Goal: Task Accomplishment & Management: Manage account settings

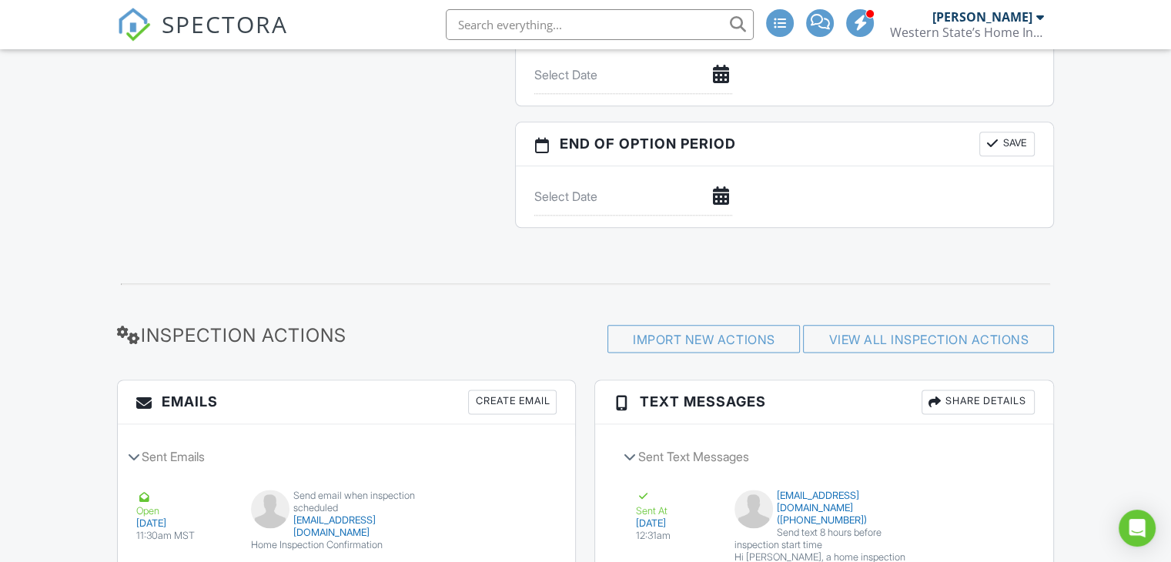
scroll to position [2155, 0]
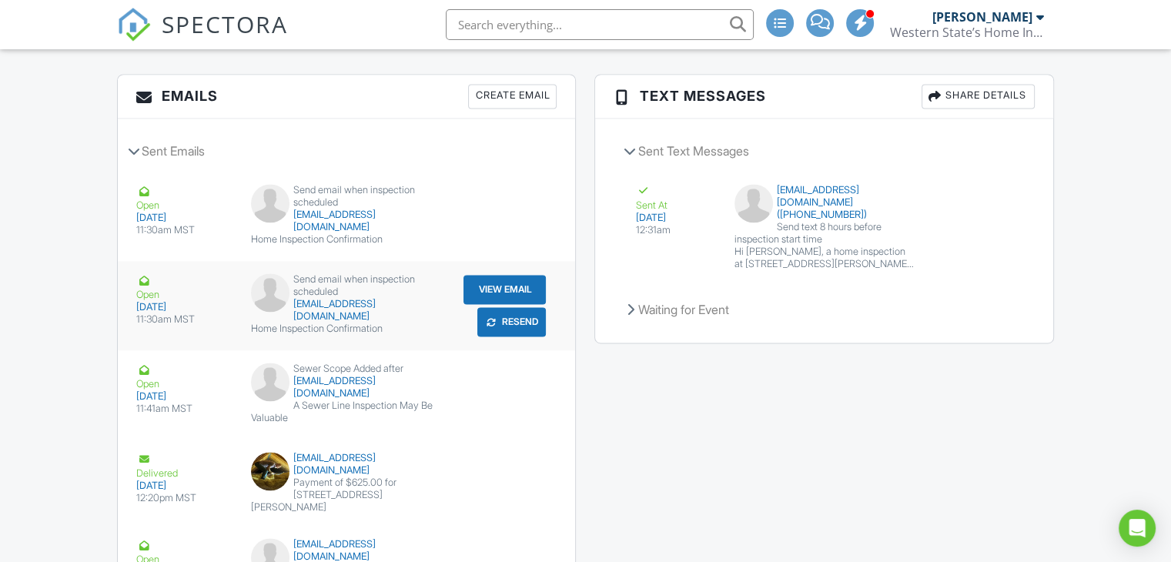
click at [497, 300] on button "View Email" at bounding box center [504, 289] width 82 height 29
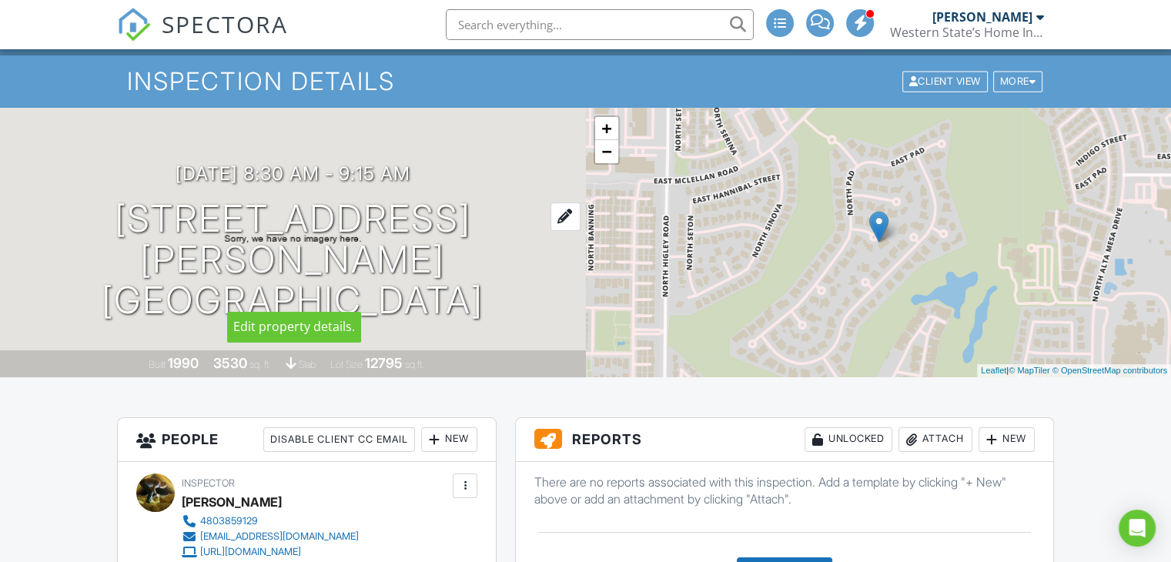
scroll to position [0, 0]
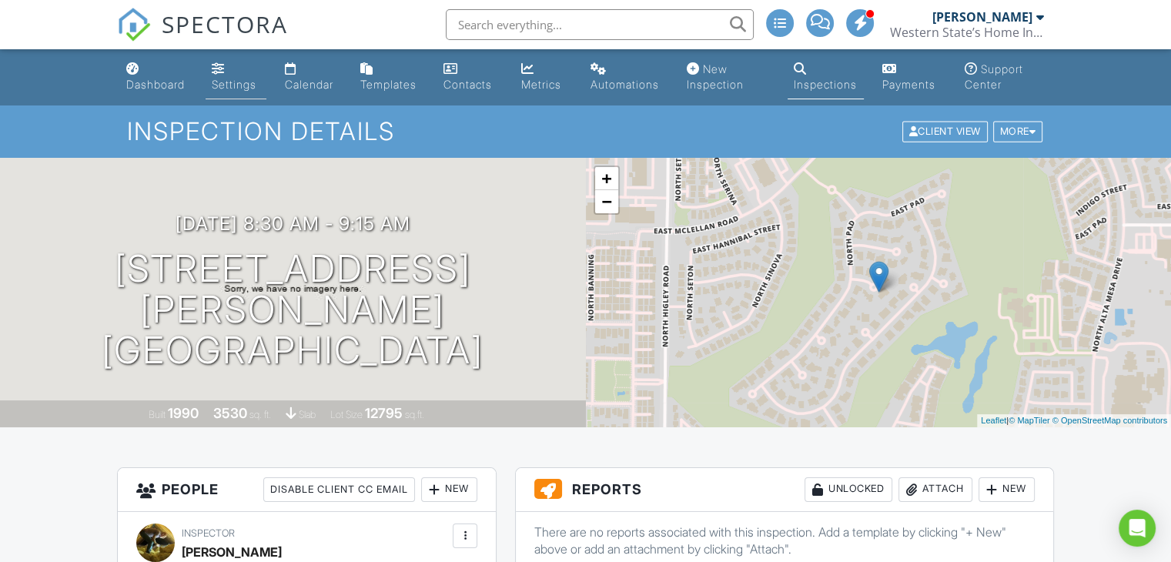
click at [234, 90] on div "Settings" at bounding box center [234, 84] width 45 height 13
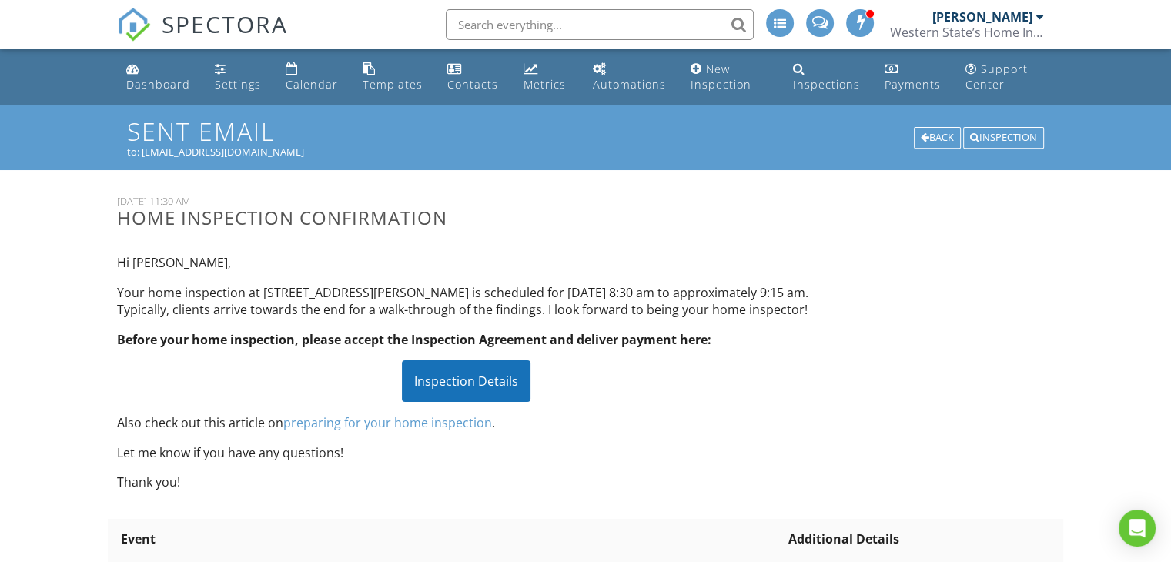
click at [463, 402] on div "Inspection Details" at bounding box center [466, 381] width 129 height 42
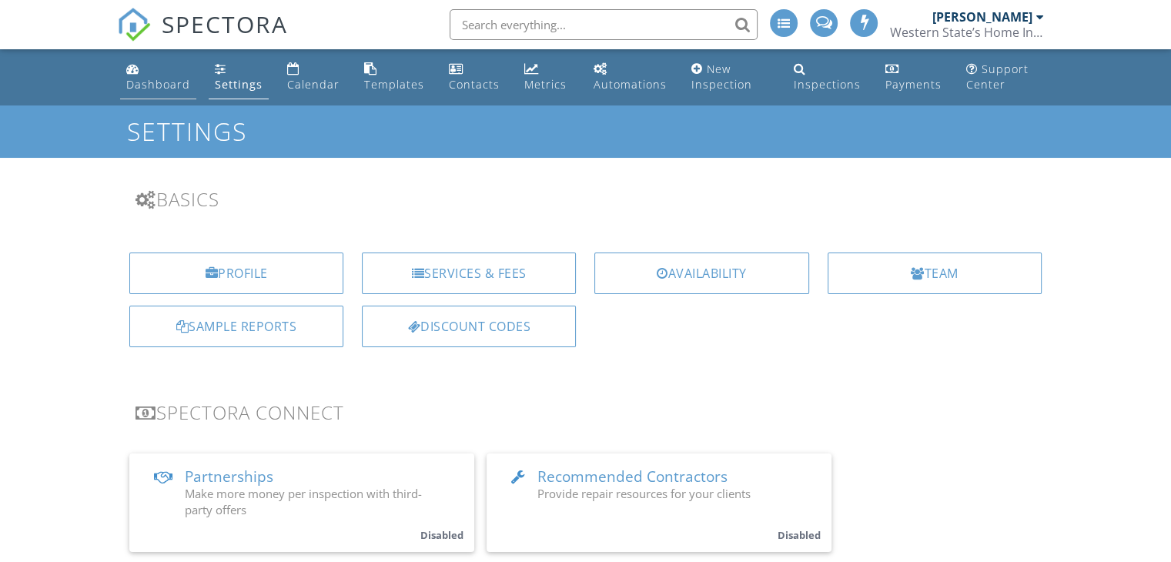
click at [147, 86] on div "Dashboard" at bounding box center [158, 84] width 64 height 15
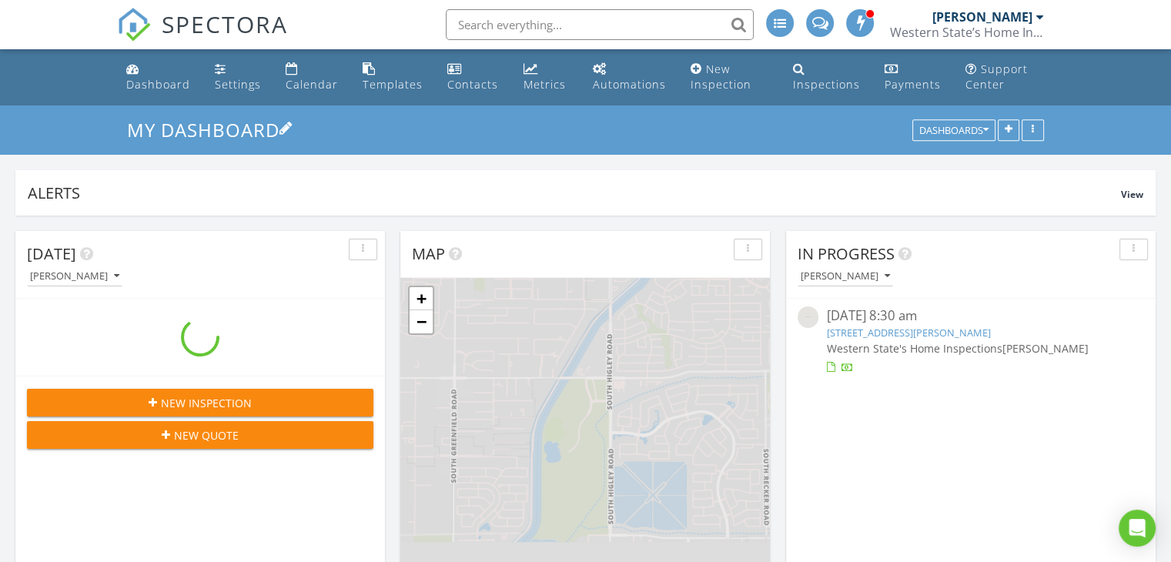
scroll to position [330, 369]
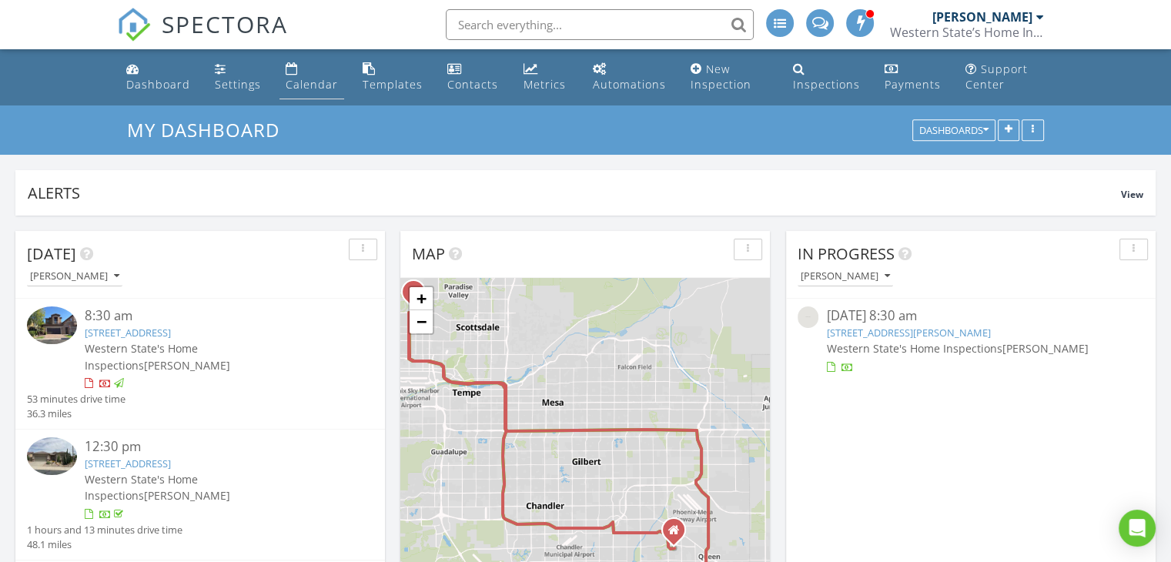
click at [316, 92] on link "Calendar" at bounding box center [311, 77] width 65 height 44
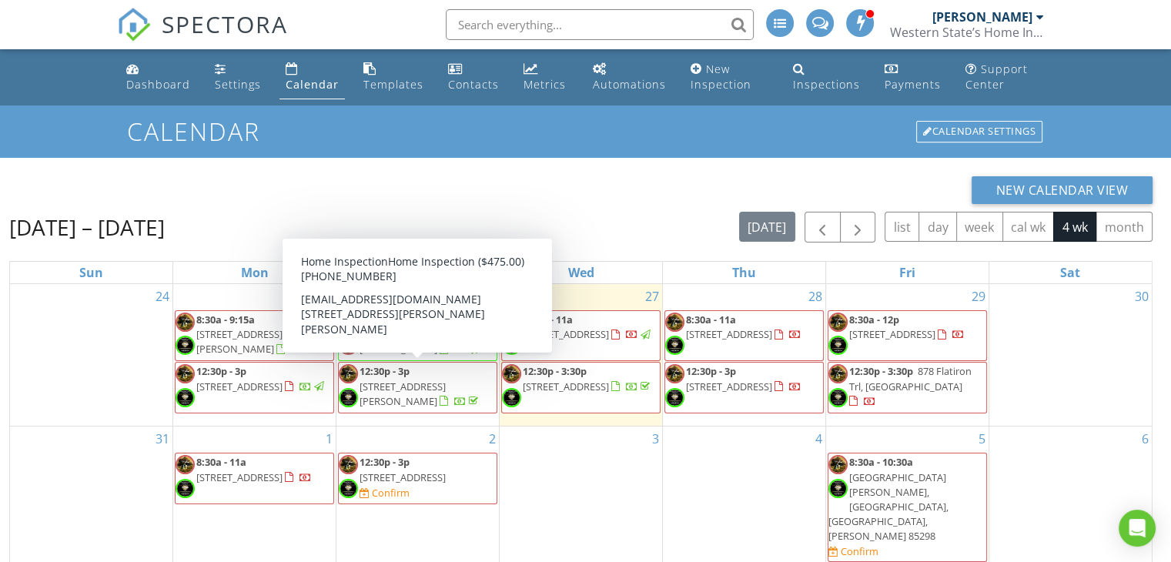
click at [267, 484] on span "[STREET_ADDRESS]" at bounding box center [239, 477] width 86 height 14
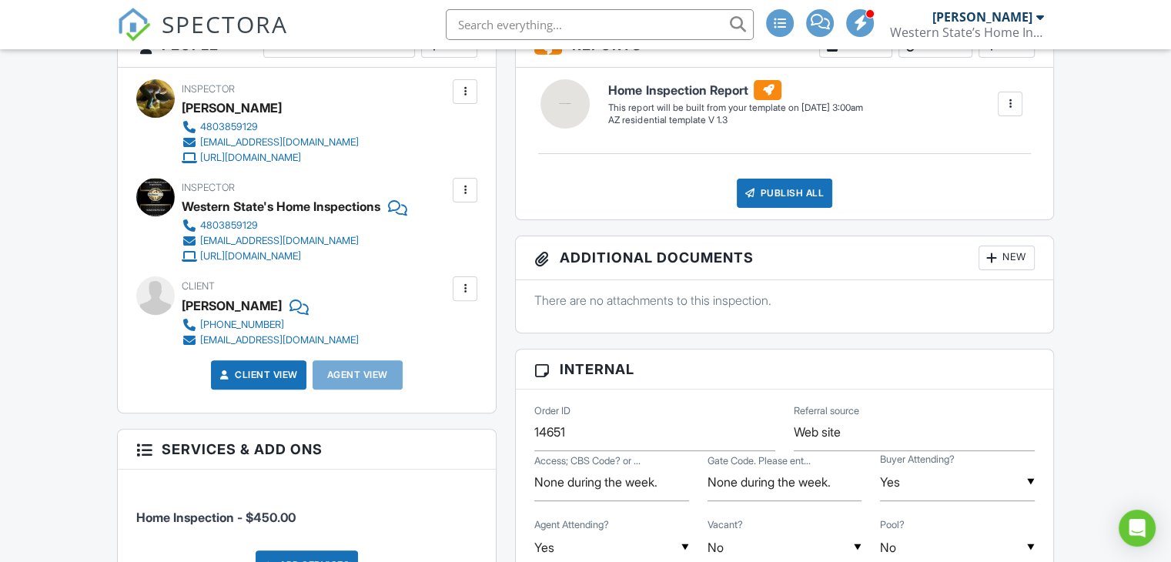
scroll to position [539, 0]
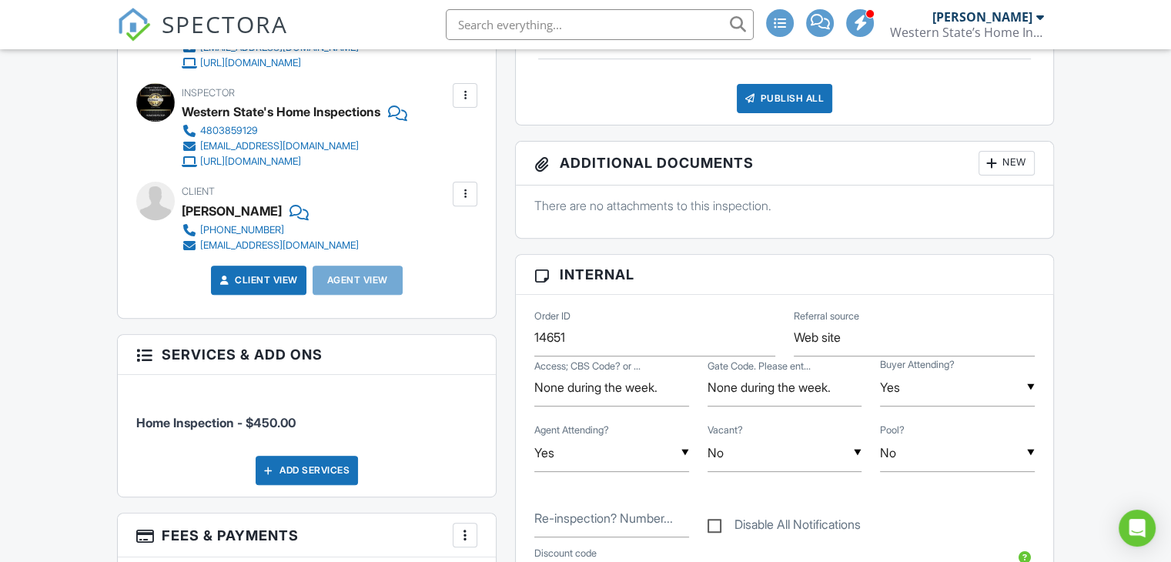
click at [252, 279] on link "Client View" at bounding box center [257, 279] width 82 height 15
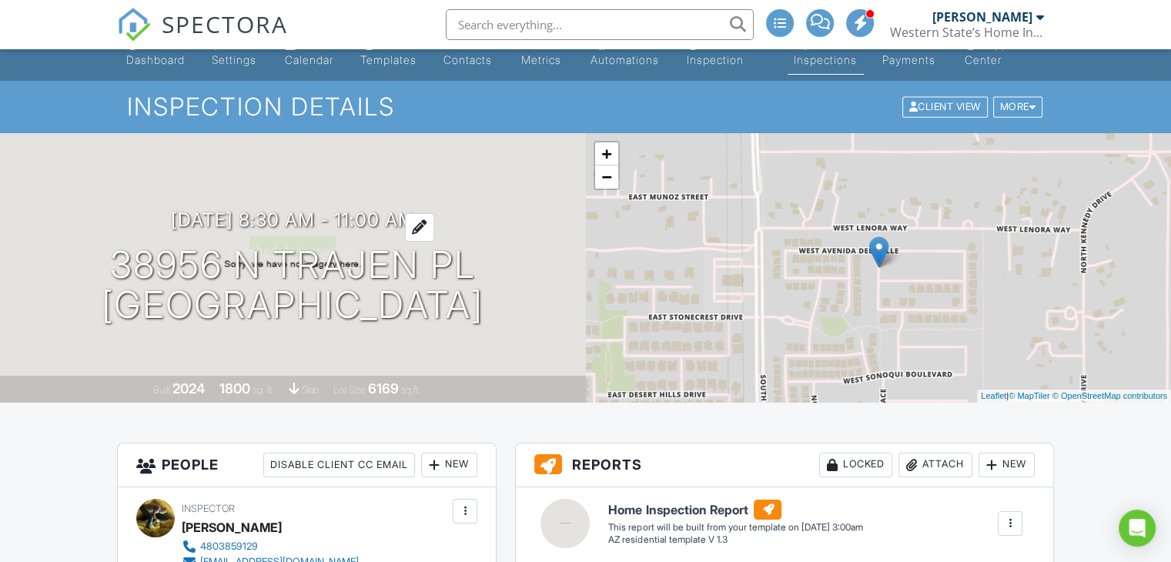
scroll to position [0, 0]
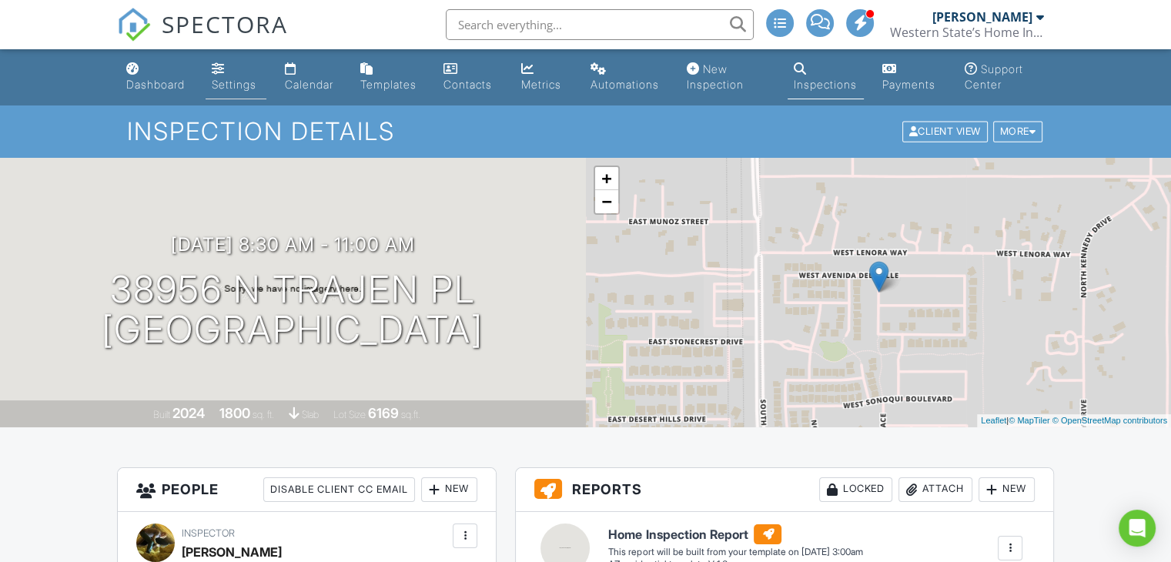
click at [229, 73] on link "Settings" at bounding box center [236, 77] width 61 height 44
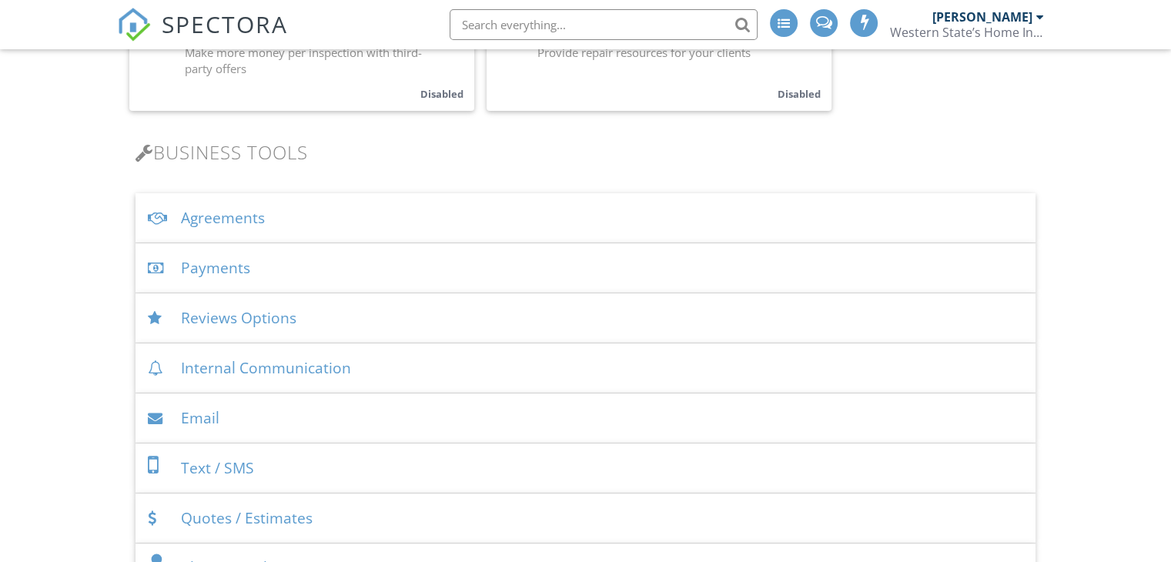
scroll to position [539, 0]
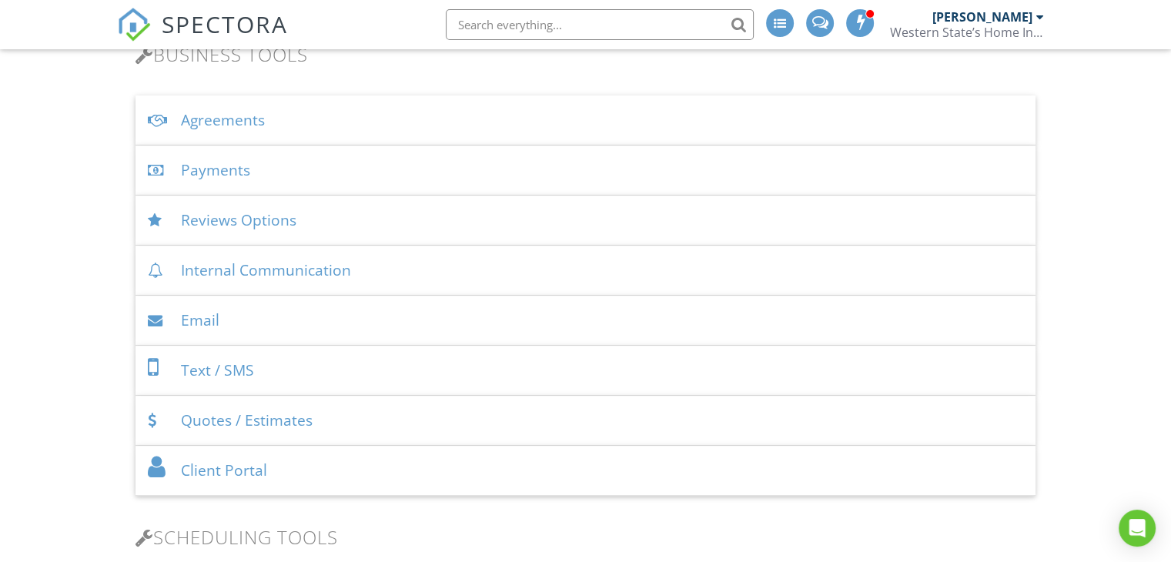
click at [210, 164] on div "Payments" at bounding box center [585, 170] width 900 height 50
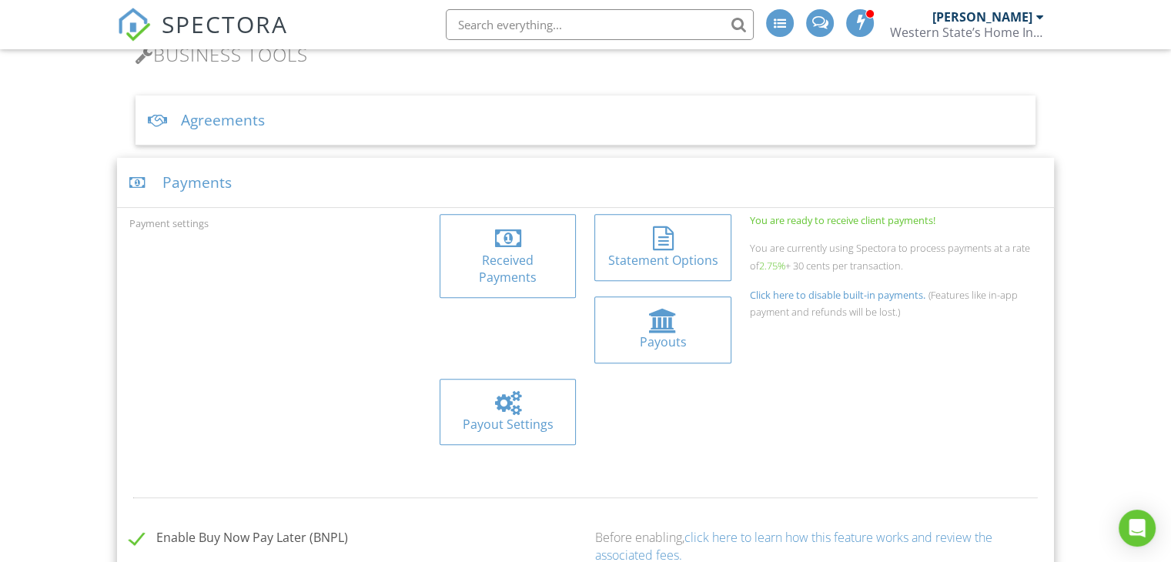
click at [746, 529] on link "click here to learn how this feature works and review the associated fees." at bounding box center [792, 546] width 397 height 34
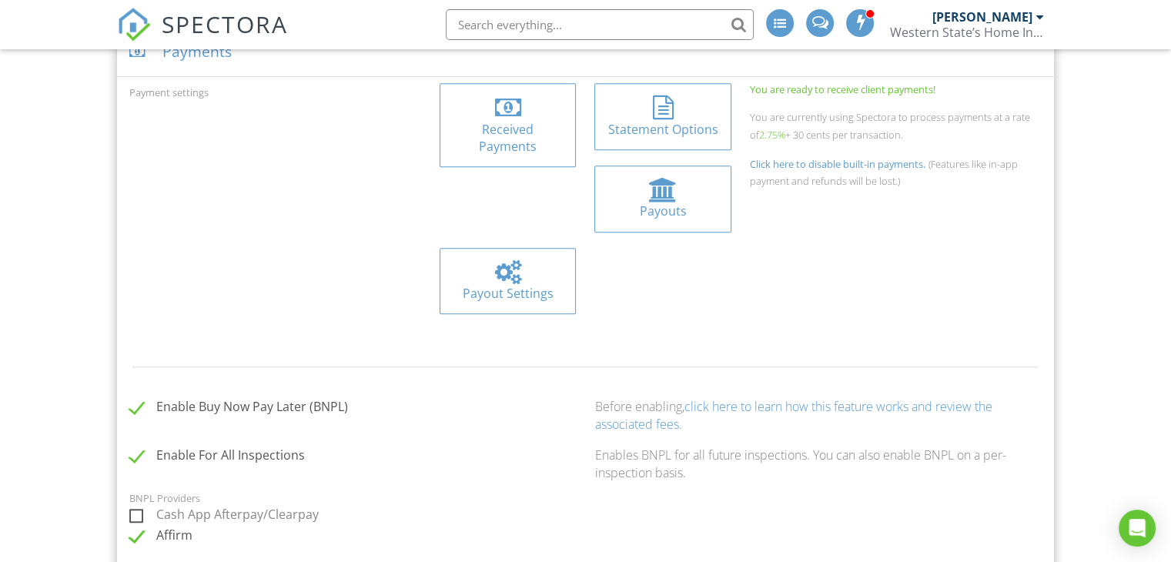
scroll to position [693, 0]
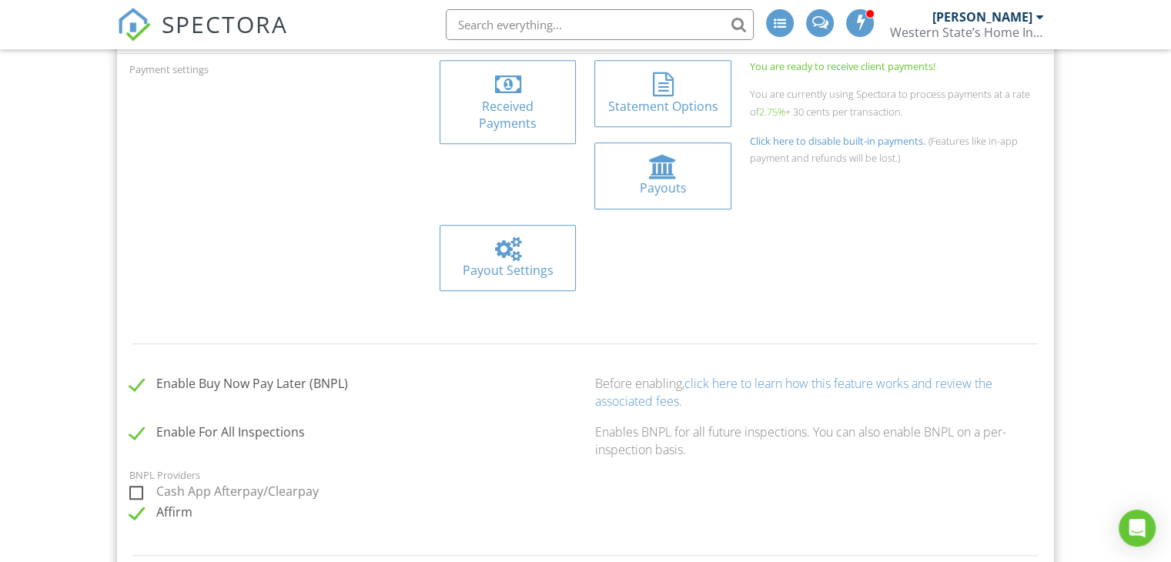
click at [133, 484] on label "Cash App Afterpay/Clearpay" at bounding box center [223, 493] width 189 height 19
click at [133, 489] on input "Cash App Afterpay/Clearpay" at bounding box center [134, 494] width 10 height 10
checkbox input "true"
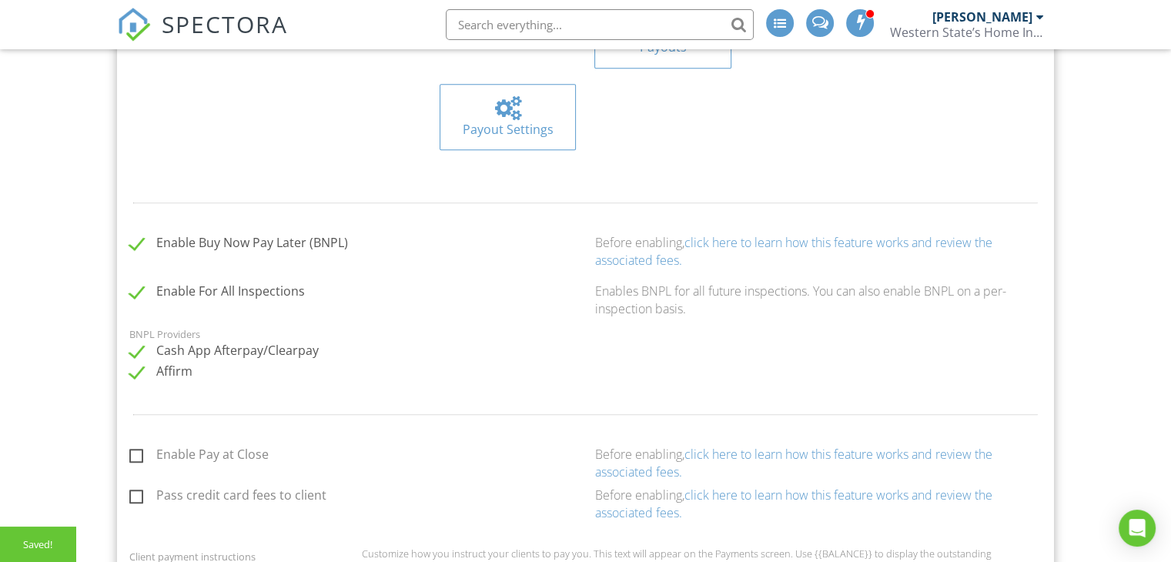
scroll to position [847, 0]
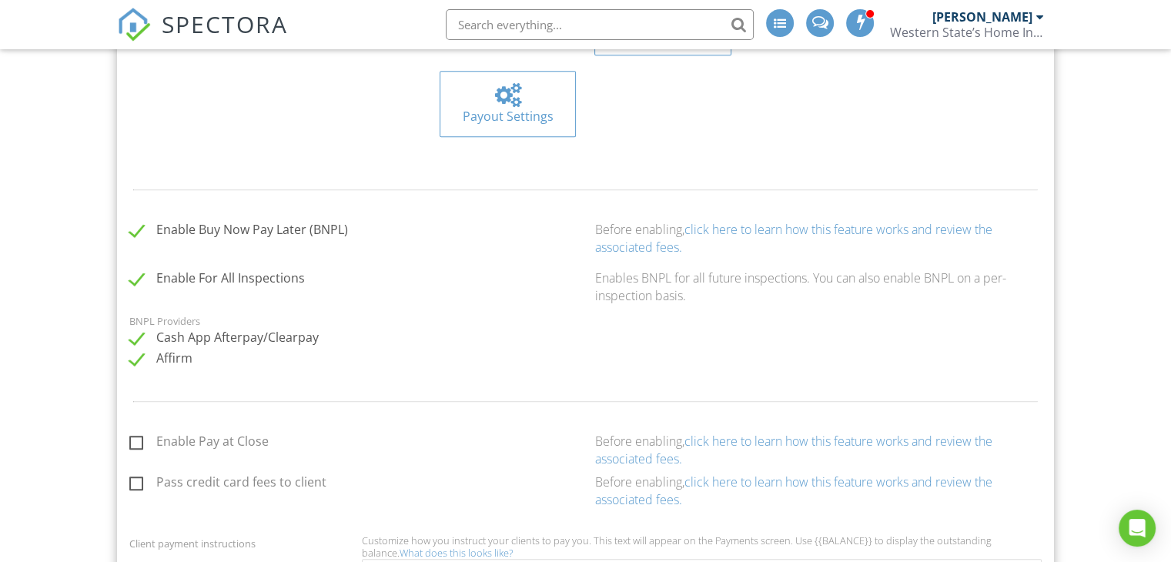
click at [139, 434] on label "Enable Pay at Close" at bounding box center [198, 443] width 139 height 19
click at [139, 439] on input "Enable Pay at Close" at bounding box center [134, 444] width 10 height 10
checkbox input "true"
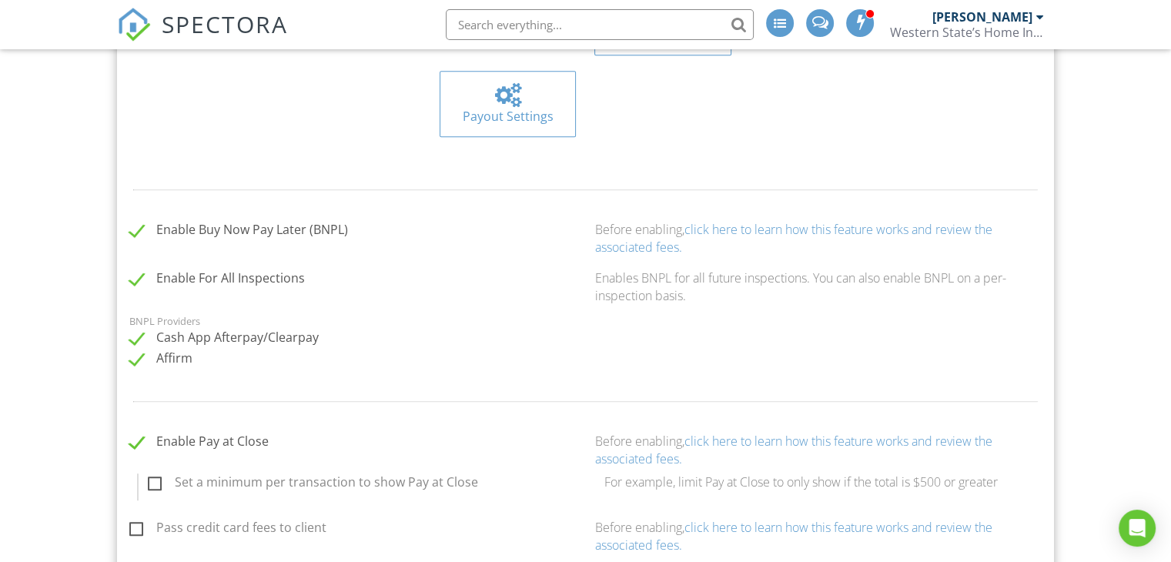
click at [751, 433] on link "click here to learn how this feature works and review the associated fees." at bounding box center [792, 450] width 397 height 34
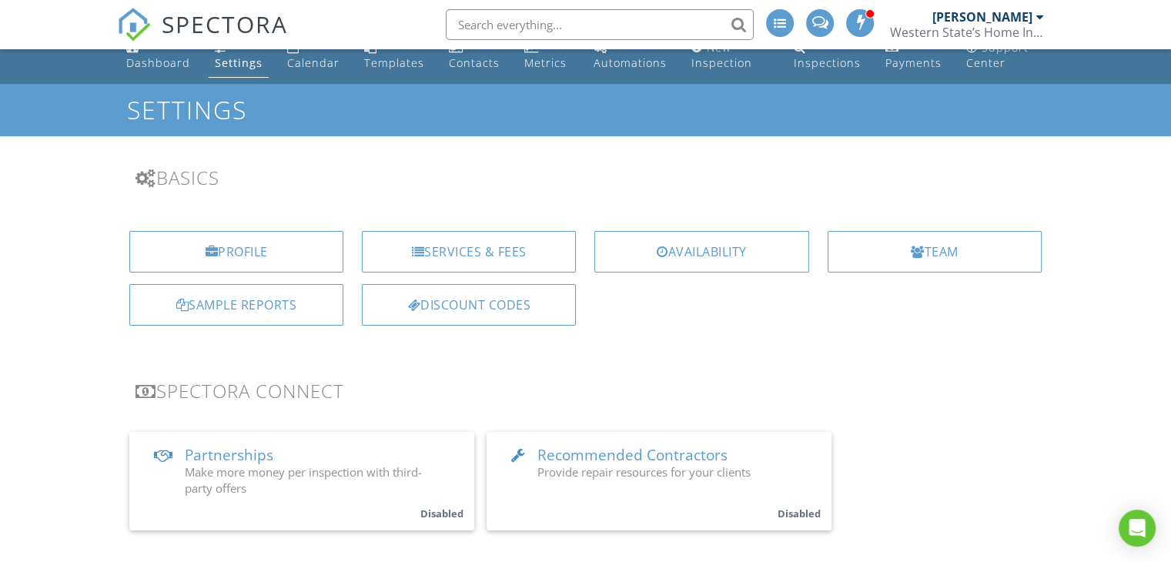
scroll to position [0, 0]
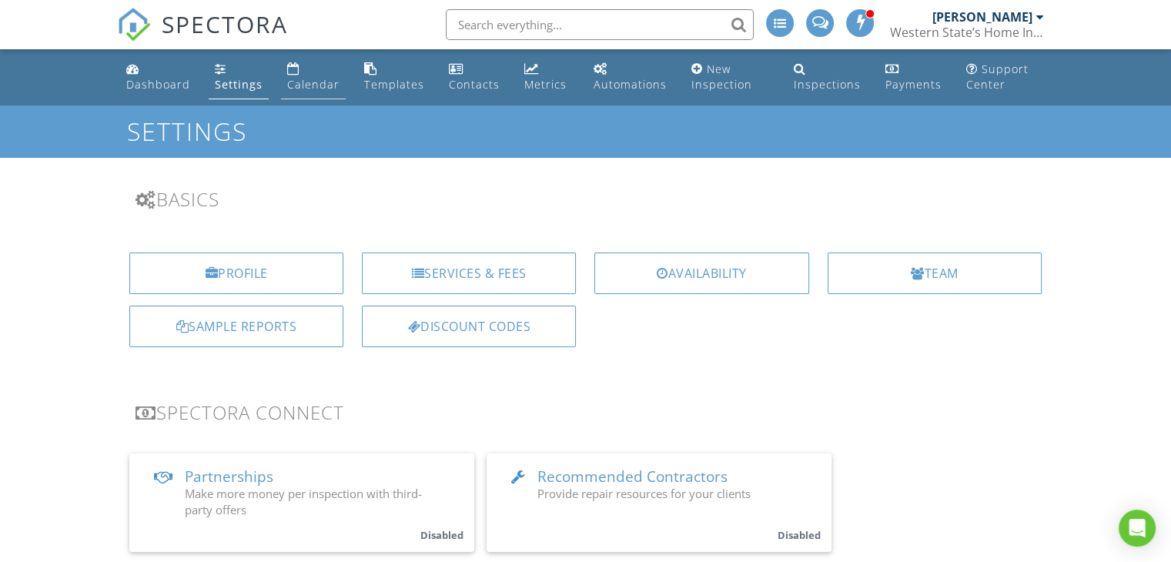
click at [306, 85] on div "Calendar" at bounding box center [313, 84] width 52 height 15
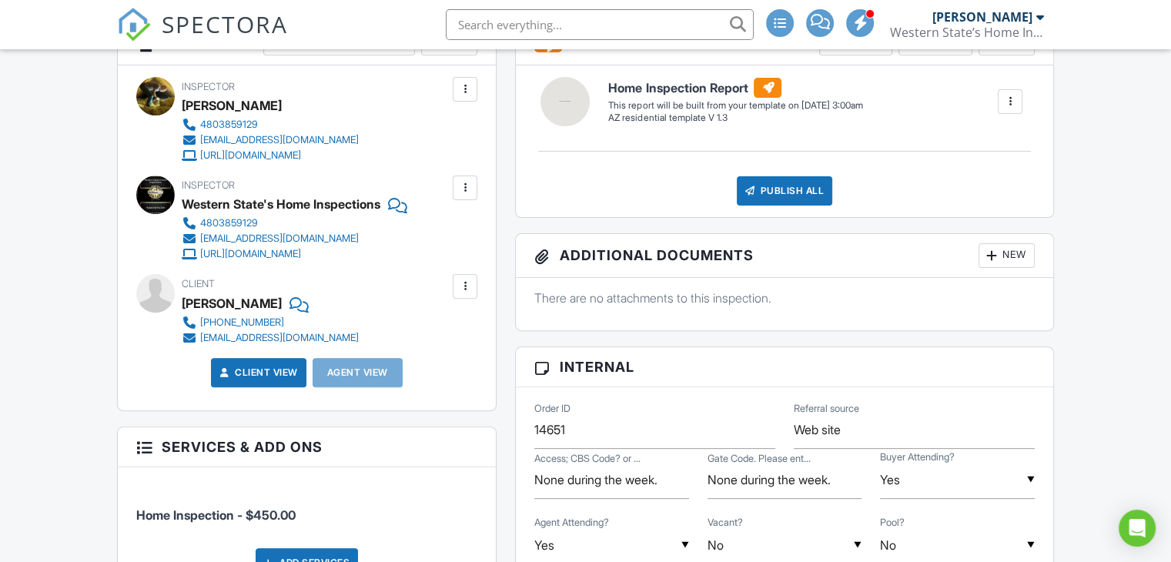
scroll to position [462, 0]
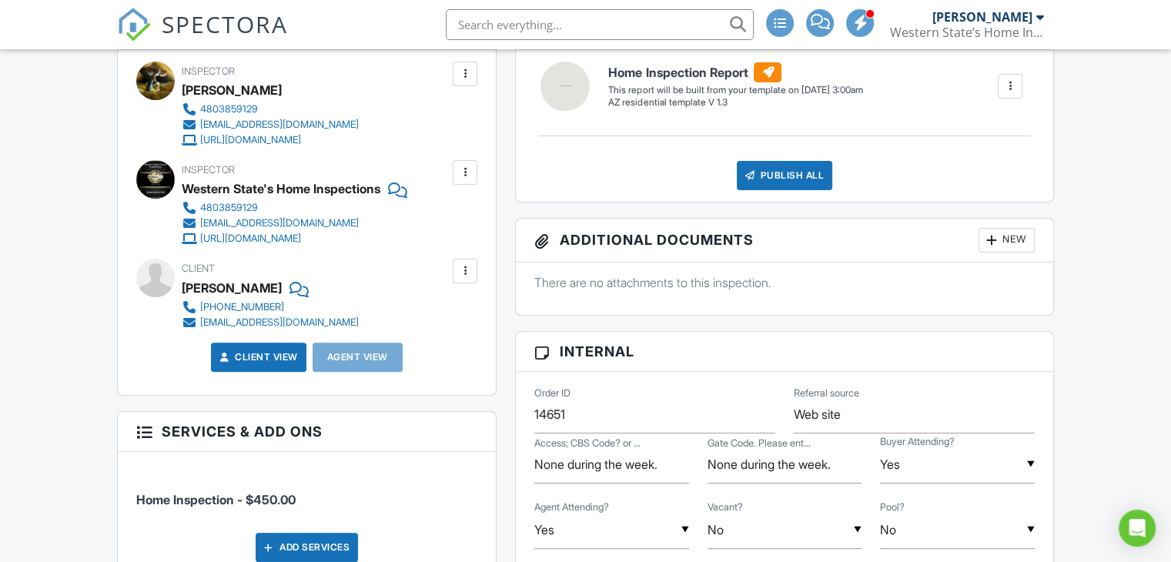
click at [280, 364] on link "Client View" at bounding box center [257, 356] width 82 height 15
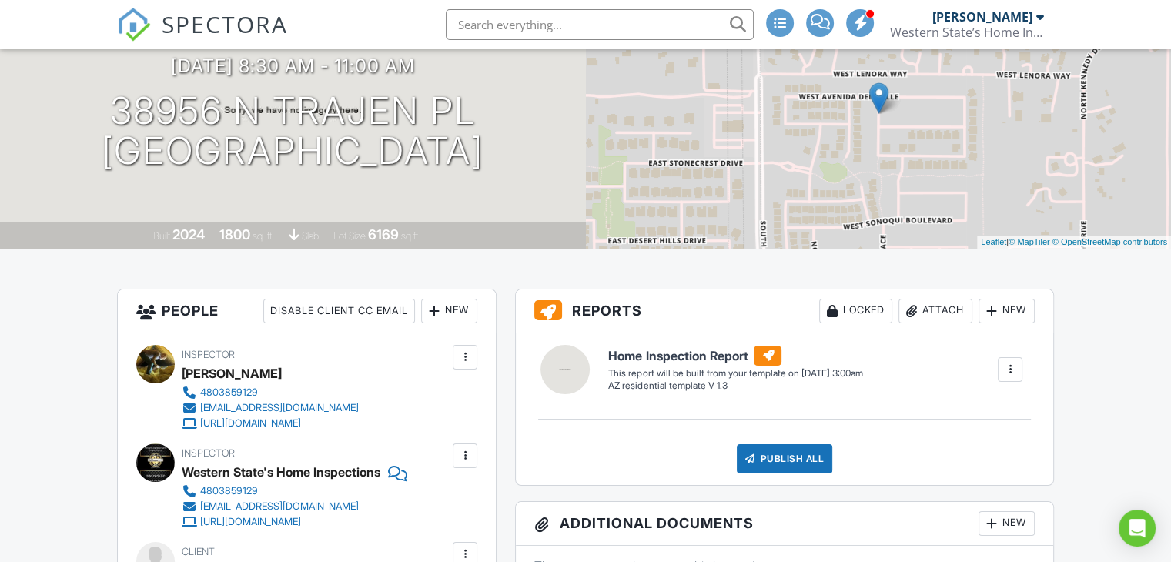
scroll to position [0, 0]
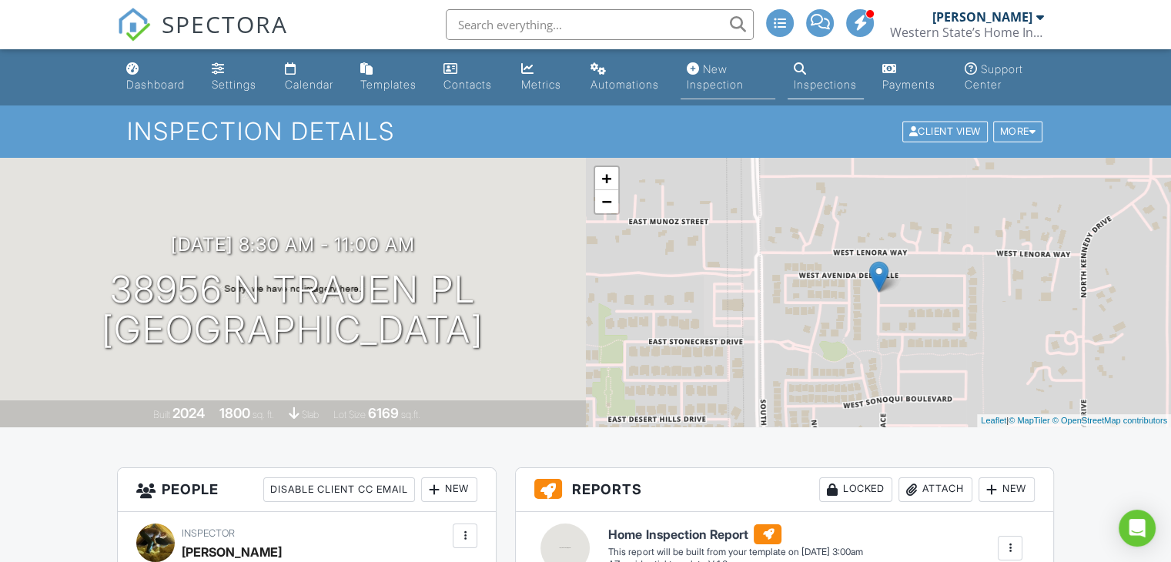
click at [704, 84] on div "New Inspection" at bounding box center [715, 76] width 57 height 28
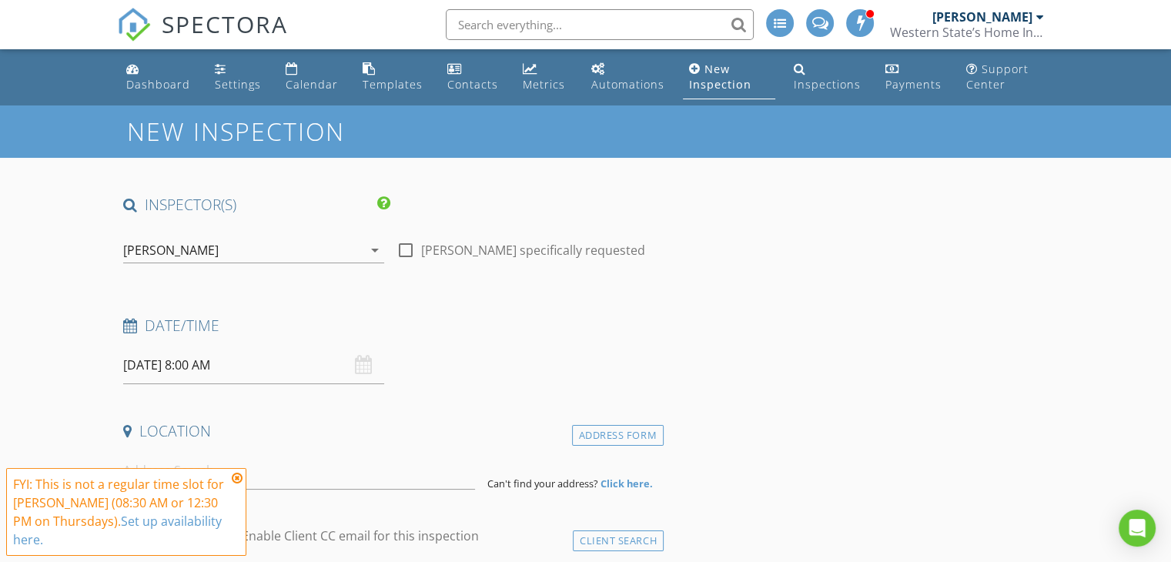
click at [261, 245] on div "[PERSON_NAME]" at bounding box center [242, 250] width 239 height 25
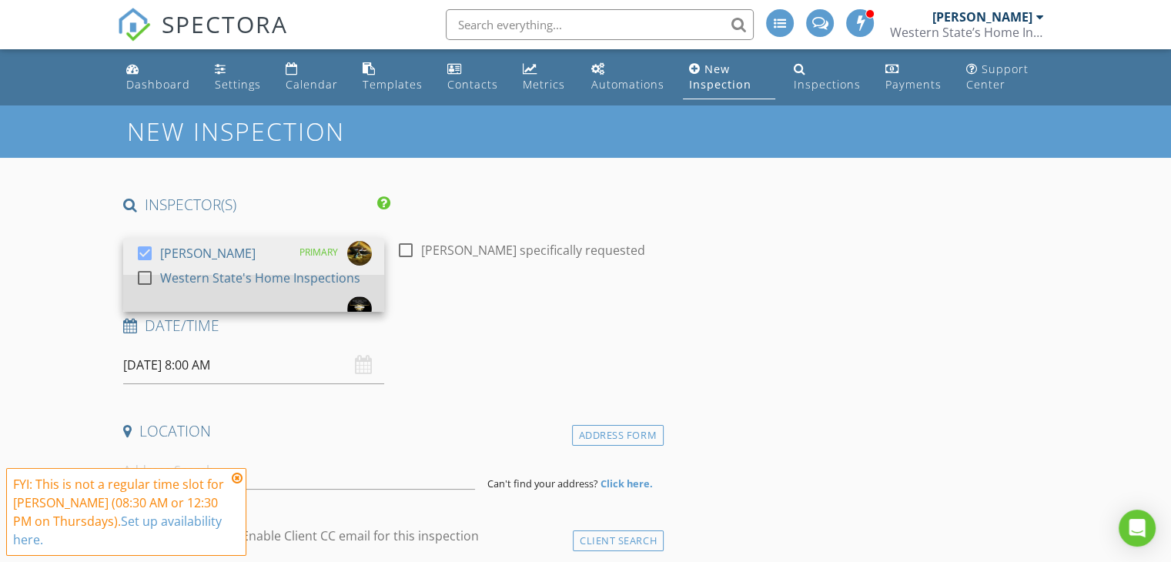
click at [246, 279] on div "Western State's Home Inspections" at bounding box center [260, 278] width 200 height 25
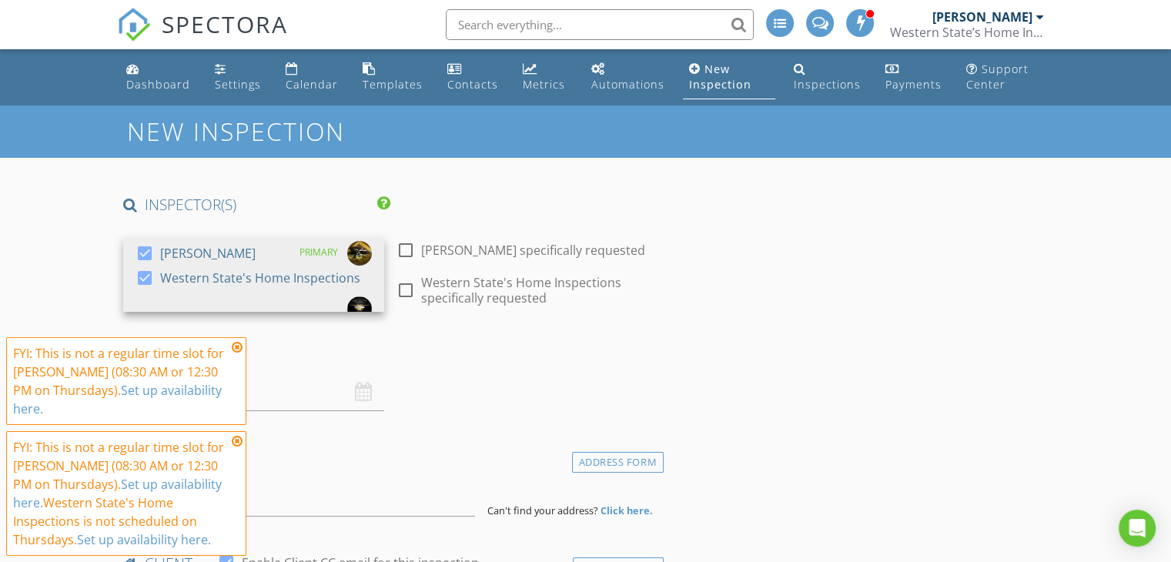
click at [577, 353] on h4 "Date/Time" at bounding box center [390, 353] width 534 height 20
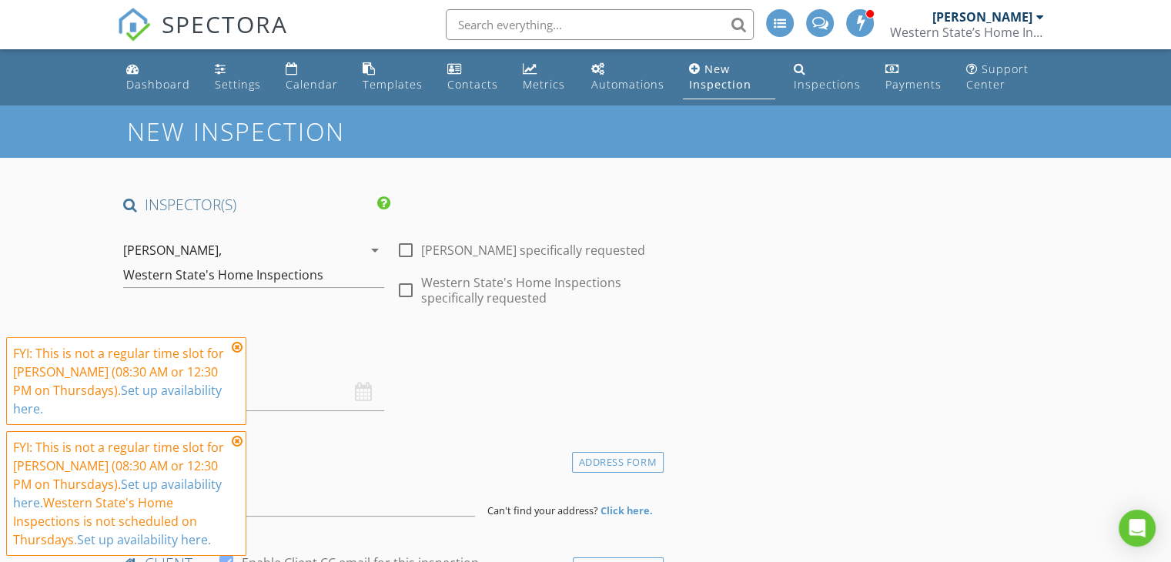
click at [369, 390] on div "[DATE] 8:00 AM" at bounding box center [253, 392] width 261 height 38
click at [240, 351] on icon at bounding box center [237, 347] width 11 height 12
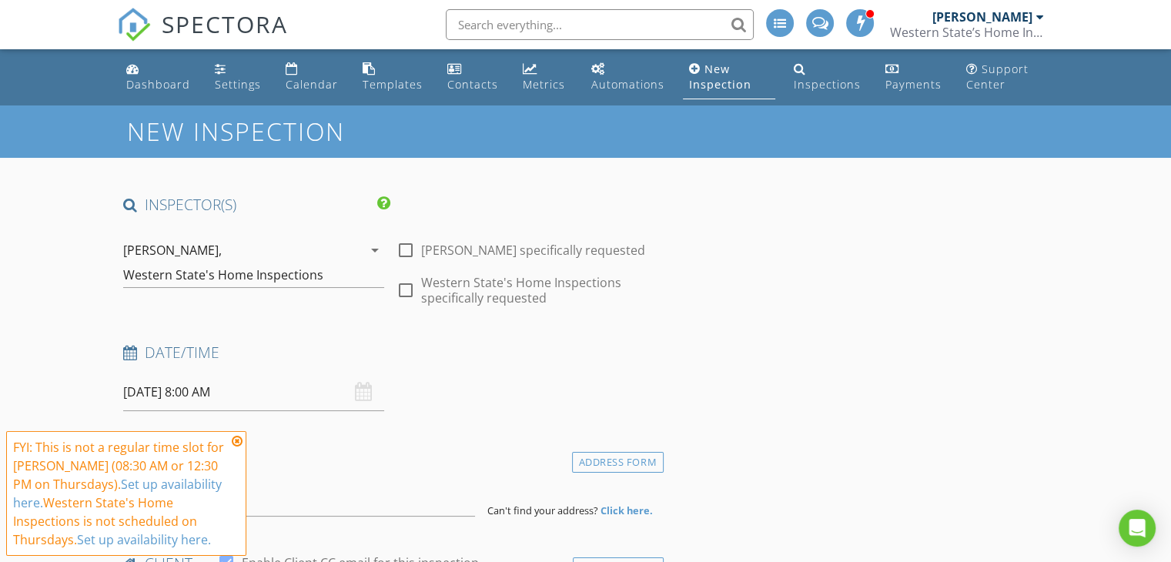
click at [239, 440] on icon at bounding box center [237, 441] width 11 height 12
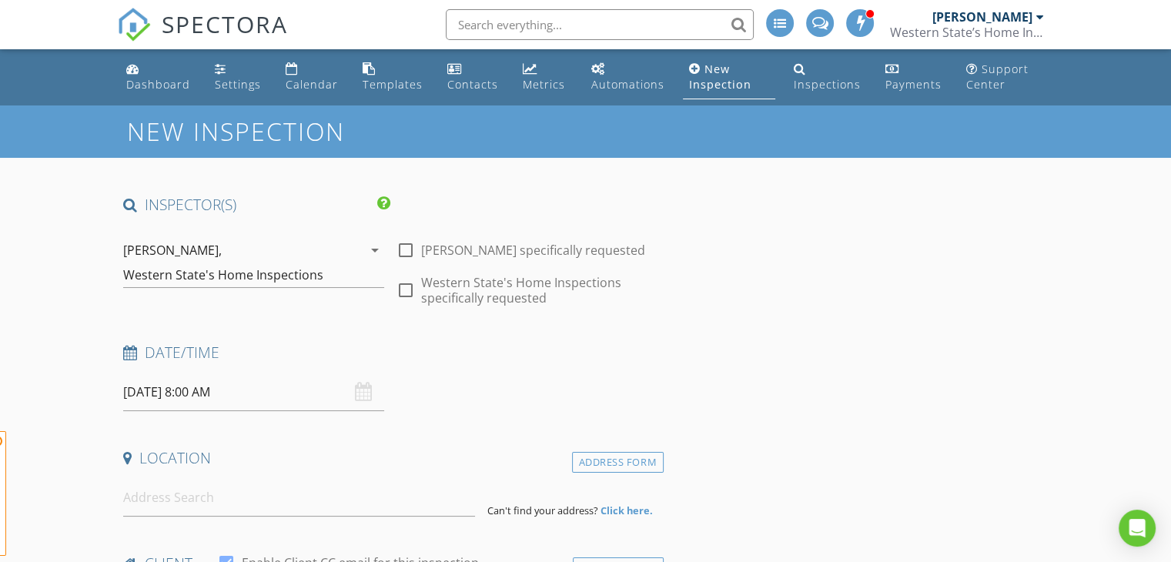
click at [260, 401] on input "[DATE] 8:00 AM" at bounding box center [253, 392] width 261 height 38
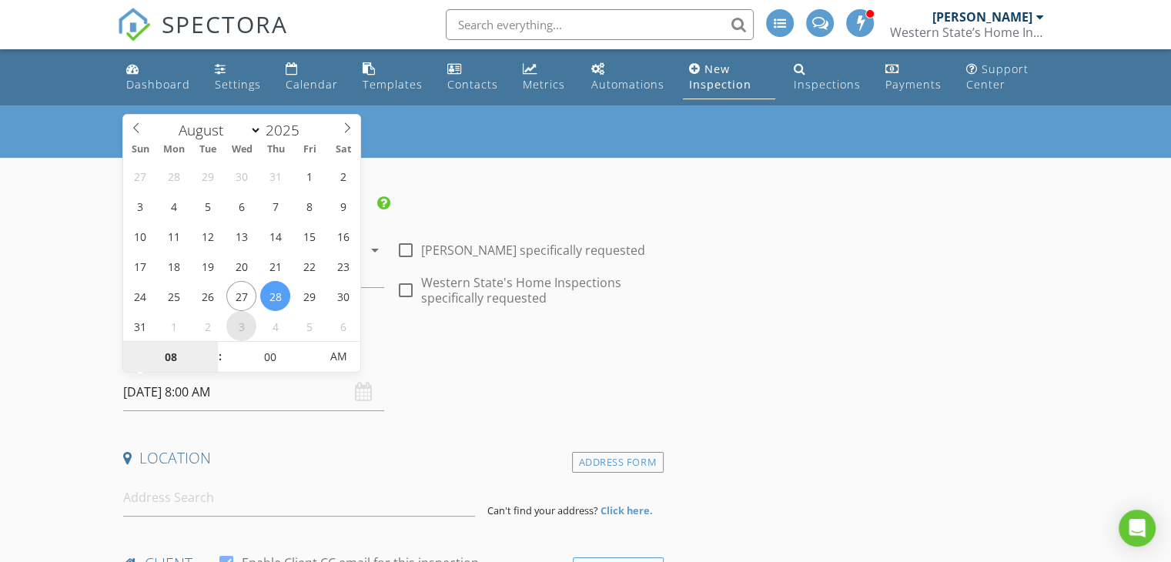
select select "8"
type input "[DATE] 8:00 AM"
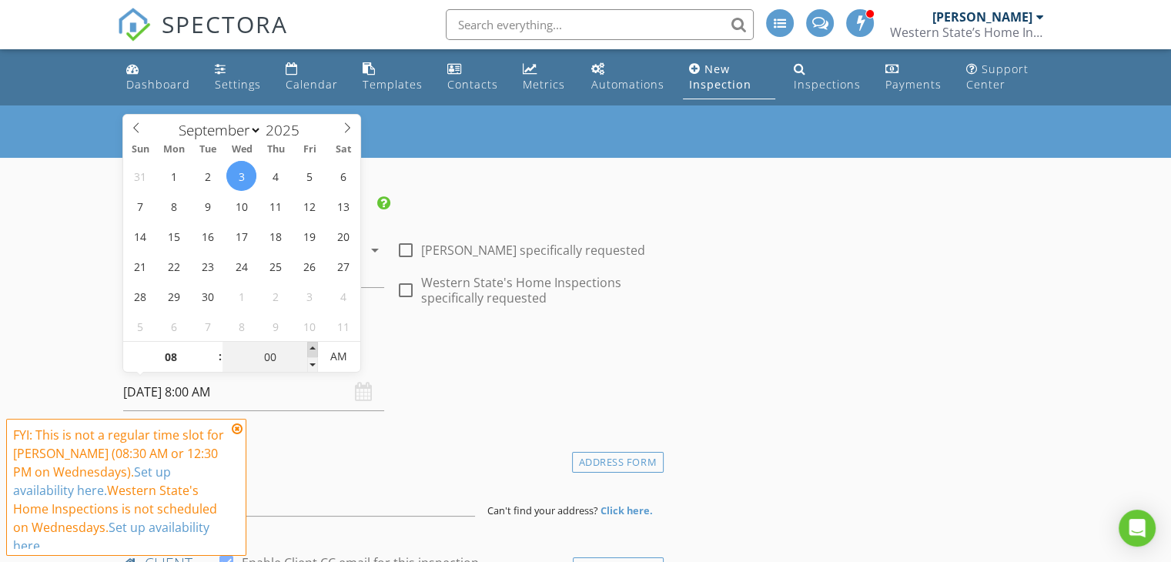
type input "05"
type input "[DATE] 8:05 AM"
click at [313, 344] on span at bounding box center [312, 349] width 11 height 15
type input "10"
type input "09/03/2025 8:10 AM"
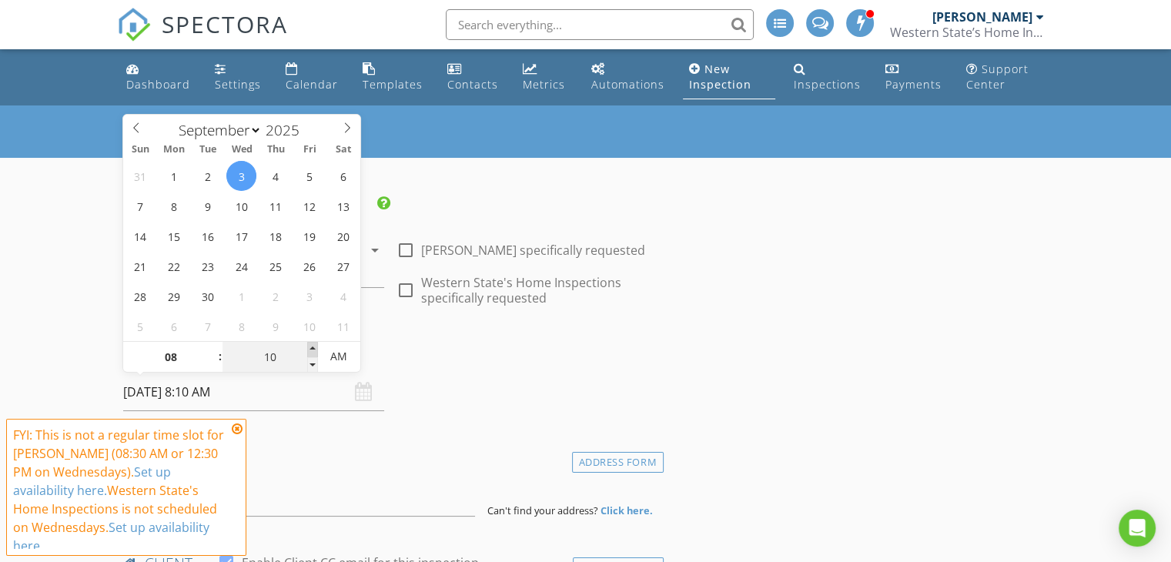
click at [313, 344] on span at bounding box center [312, 349] width 11 height 15
type input "15"
type input "09/03/2025 8:15 AM"
click at [313, 344] on span at bounding box center [312, 349] width 11 height 15
type input "20"
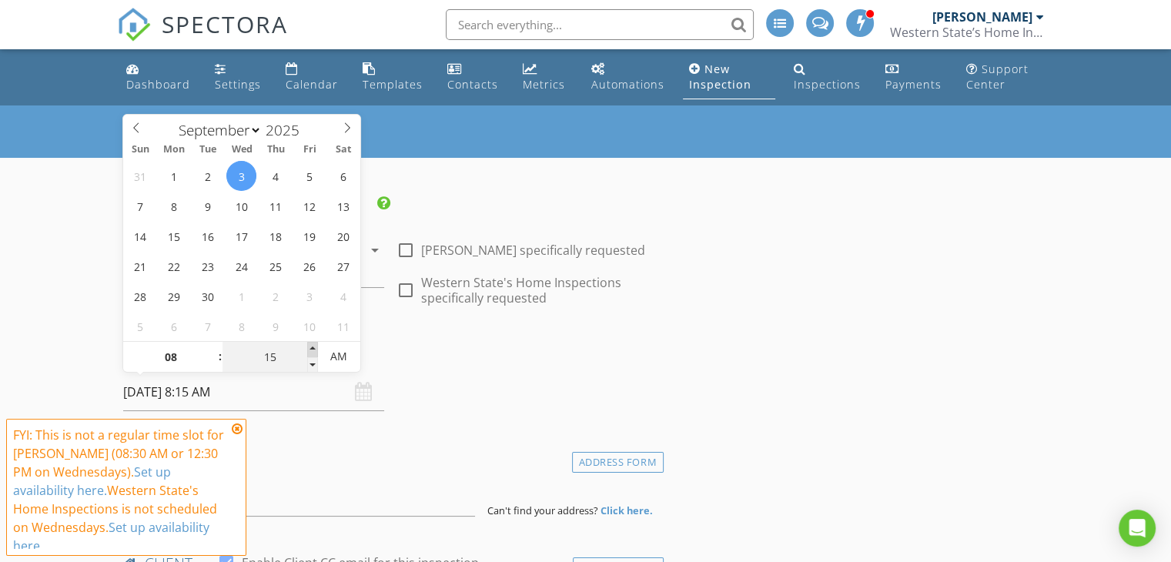
type input "09/03/2025 8:20 AM"
click at [313, 344] on span at bounding box center [312, 349] width 11 height 15
type input "25"
type input "09/03/2025 8:25 AM"
click at [313, 344] on span at bounding box center [312, 349] width 11 height 15
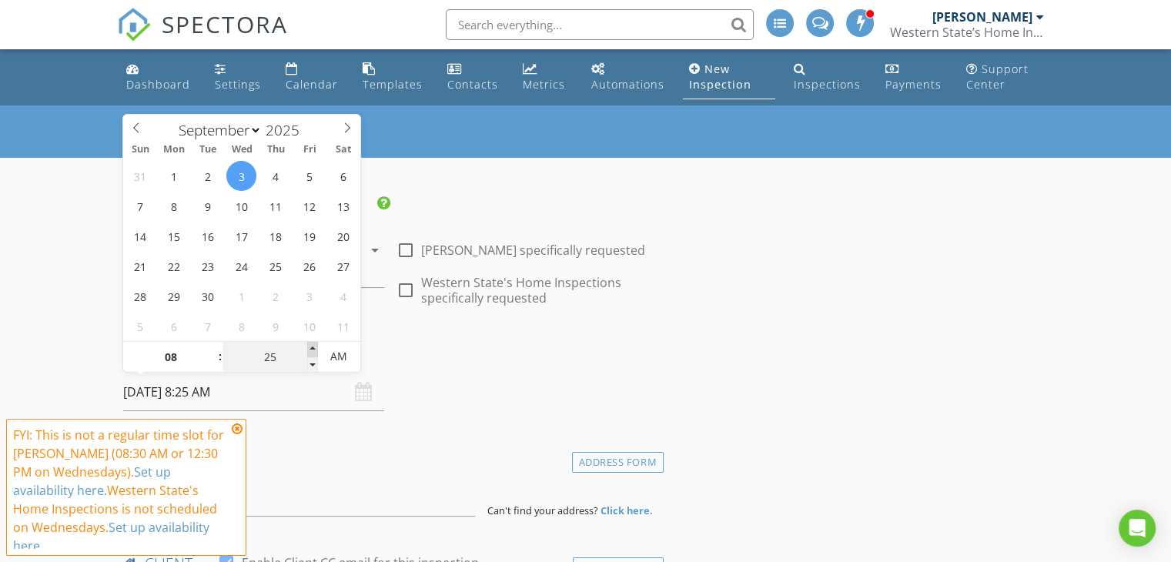
type input "30"
type input "[DATE] 8:30 AM"
click at [313, 344] on span at bounding box center [312, 349] width 11 height 15
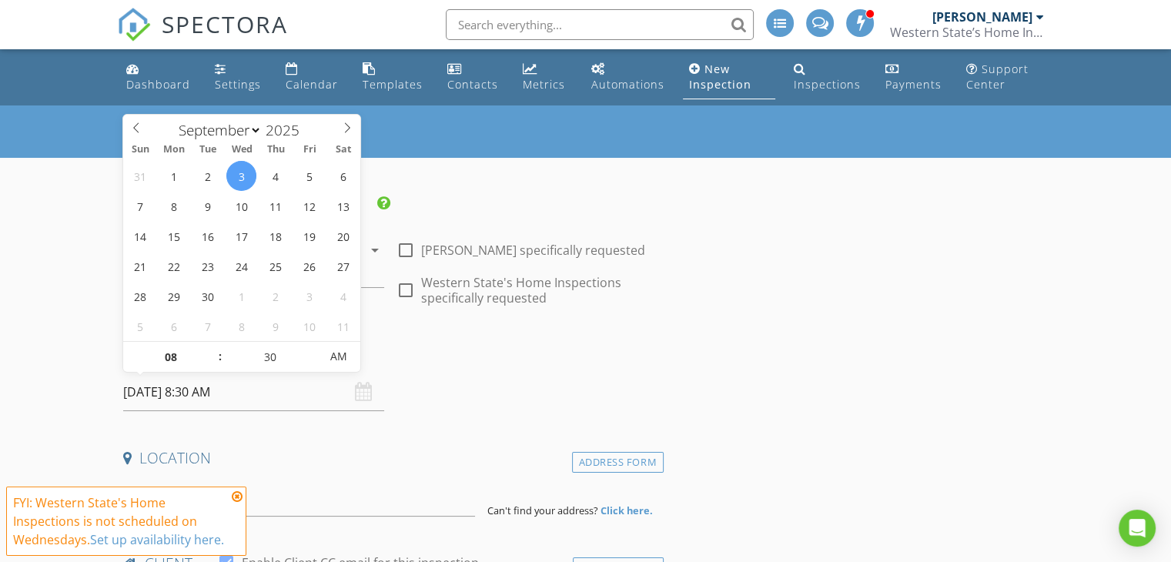
click at [482, 346] on h4 "Date/Time" at bounding box center [390, 353] width 534 height 20
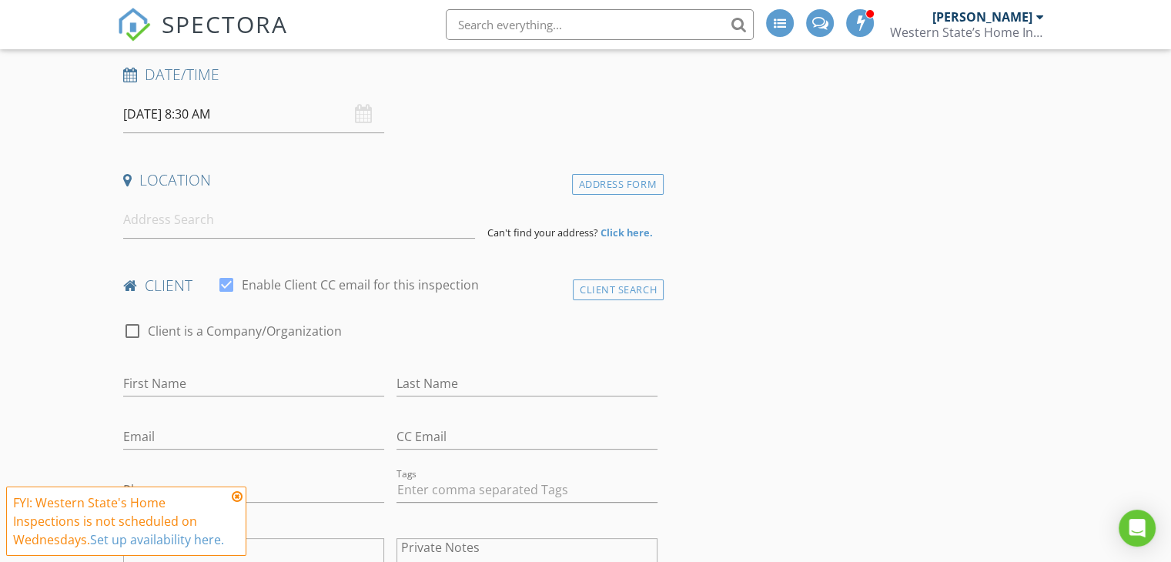
scroll to position [308, 0]
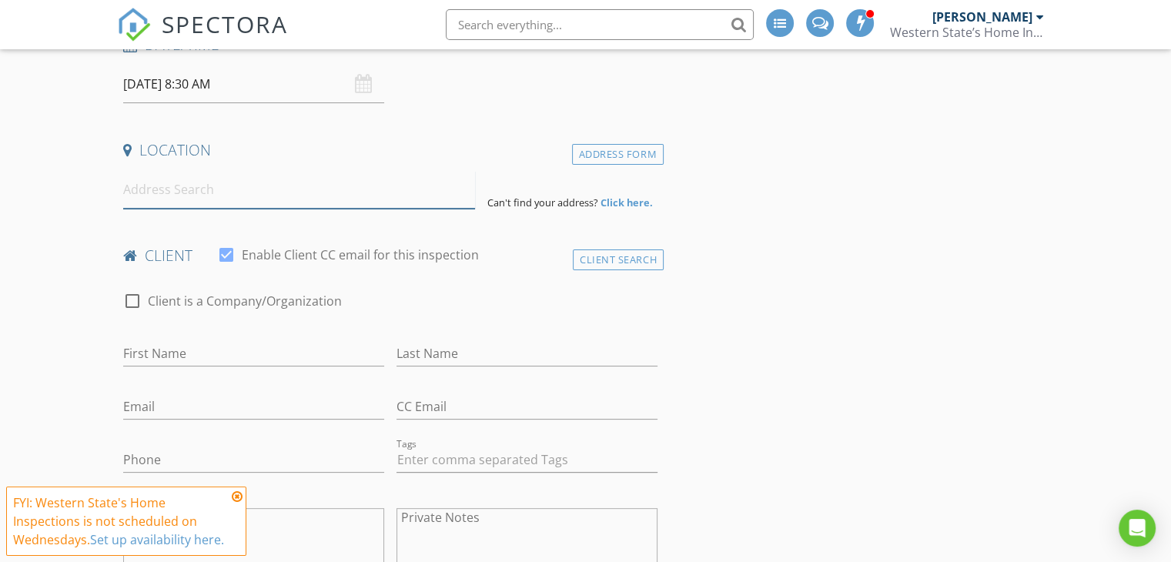
click at [153, 189] on input at bounding box center [299, 190] width 352 height 38
click at [211, 199] on input at bounding box center [299, 190] width 352 height 38
click at [140, 185] on input at bounding box center [299, 190] width 352 height 38
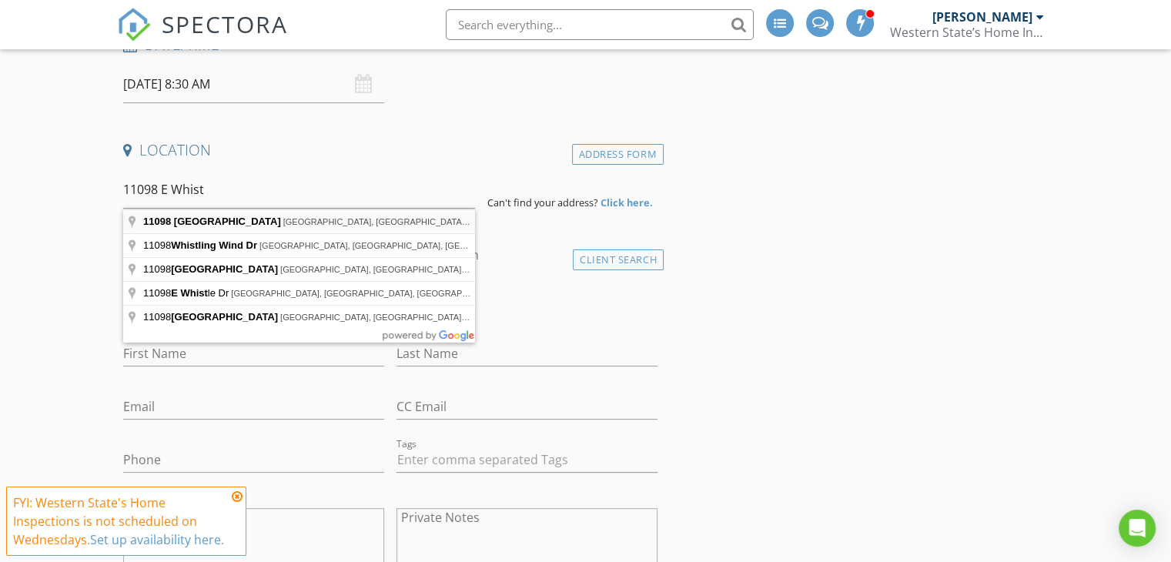
type input "11098 East Whistling Wind Way, Scottsdale, AZ, USA"
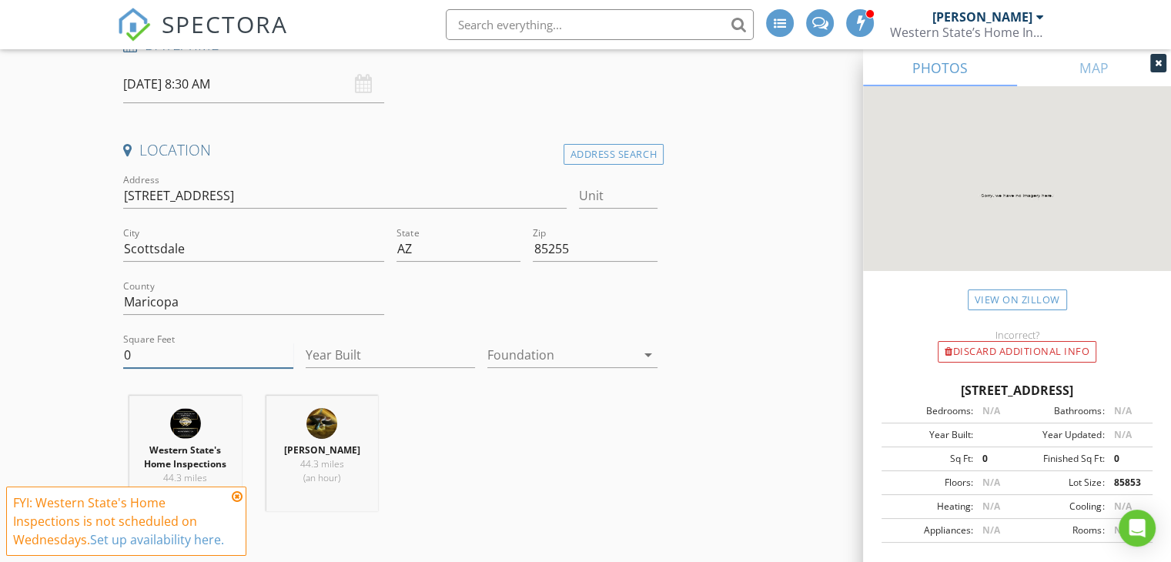
click at [211, 364] on input "0" at bounding box center [208, 355] width 170 height 25
type input "9710"
click at [391, 348] on input "Year Built" at bounding box center [391, 355] width 170 height 25
type input "2025"
click at [560, 359] on div at bounding box center [561, 355] width 149 height 25
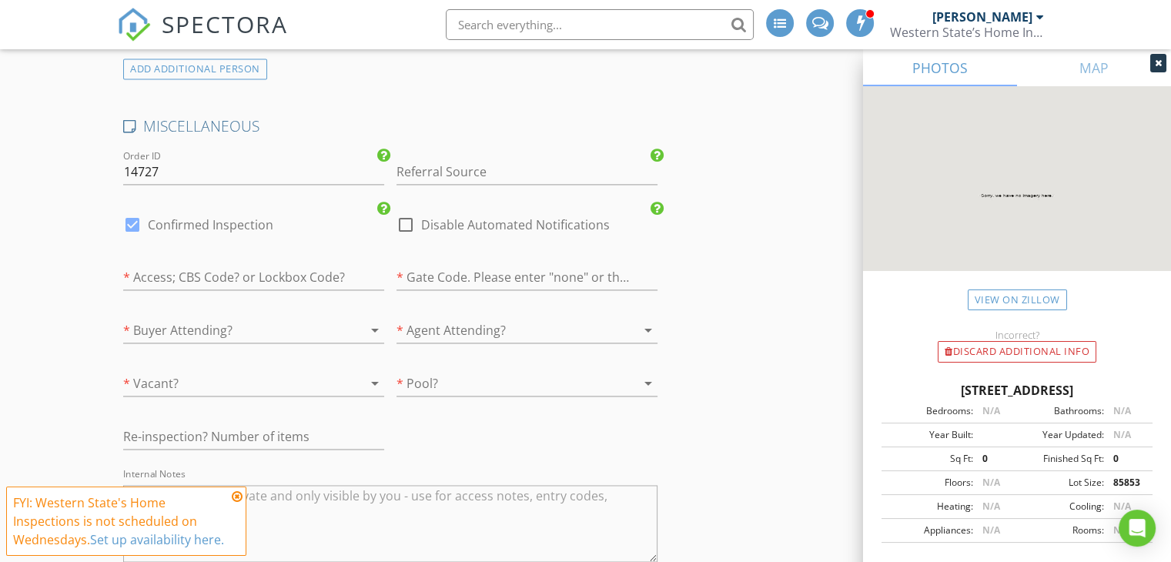
scroll to position [2214, 0]
click at [135, 226] on div at bounding box center [132, 225] width 26 height 26
checkbox input "false"
checkbox input "true"
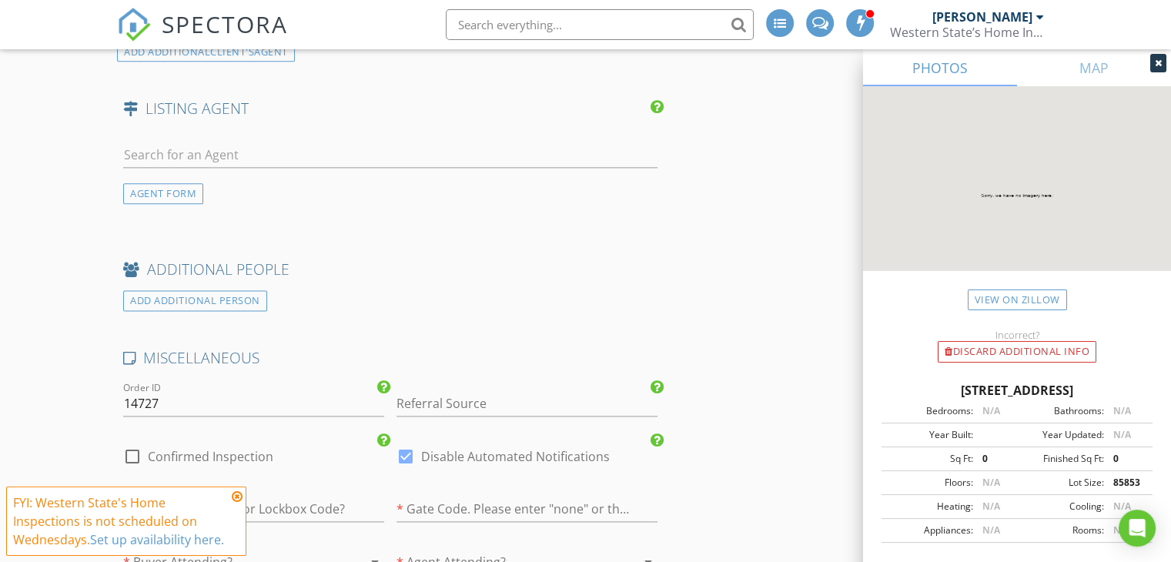
scroll to position [1829, 0]
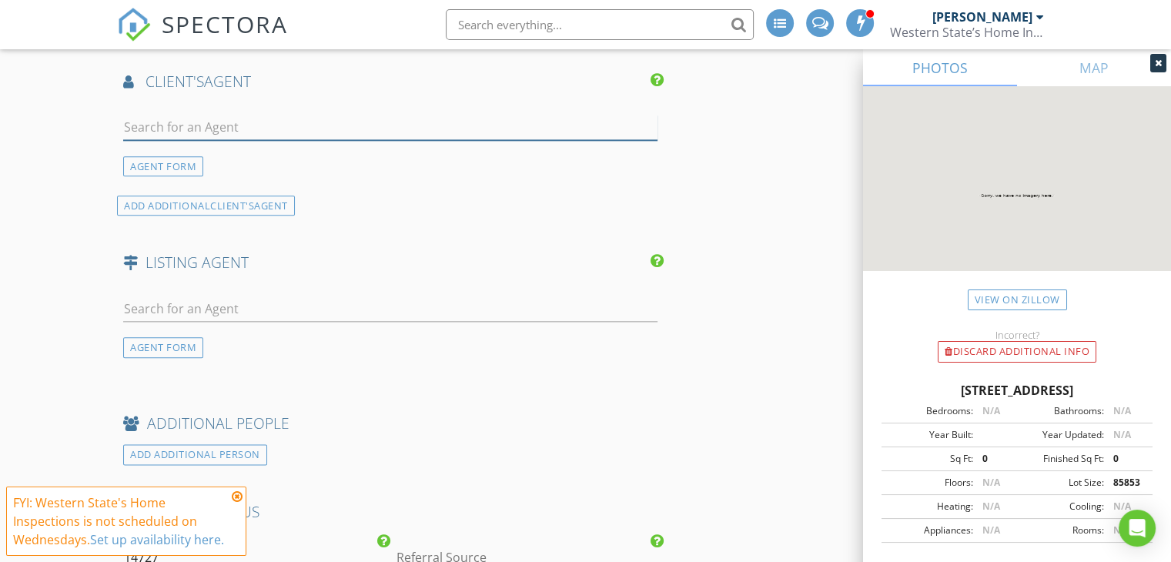
click at [179, 123] on input "text" at bounding box center [390, 127] width 534 height 25
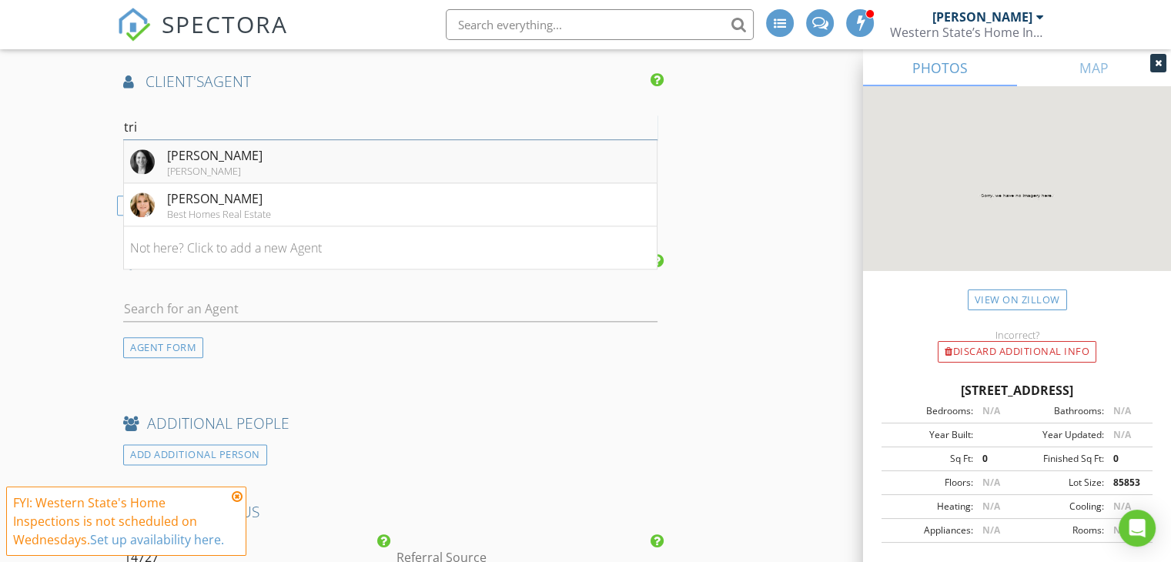
type input "tri"
click at [209, 165] on div "[PERSON_NAME]" at bounding box center [214, 171] width 95 height 12
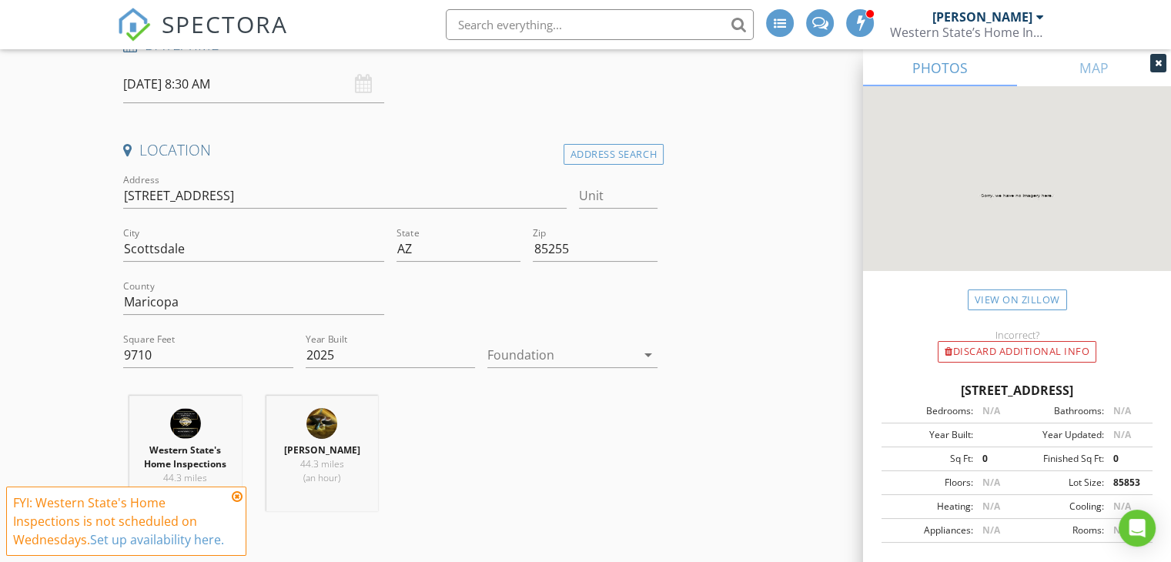
scroll to position [212, 0]
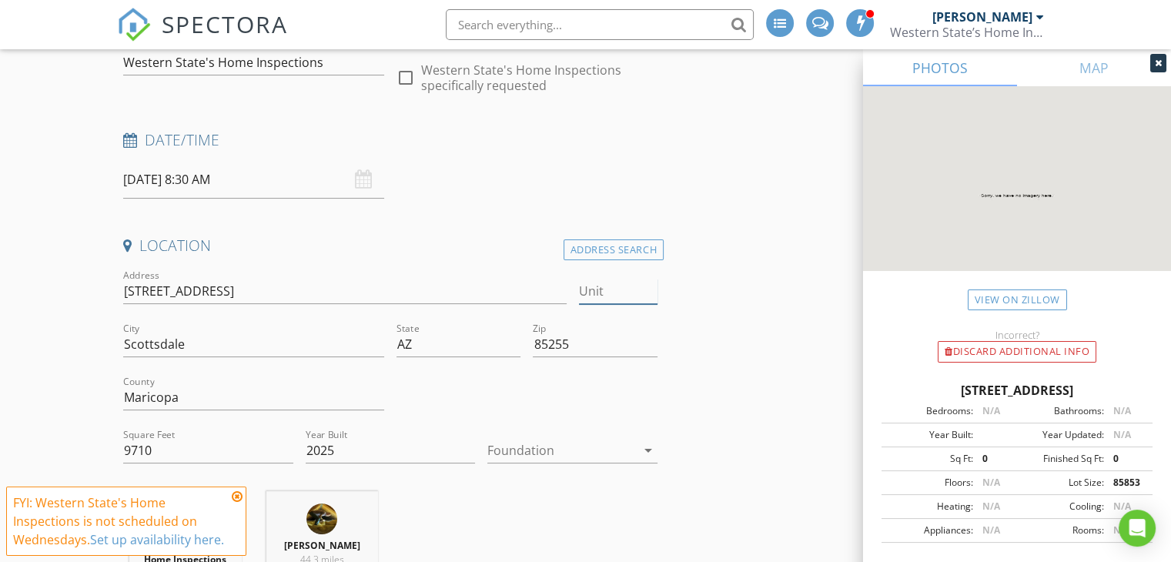
click at [597, 288] on input "Unit" at bounding box center [618, 291] width 79 height 25
type input "Lot 1851"
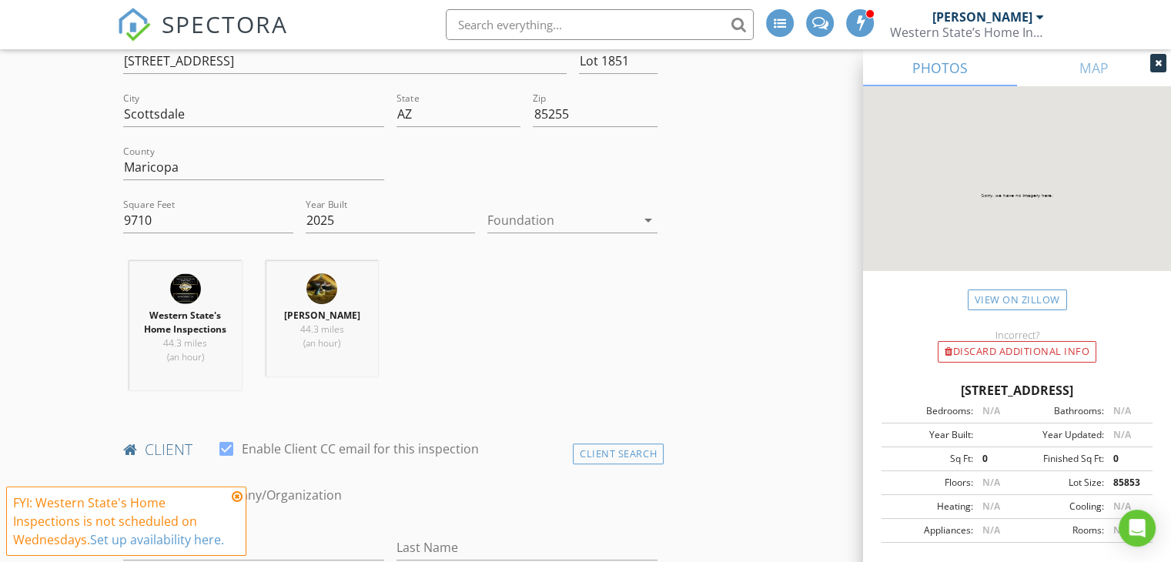
scroll to position [443, 0]
click at [236, 497] on icon at bounding box center [237, 496] width 11 height 12
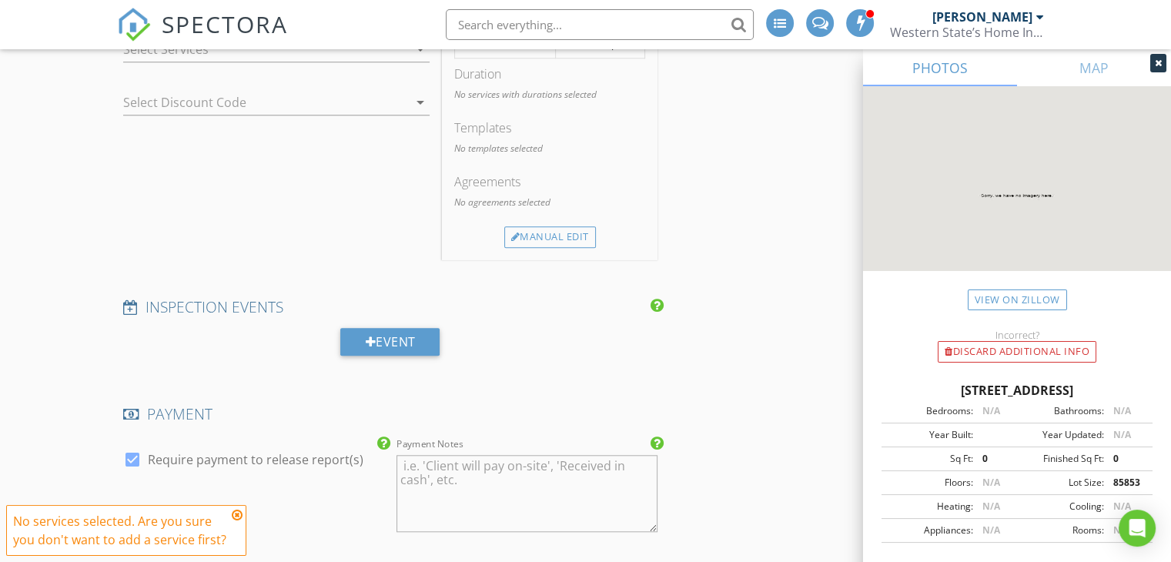
scroll to position [1155, 0]
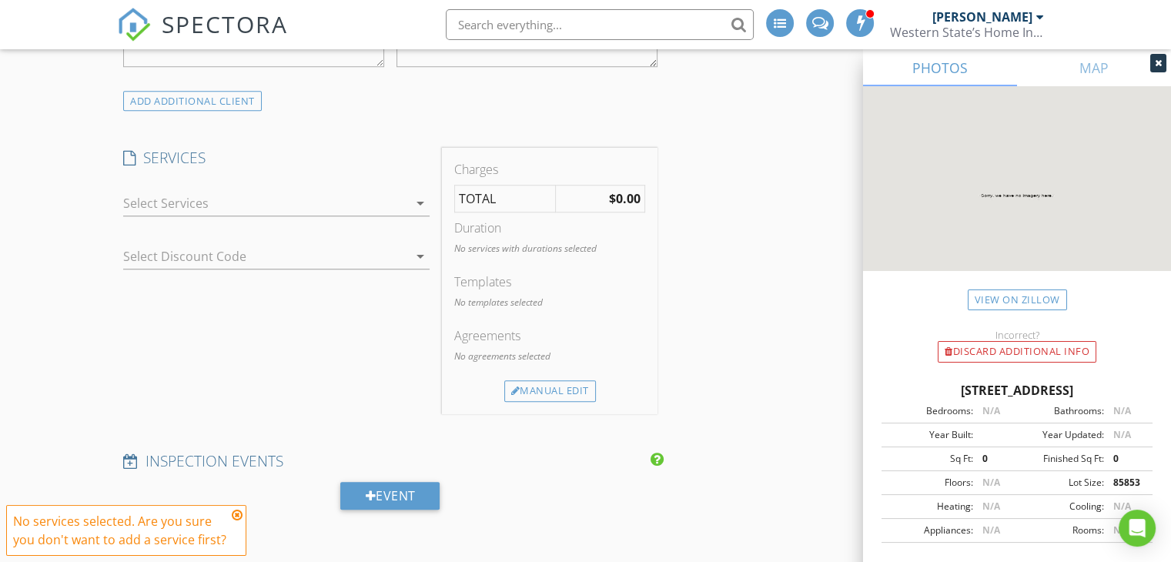
click at [234, 199] on div at bounding box center [265, 203] width 285 height 25
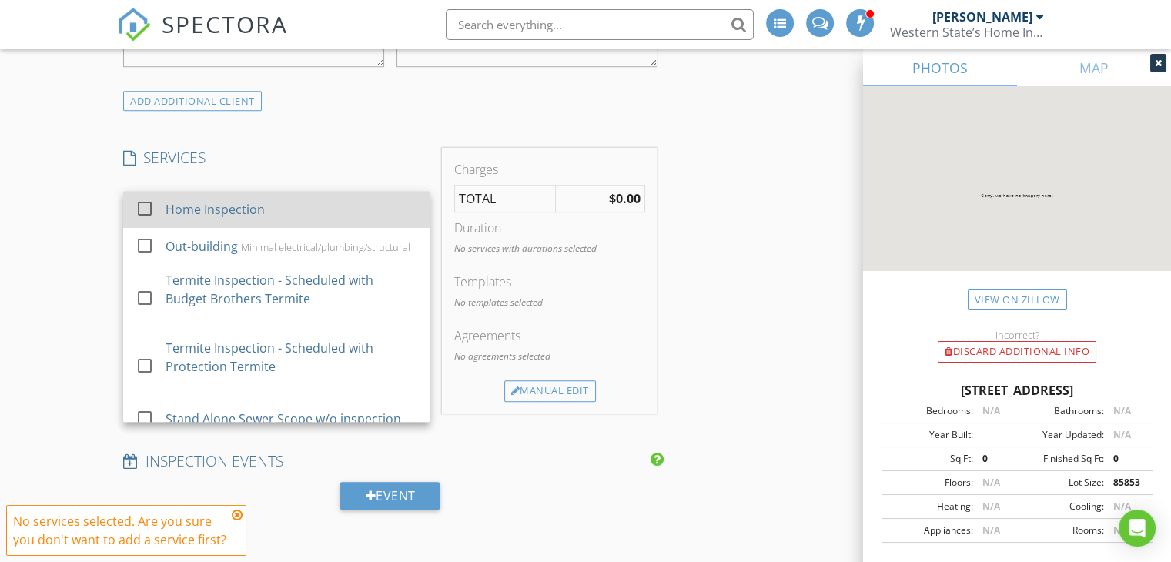
click at [219, 208] on div "Home Inspection" at bounding box center [214, 209] width 99 height 18
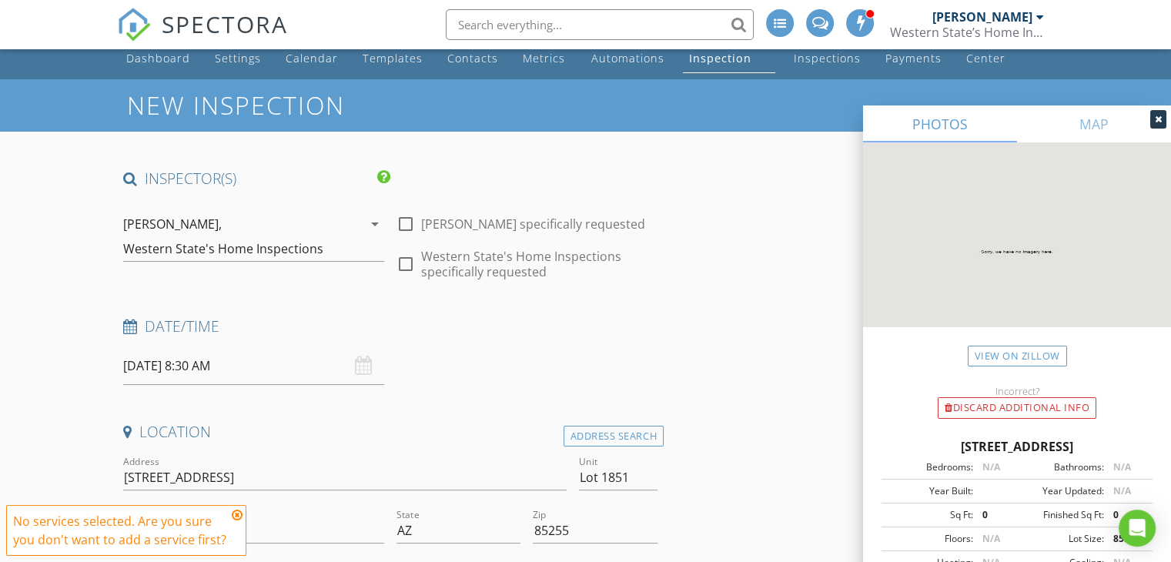
scroll to position [0, 0]
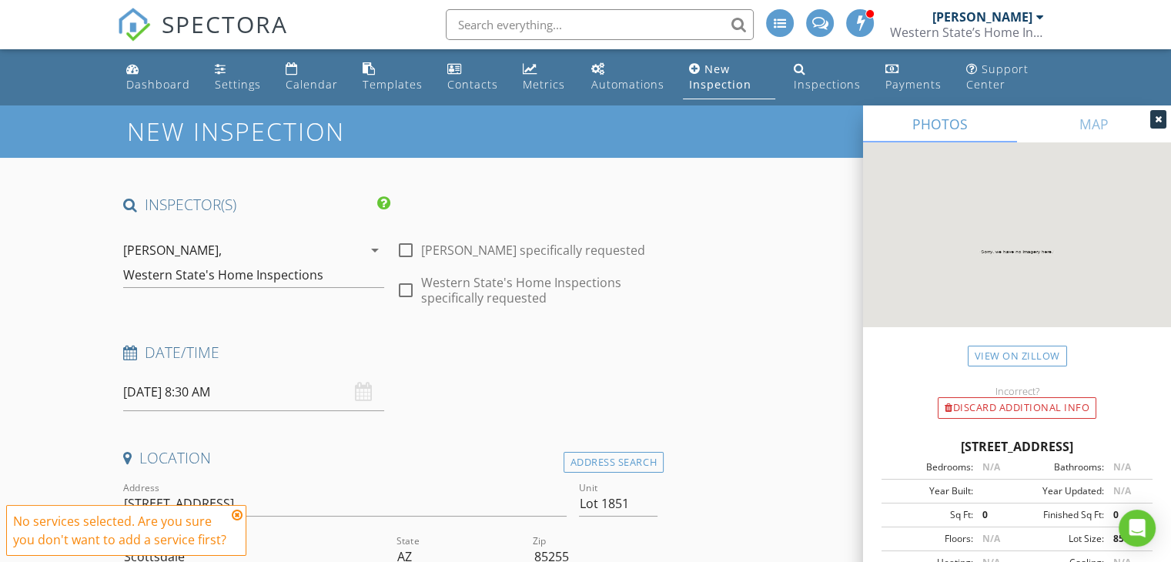
click at [1155, 120] on icon at bounding box center [1158, 119] width 7 height 9
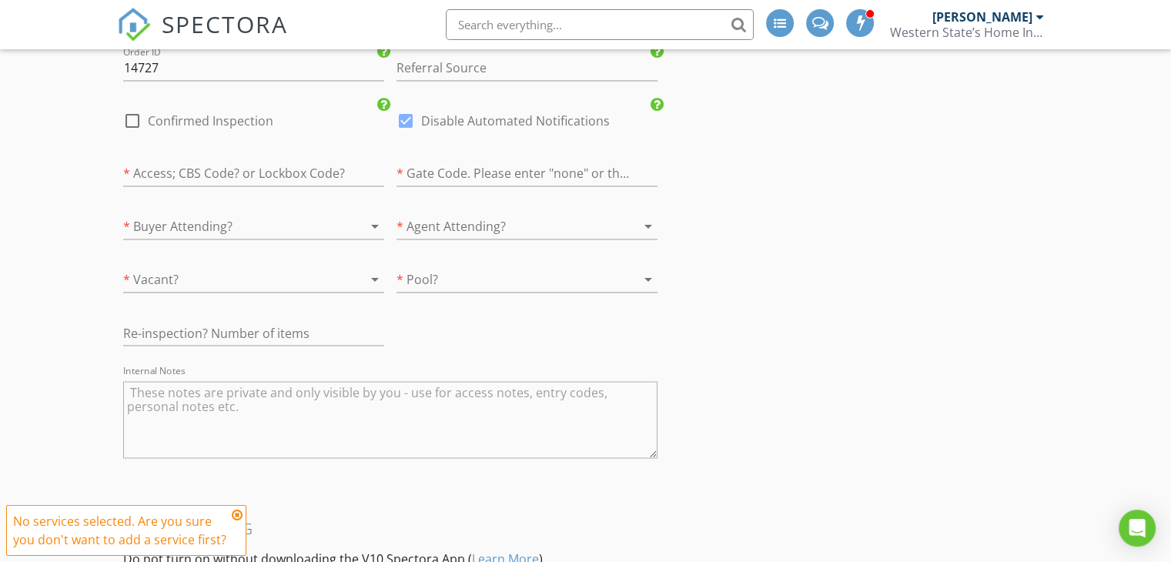
scroll to position [2900, 0]
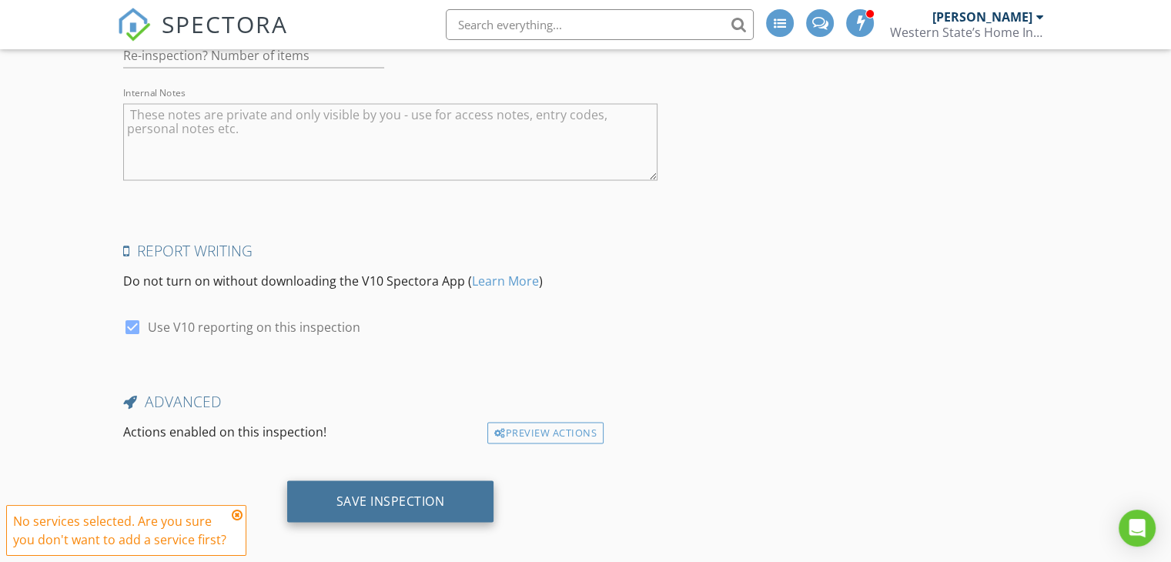
click at [424, 493] on div "Save Inspection" at bounding box center [390, 500] width 109 height 15
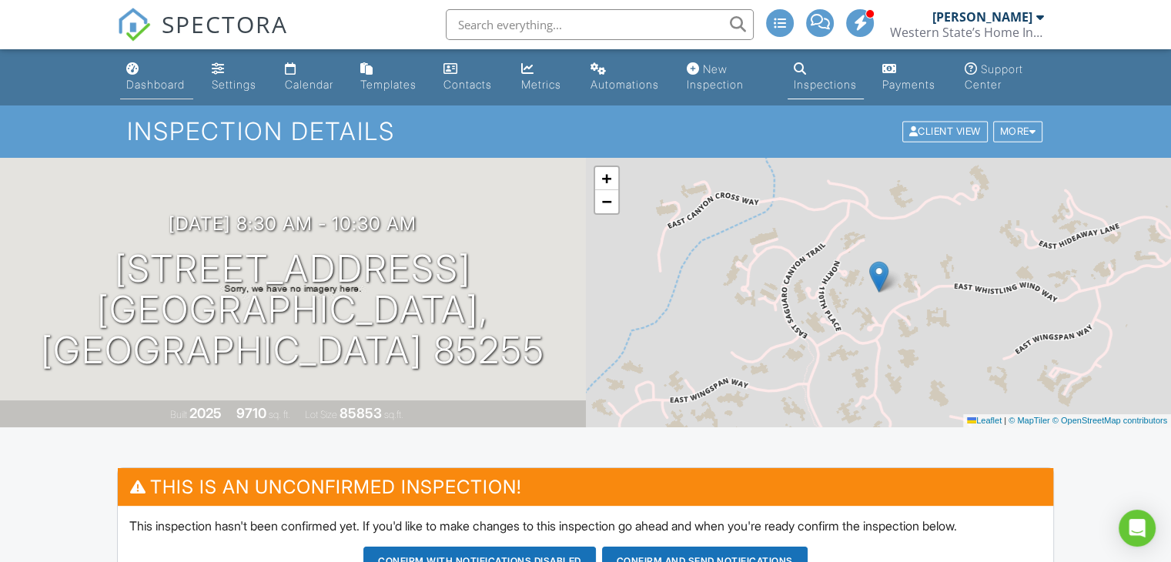
click at [141, 79] on div "Dashboard" at bounding box center [155, 84] width 59 height 13
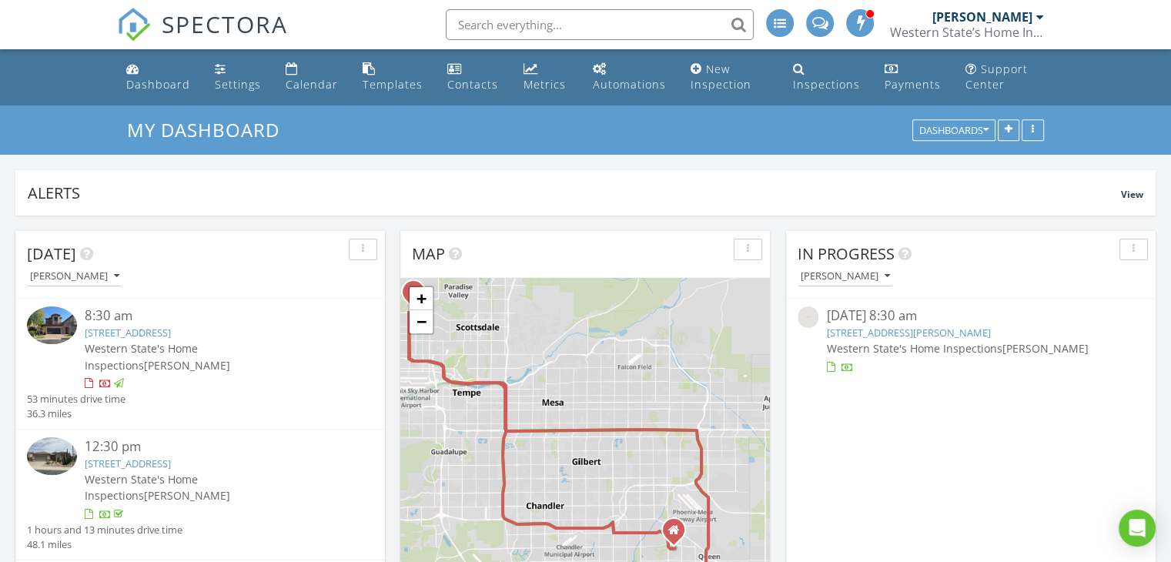
click at [171, 456] on link "30773 N Glory Grove, Queen Creek, AZ 85143" at bounding box center [128, 463] width 86 height 14
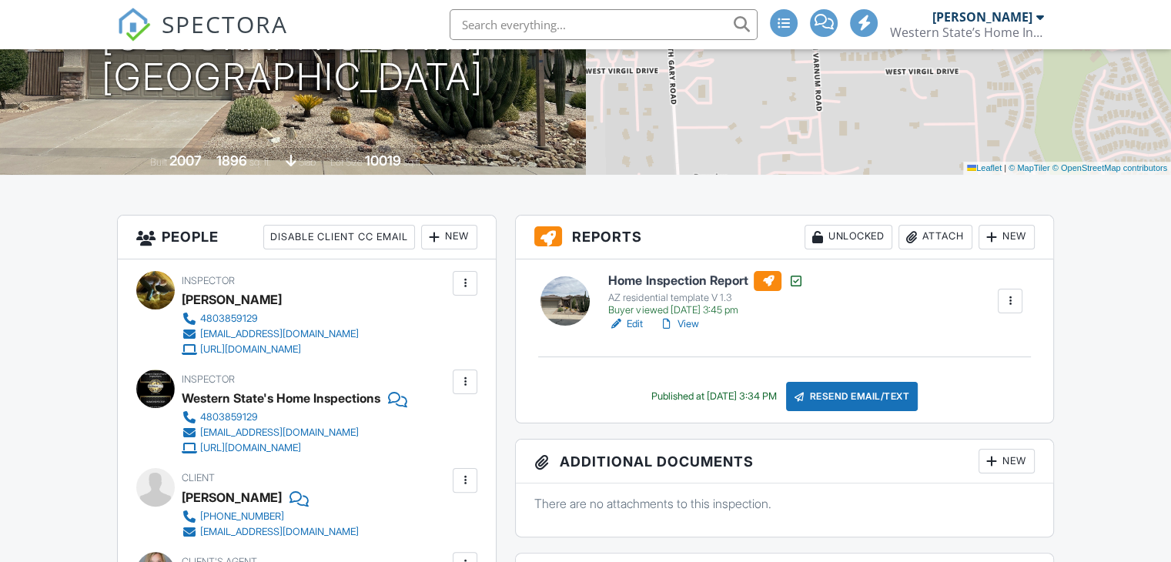
scroll to position [231, 0]
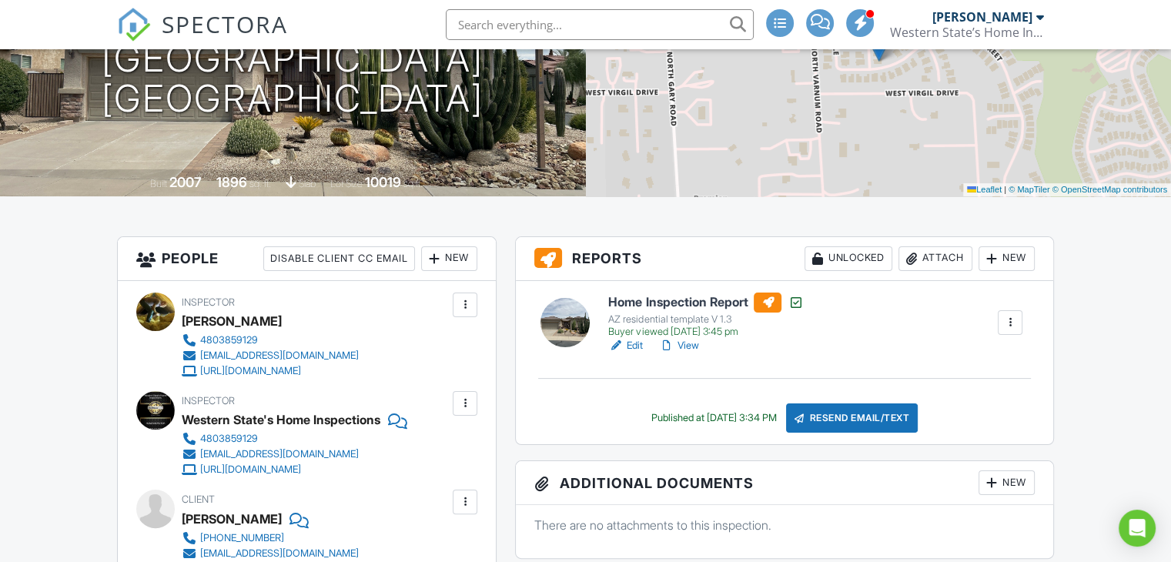
click at [687, 342] on link "View" at bounding box center [678, 345] width 40 height 15
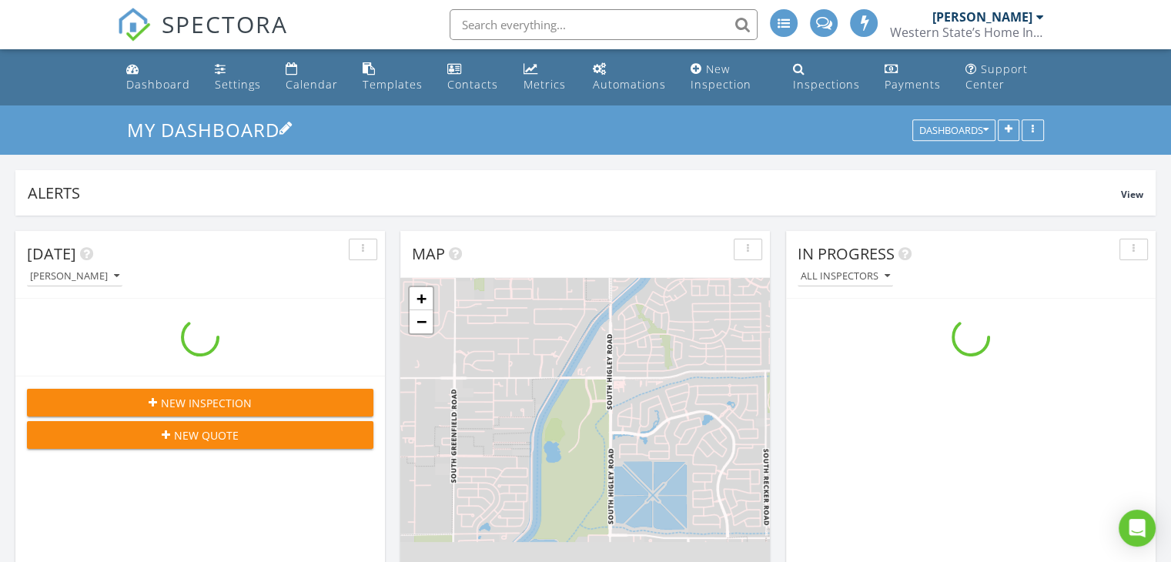
scroll to position [330, 369]
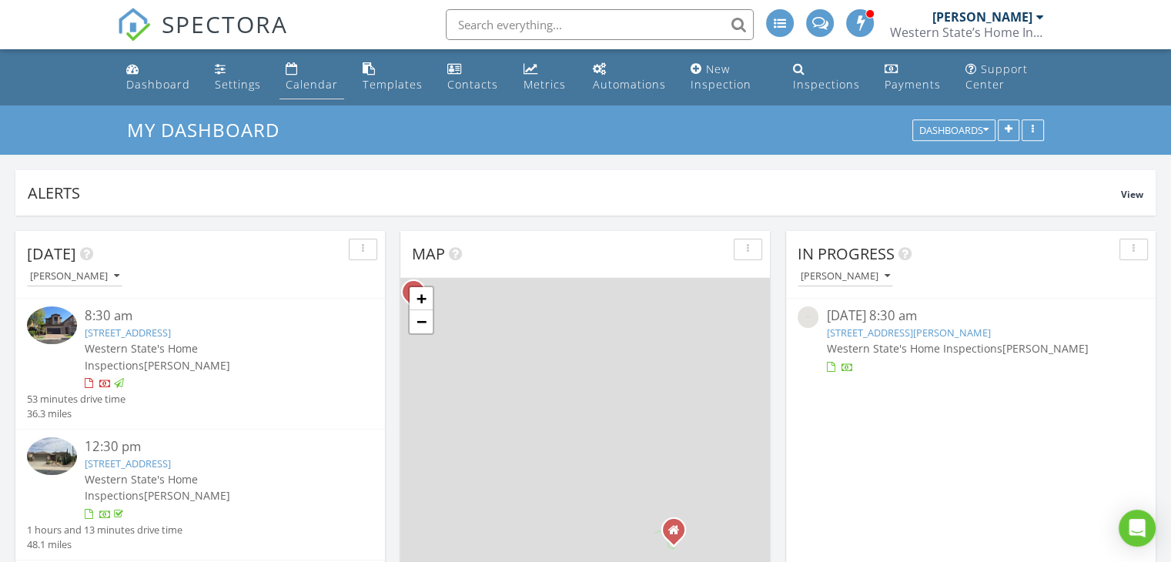
click at [311, 87] on div "Calendar" at bounding box center [312, 84] width 52 height 15
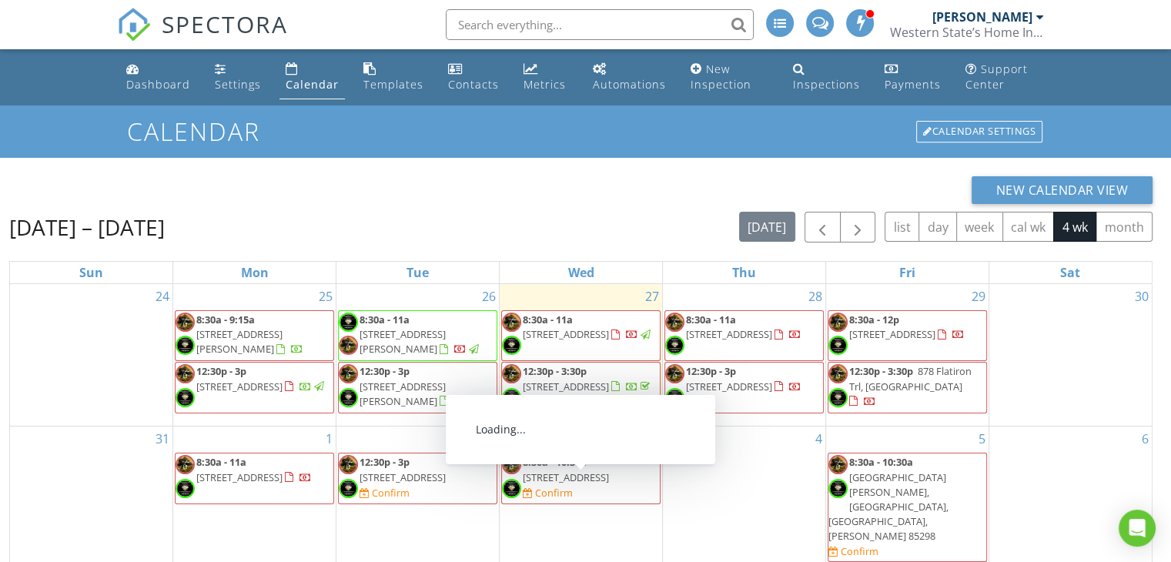
click at [562, 484] on span "[STREET_ADDRESS]" at bounding box center [566, 477] width 86 height 14
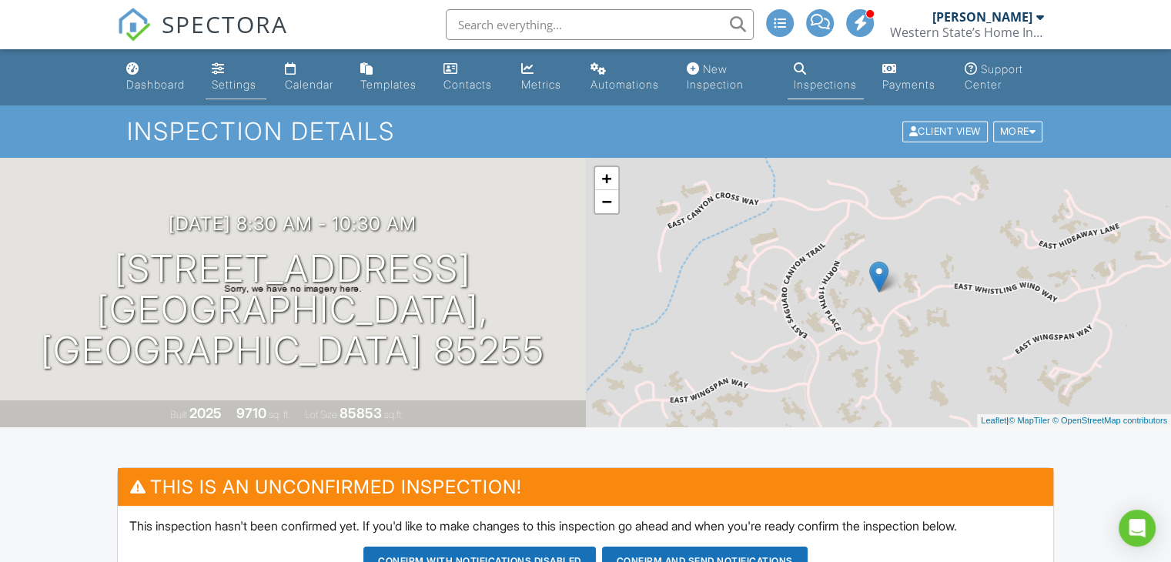
click at [246, 84] on div "Settings" at bounding box center [234, 84] width 45 height 13
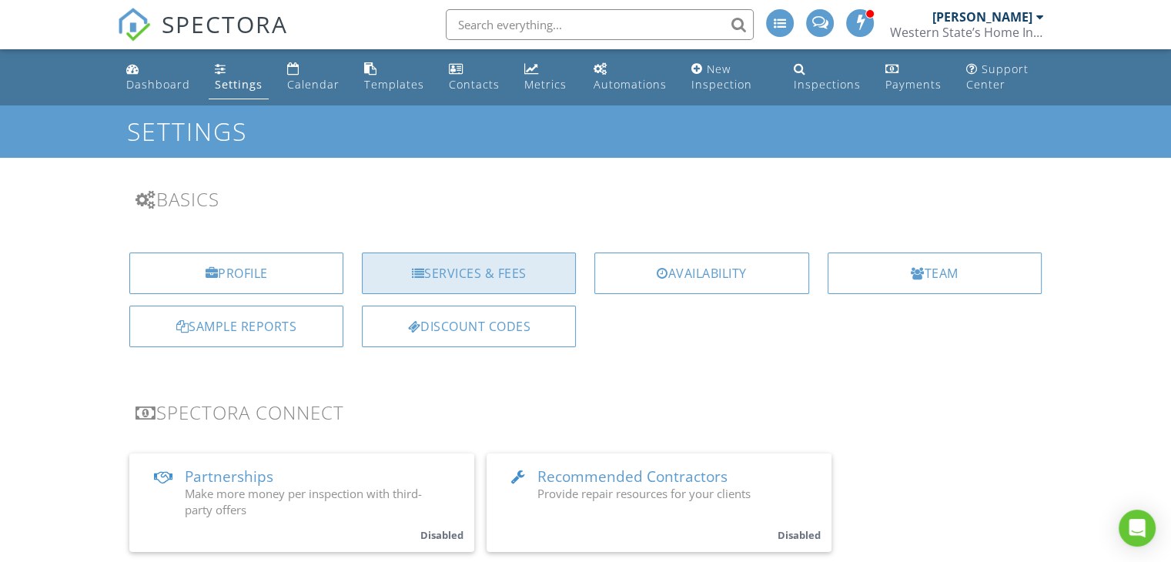
click at [463, 279] on div "Services & Fees" at bounding box center [469, 273] width 214 height 42
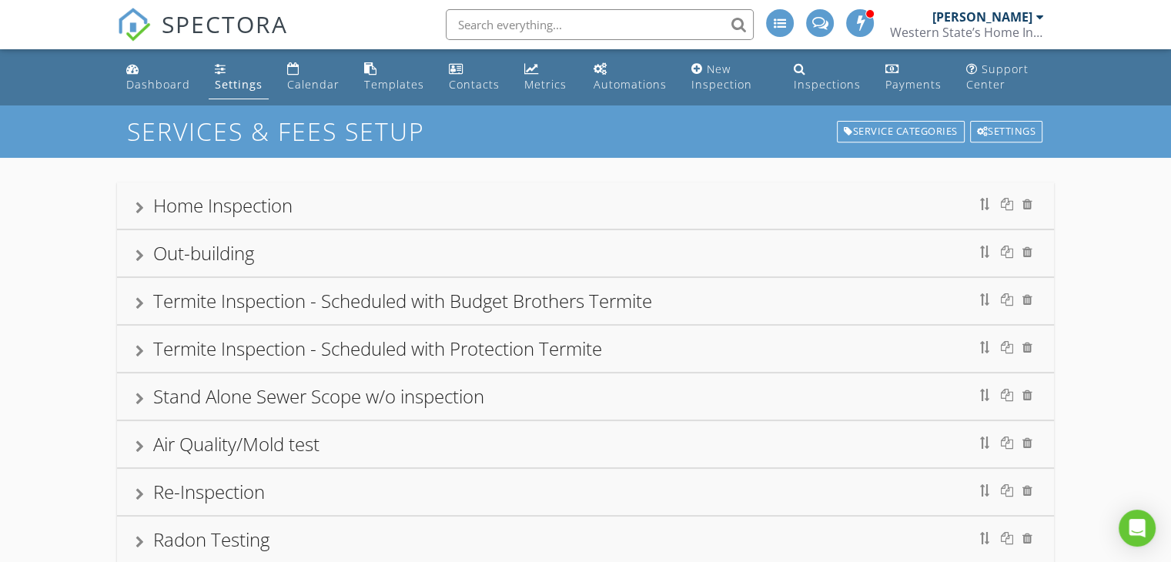
click at [142, 206] on div at bounding box center [139, 208] width 8 height 12
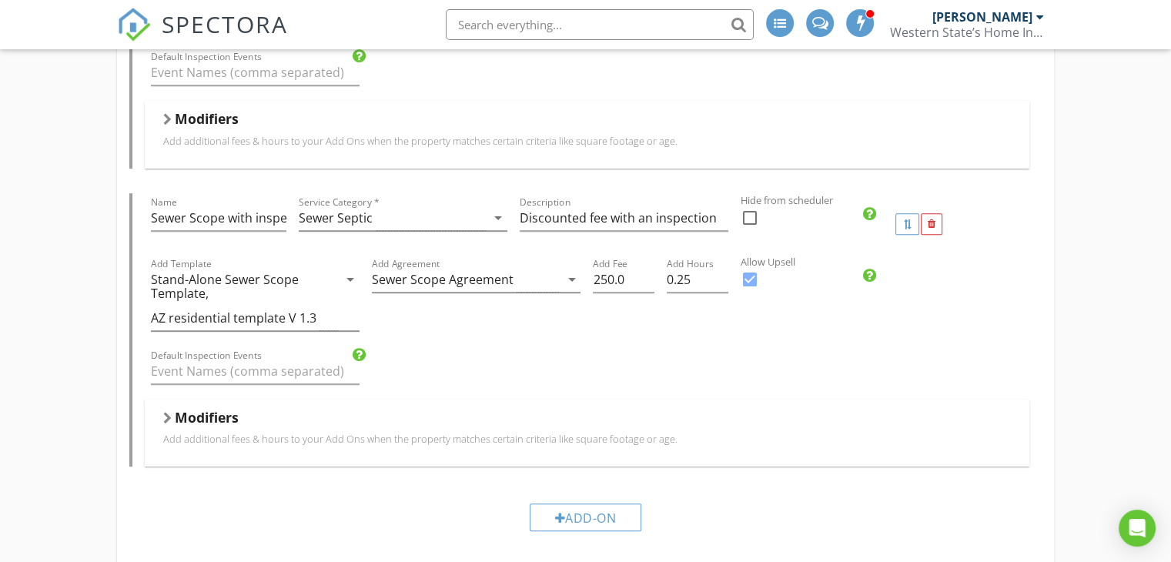
scroll to position [924, 0]
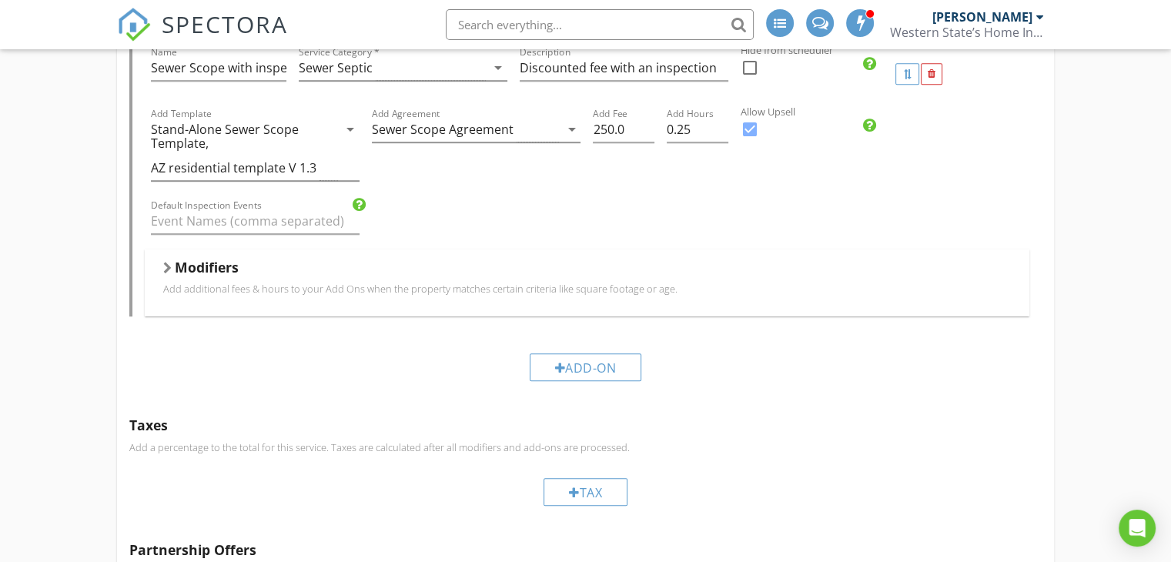
click at [172, 262] on div "Modifiers" at bounding box center [587, 271] width 848 height 24
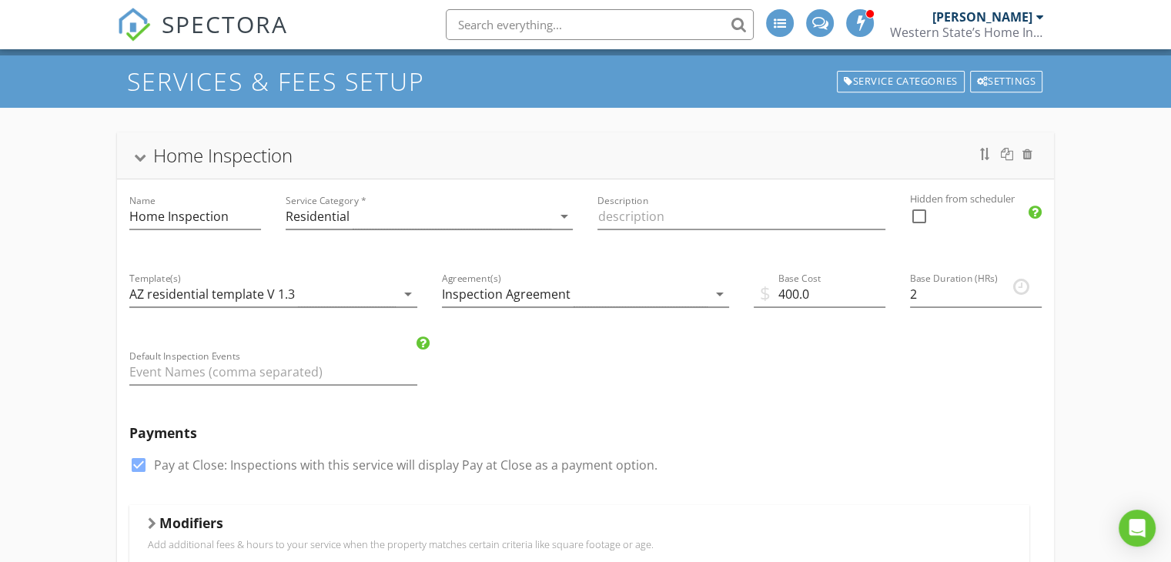
scroll to position [77, 0]
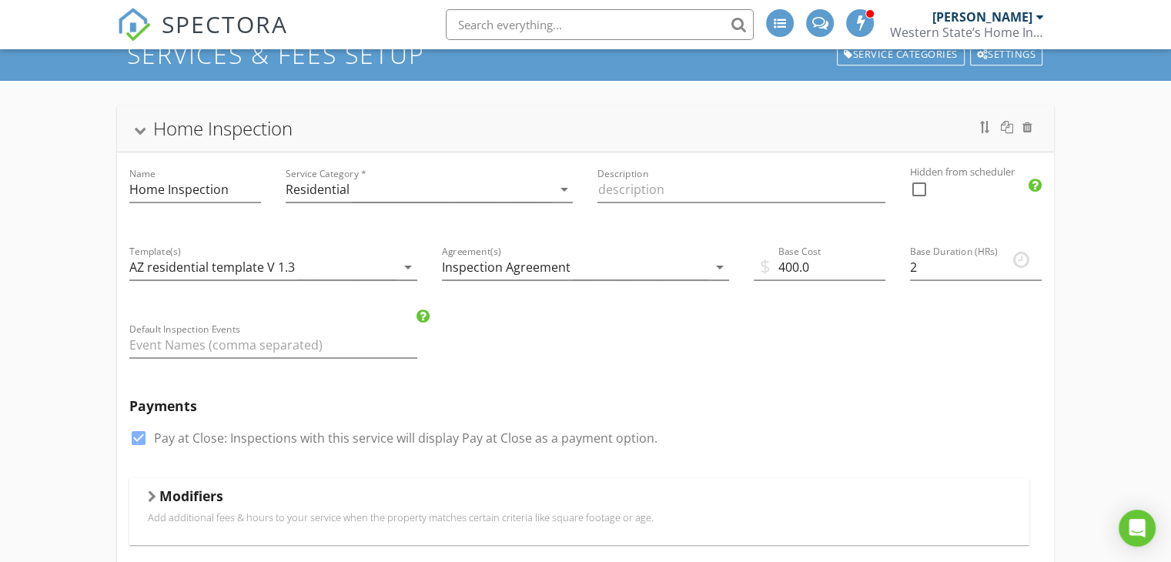
click at [154, 493] on div at bounding box center [152, 496] width 8 height 12
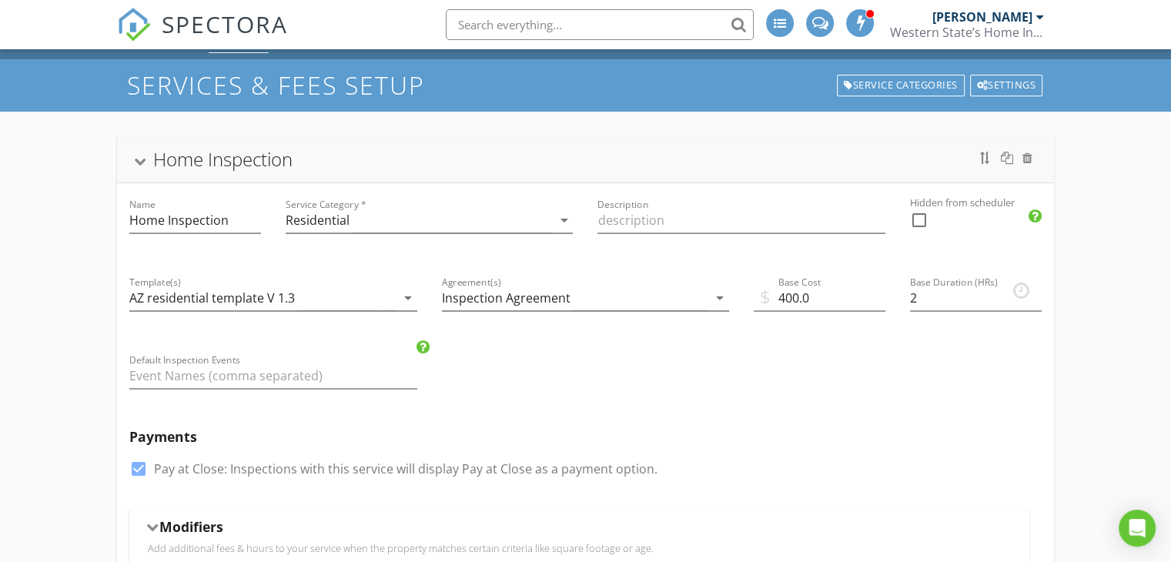
scroll to position [0, 0]
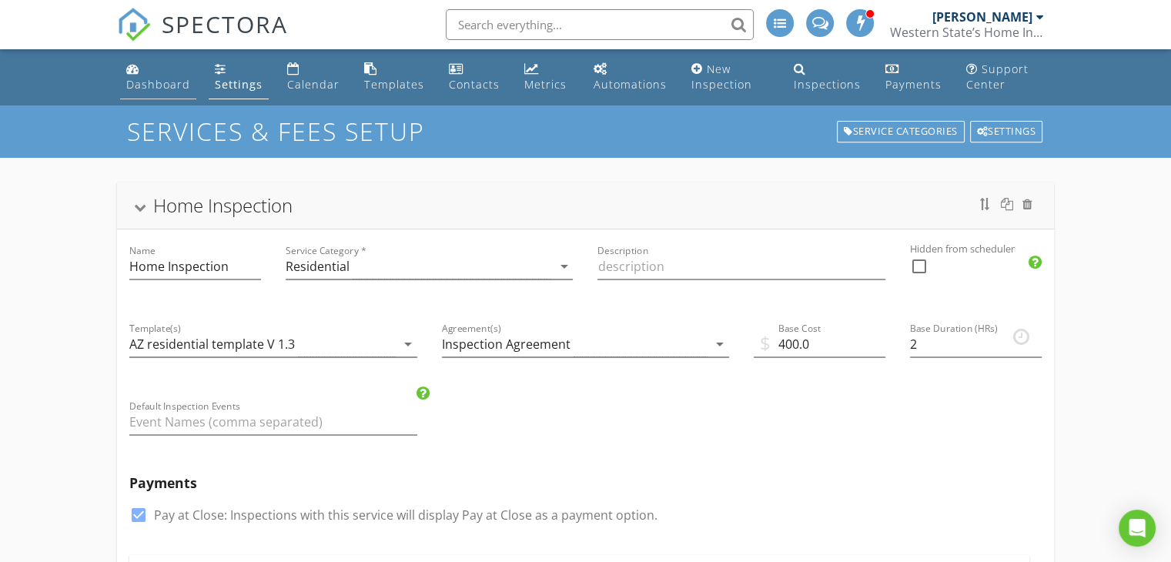
click at [160, 75] on link "Dashboard" at bounding box center [158, 77] width 76 height 44
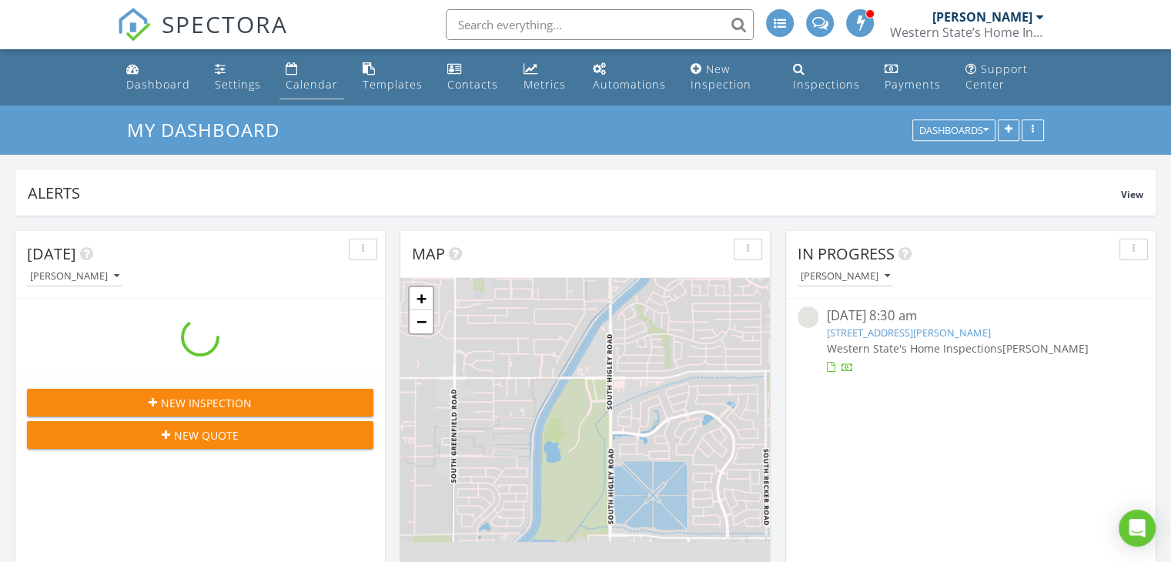
scroll to position [330, 369]
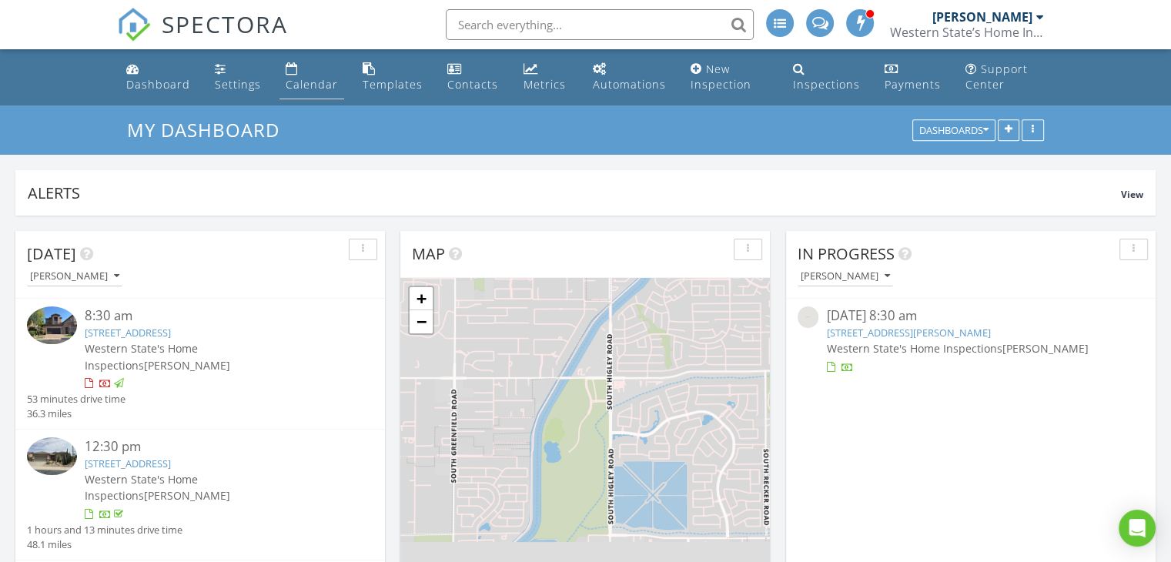
click at [300, 83] on div "Calendar" at bounding box center [312, 84] width 52 height 15
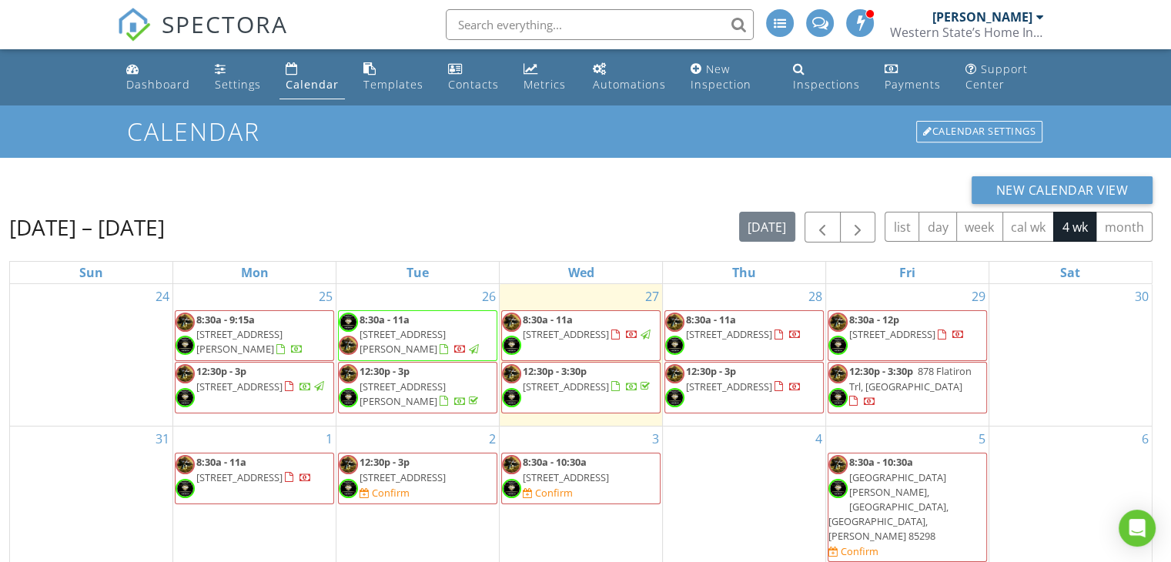
click at [547, 484] on span "[STREET_ADDRESS]" at bounding box center [566, 477] width 86 height 14
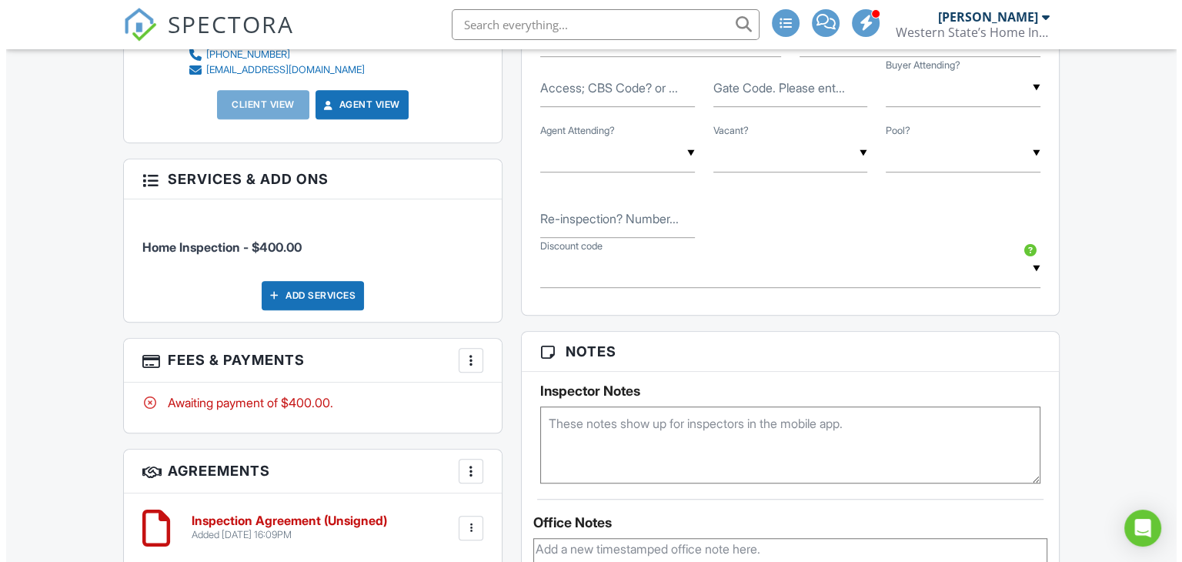
scroll to position [1001, 0]
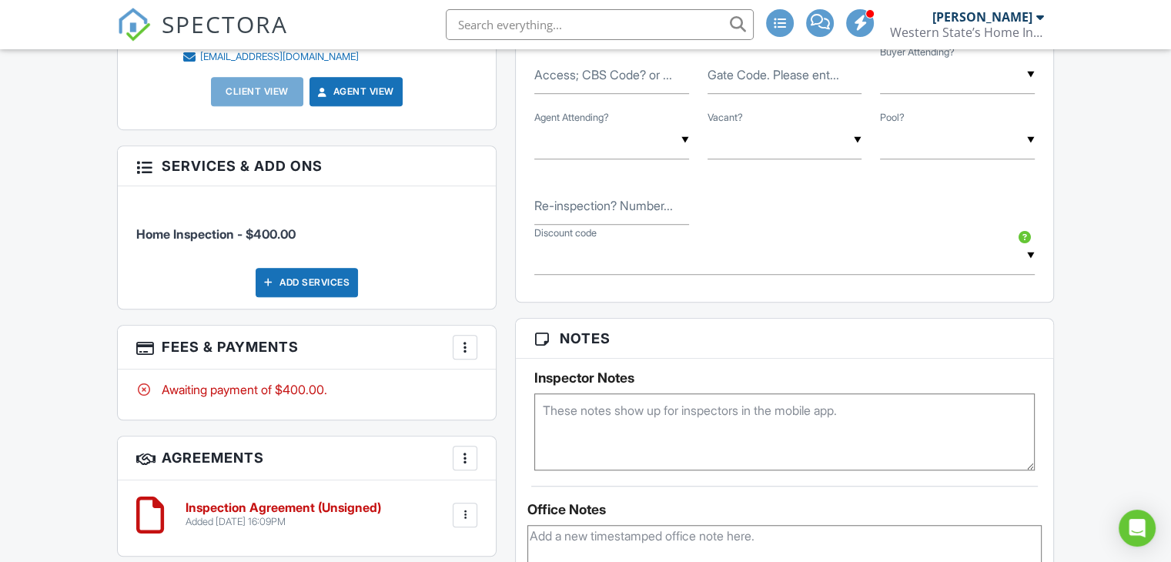
click at [470, 339] on div at bounding box center [464, 346] width 15 height 15
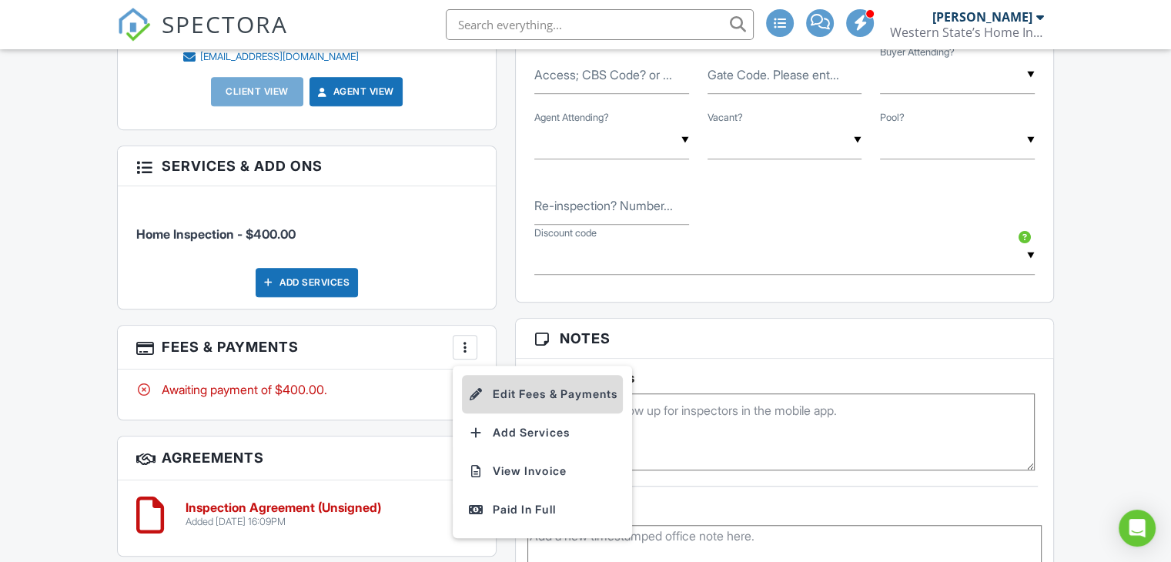
click at [547, 379] on li "Edit Fees & Payments" at bounding box center [542, 394] width 161 height 38
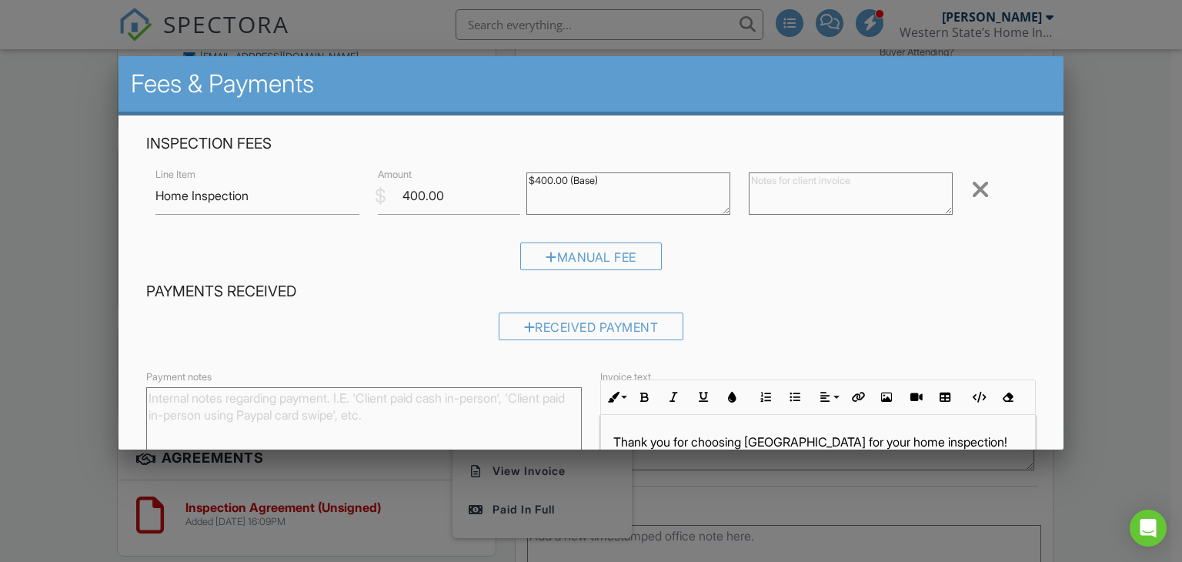
click at [622, 183] on textarea "$400.00 (Base)" at bounding box center [629, 193] width 204 height 42
type textarea "$400.00 (Base) Add for square footage $800"
click at [970, 285] on h4 "Payments Received" at bounding box center [591, 292] width 891 height 20
click at [403, 192] on input "400.00" at bounding box center [449, 196] width 142 height 38
type input "1200.00"
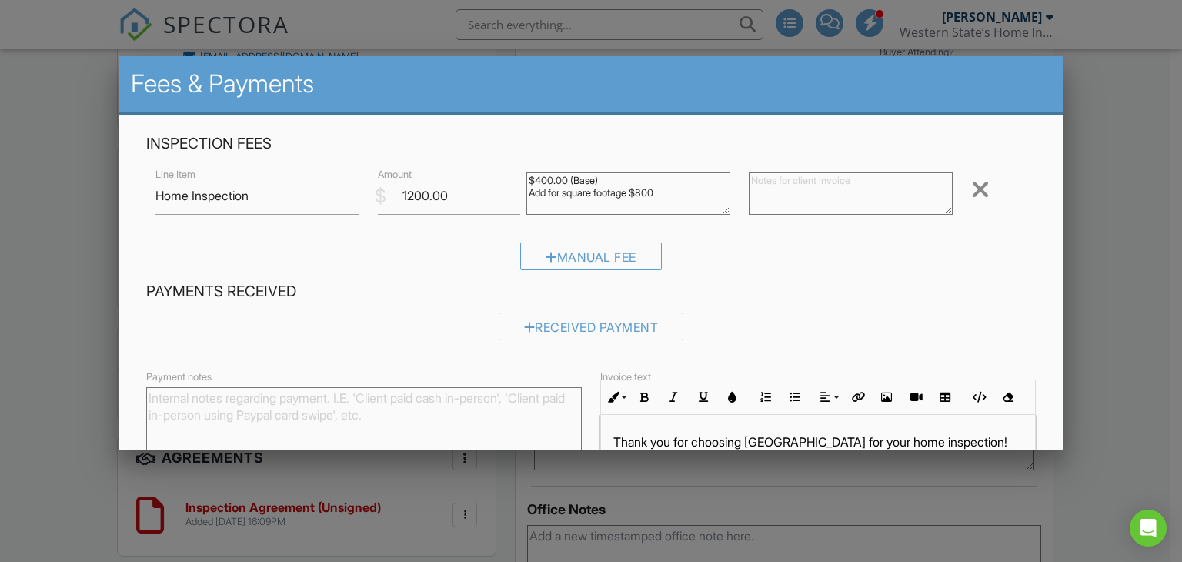
click at [887, 313] on div "Received Payment" at bounding box center [591, 332] width 891 height 39
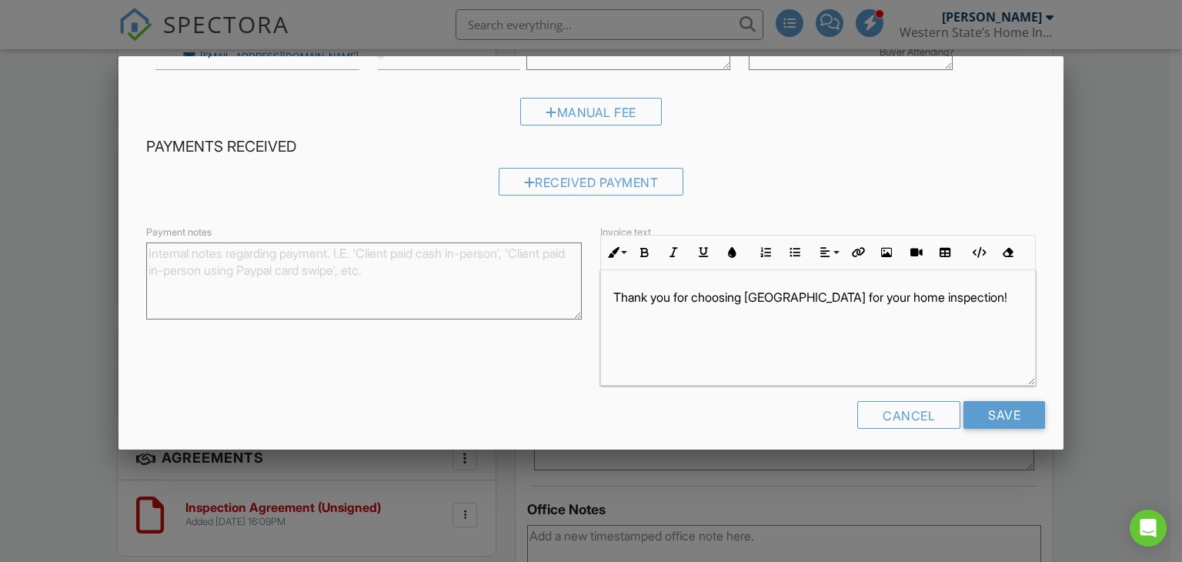
scroll to position [153, 0]
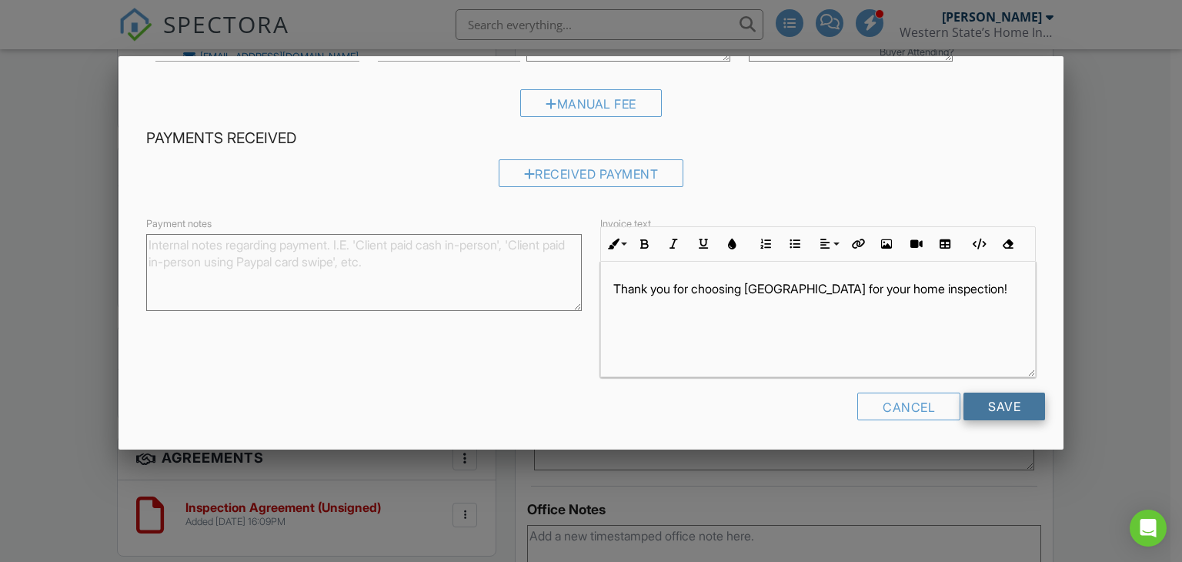
click at [991, 401] on input "Save" at bounding box center [1005, 407] width 82 height 28
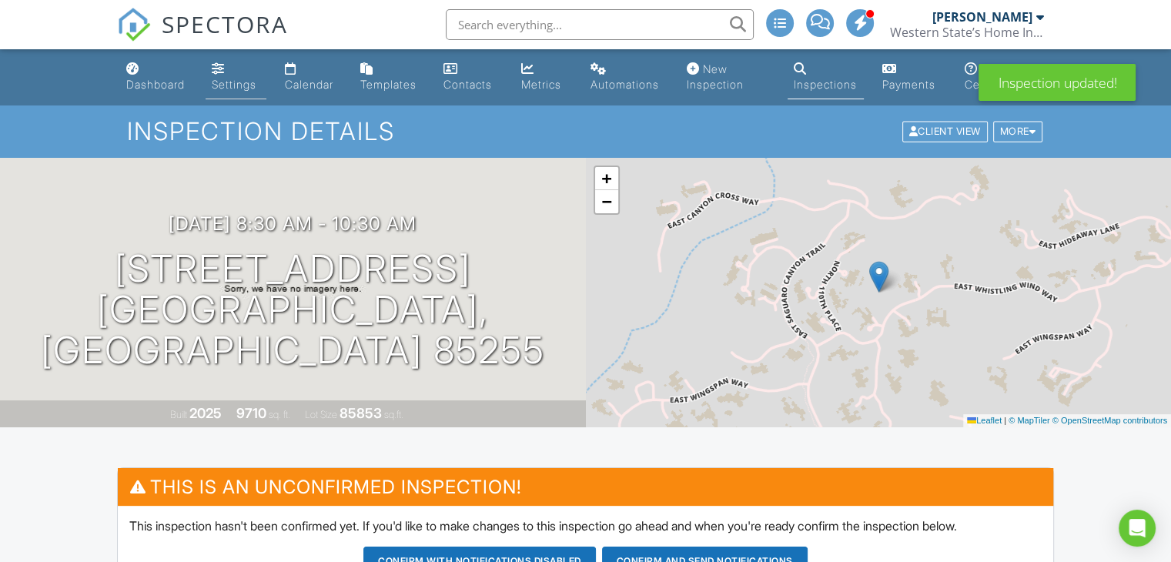
click at [251, 82] on div "Settings" at bounding box center [234, 84] width 45 height 13
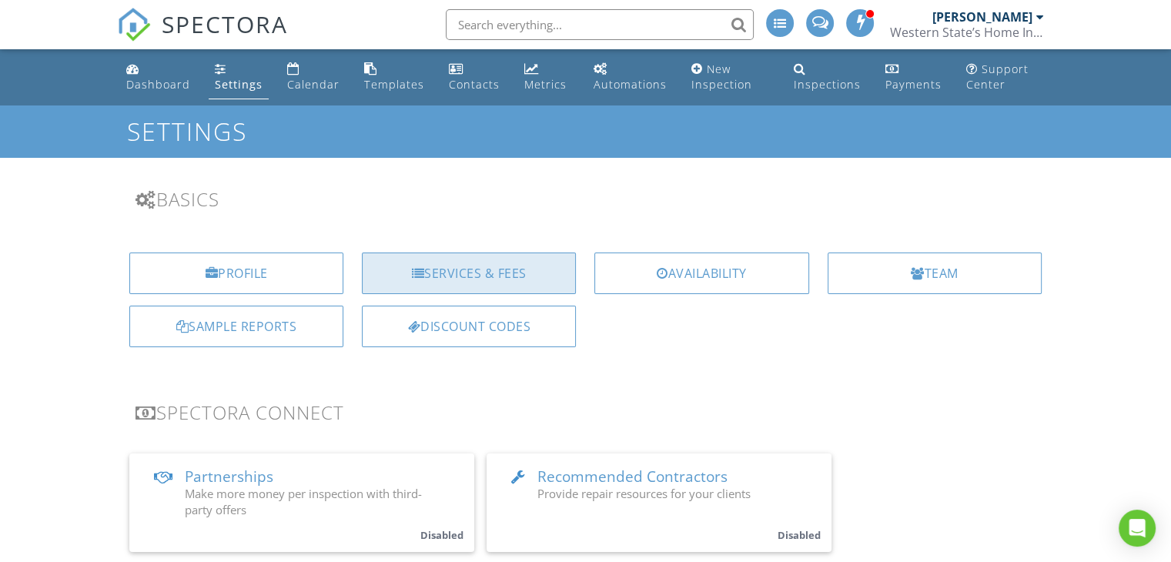
click at [516, 264] on div "Services & Fees" at bounding box center [469, 273] width 214 height 42
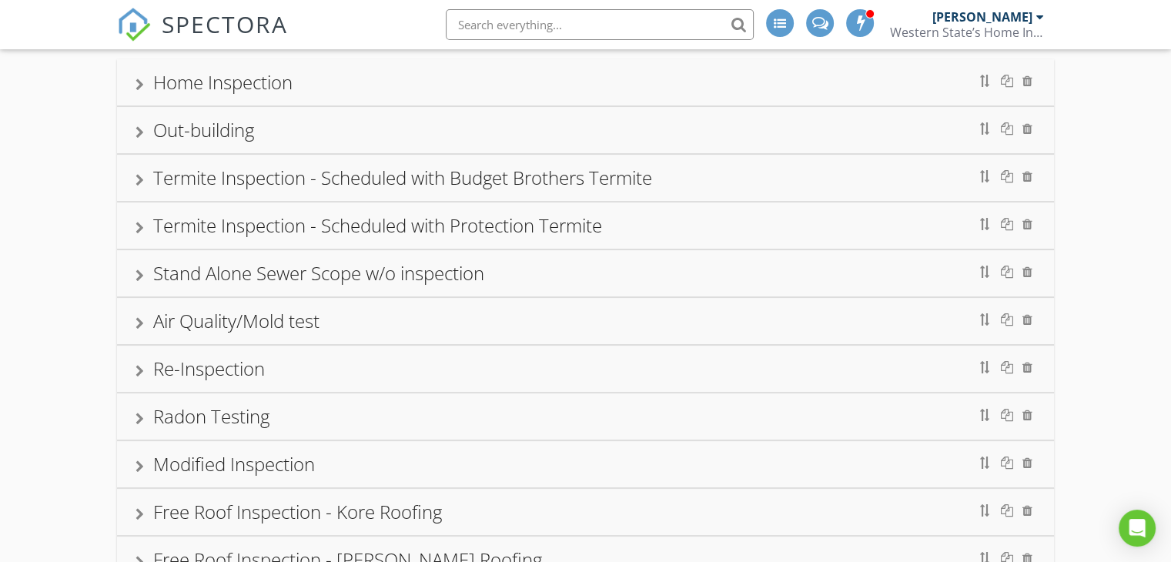
scroll to position [77, 0]
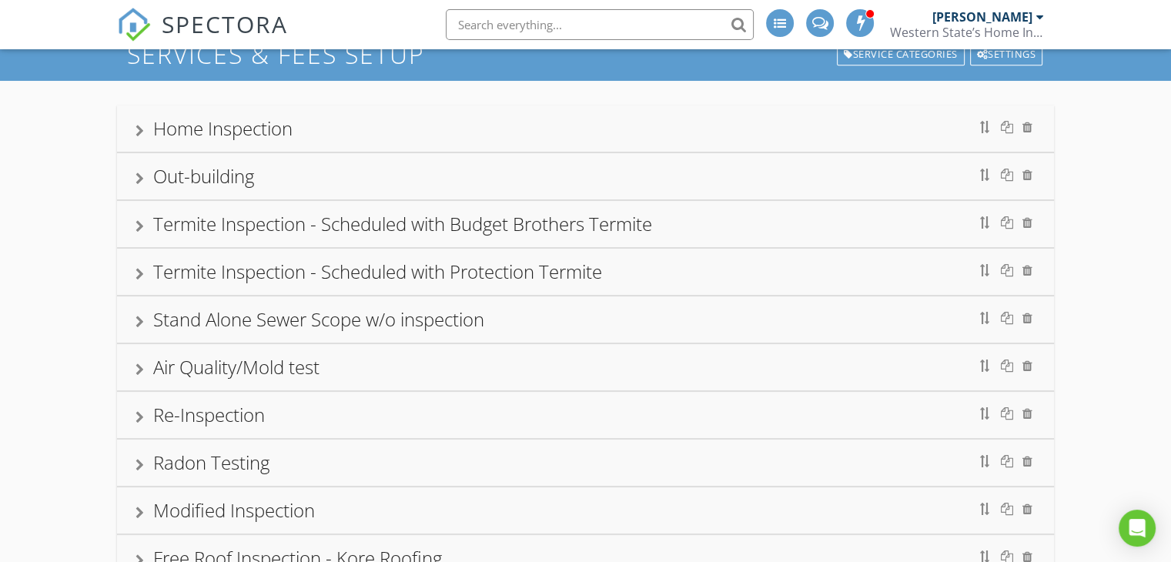
click at [142, 126] on div at bounding box center [139, 131] width 8 height 12
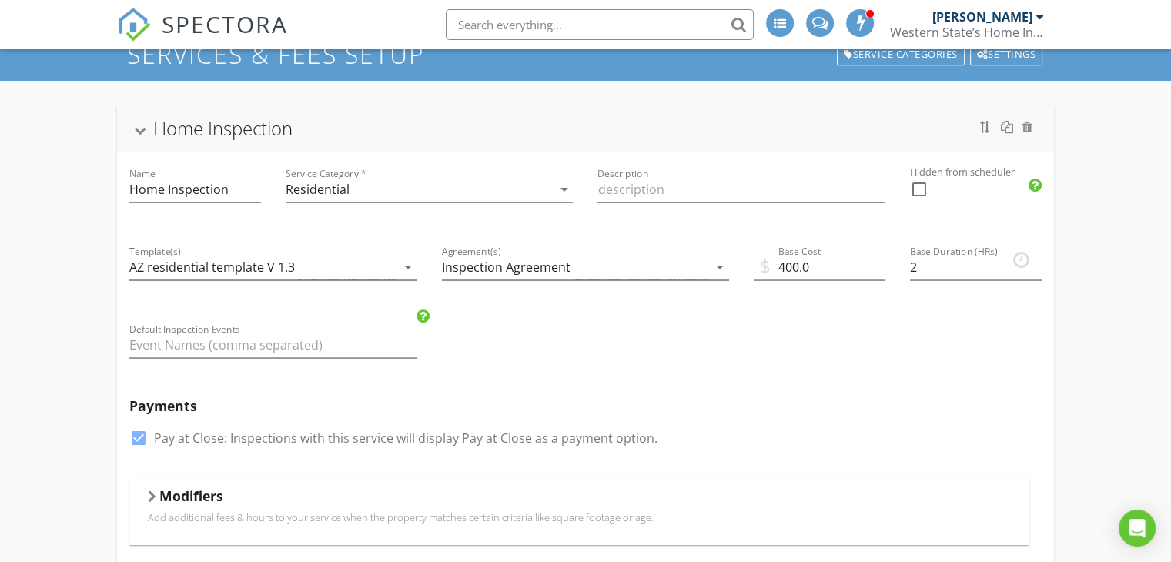
click at [150, 496] on div at bounding box center [152, 496] width 8 height 12
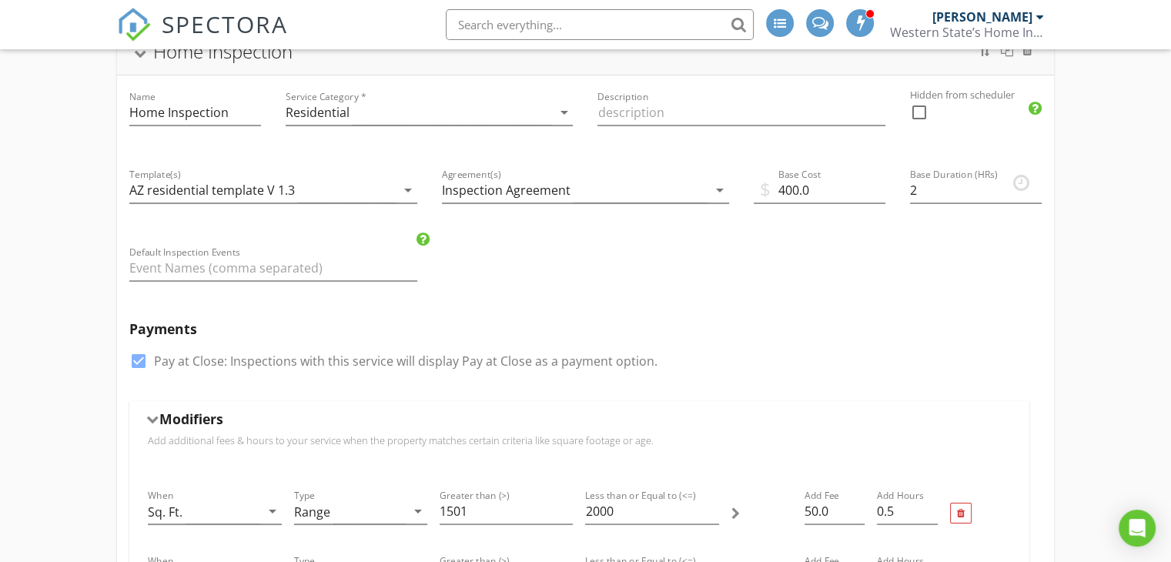
scroll to position [0, 0]
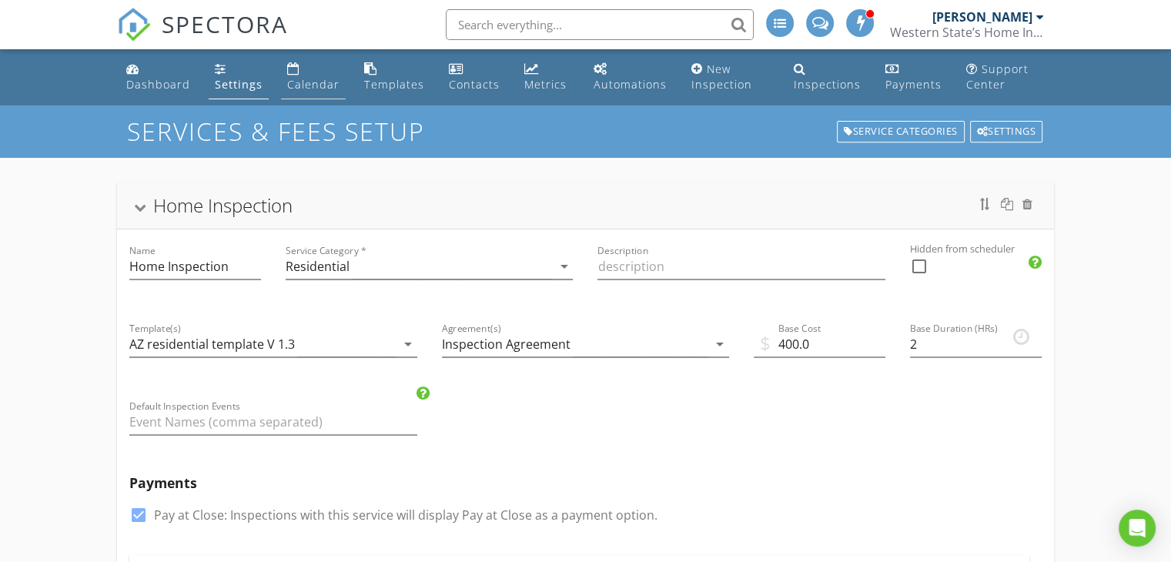
click at [302, 82] on div "Calendar" at bounding box center [313, 84] width 52 height 15
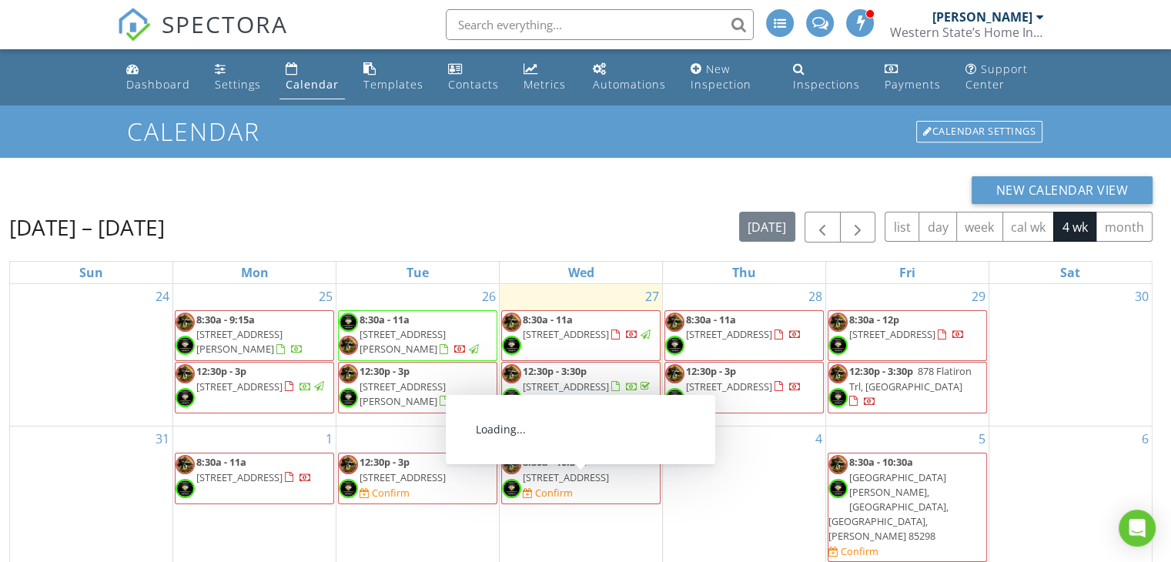
click at [571, 484] on span "[STREET_ADDRESS]" at bounding box center [566, 477] width 86 height 14
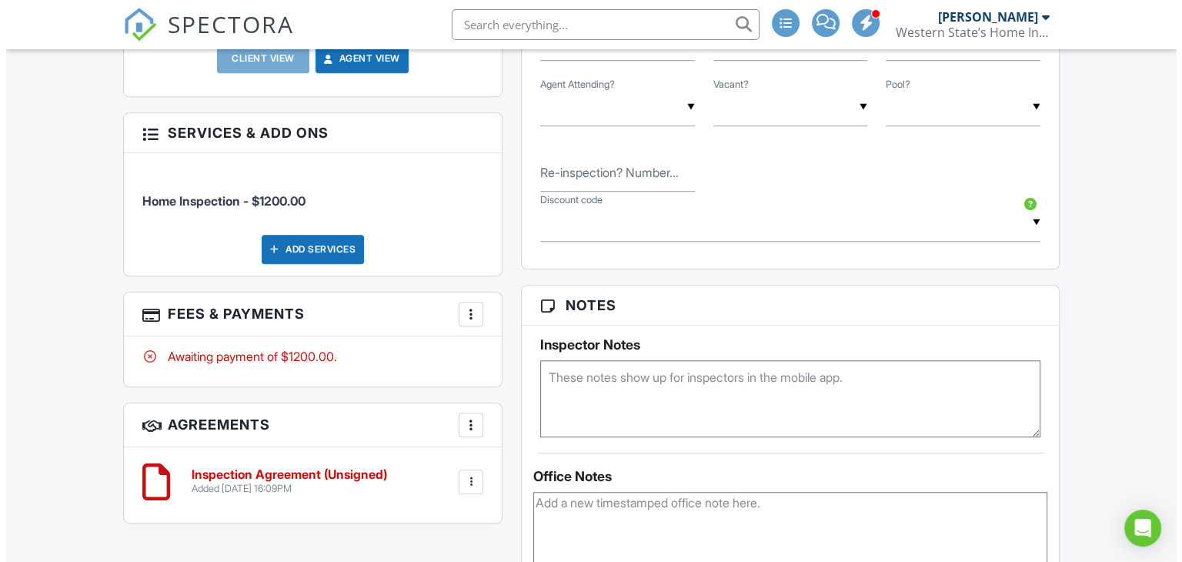
scroll to position [1078, 0]
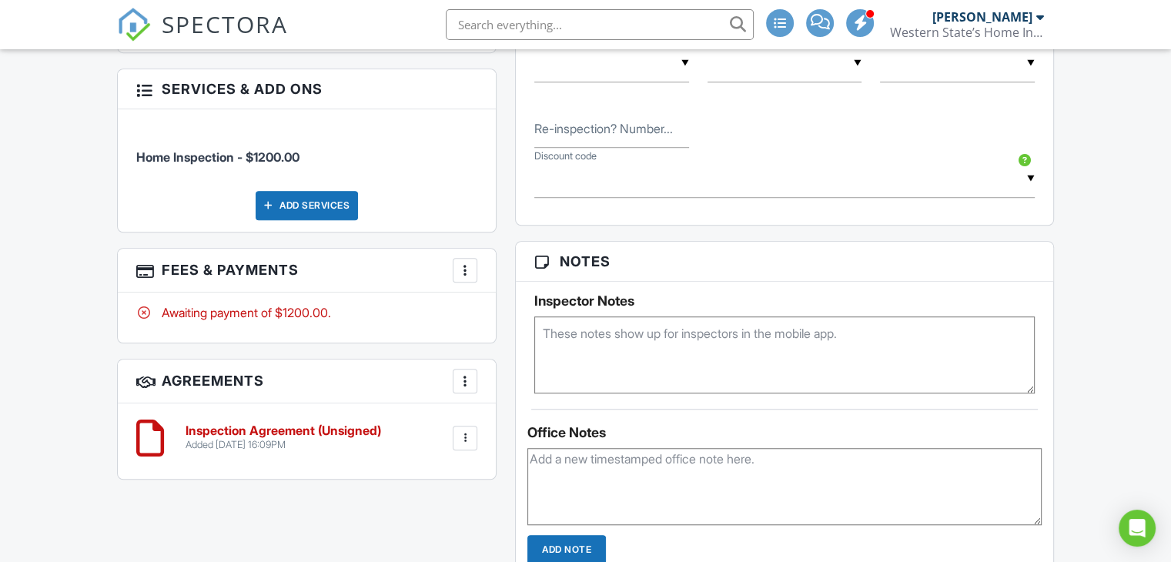
click at [470, 262] on div at bounding box center [464, 269] width 15 height 15
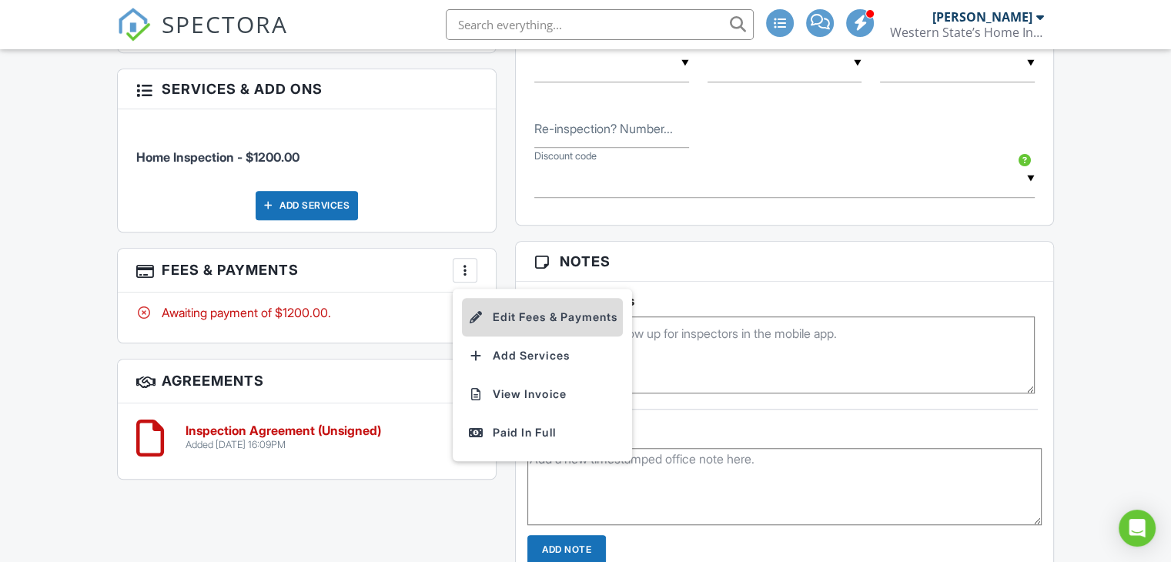
click at [502, 303] on li "Edit Fees & Payments" at bounding box center [542, 317] width 161 height 38
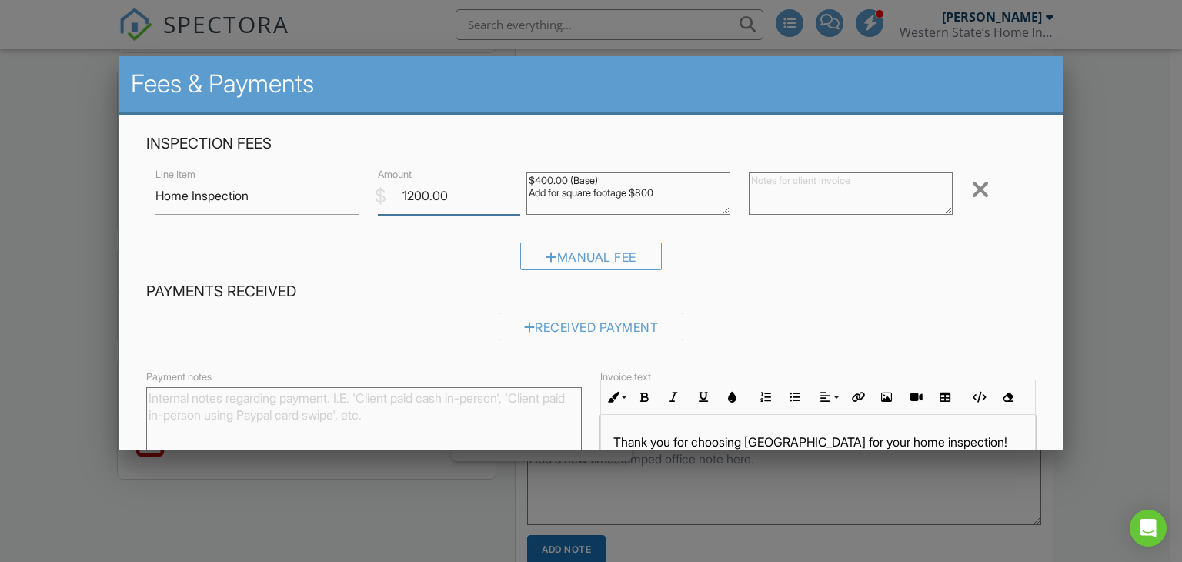
click at [410, 193] on input "1200.00" at bounding box center [449, 196] width 142 height 38
click at [806, 295] on h4 "Payments Received" at bounding box center [591, 292] width 891 height 20
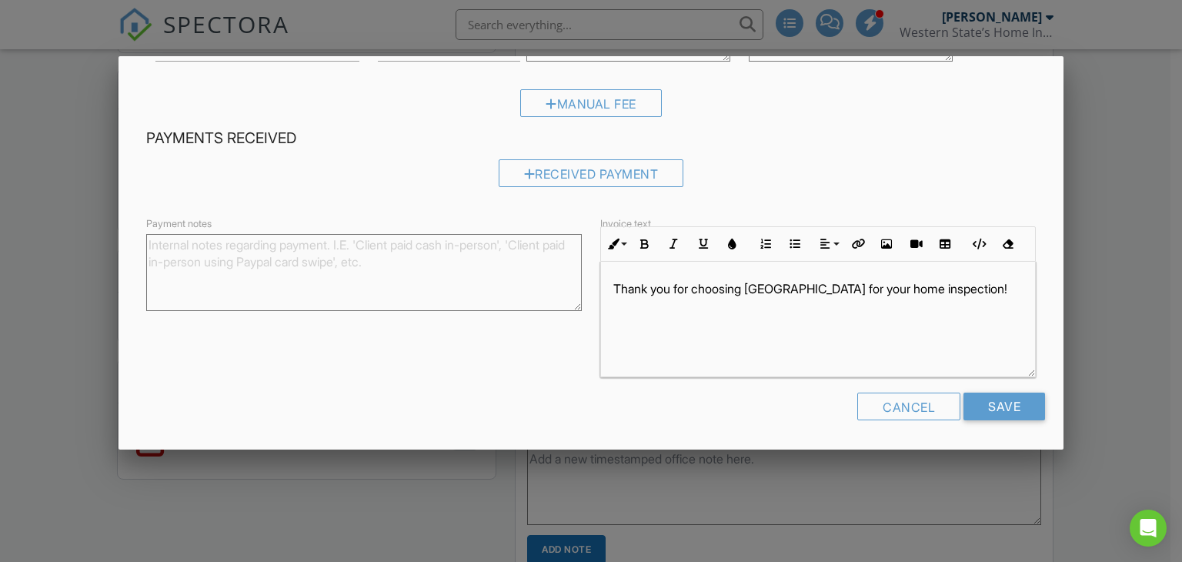
scroll to position [0, 0]
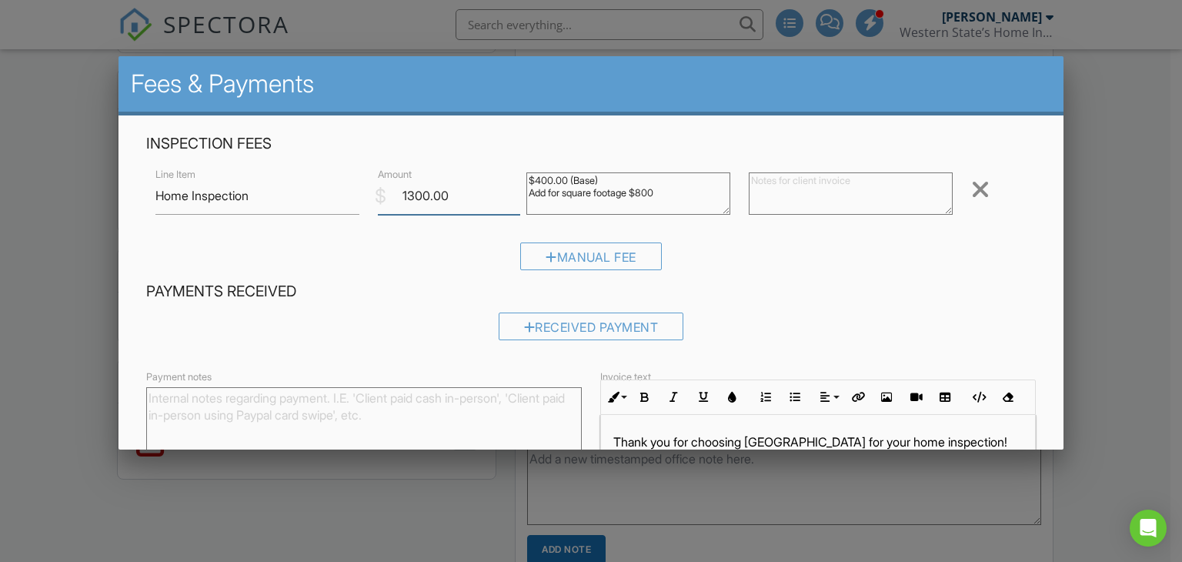
click at [413, 195] on input "1300.00" at bounding box center [449, 196] width 142 height 38
type input "1400.00"
click at [961, 305] on div "Payments Received Received Payment" at bounding box center [591, 317] width 909 height 70
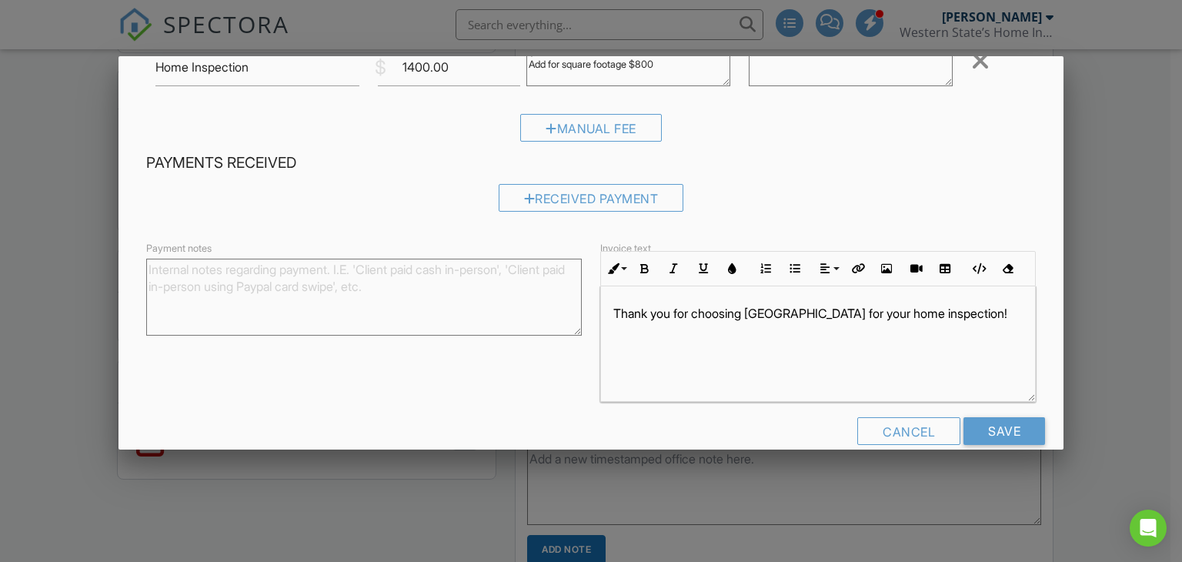
scroll to position [153, 0]
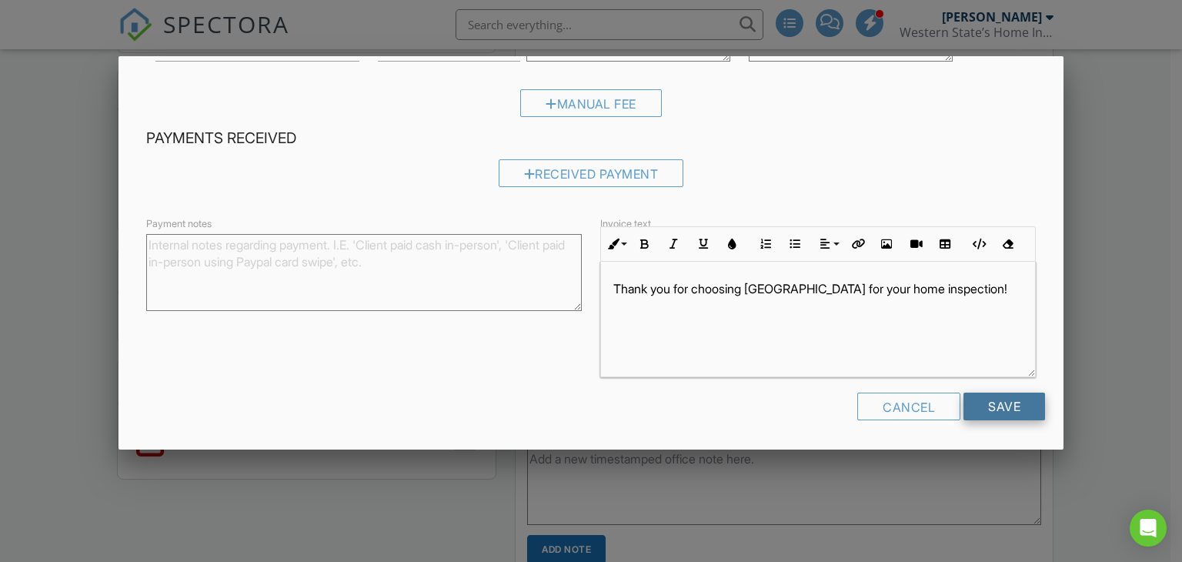
click at [1007, 413] on input "Save" at bounding box center [1005, 407] width 82 height 28
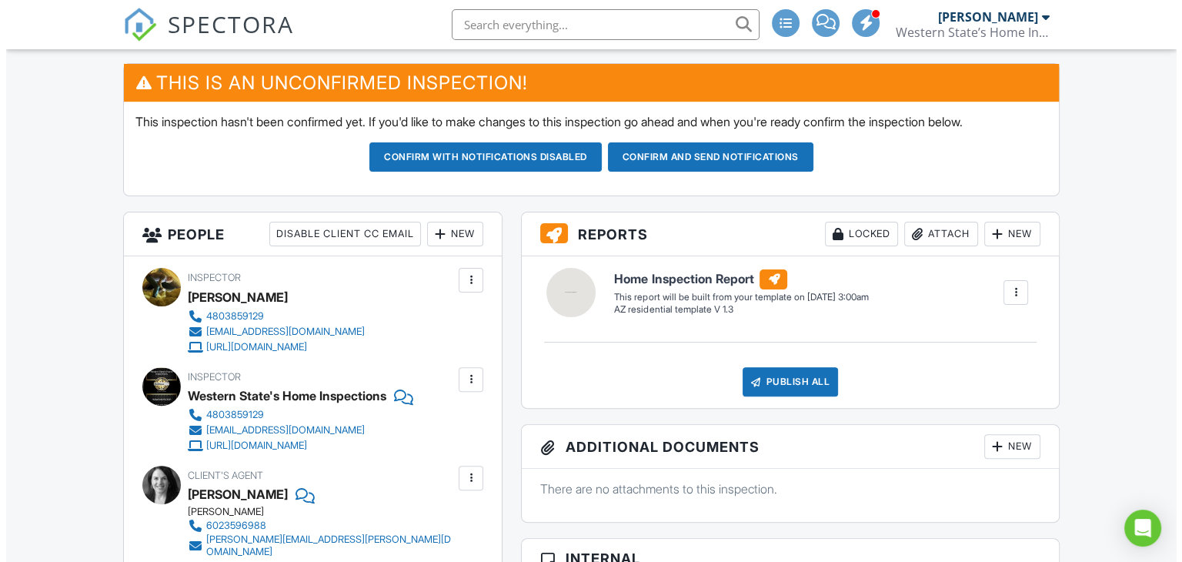
scroll to position [403, 0]
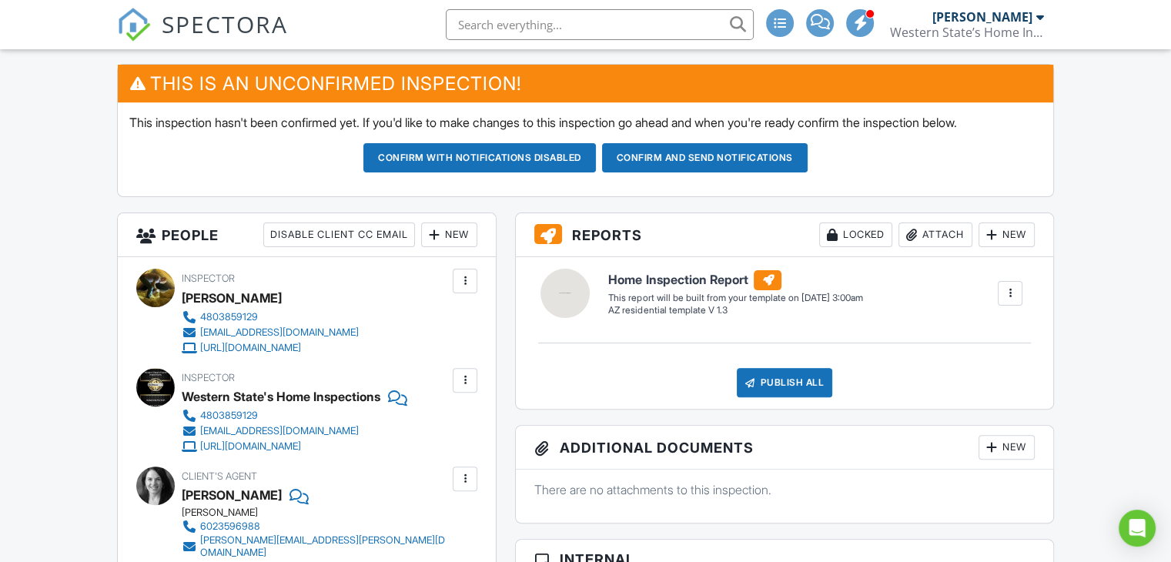
click at [449, 236] on div "New" at bounding box center [449, 234] width 56 height 25
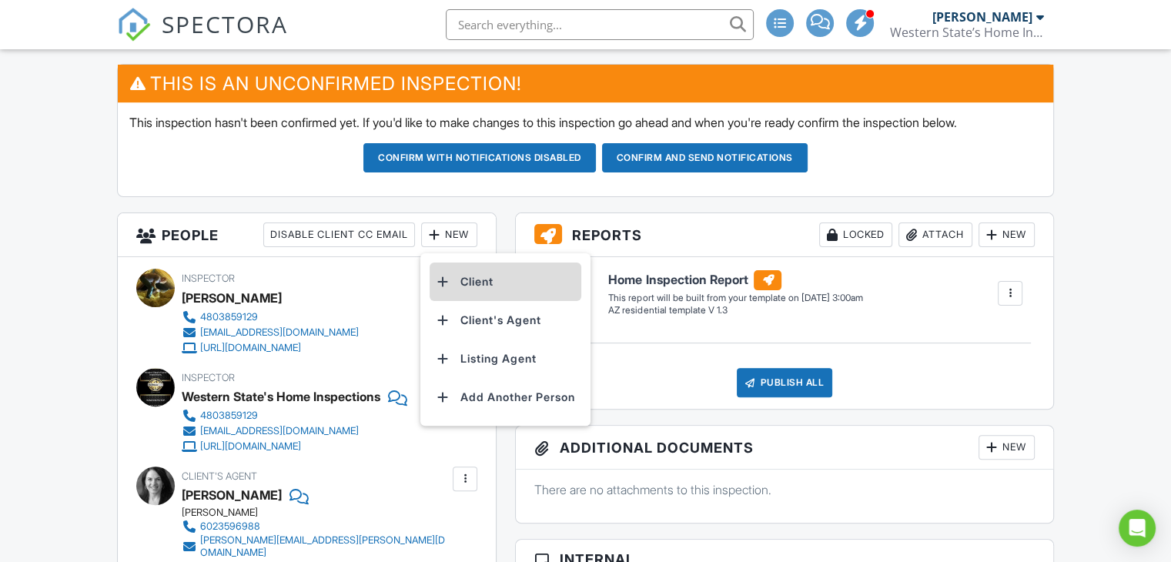
click at [470, 278] on li "Client" at bounding box center [506, 281] width 152 height 38
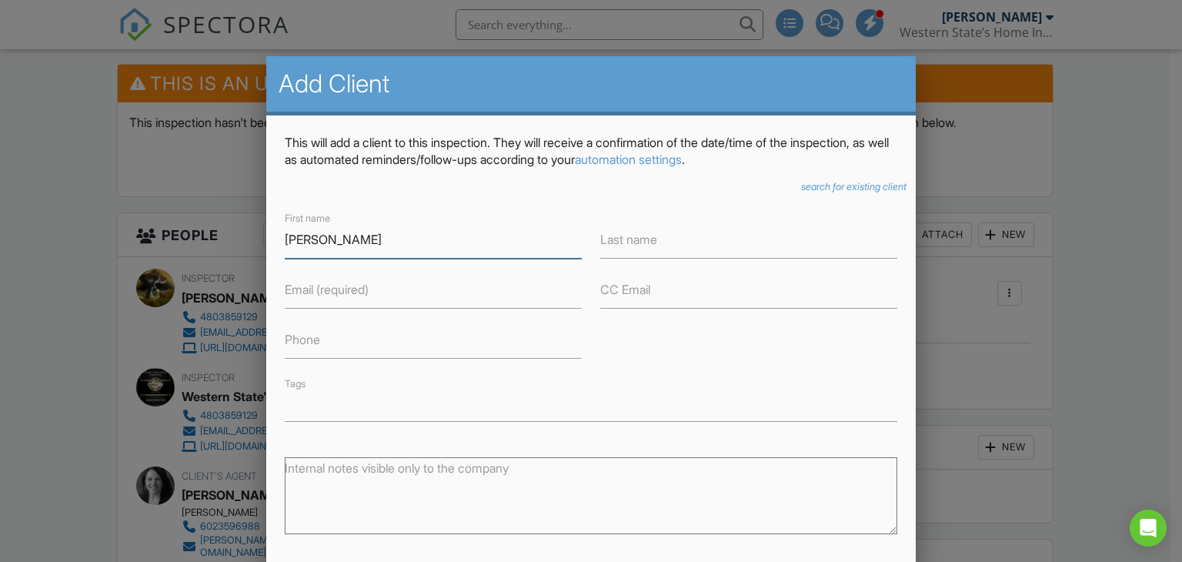
type input "[PERSON_NAME]"
click at [683, 237] on input "Last name" at bounding box center [748, 240] width 297 height 38
click at [674, 242] on input "Last name" at bounding box center [748, 240] width 297 height 38
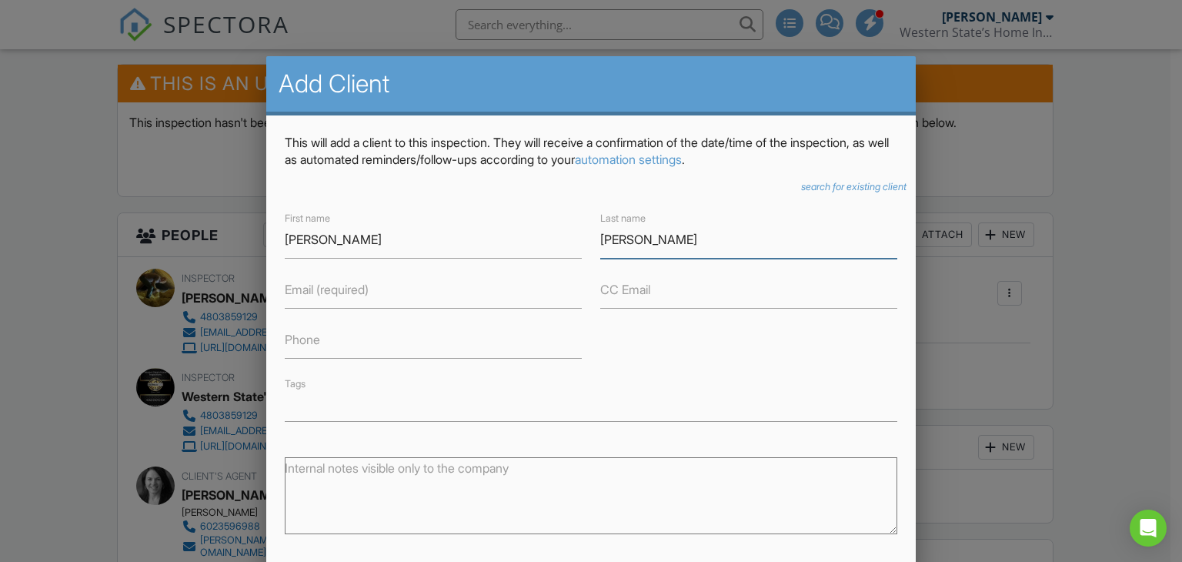
type input "[PERSON_NAME]"
click at [376, 296] on input "Email (required)" at bounding box center [433, 290] width 297 height 38
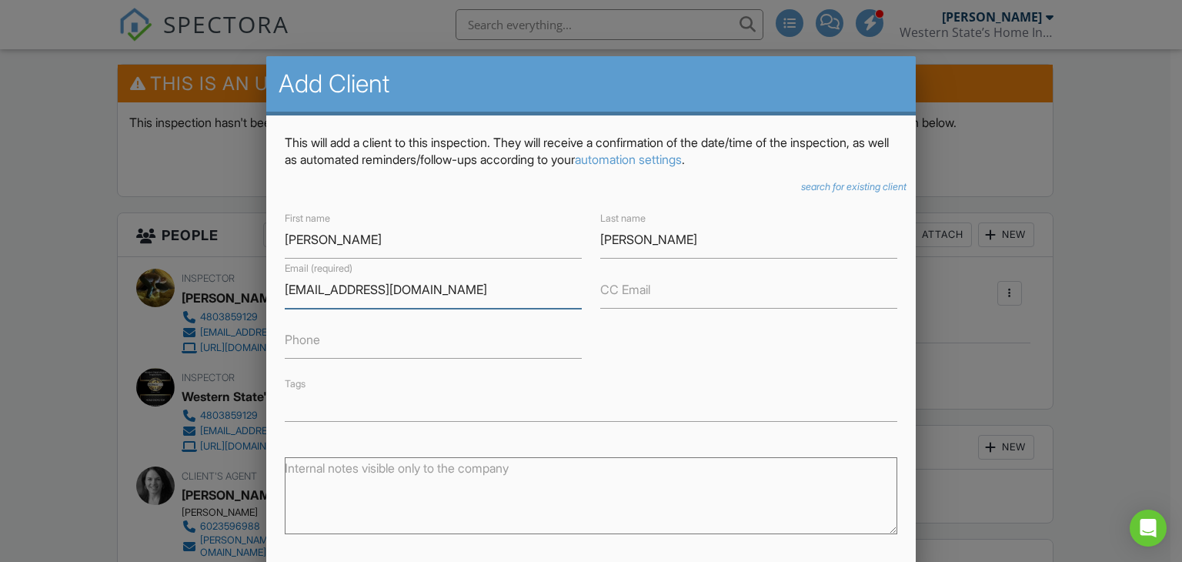
type input "[EMAIL_ADDRESS][DOMAIN_NAME]"
click at [345, 339] on input "Phone" at bounding box center [433, 340] width 297 height 38
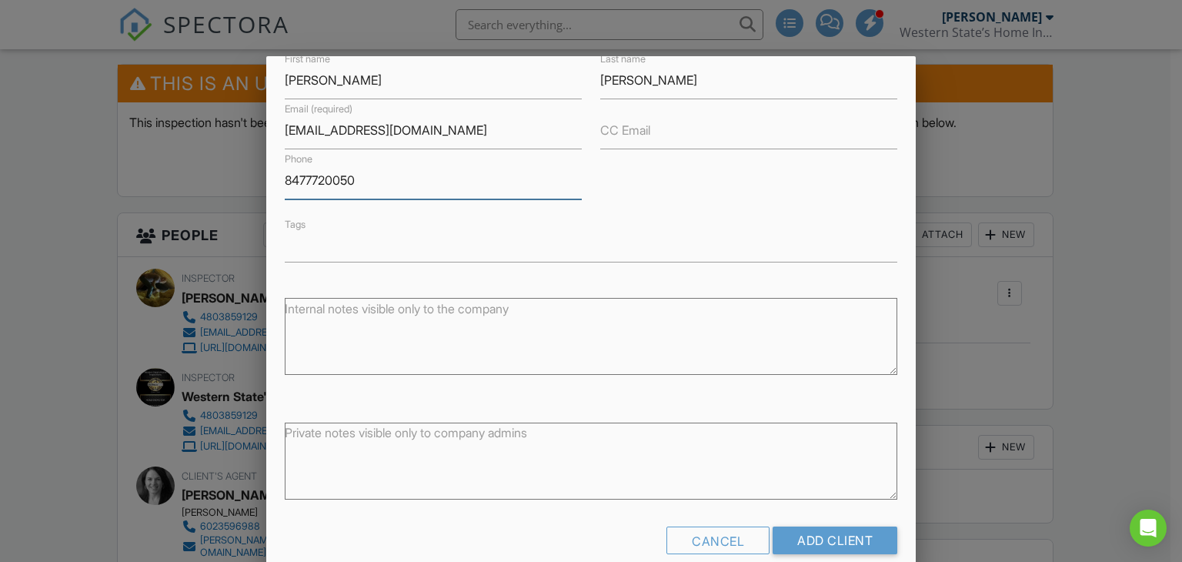
scroll to position [167, 0]
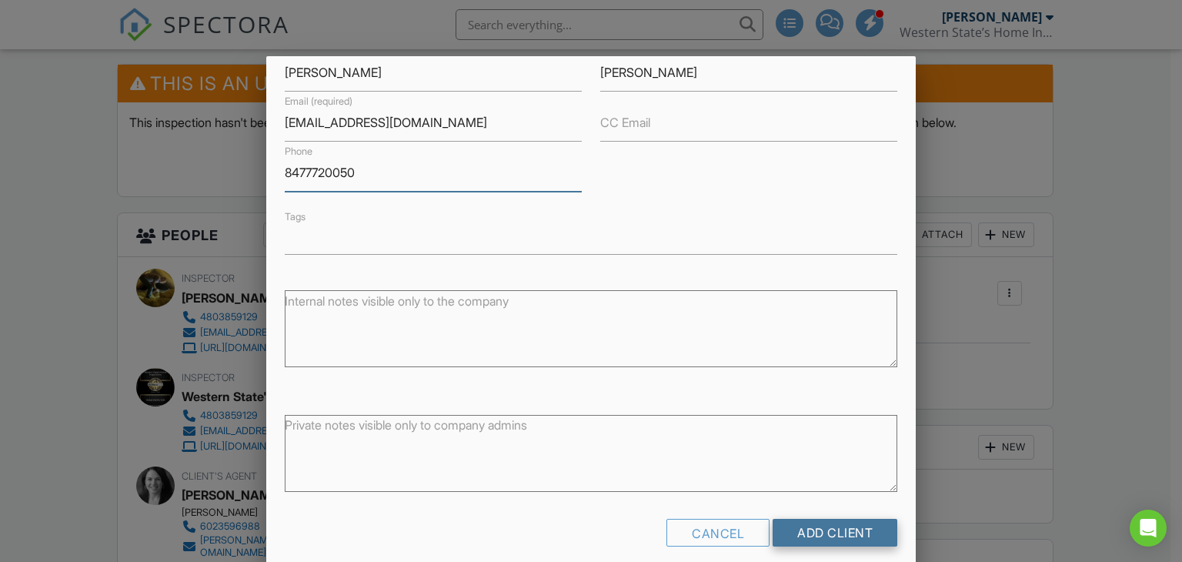
type input "8477720050"
click at [842, 535] on input "Add Client" at bounding box center [835, 533] width 125 height 28
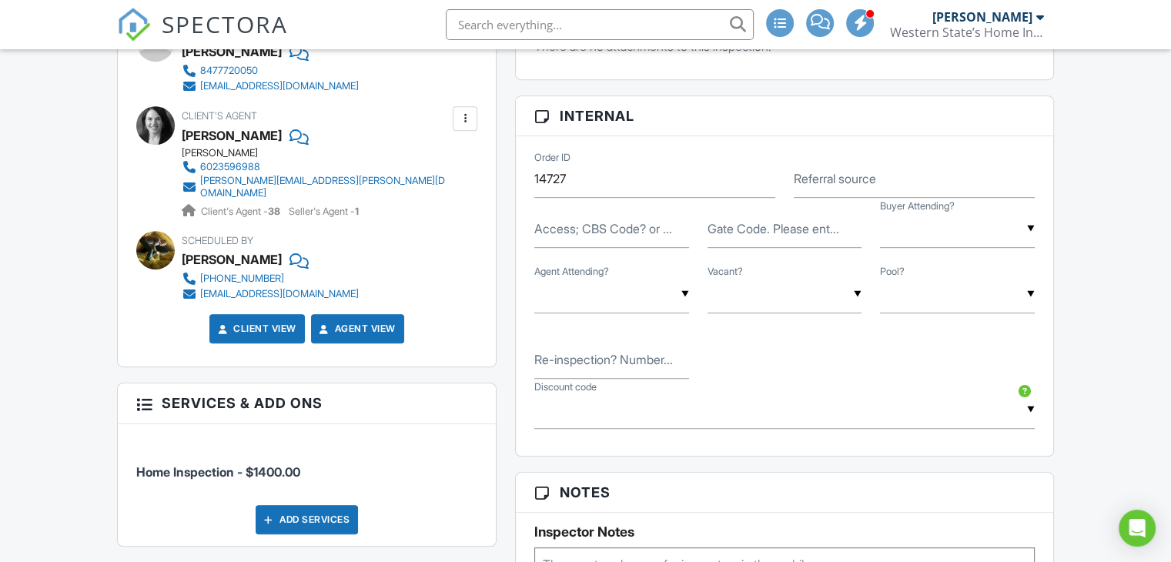
scroll to position [924, 0]
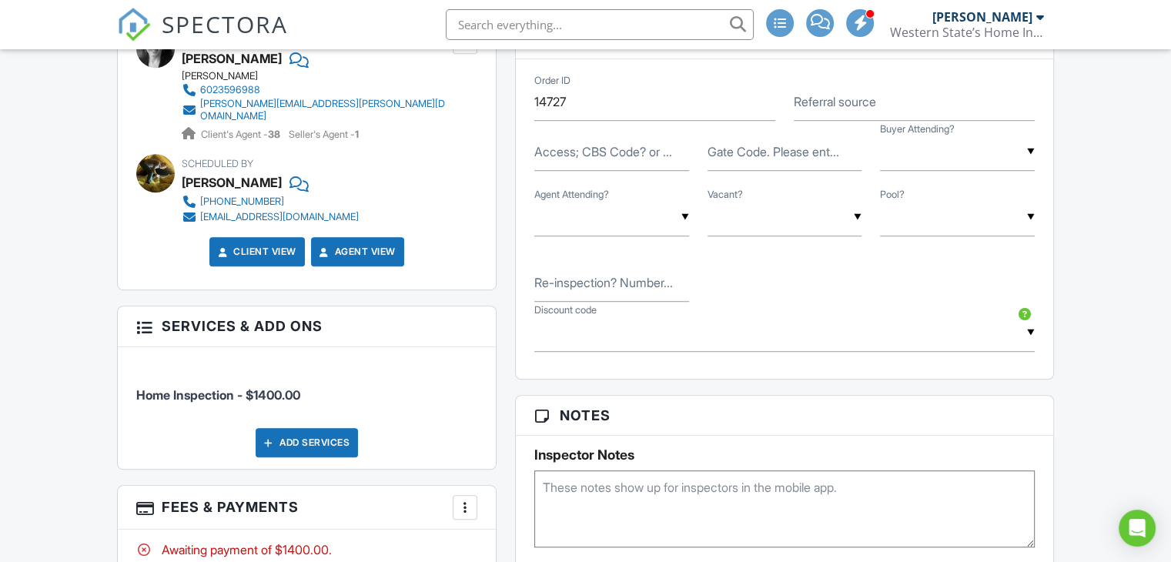
click at [930, 218] on div "▼ Yes No Yes No" at bounding box center [957, 218] width 155 height 38
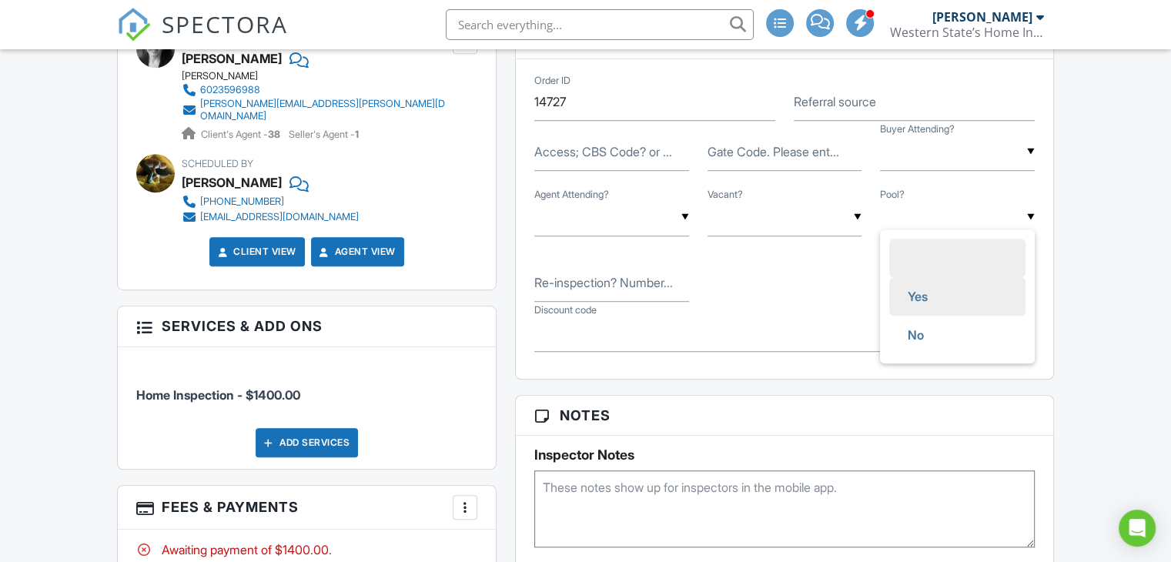
click at [930, 296] on span "Yes" at bounding box center [917, 296] width 45 height 38
type input "Yes"
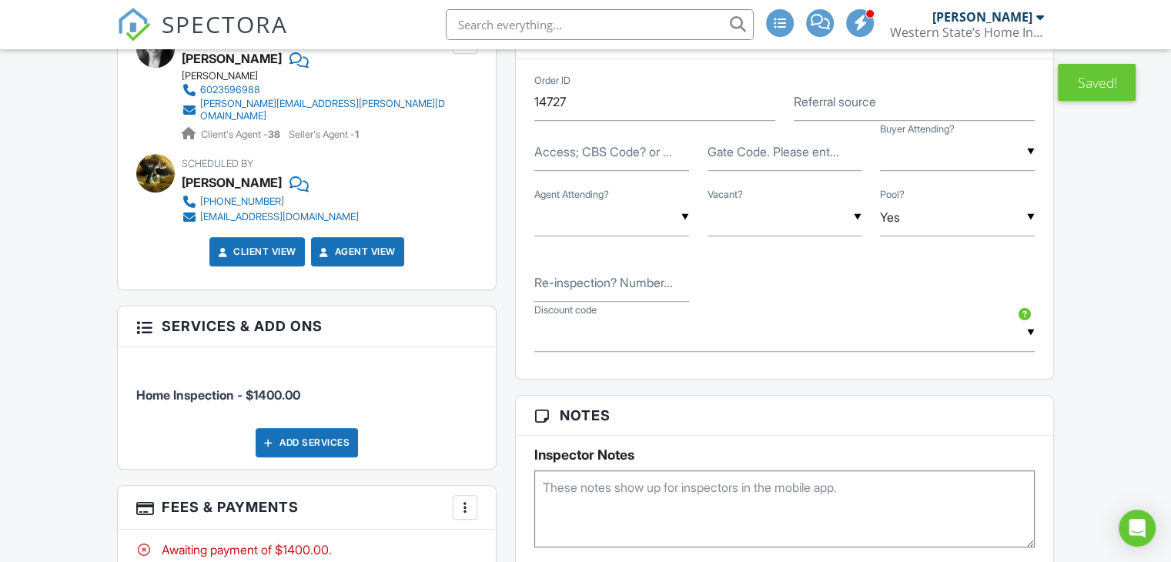
click at [1112, 252] on div "Dashboard Settings Calendar Templates Contacts Metrics Automations New Inspecti…" at bounding box center [585, 318] width 1171 height 2385
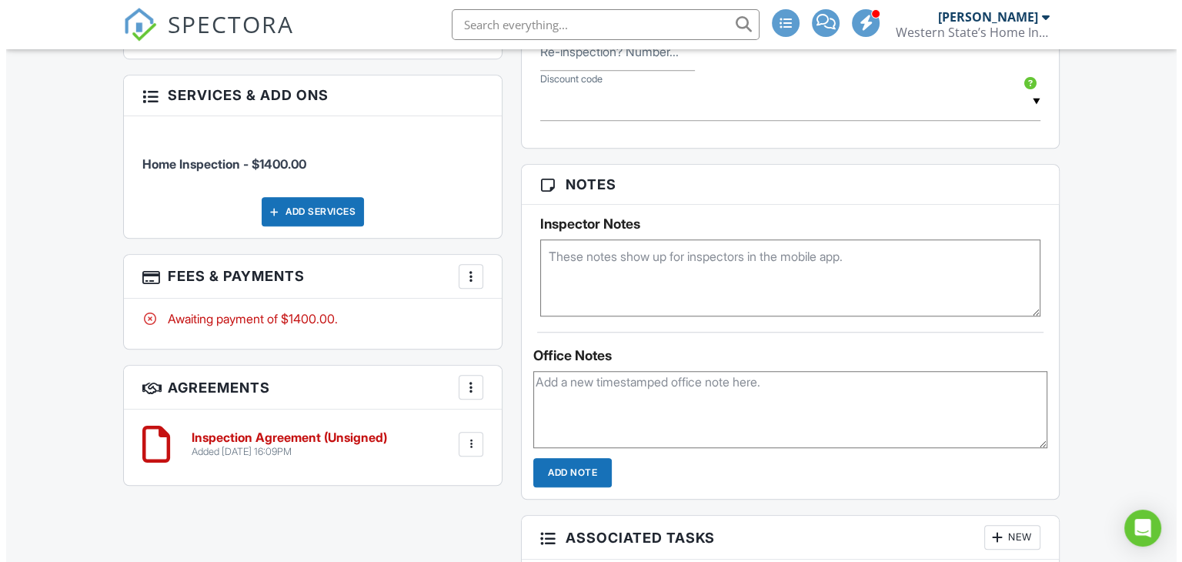
scroll to position [1078, 0]
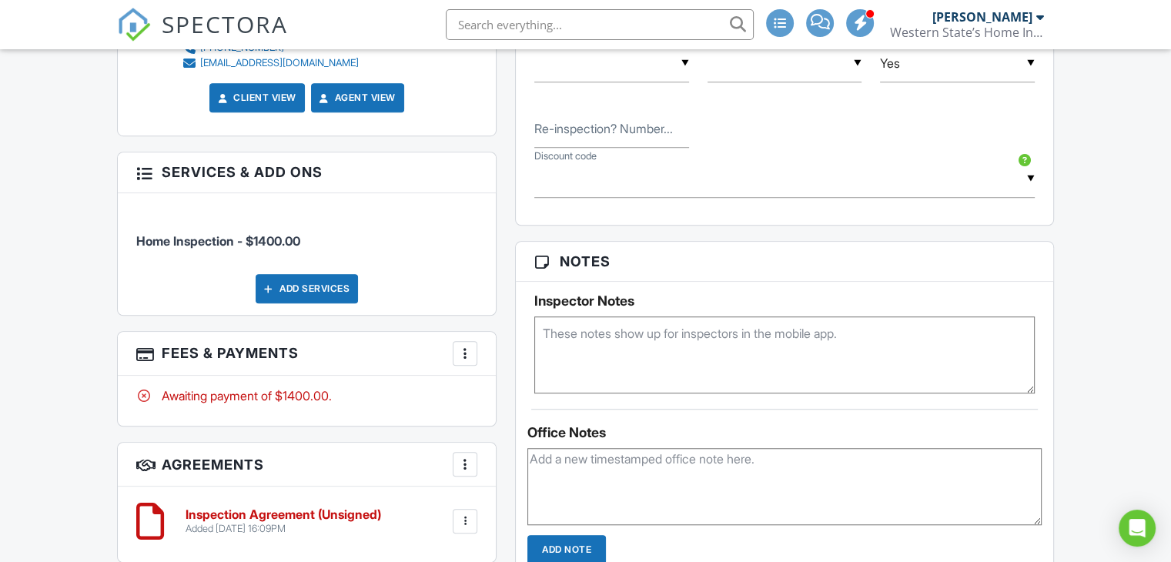
click at [304, 280] on div "Add Services" at bounding box center [307, 288] width 102 height 29
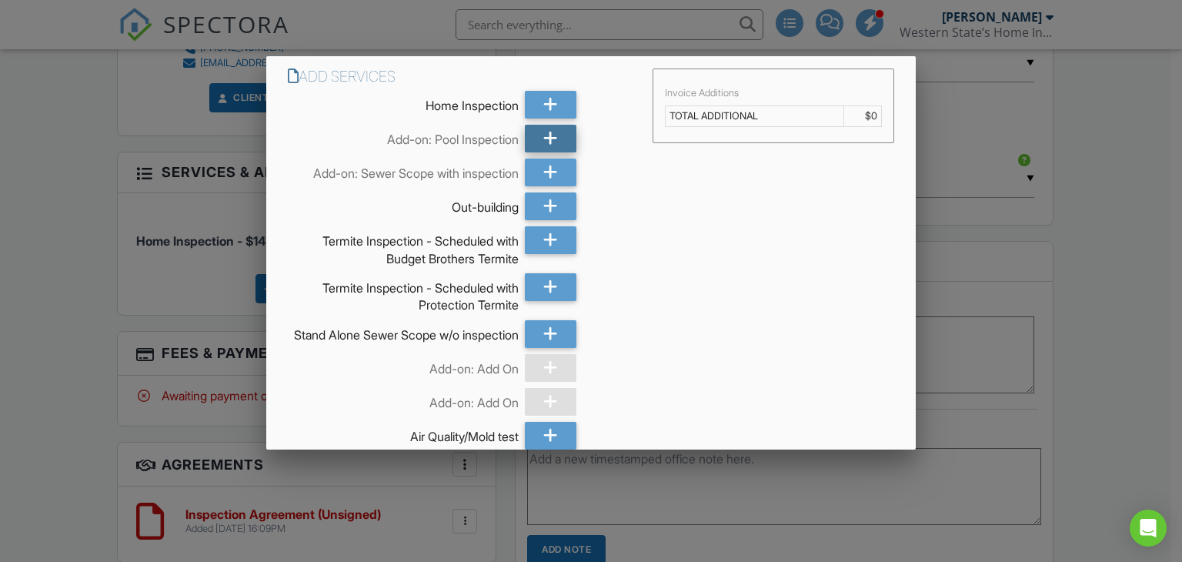
click at [554, 138] on div at bounding box center [551, 139] width 52 height 28
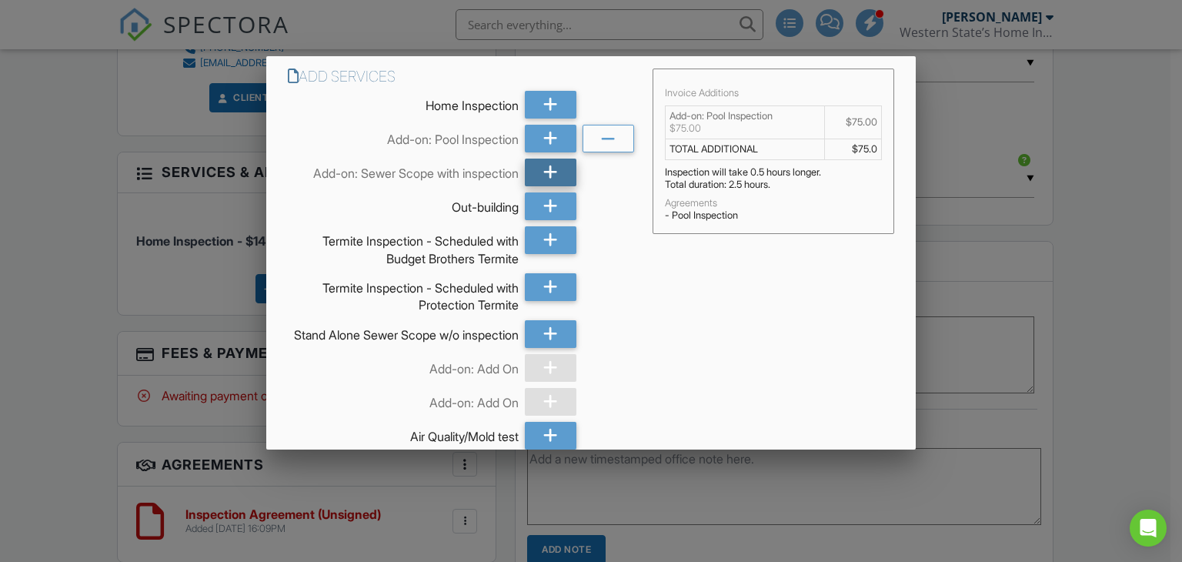
click at [560, 176] on div at bounding box center [551, 173] width 52 height 28
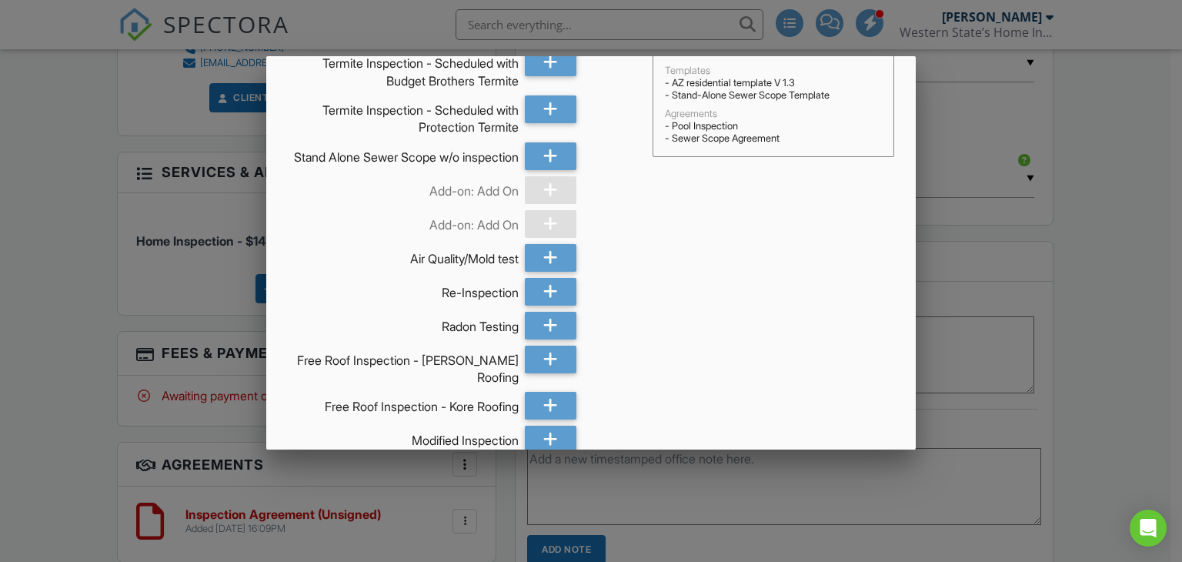
scroll to position [316, 0]
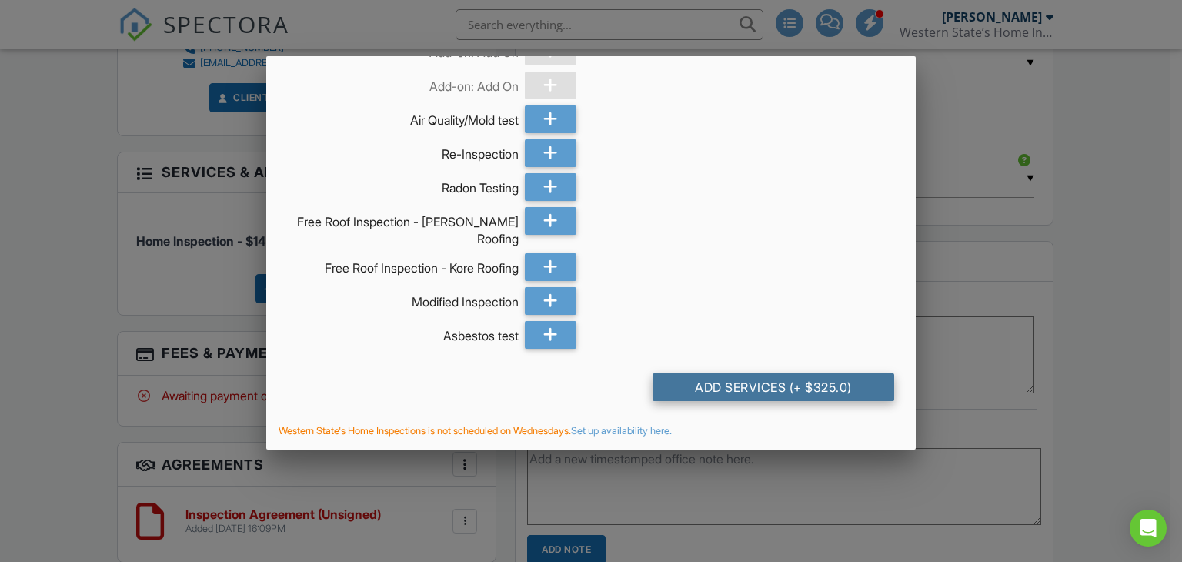
click at [727, 379] on div "Add Services (+ $325.0)" at bounding box center [774, 387] width 242 height 28
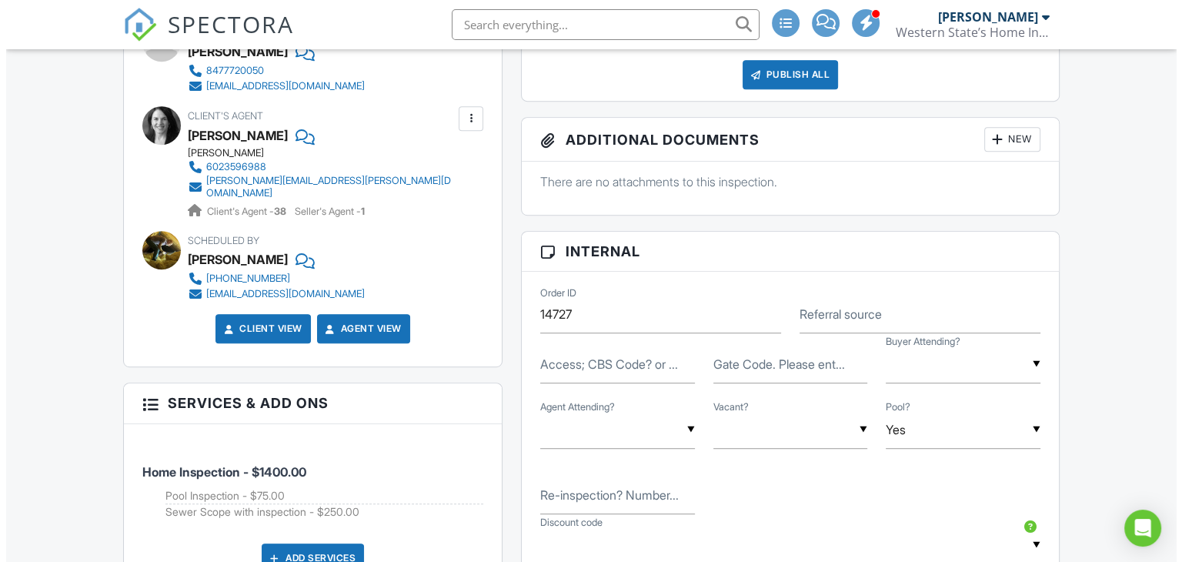
scroll to position [924, 0]
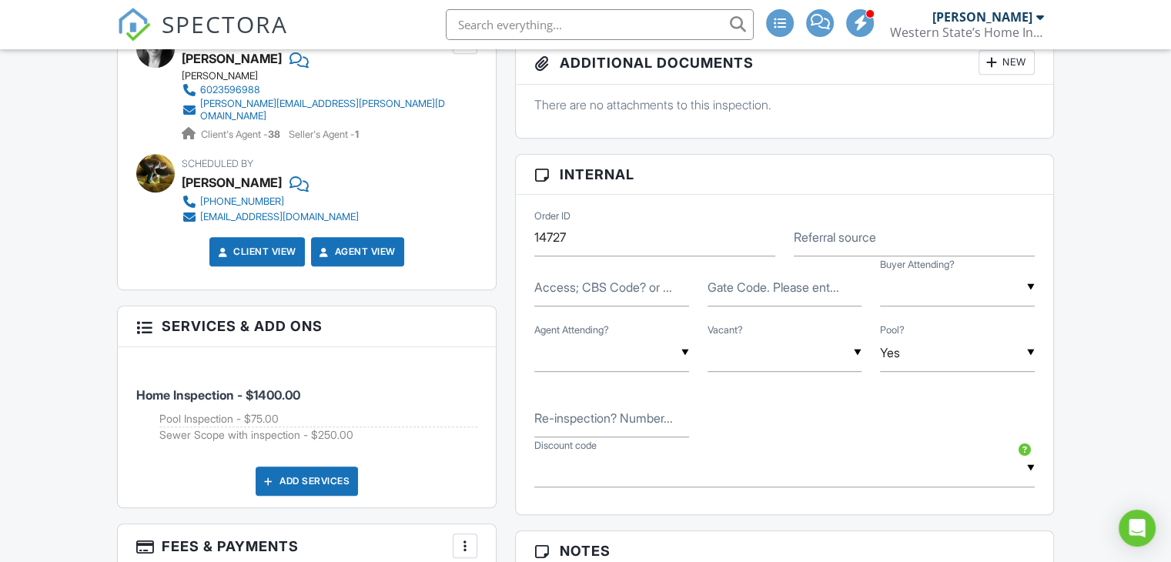
click at [301, 469] on div "Add Services" at bounding box center [307, 480] width 102 height 29
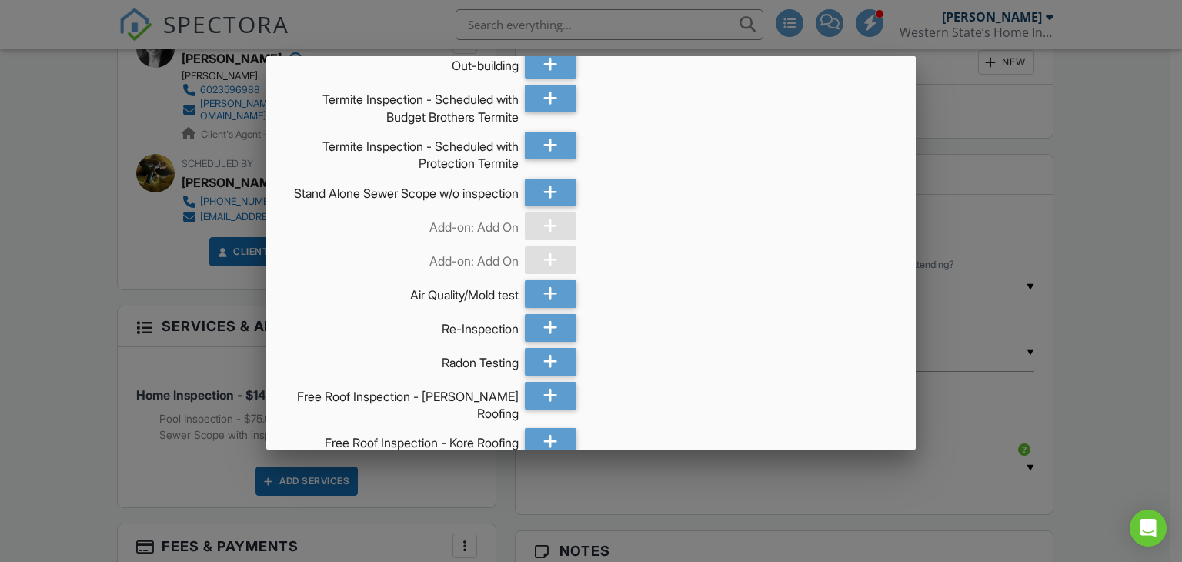
scroll to position [231, 0]
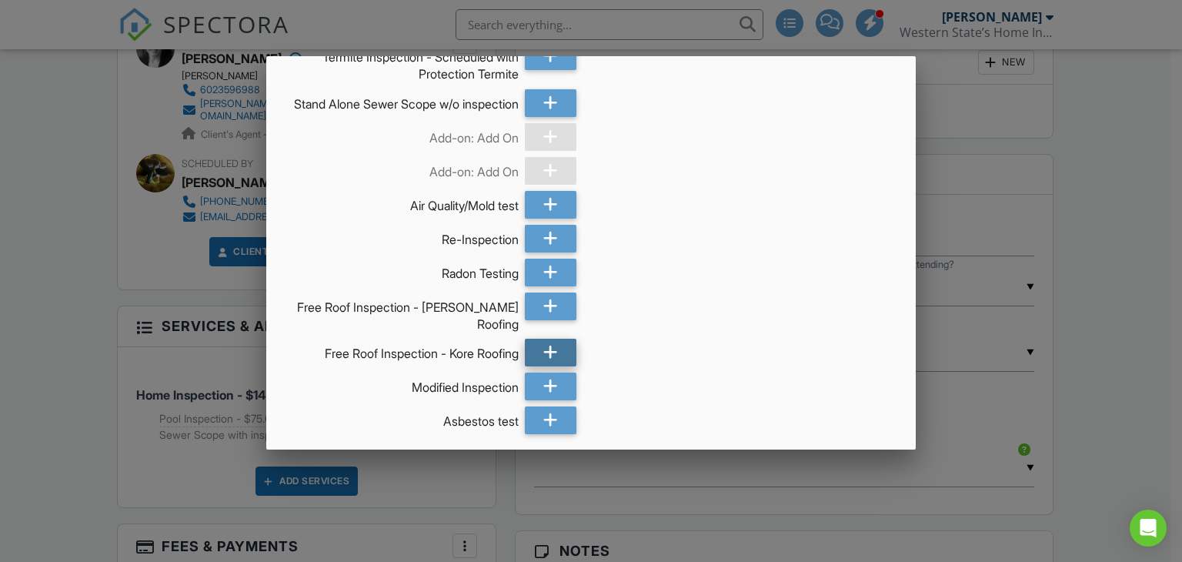
click at [553, 358] on div at bounding box center [551, 353] width 52 height 28
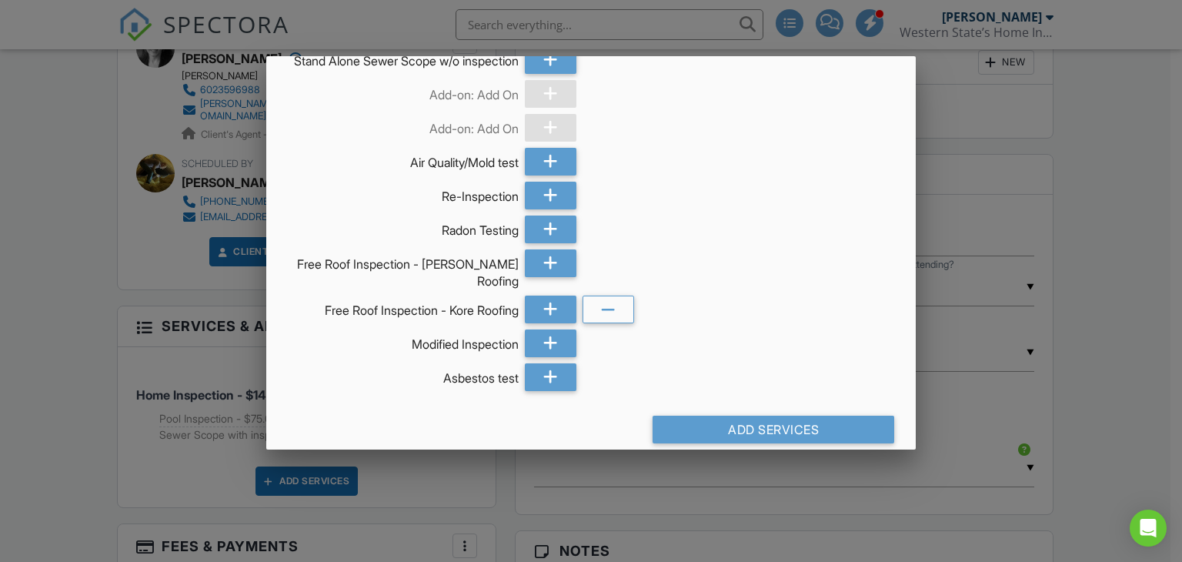
scroll to position [292, 0]
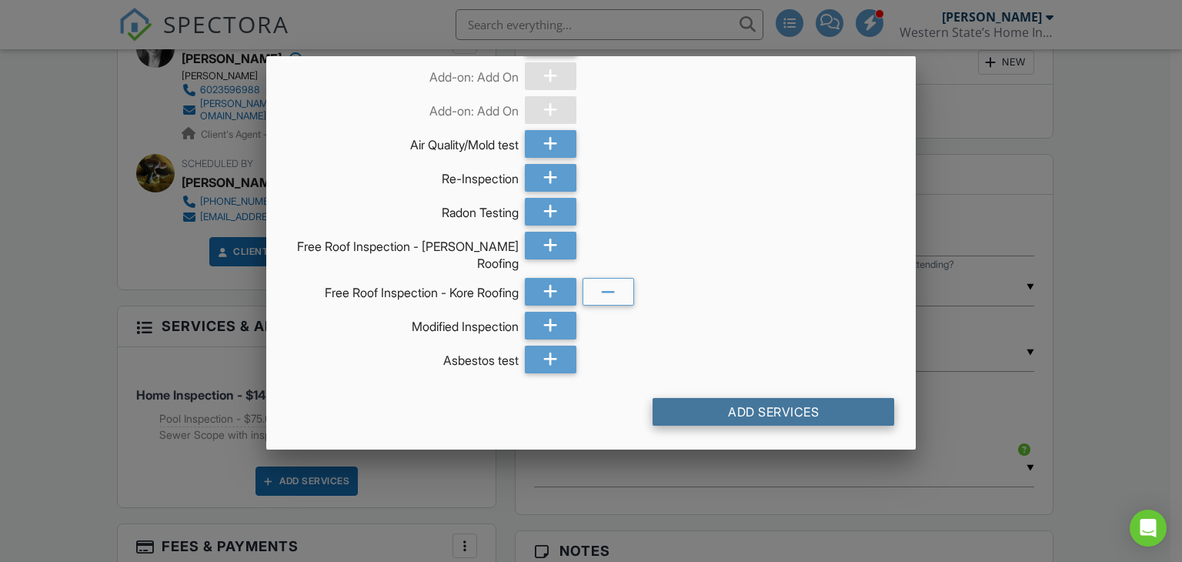
click at [765, 398] on div "Add Services" at bounding box center [774, 412] width 242 height 28
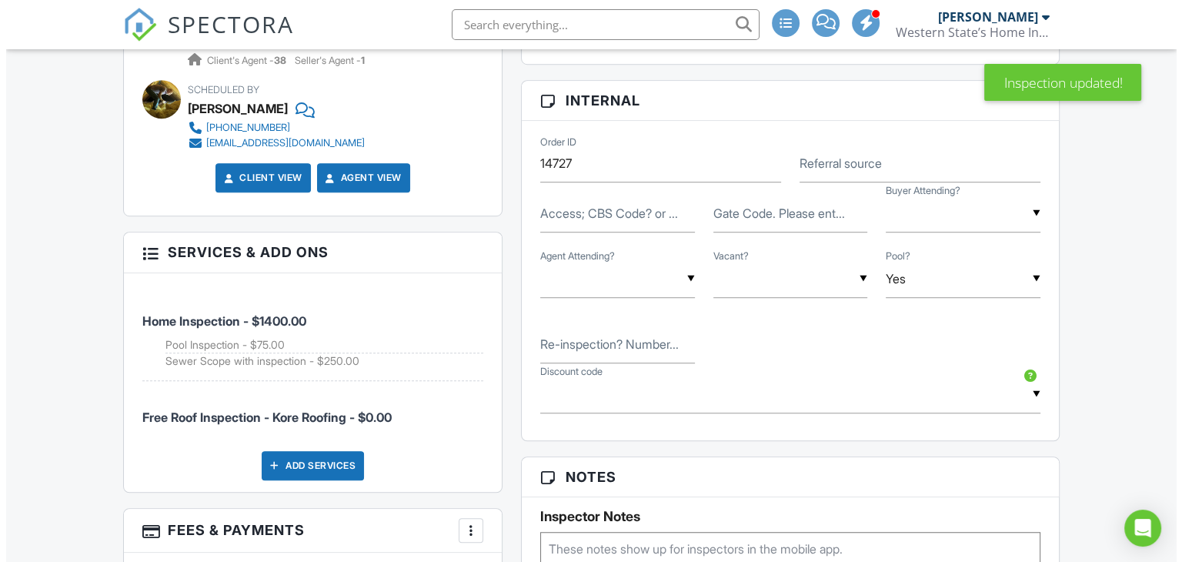
scroll to position [1155, 0]
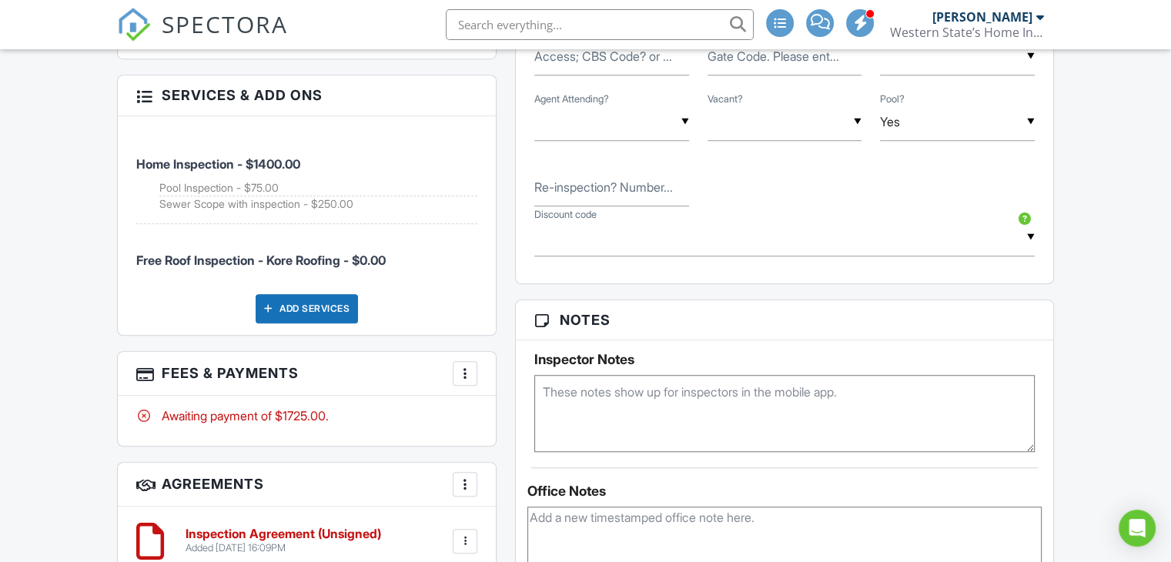
click at [471, 366] on div at bounding box center [464, 373] width 15 height 15
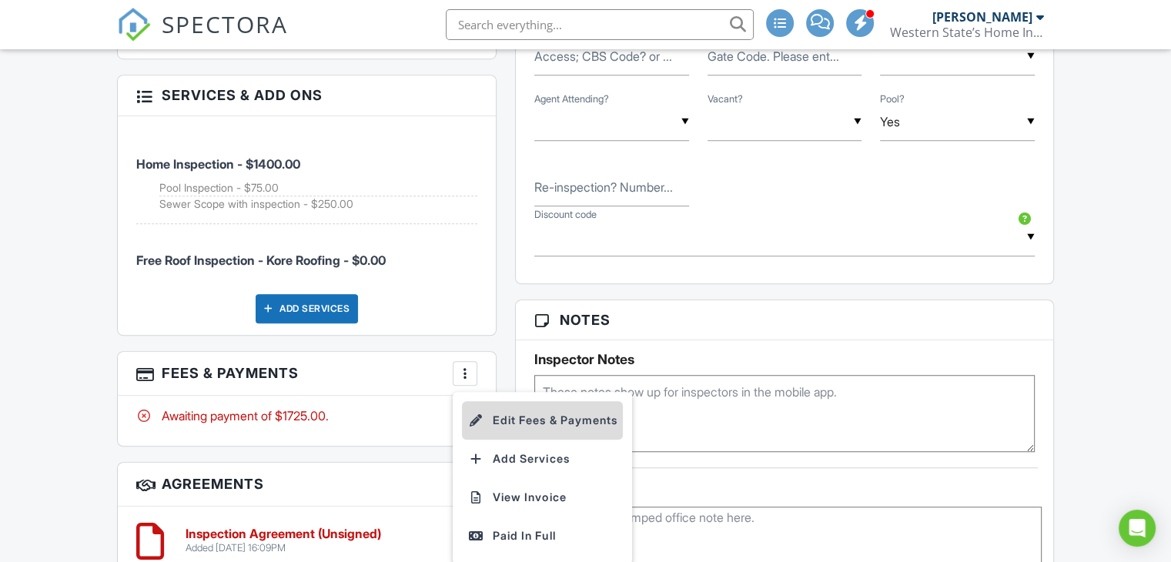
click at [533, 413] on li "Edit Fees & Payments" at bounding box center [542, 420] width 161 height 38
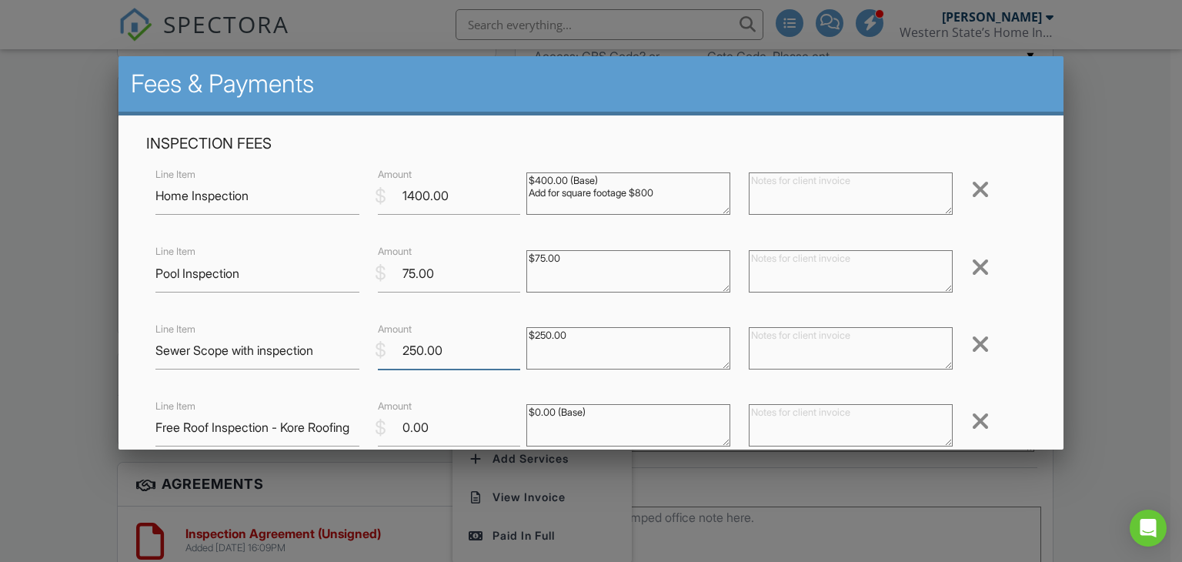
click at [407, 346] on input "250.00" at bounding box center [449, 351] width 142 height 38
type input "450.00"
click at [1006, 348] on div "Remove" at bounding box center [999, 344] width 74 height 25
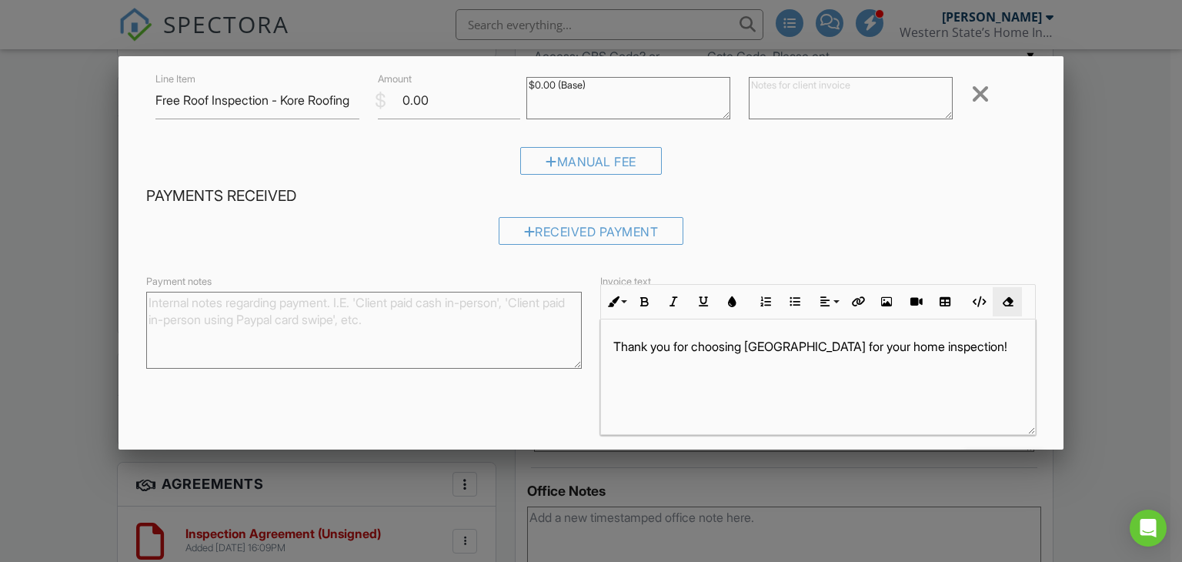
scroll to position [385, 0]
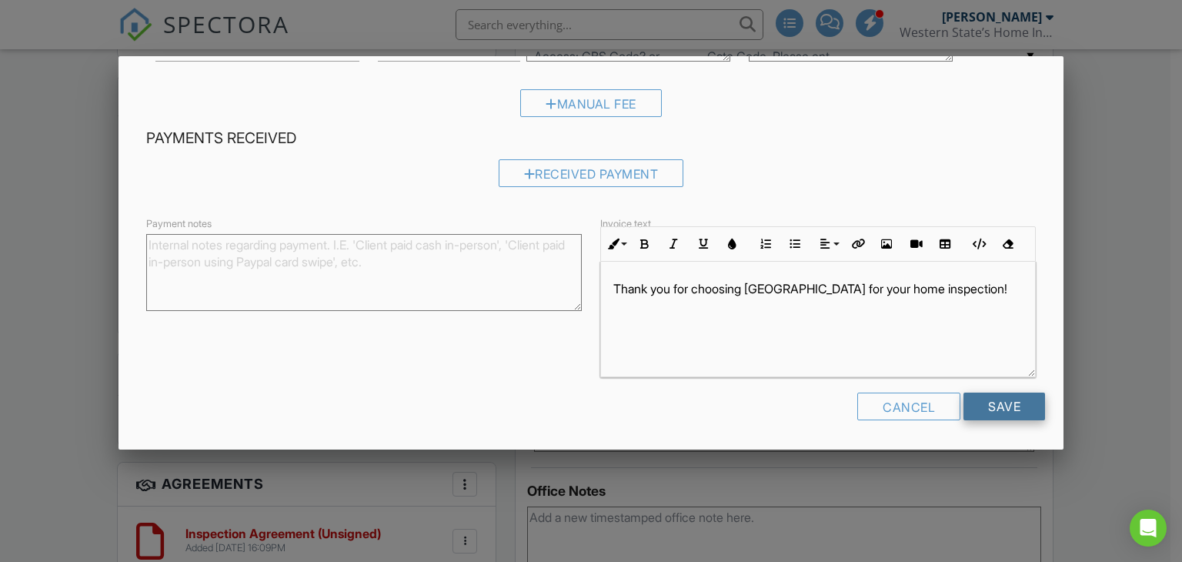
click at [978, 407] on input "Save" at bounding box center [1005, 407] width 82 height 28
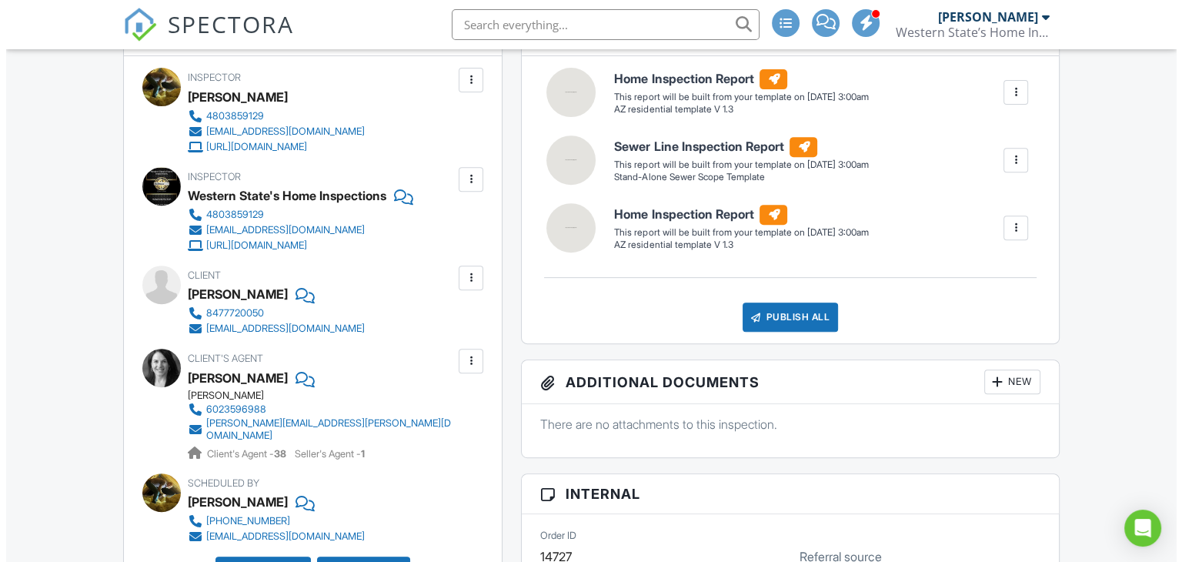
scroll to position [539, 0]
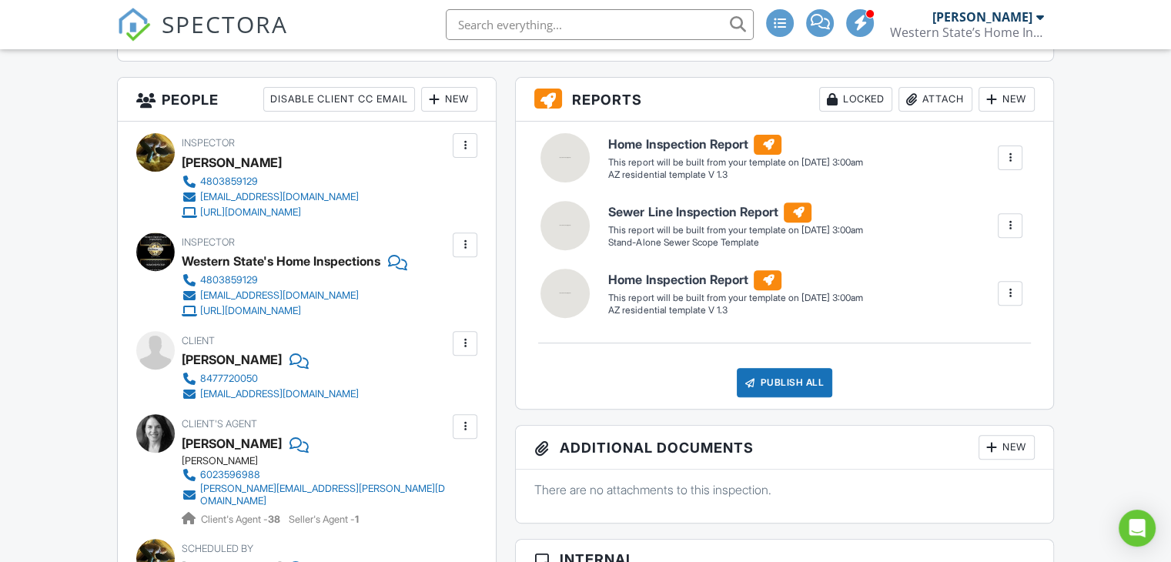
click at [1018, 157] on div at bounding box center [1010, 157] width 25 height 25
click at [991, 245] on div "Delete" at bounding box center [982, 240] width 32 height 17
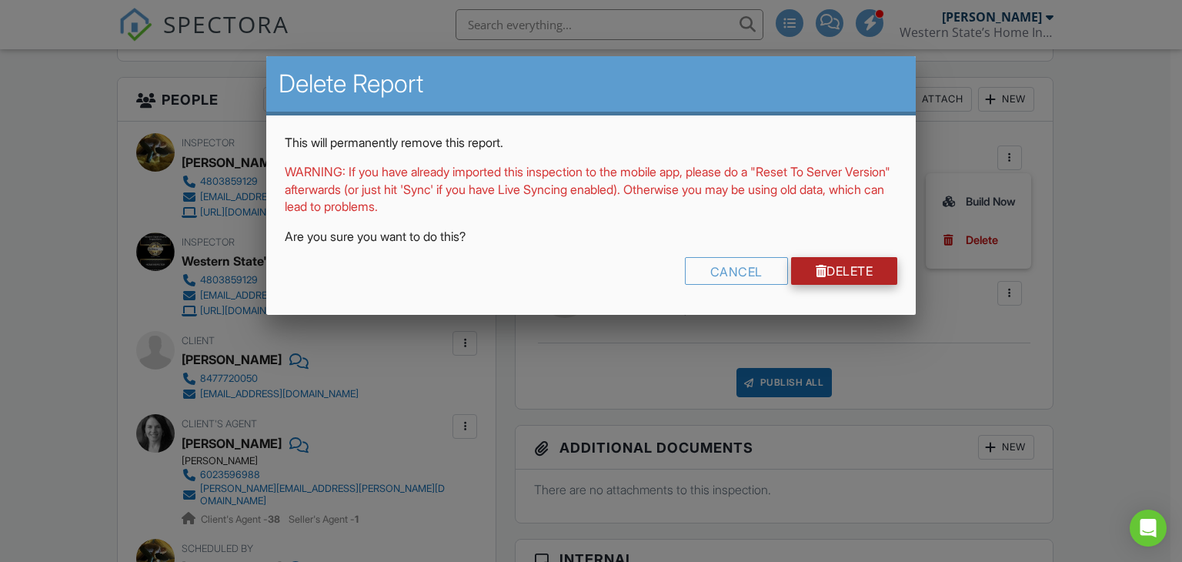
click at [858, 271] on link "Delete" at bounding box center [844, 271] width 107 height 28
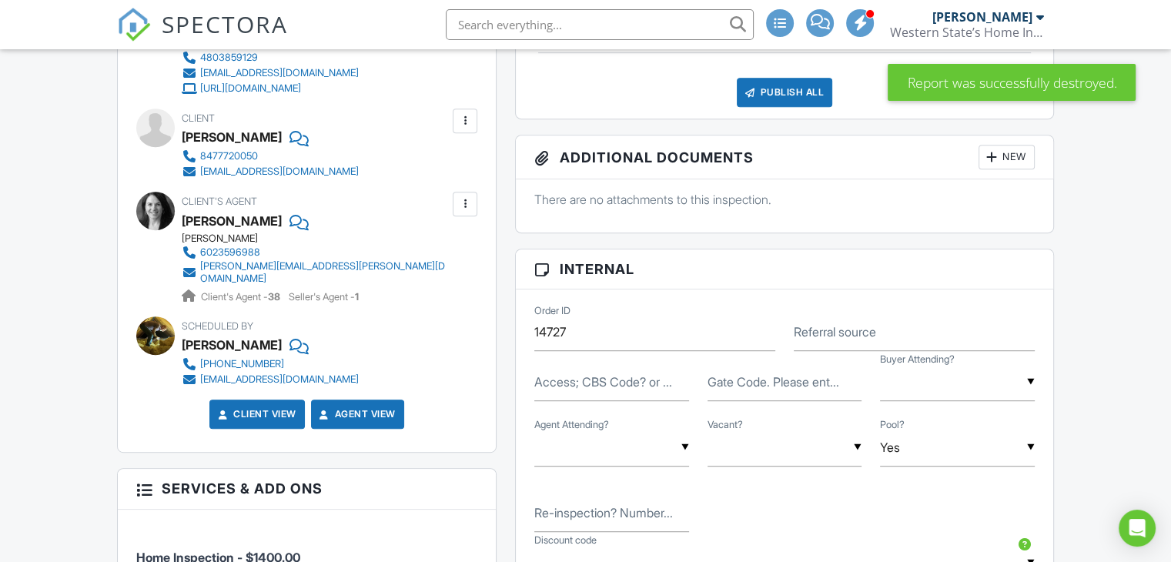
scroll to position [924, 0]
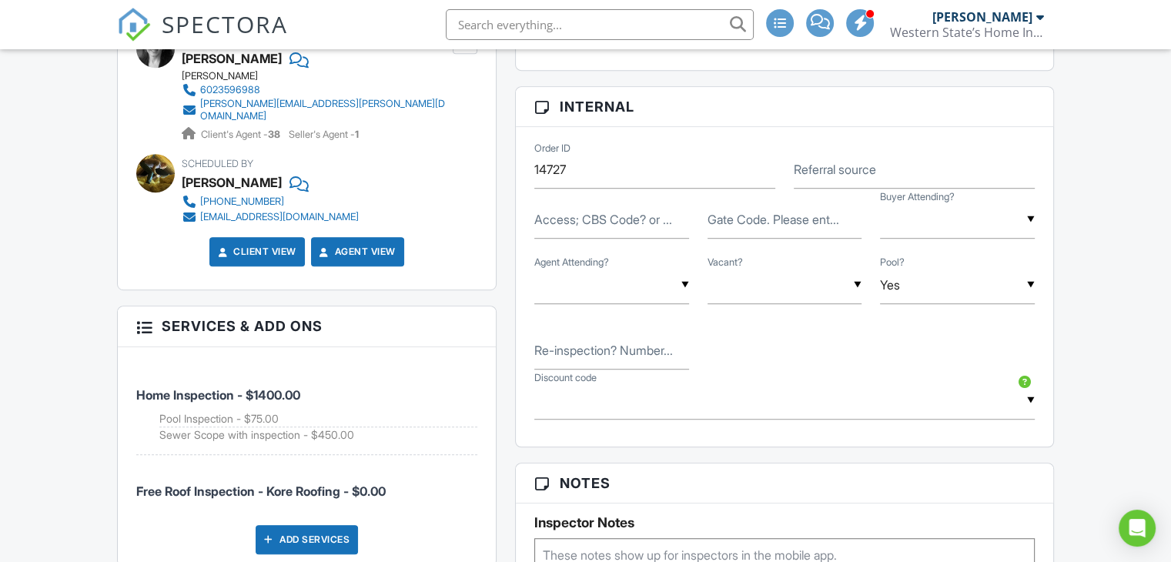
click at [924, 223] on div "▼ Yes No Maybe Yes No Maybe" at bounding box center [957, 220] width 155 height 38
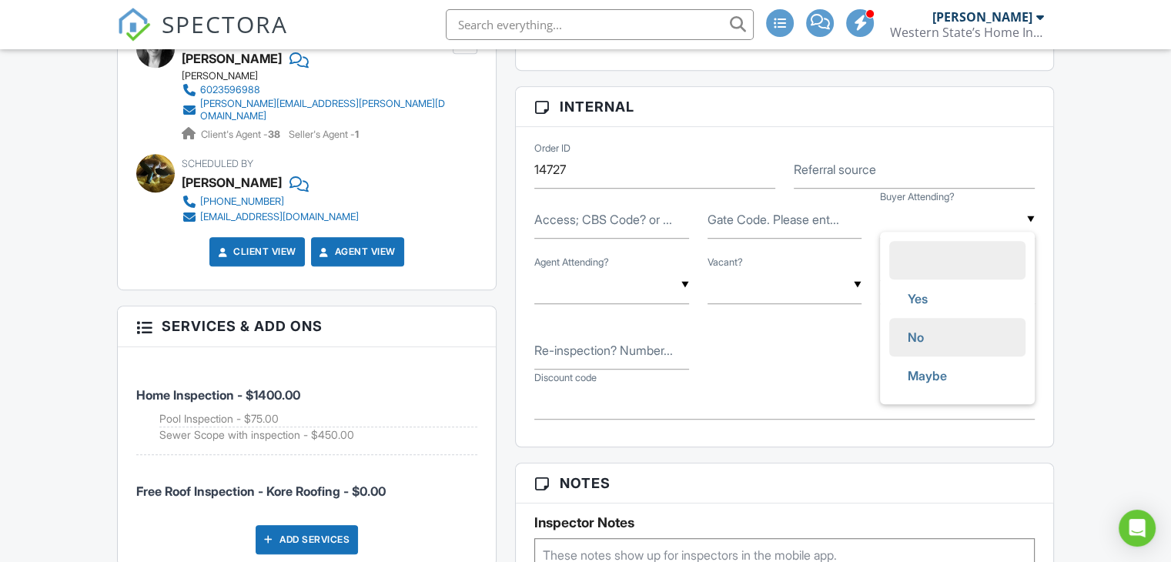
click at [930, 333] on span "No" at bounding box center [915, 337] width 41 height 38
type input "No"
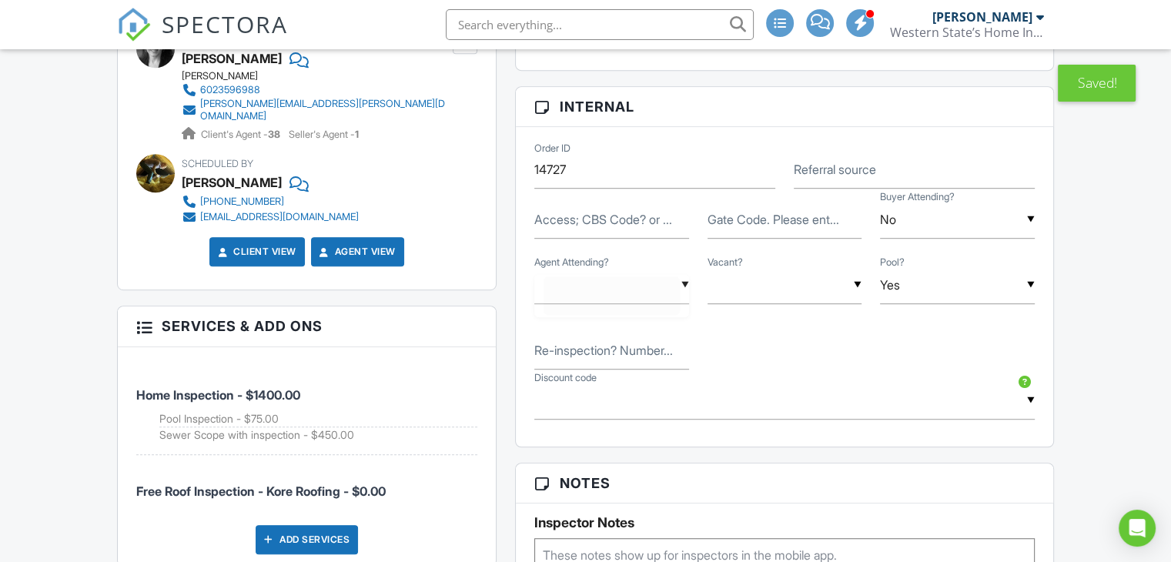
click at [638, 285] on div "▼ Yes No Maybe Yes No Maybe" at bounding box center [611, 285] width 155 height 38
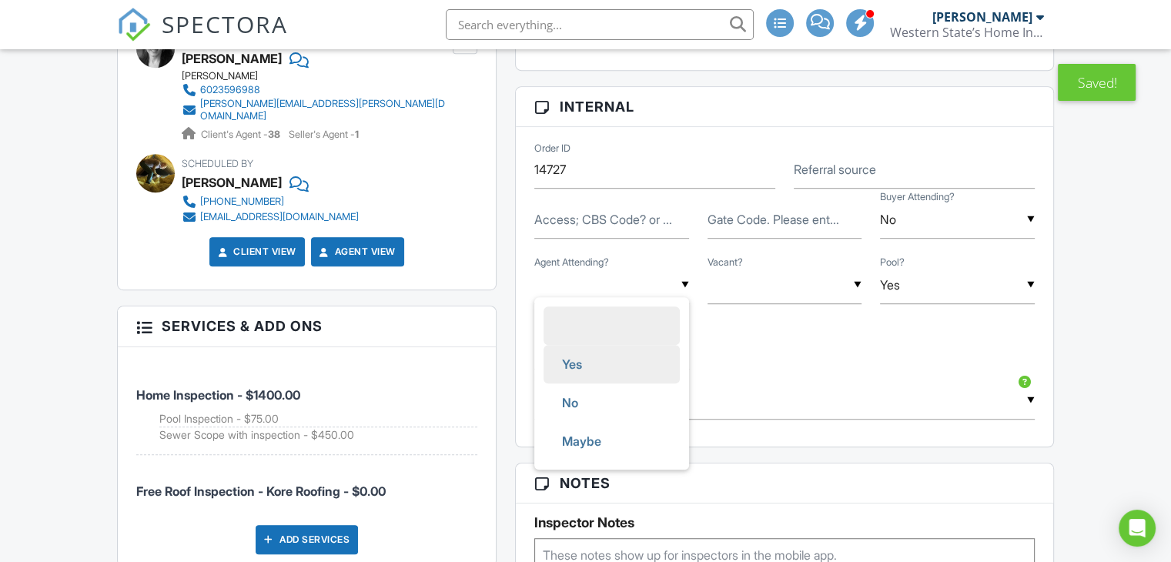
click at [607, 361] on li "Yes" at bounding box center [611, 364] width 136 height 38
type input "Yes"
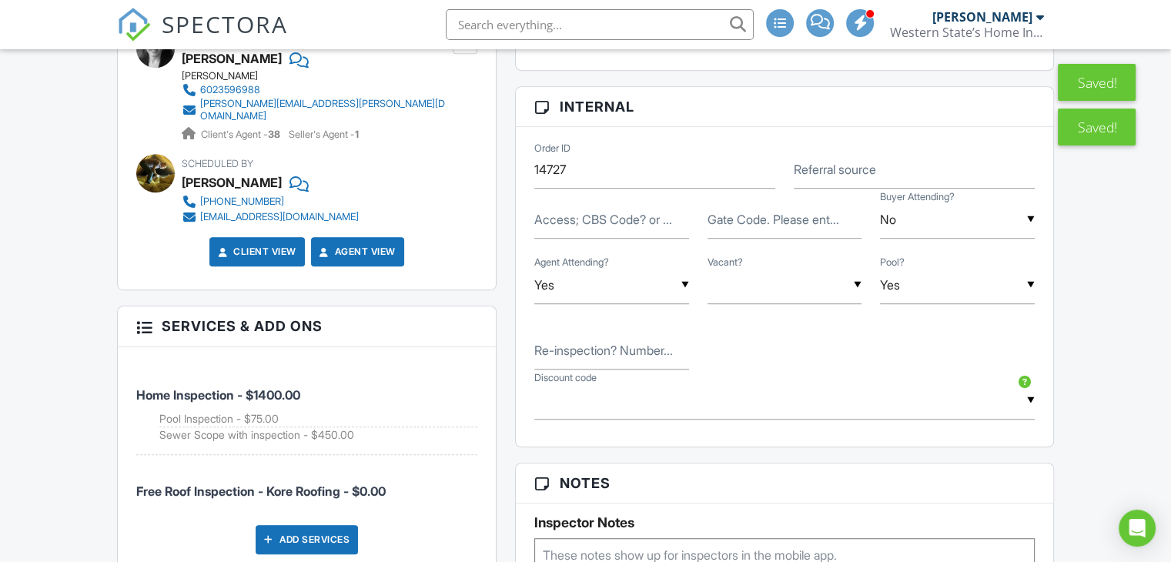
click at [794, 286] on div "▼ Yes No Yes No" at bounding box center [784, 285] width 155 height 38
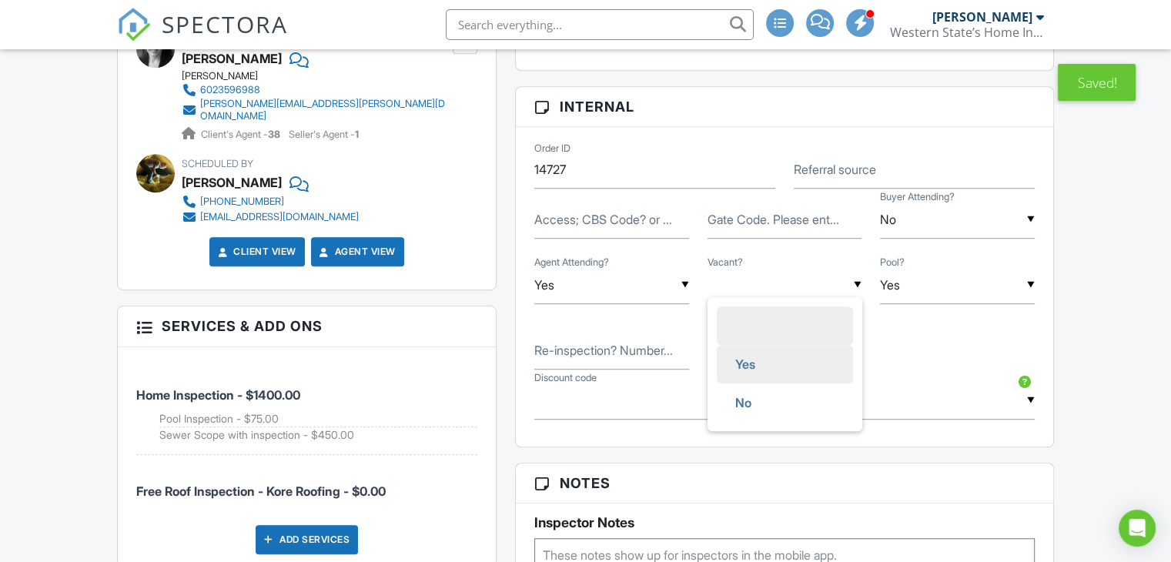
click at [773, 358] on li "Yes" at bounding box center [785, 364] width 136 height 38
type input "Yes"
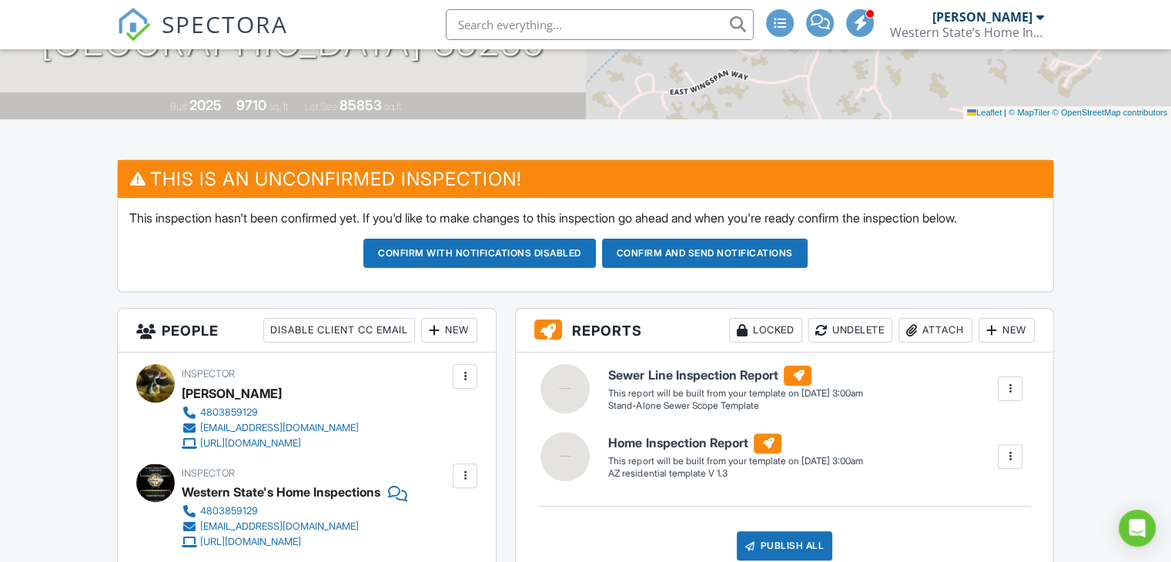
scroll to position [0, 0]
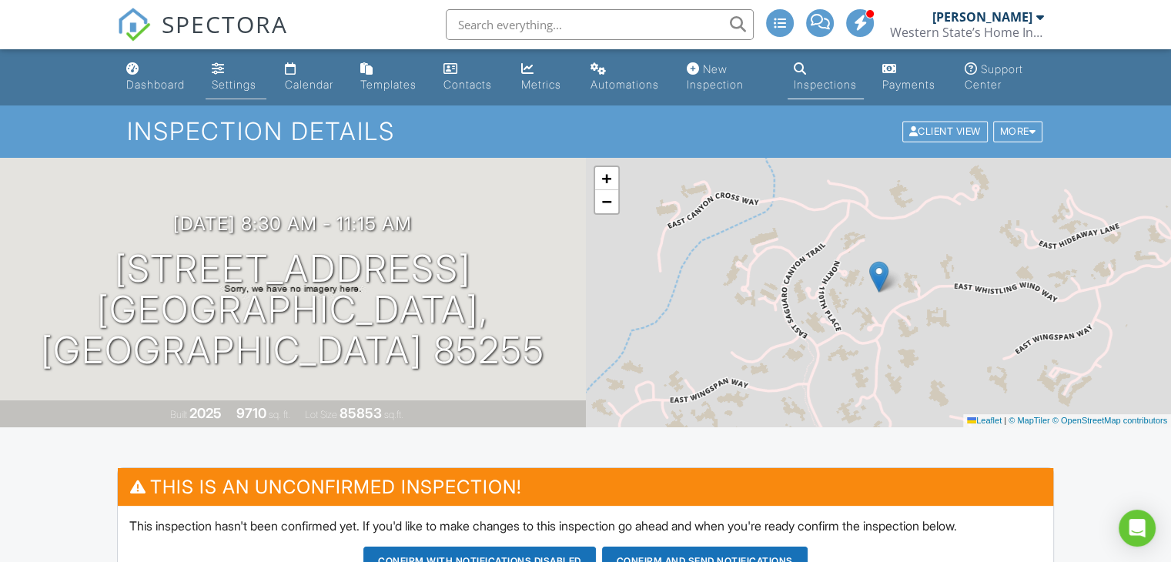
click at [232, 77] on link "Settings" at bounding box center [236, 77] width 61 height 44
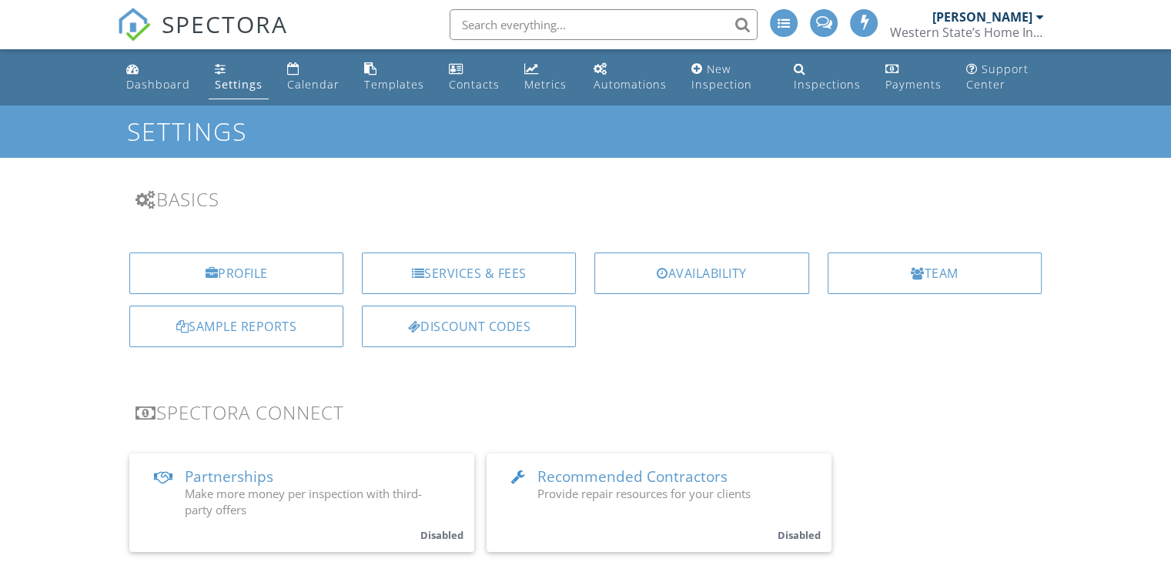
click at [411, 281] on div "Services & Fees" at bounding box center [469, 273] width 214 height 42
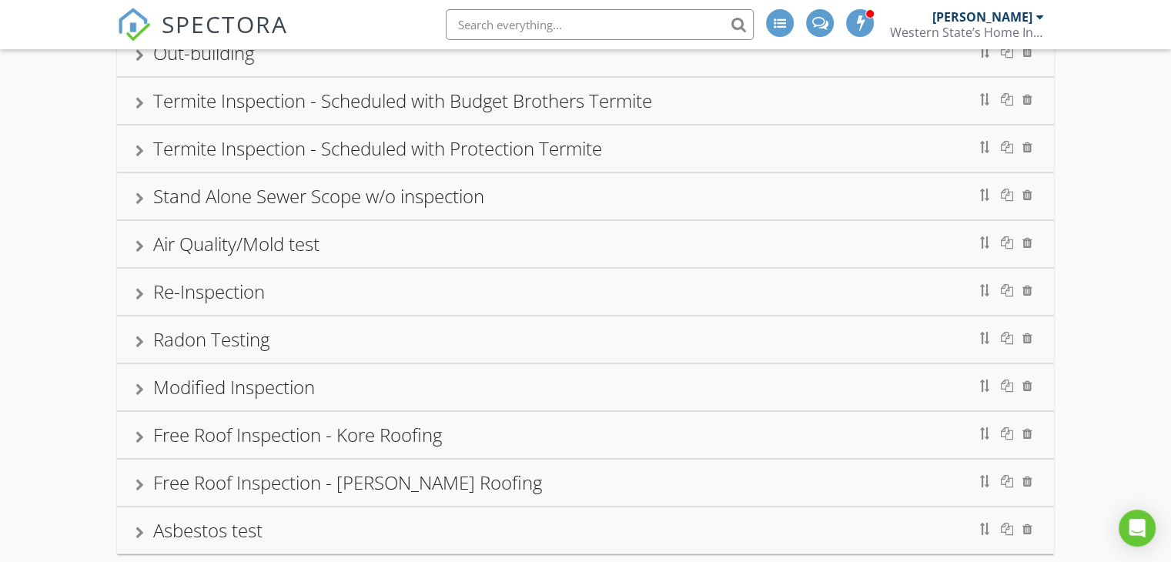
scroll to position [123, 0]
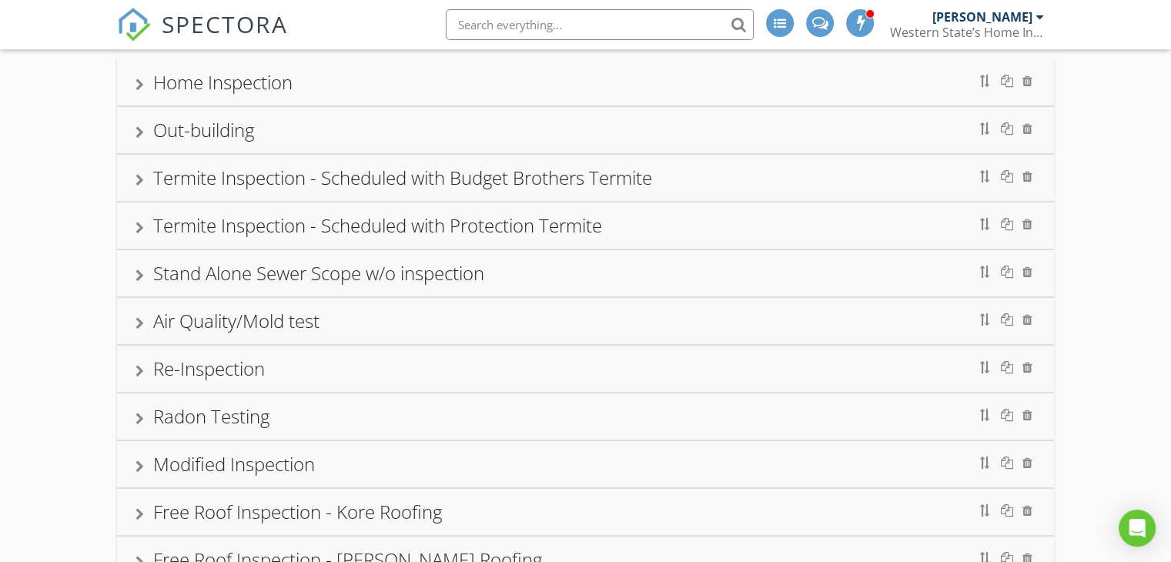
click at [135, 176] on div at bounding box center [139, 180] width 8 height 12
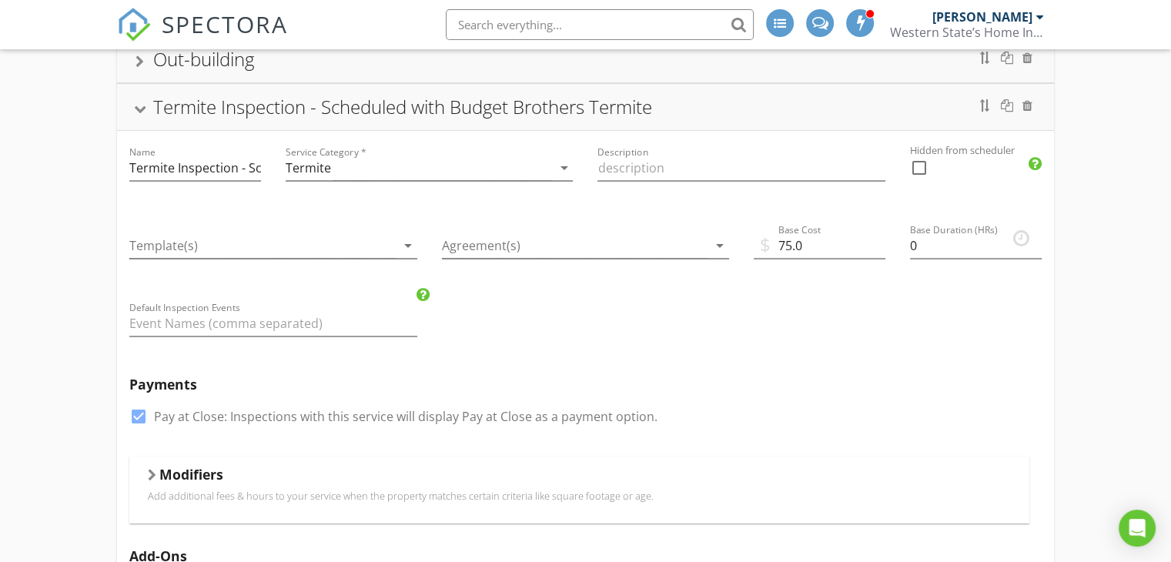
scroll to position [277, 0]
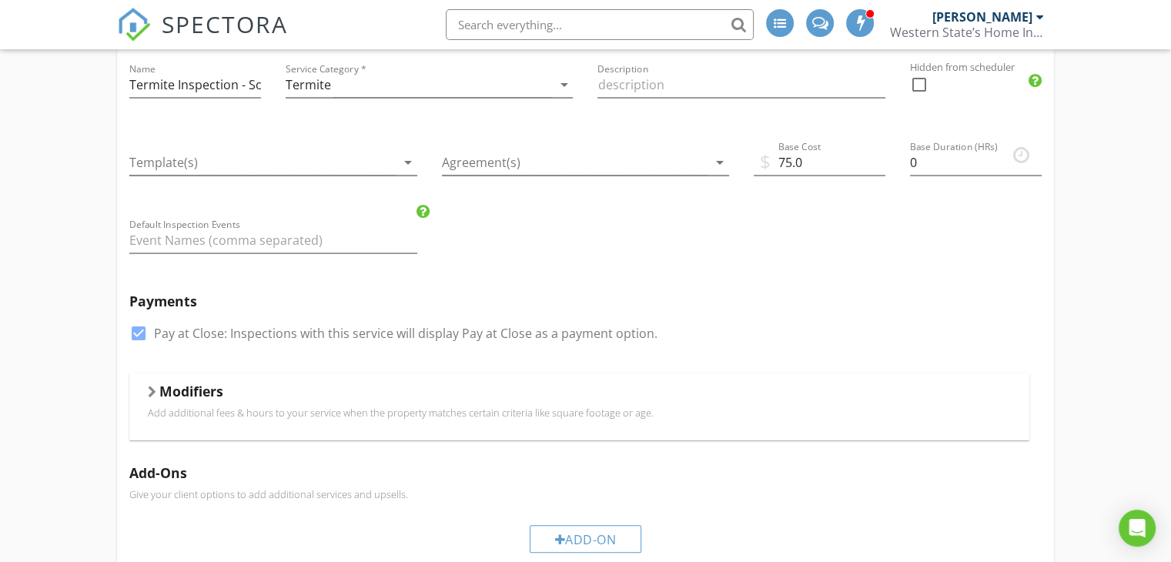
click at [149, 387] on div at bounding box center [152, 392] width 8 height 12
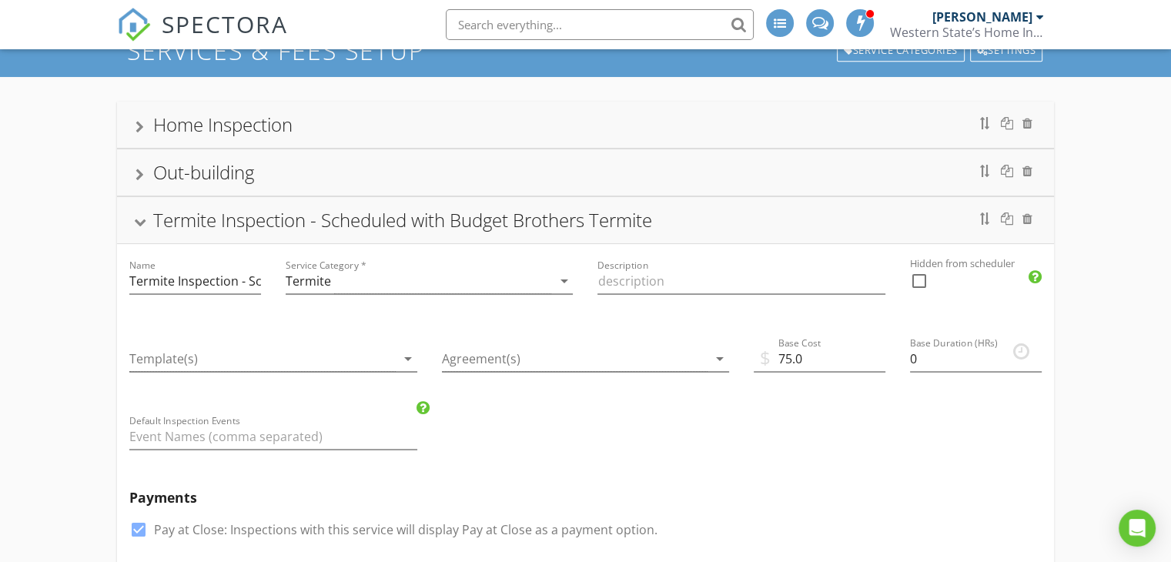
scroll to position [0, 0]
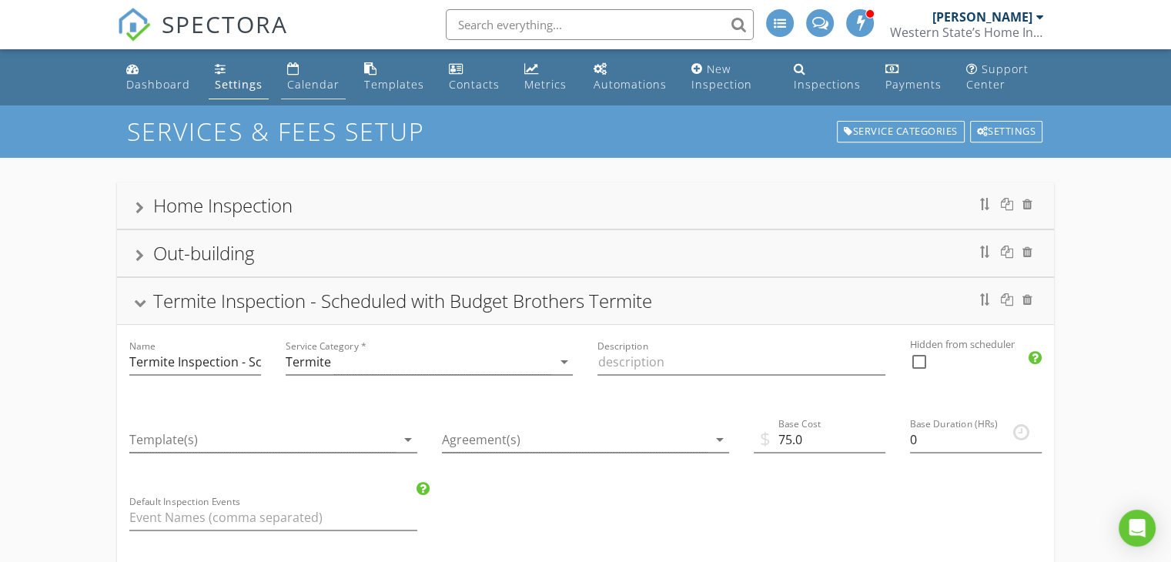
click at [316, 85] on div "Calendar" at bounding box center [313, 84] width 52 height 15
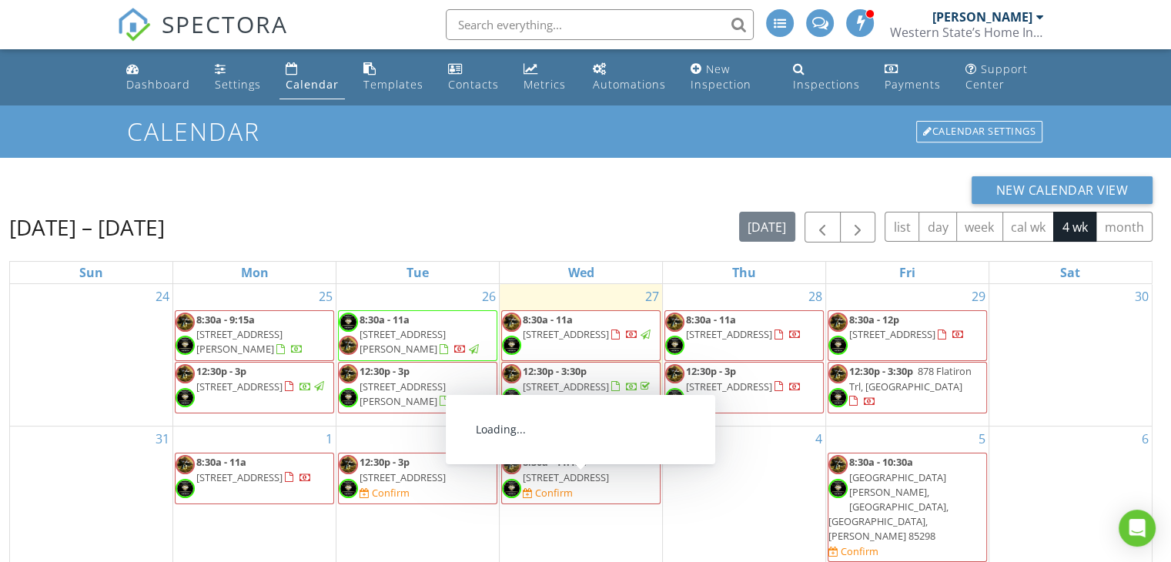
click at [569, 484] on span "[STREET_ADDRESS]" at bounding box center [566, 477] width 86 height 14
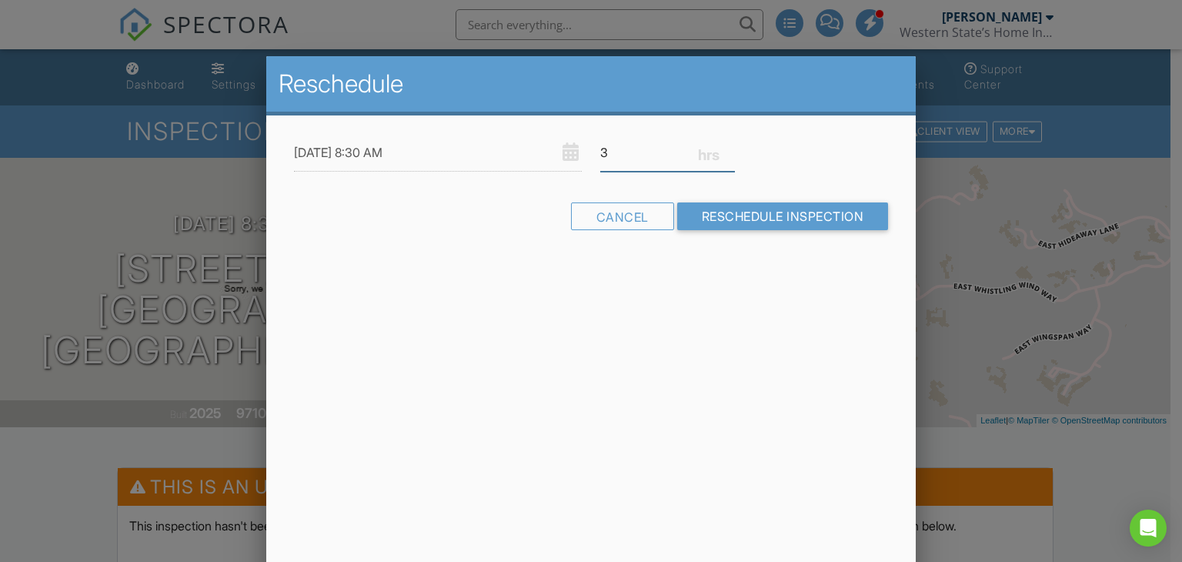
click at [727, 149] on input "3" at bounding box center [667, 153] width 135 height 38
click at [727, 149] on input "3.25" at bounding box center [667, 153] width 135 height 38
click at [727, 149] on input "3.5" at bounding box center [667, 153] width 135 height 38
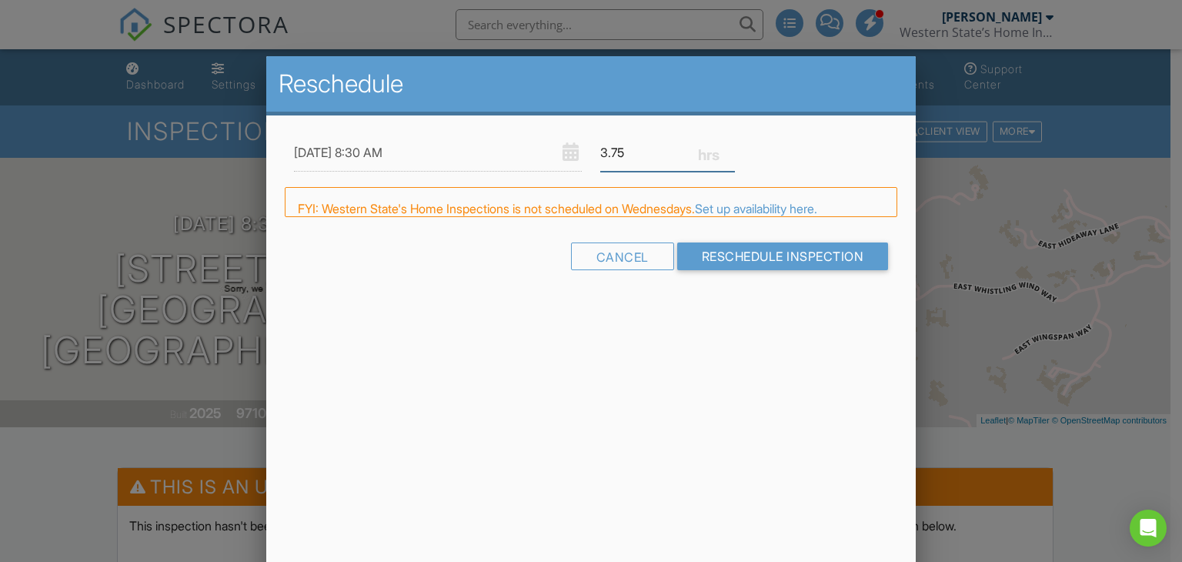
click at [727, 149] on input "3.75" at bounding box center [667, 153] width 135 height 38
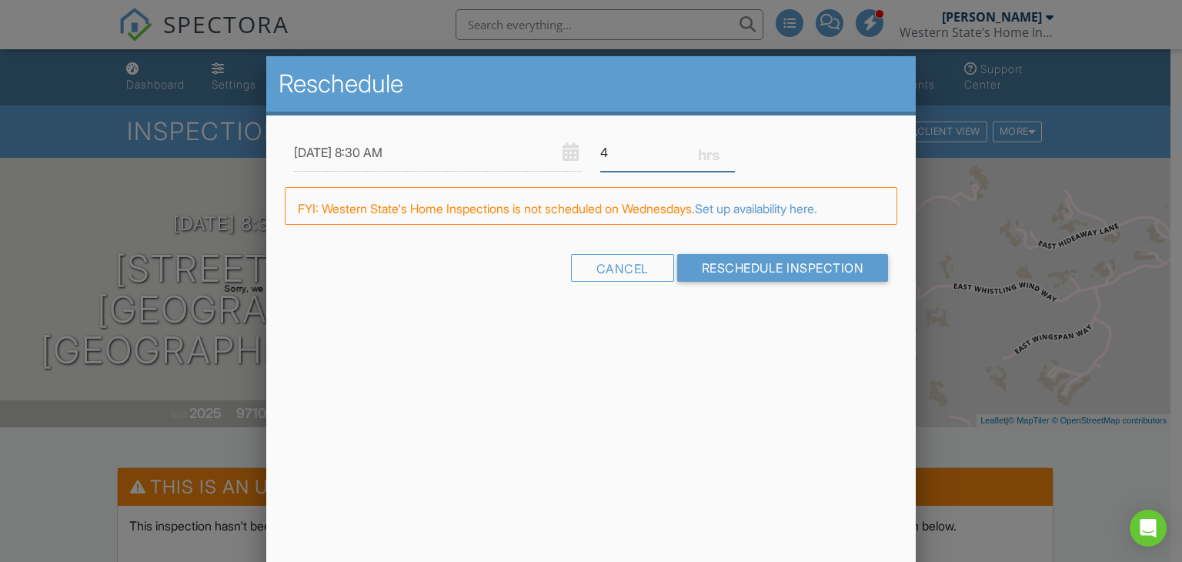
click at [727, 149] on input "4" at bounding box center [667, 153] width 135 height 38
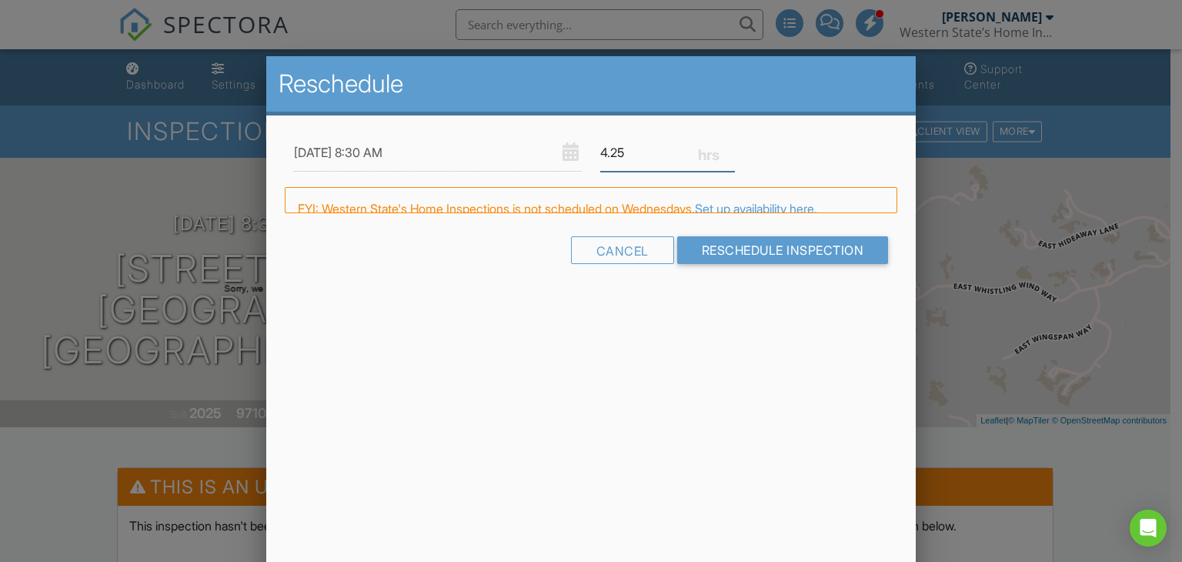
click at [727, 149] on input "4.25" at bounding box center [667, 153] width 135 height 38
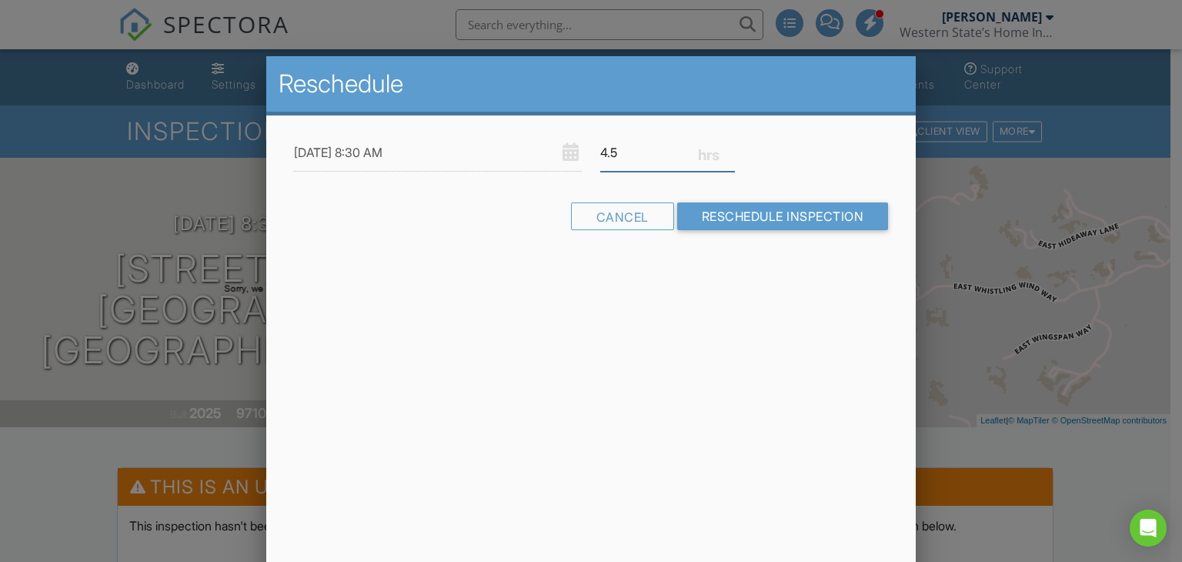
click at [727, 149] on input "4.5" at bounding box center [667, 153] width 135 height 38
click at [727, 149] on input "4.75" at bounding box center [667, 153] width 135 height 38
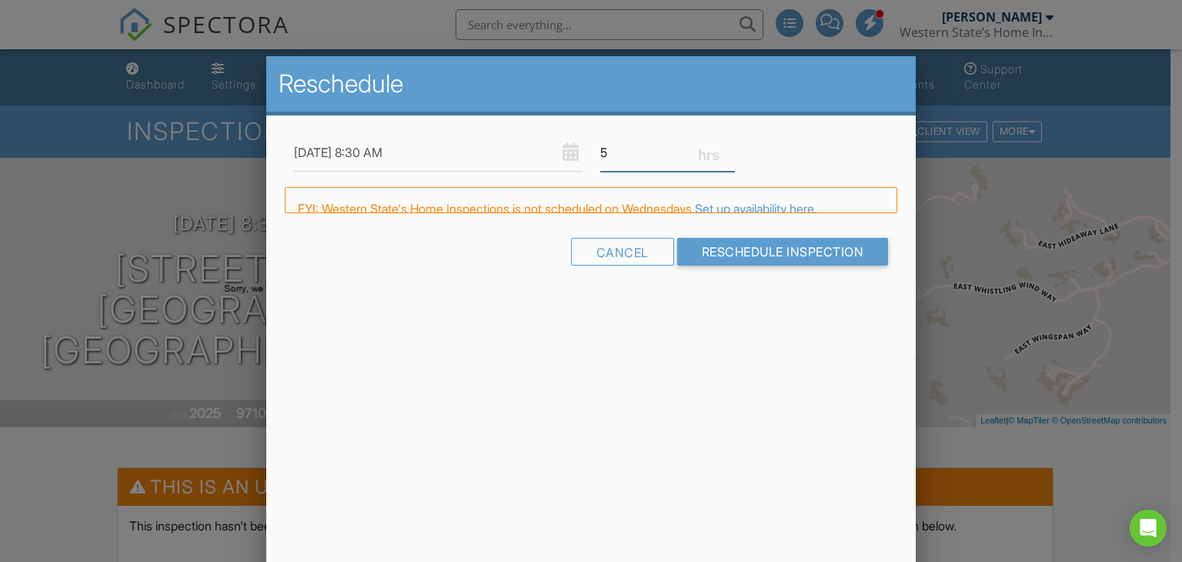
click at [727, 149] on input "5" at bounding box center [667, 153] width 135 height 38
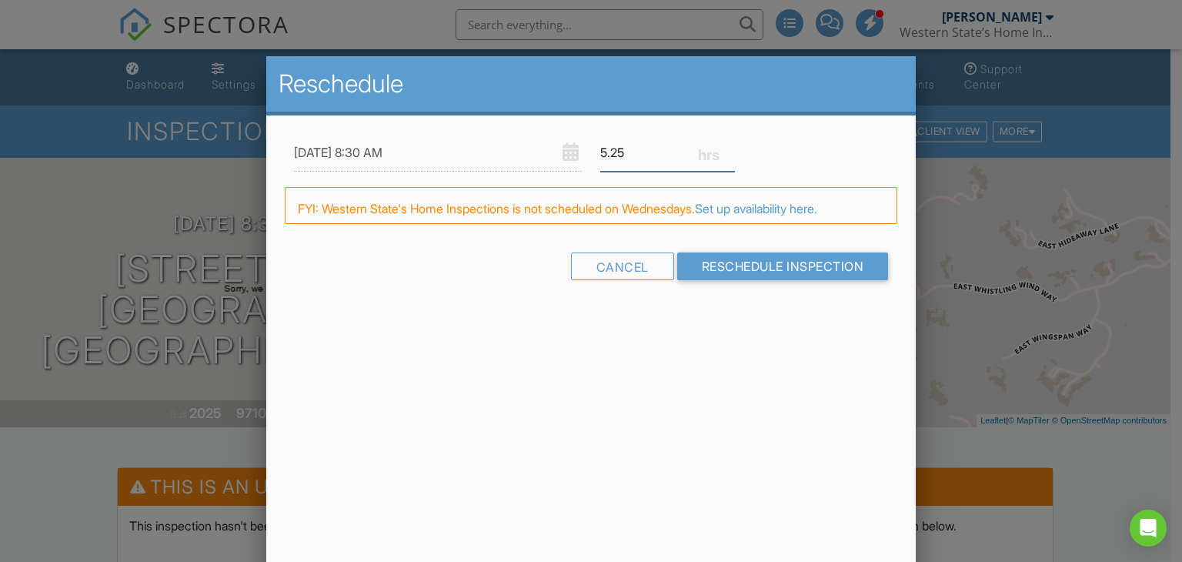
click at [727, 149] on input "5.25" at bounding box center [667, 153] width 135 height 38
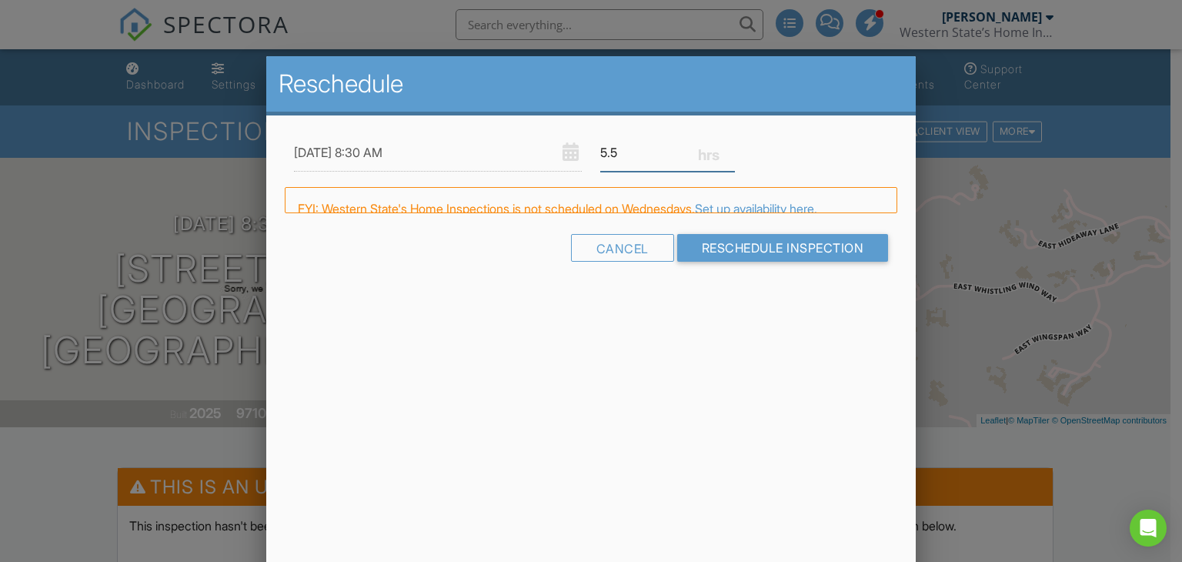
click at [727, 149] on input "5.5" at bounding box center [667, 153] width 135 height 38
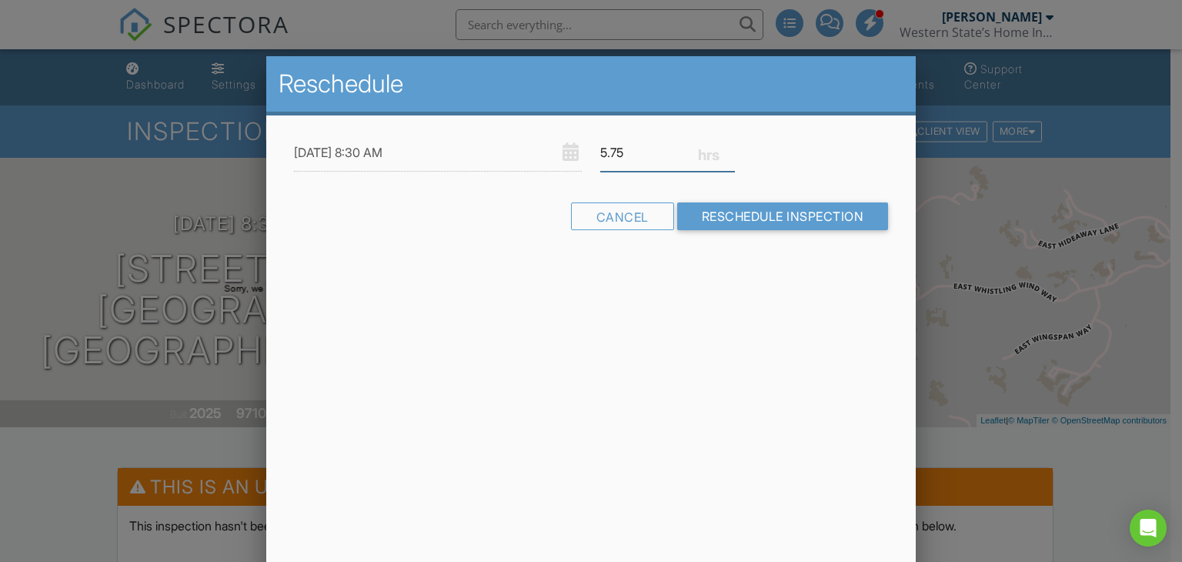
click at [727, 149] on input "5.75" at bounding box center [667, 153] width 135 height 38
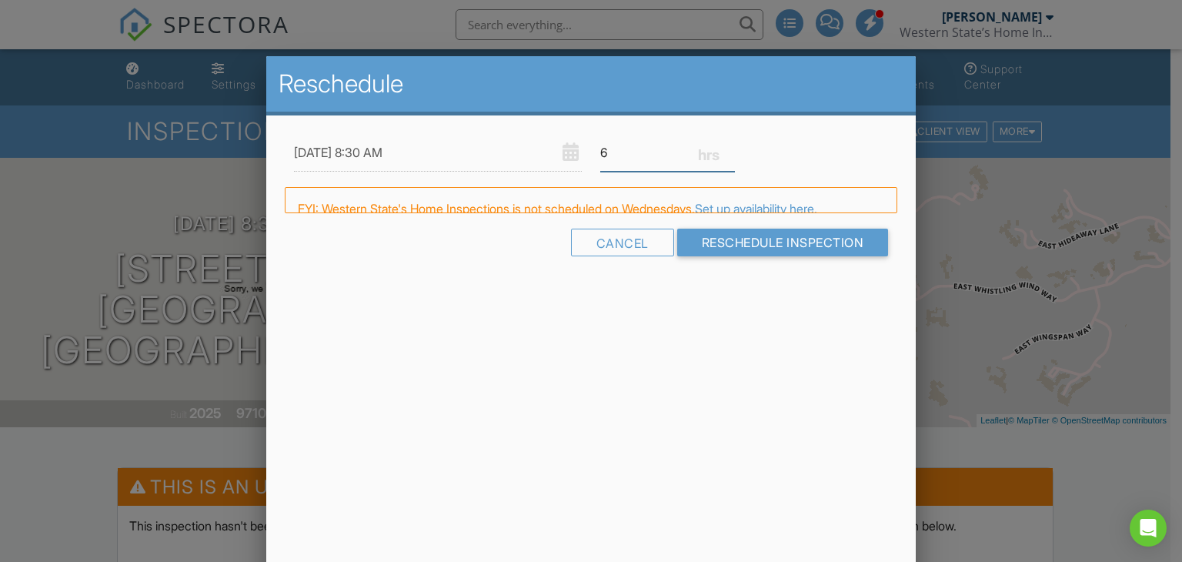
type input "6"
click at [727, 149] on input "6" at bounding box center [667, 153] width 135 height 38
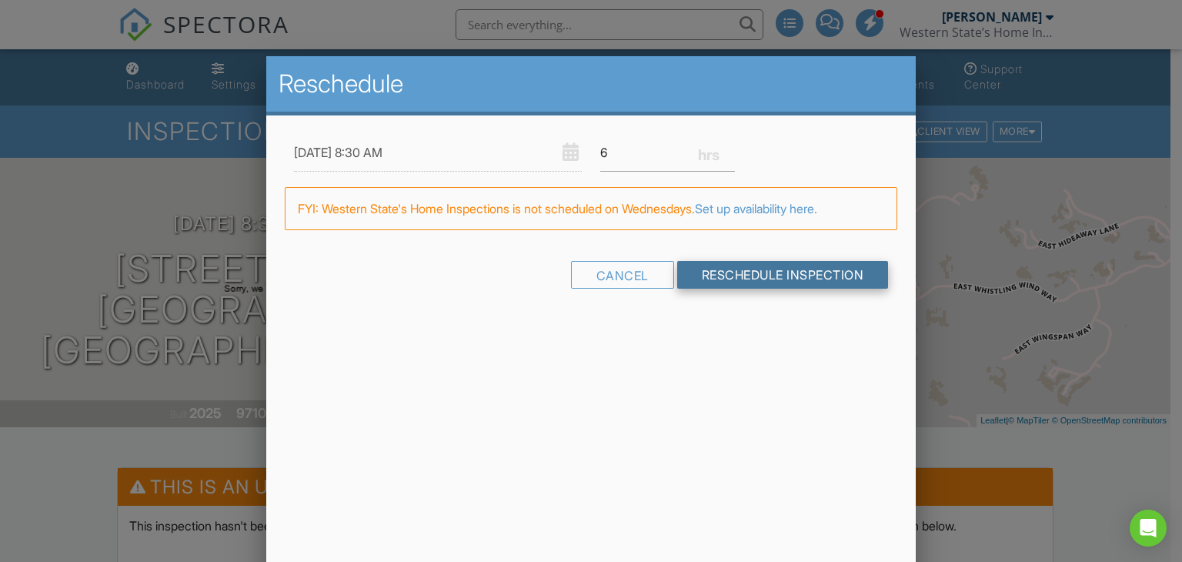
click at [747, 272] on input "Reschedule Inspection" at bounding box center [783, 275] width 212 height 28
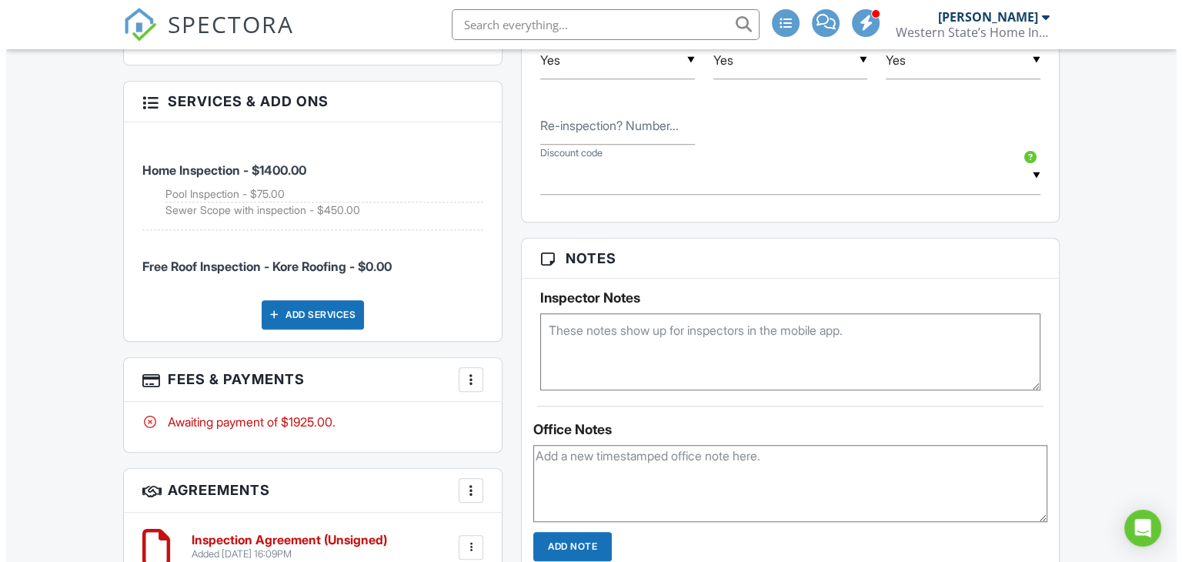
scroll to position [1155, 0]
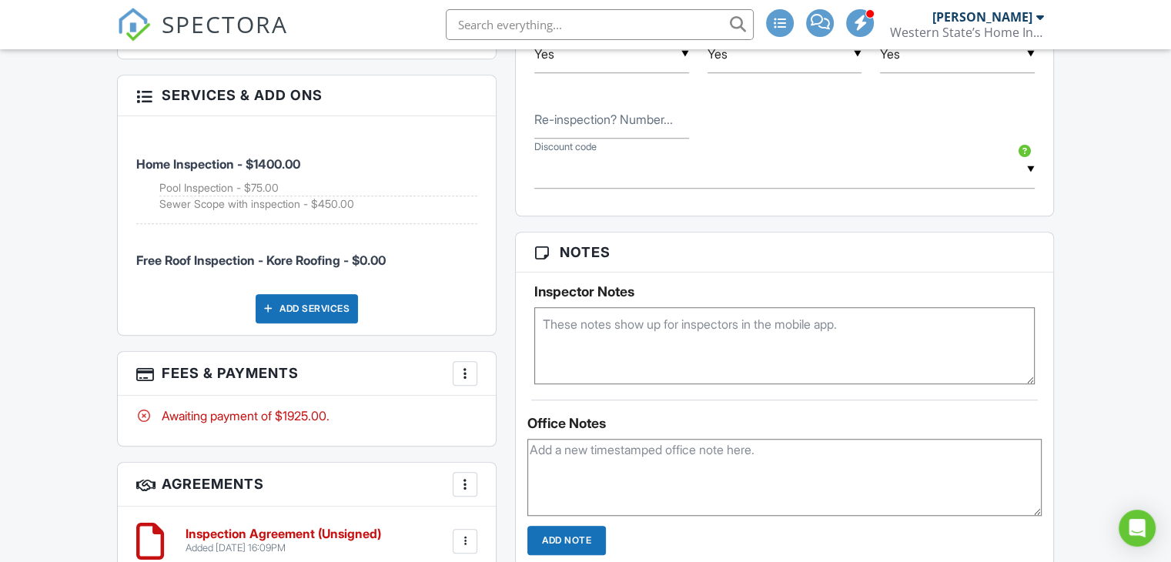
click at [469, 366] on div at bounding box center [464, 373] width 15 height 15
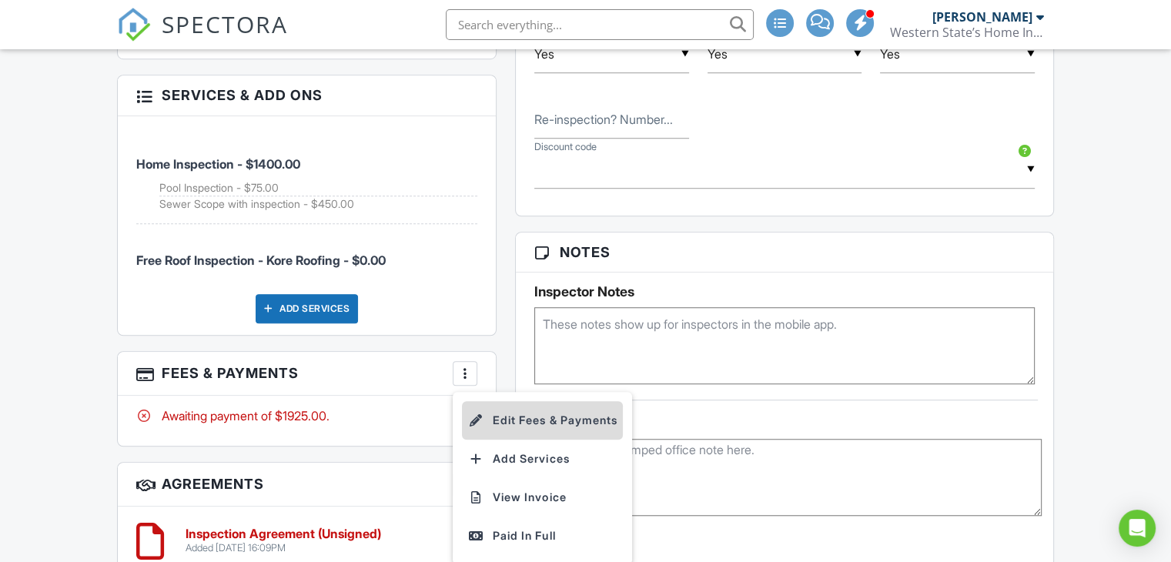
click at [523, 407] on li "Edit Fees & Payments" at bounding box center [542, 420] width 161 height 38
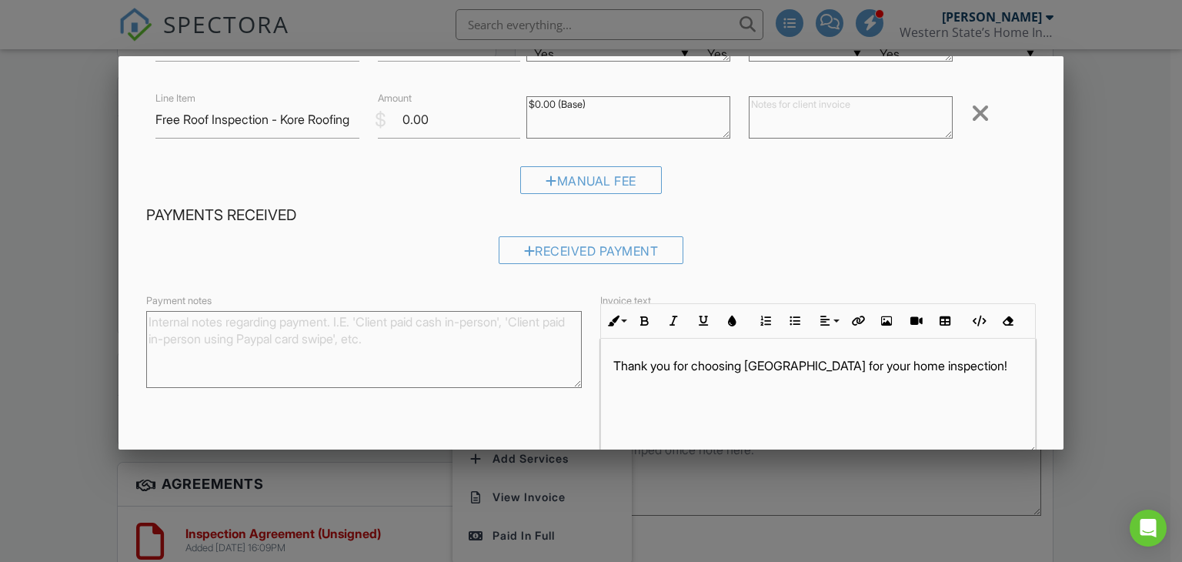
scroll to position [154, 0]
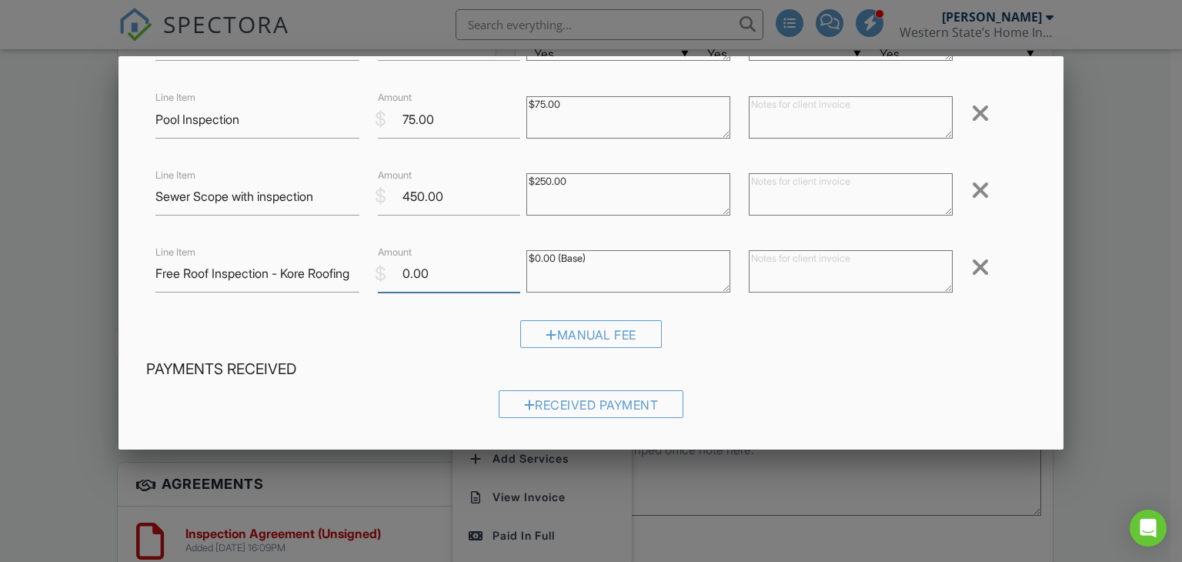
click at [392, 271] on input "0.00" at bounding box center [449, 274] width 142 height 38
type input "150.00"
click at [767, 272] on textarea at bounding box center [851, 271] width 204 height 42
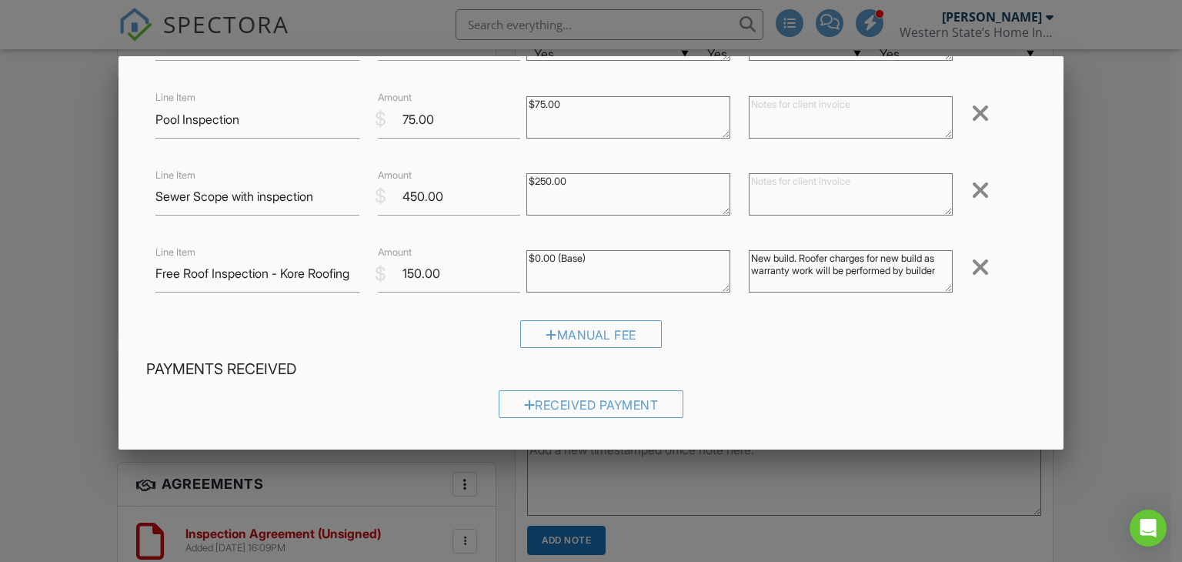
click at [755, 343] on div "Manual Fee" at bounding box center [591, 339] width 891 height 39
click at [931, 259] on textarea "New build. Roofer charges for new build as warranty work will be performed by b…" at bounding box center [851, 271] width 204 height 42
click at [861, 286] on textarea "New build. Roofer charges for new build inspections as warranty work will be pe…" at bounding box center [851, 271] width 204 height 42
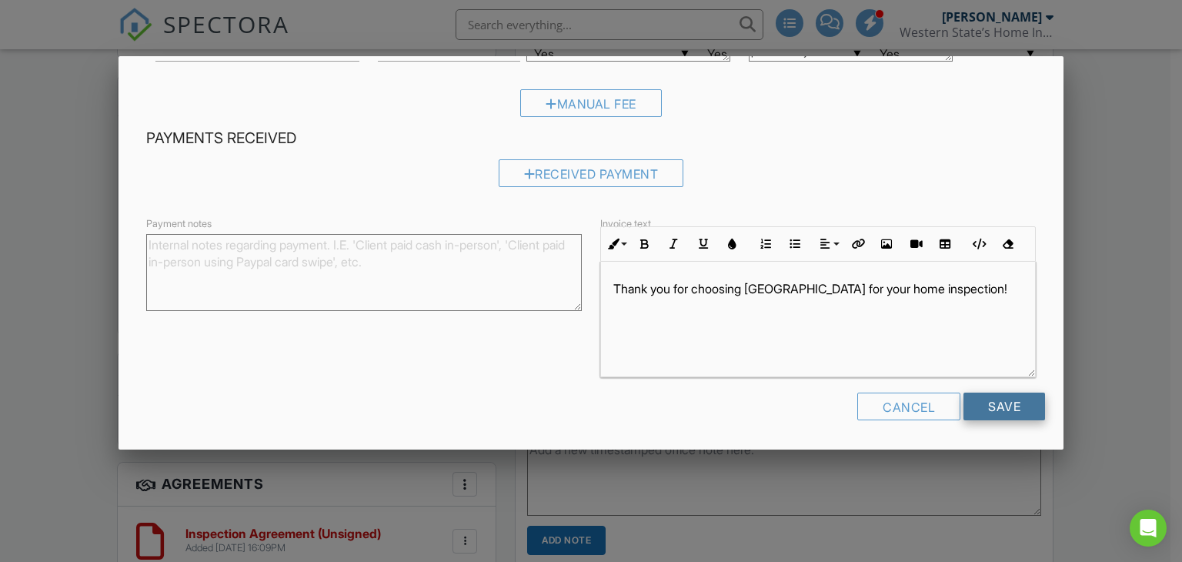
type textarea "New build. Roofer charges for new build inspections as warranty work will be pe…"
click at [977, 408] on input "Save" at bounding box center [1005, 407] width 82 height 28
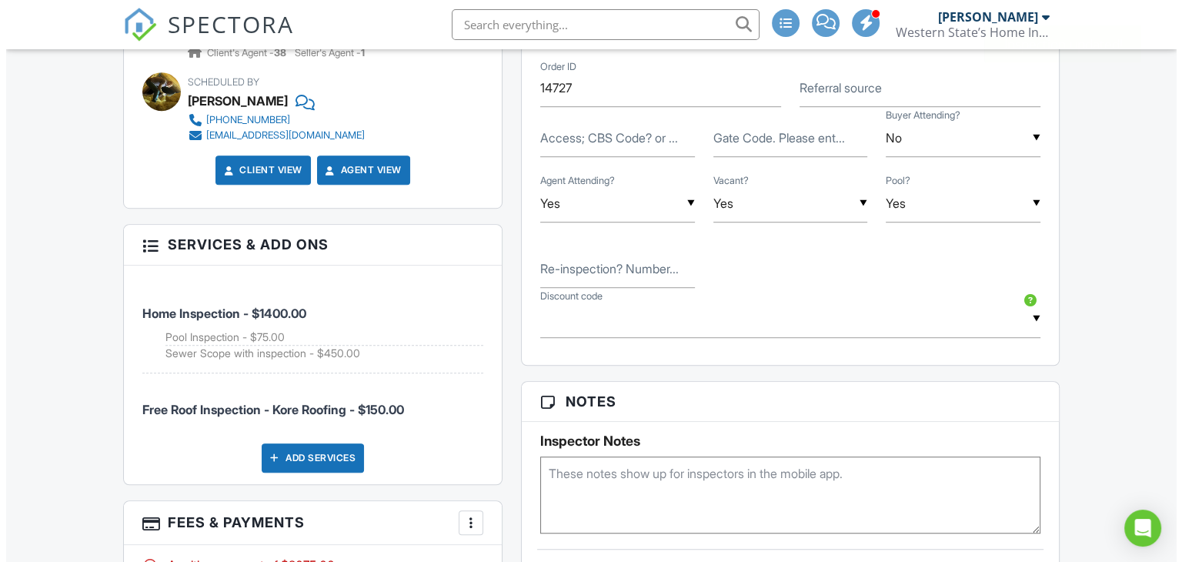
scroll to position [1078, 0]
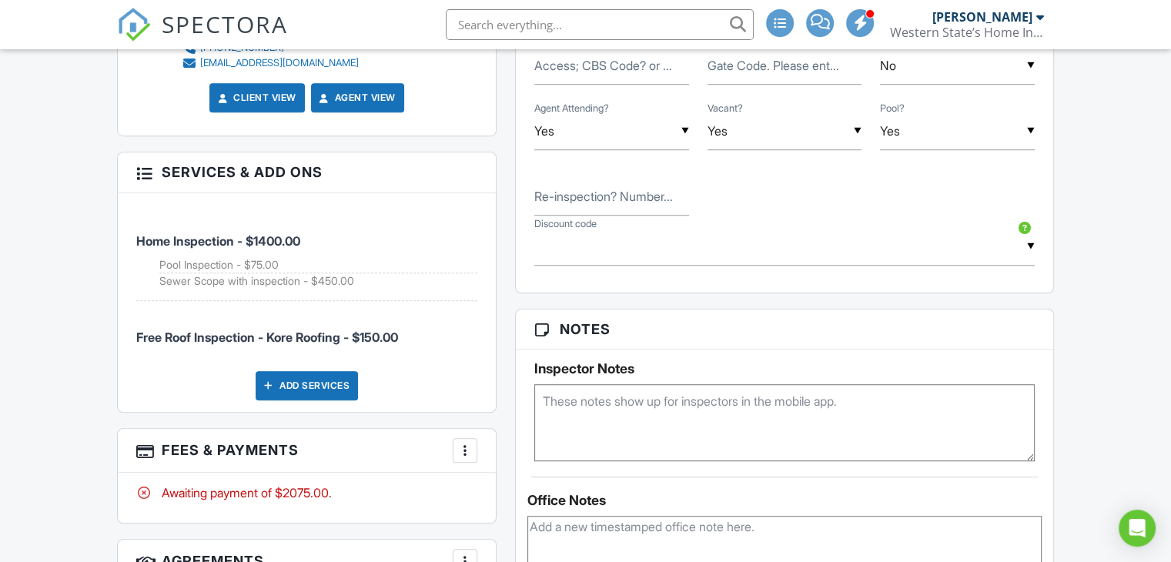
click at [466, 443] on div at bounding box center [464, 450] width 15 height 15
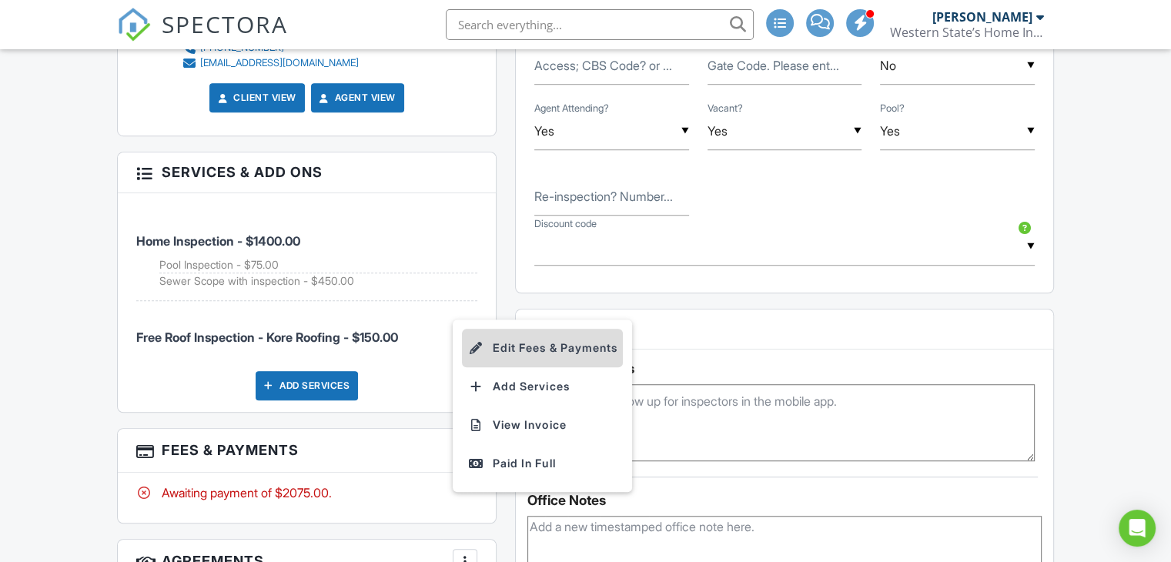
click at [513, 335] on li "Edit Fees & Payments" at bounding box center [542, 348] width 161 height 38
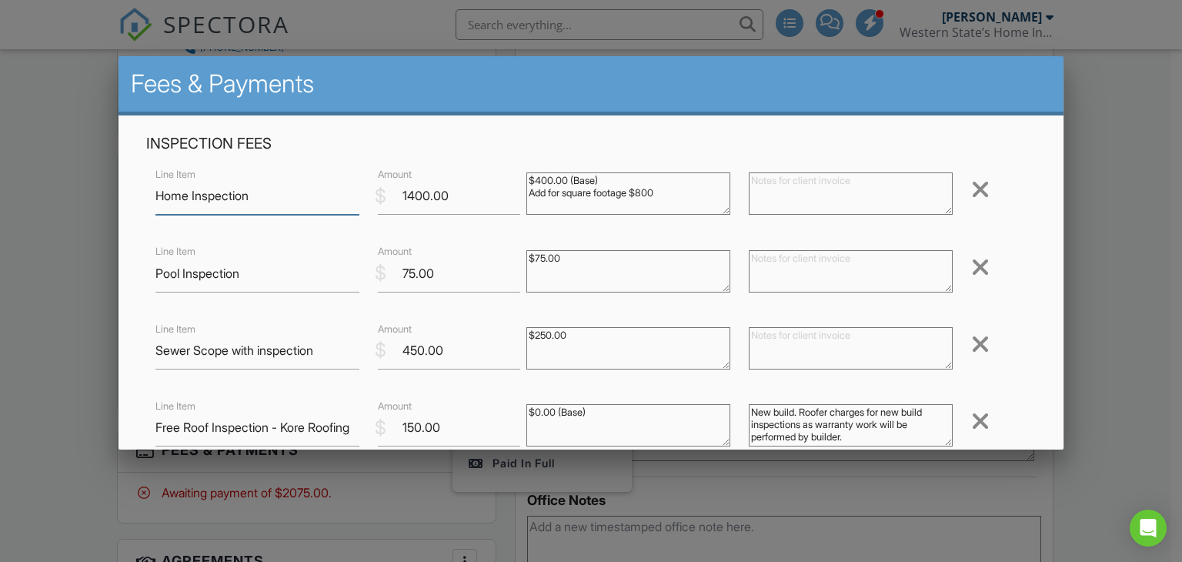
scroll to position [154, 0]
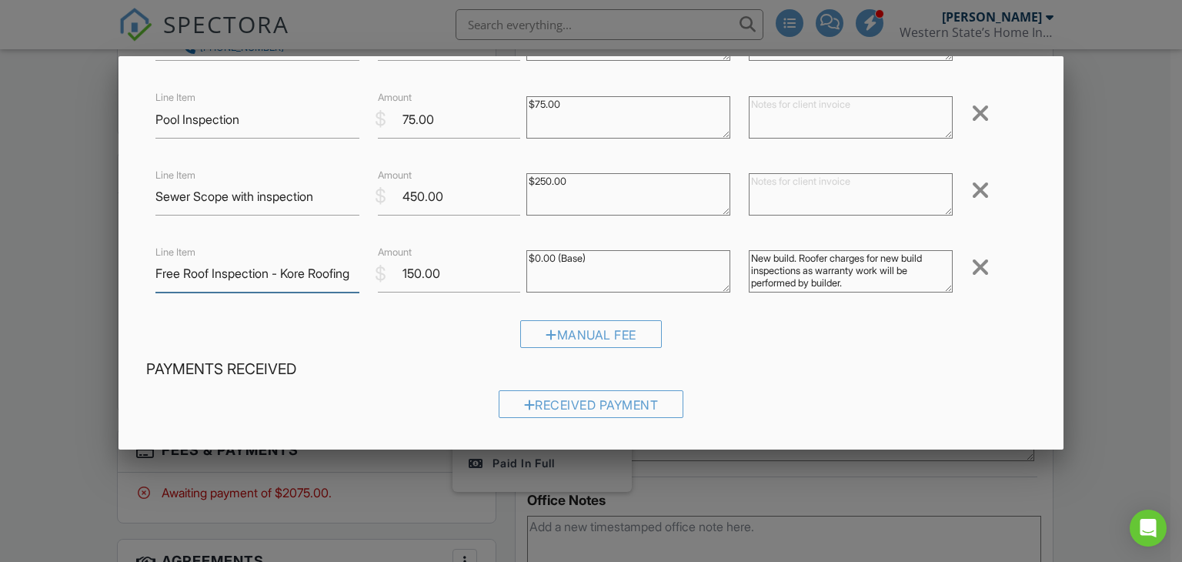
click at [182, 272] on input "Free Roof Inspection - Kore Roofing" at bounding box center [257, 274] width 204 height 38
type input "Roof Inspection - Kore Roofing"
click at [841, 343] on div "Manual Fee" at bounding box center [591, 339] width 891 height 39
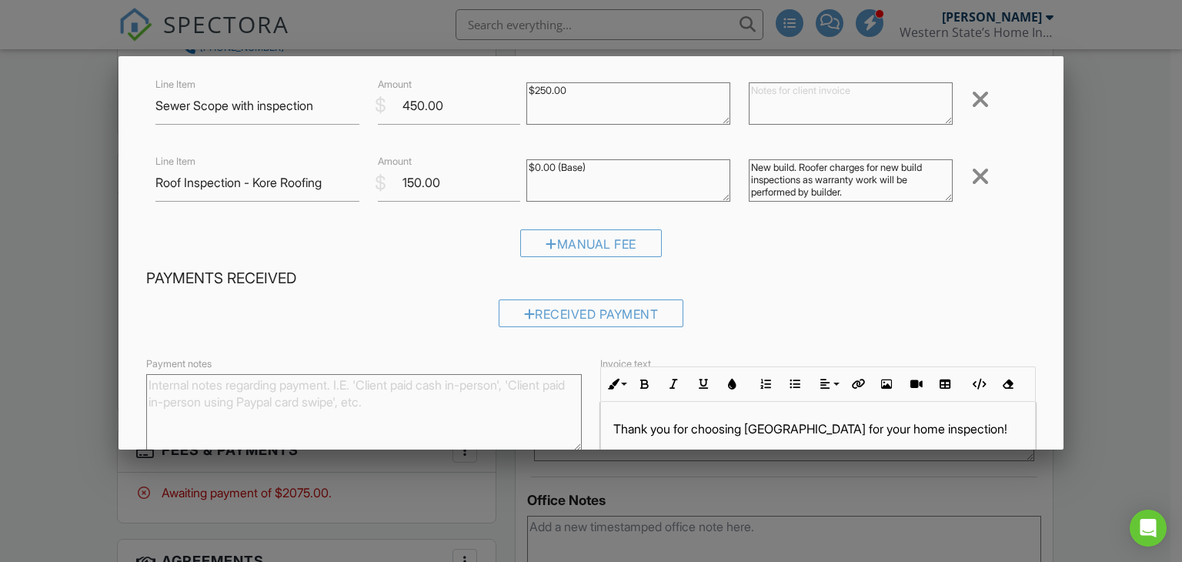
scroll to position [385, 0]
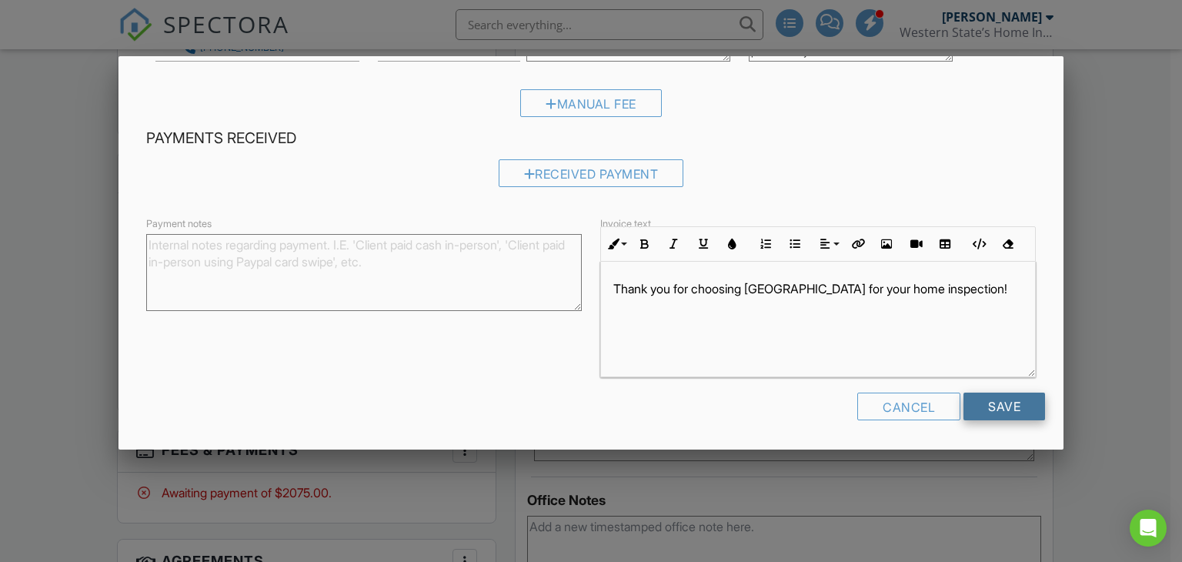
click at [1008, 411] on input "Save" at bounding box center [1005, 407] width 82 height 28
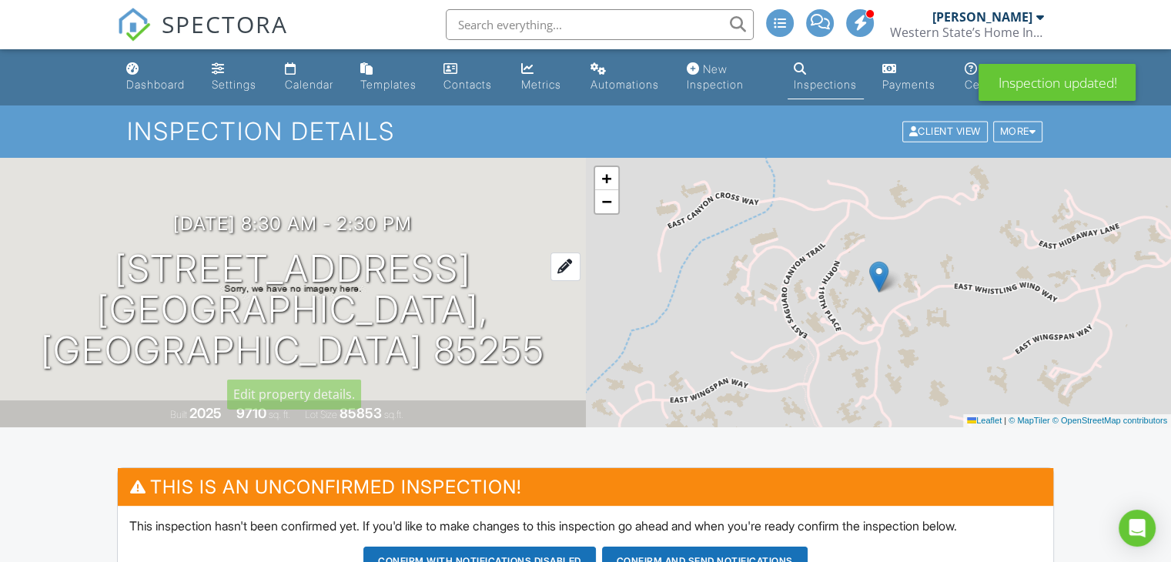
click at [133, 260] on h1 "[STREET_ADDRESS] [GEOGRAPHIC_DATA], AZ 85255" at bounding box center [293, 310] width 537 height 122
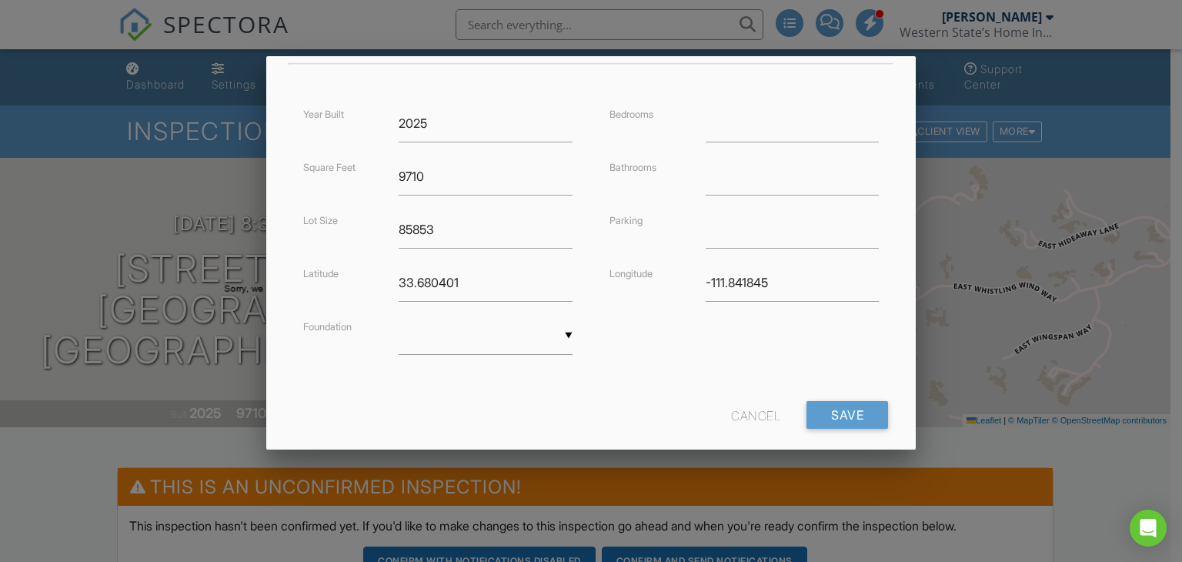
scroll to position [374, 0]
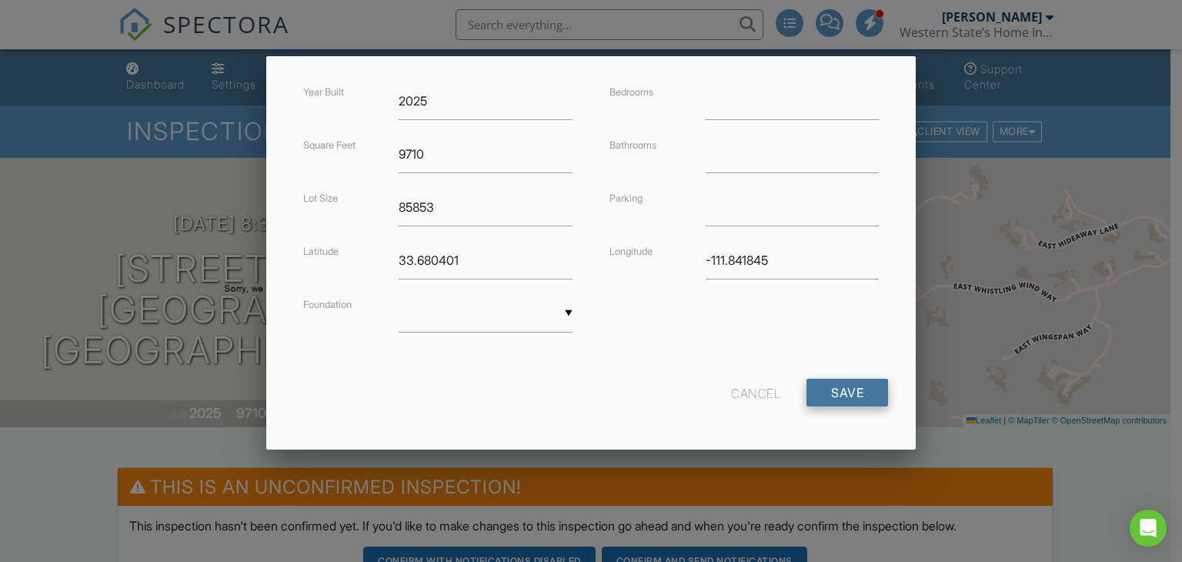
click at [824, 392] on input "Save" at bounding box center [848, 393] width 82 height 28
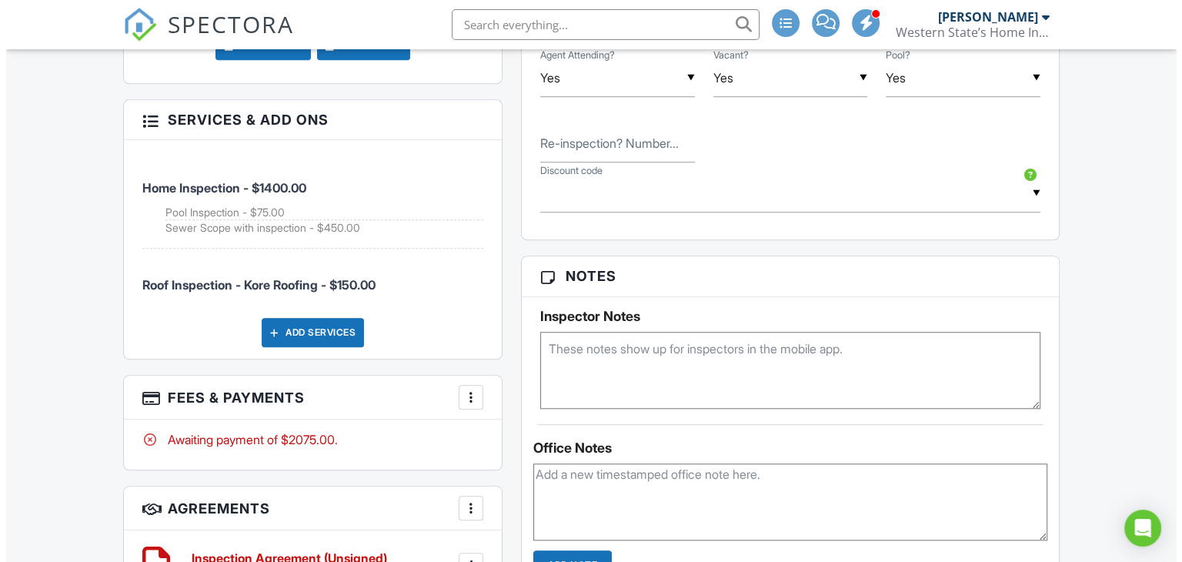
scroll to position [1309, 0]
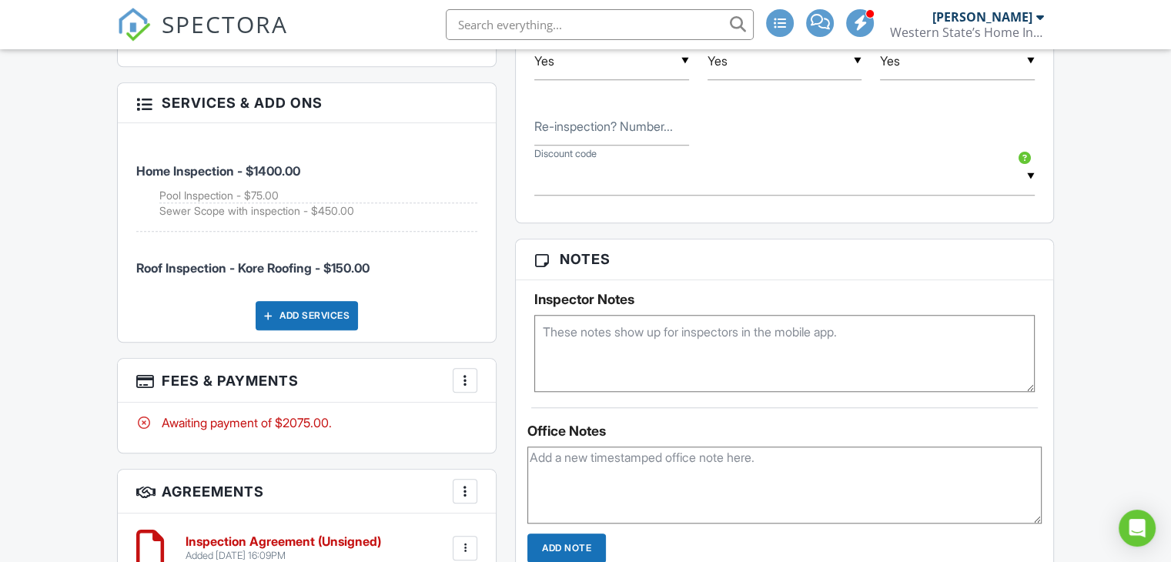
click at [466, 373] on div at bounding box center [464, 380] width 15 height 15
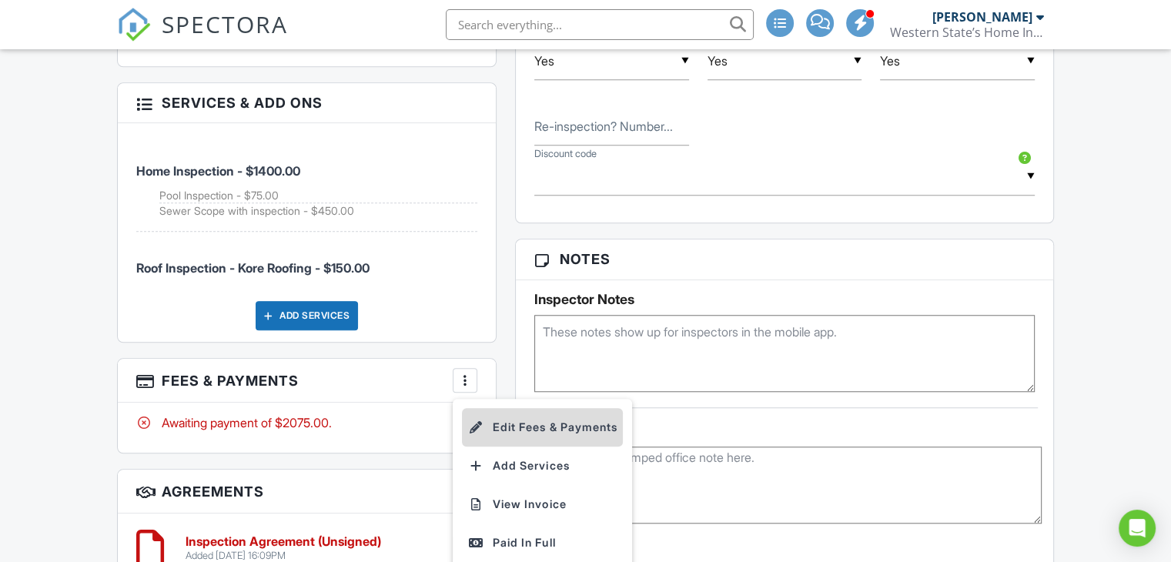
click at [510, 418] on li "Edit Fees & Payments" at bounding box center [542, 427] width 161 height 38
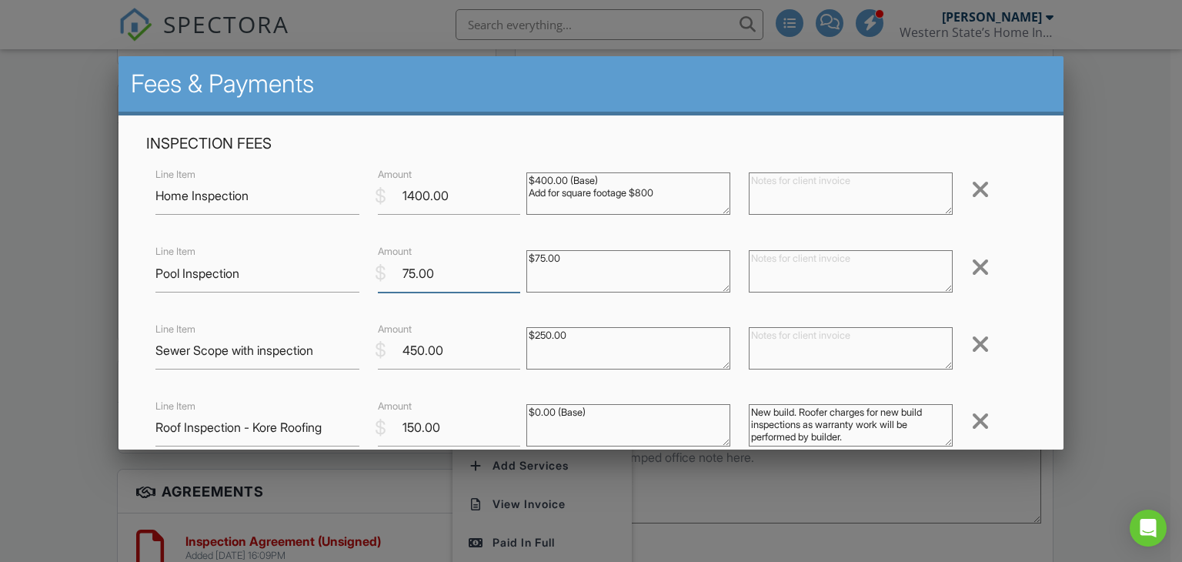
click at [403, 269] on input "75.00" at bounding box center [449, 274] width 142 height 38
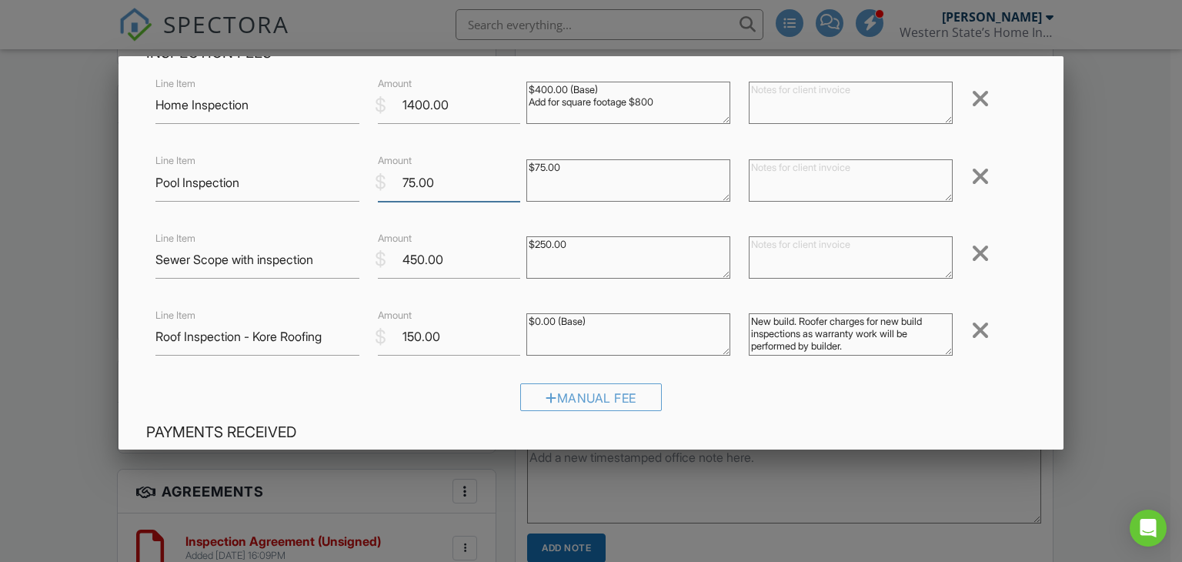
scroll to position [0, 0]
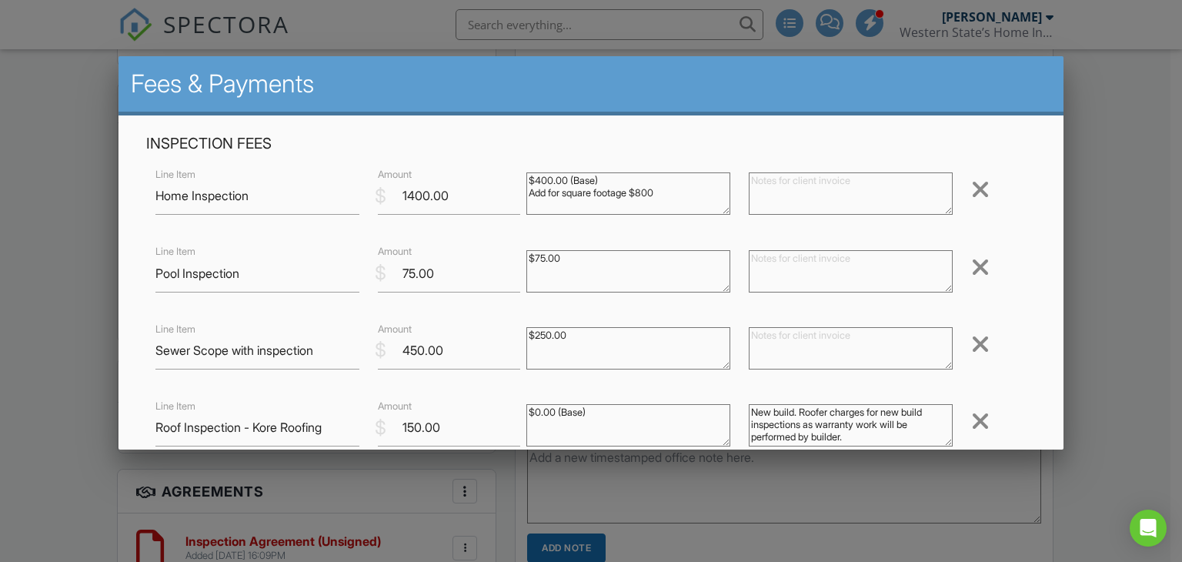
click at [1105, 158] on div at bounding box center [591, 274] width 1182 height 703
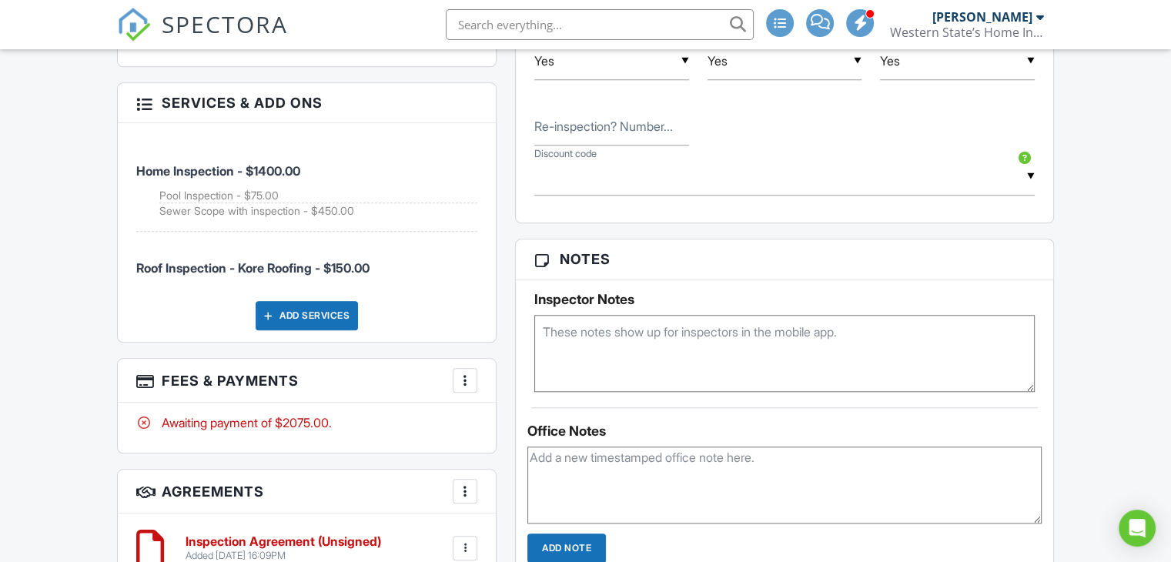
click at [325, 306] on div "Add Services" at bounding box center [307, 315] width 102 height 29
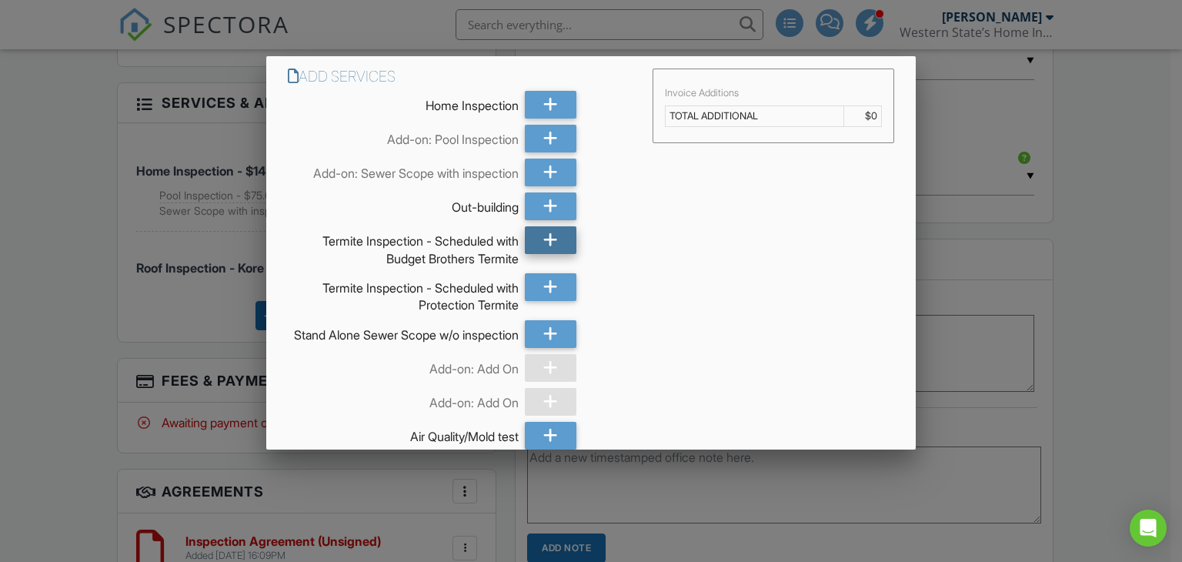
click at [543, 239] on icon at bounding box center [550, 240] width 15 height 28
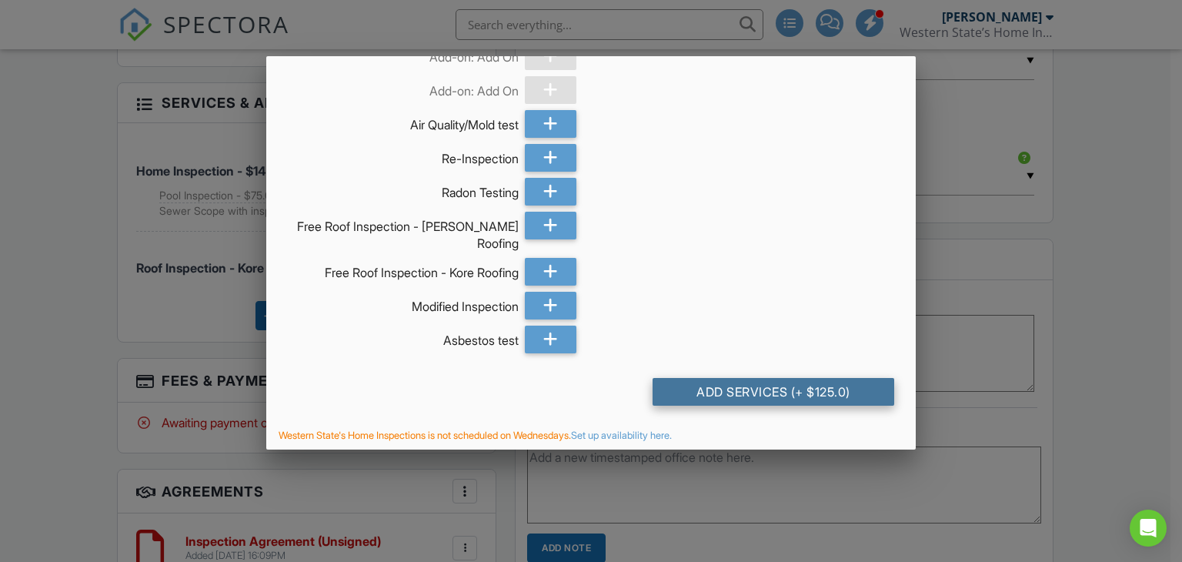
scroll to position [316, 0]
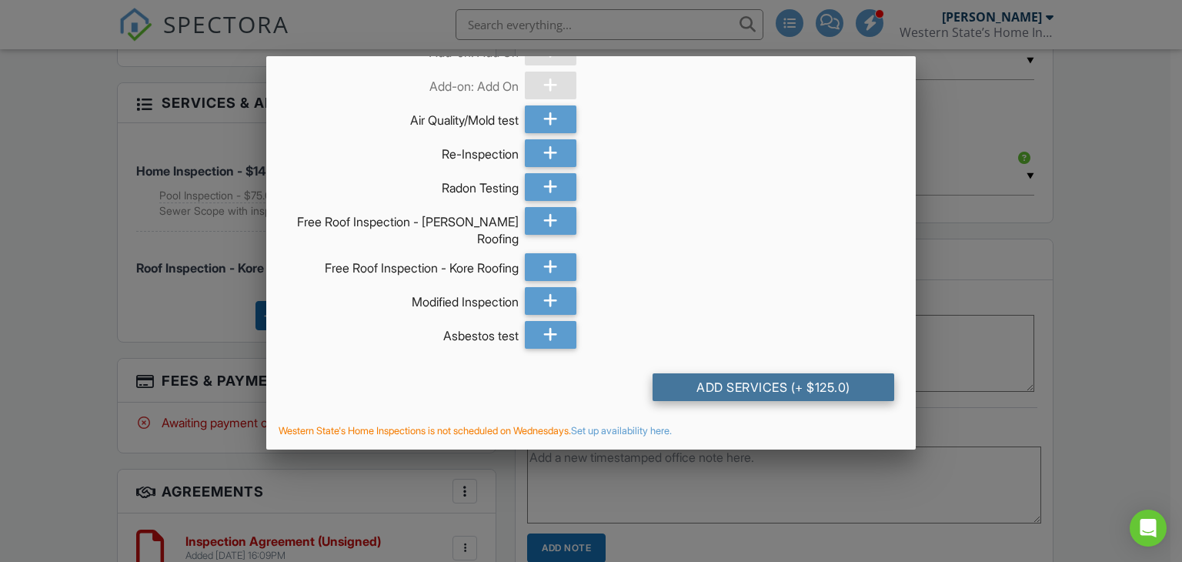
click at [828, 395] on div "Add Services (+ $125.0)" at bounding box center [774, 387] width 242 height 28
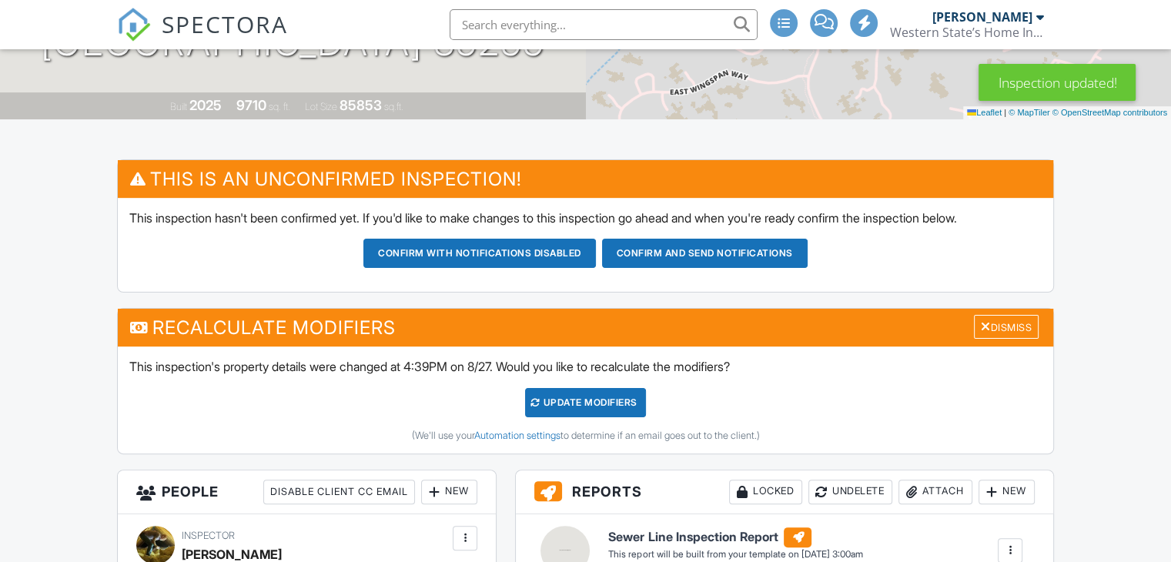
click at [607, 404] on div "UPDATE Modifiers" at bounding box center [585, 402] width 121 height 29
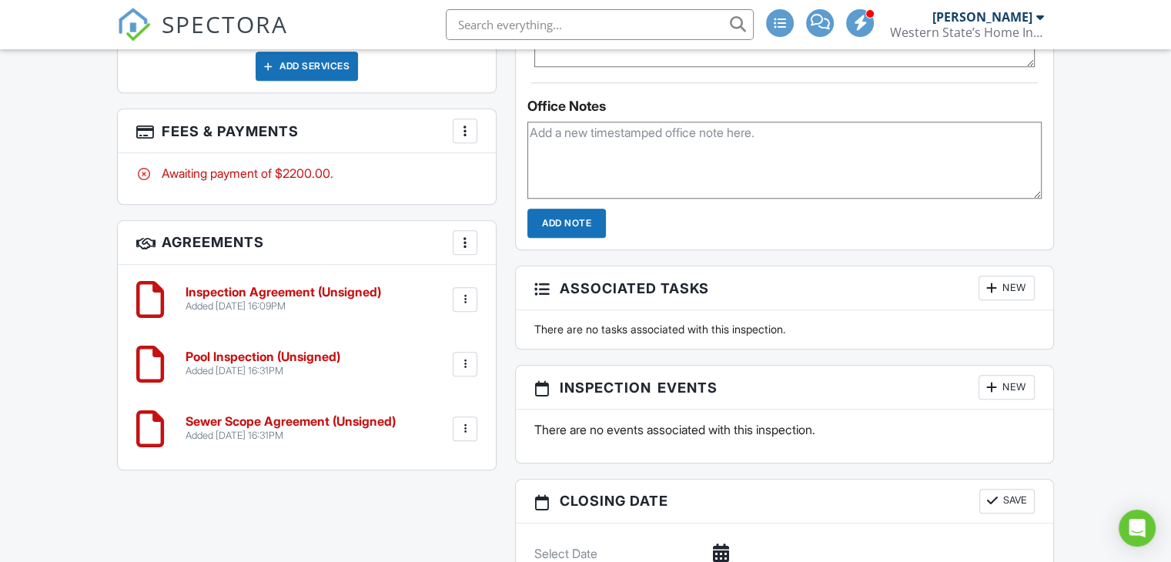
scroll to position [1010, 0]
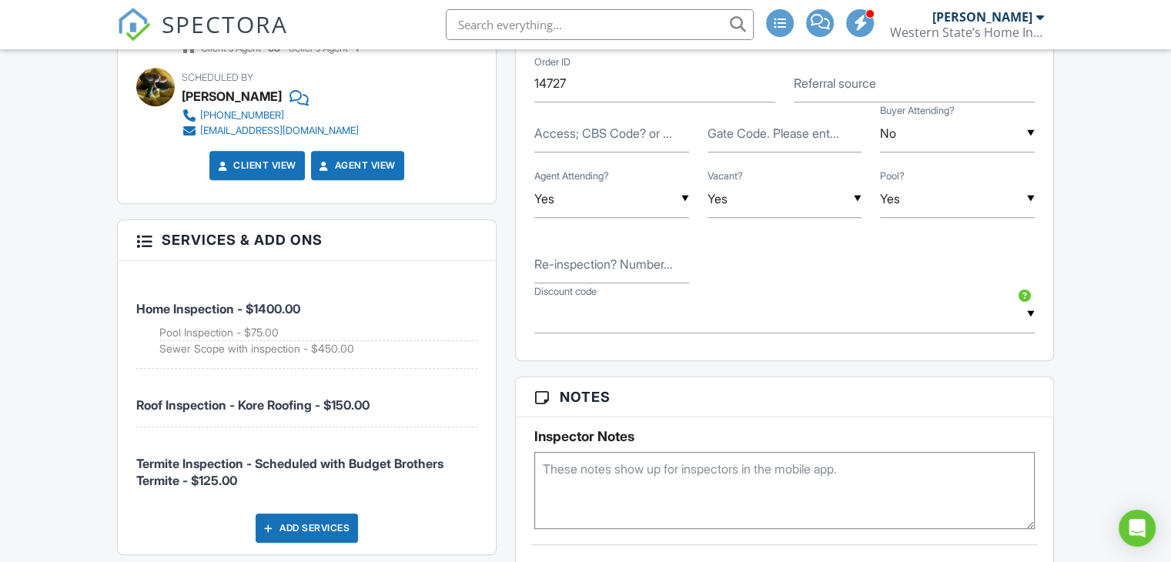
click at [79, 222] on div "Dashboard Settings Calendar Templates Contacts Metrics Automations New Inspecti…" at bounding box center [585, 265] width 1171 height 2452
click at [604, 478] on textarea at bounding box center [784, 490] width 500 height 77
type textarea "Summer construction."
click at [744, 132] on label "Gate Code. Please ent..." at bounding box center [773, 133] width 132 height 17
click at [744, 132] on input "Gate Code. Please ent..." at bounding box center [784, 134] width 155 height 38
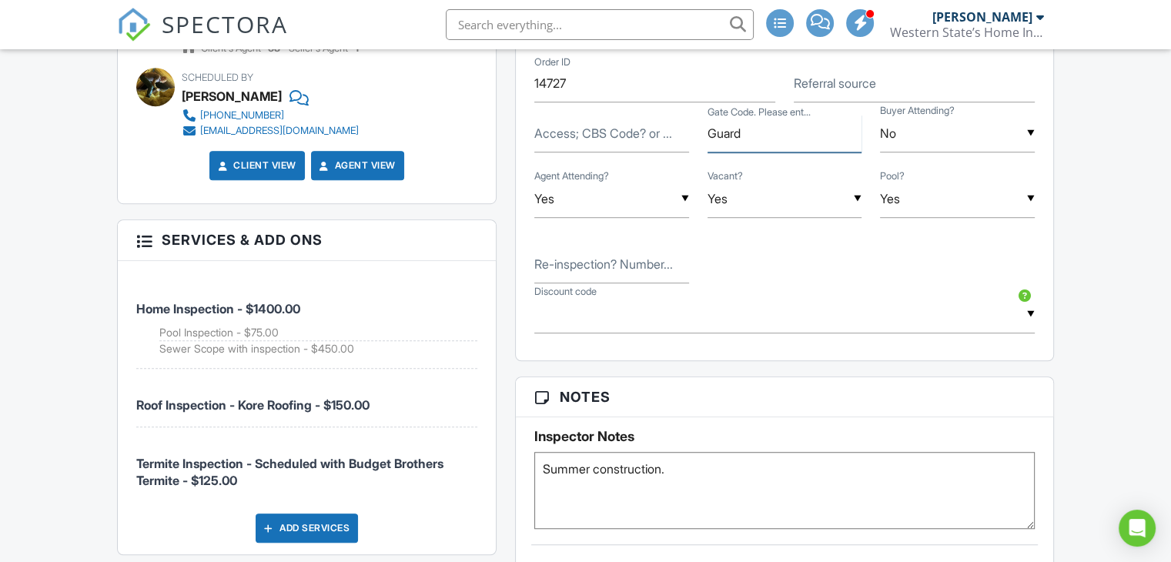
type input "Guard"
click at [719, 460] on textarea "Summer construction." at bounding box center [784, 490] width 500 height 77
click at [705, 465] on textarea "Summer construction. Steve. 6028182726" at bounding box center [784, 490] width 500 height 77
click at [880, 469] on textarea "Summer construction. Steve Summer . 6028182726" at bounding box center [784, 490] width 500 height 77
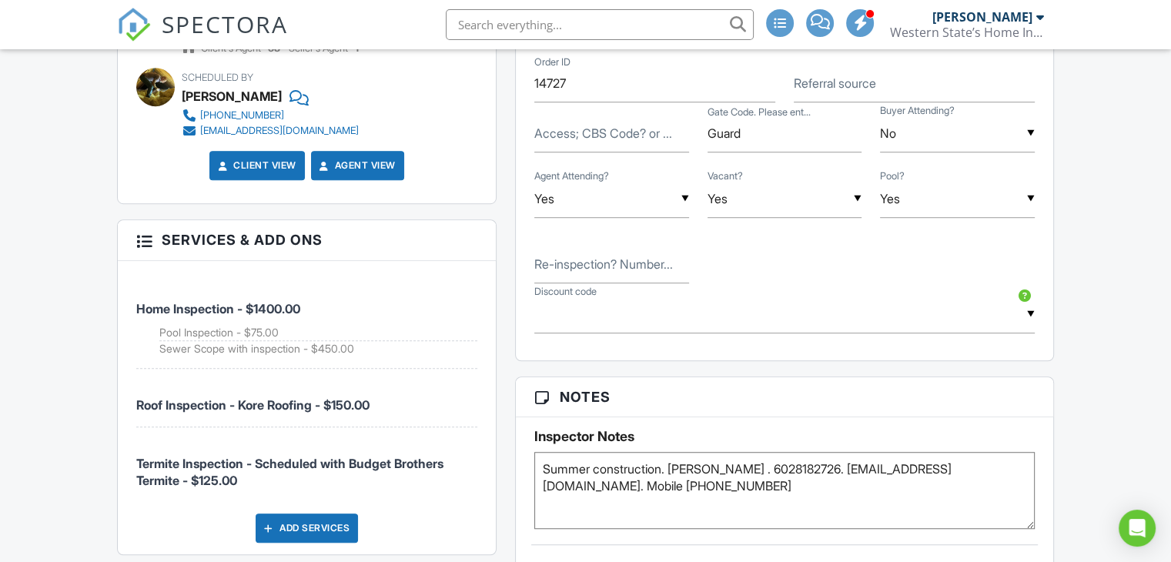
click at [725, 466] on textarea "Summer construction. Steve Summer . 6028182726. ssommer@silverleaf.com. Mobile …" at bounding box center [784, 490] width 500 height 77
click at [790, 503] on textarea "Summer construction. Steve Sommer . 6028182726. ssommer@silverleaf.com. Mobile …" at bounding box center [784, 490] width 500 height 77
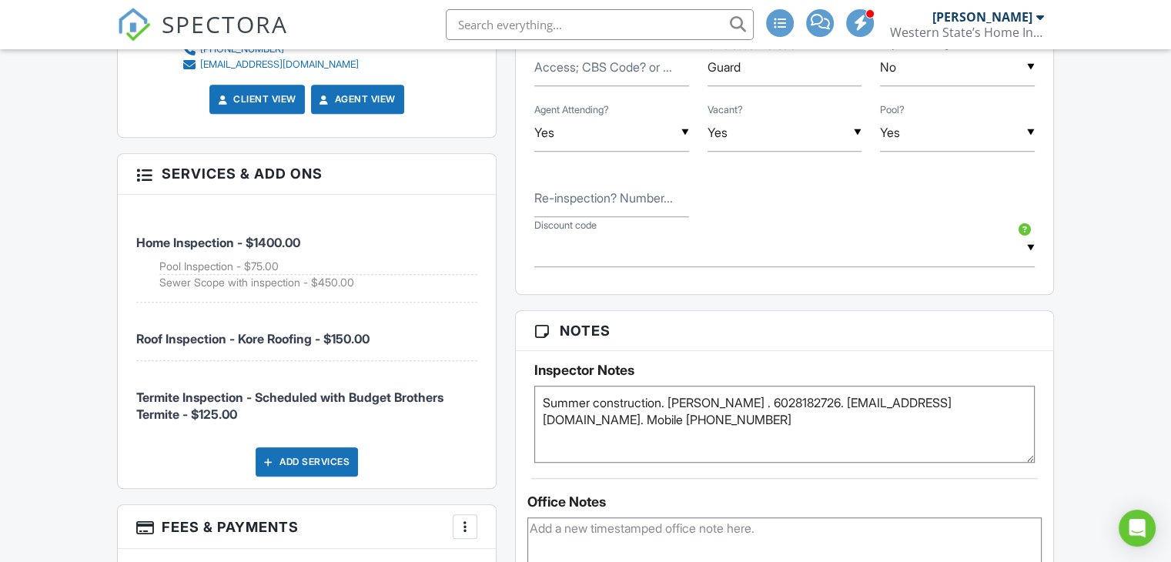
scroll to position [1164, 0]
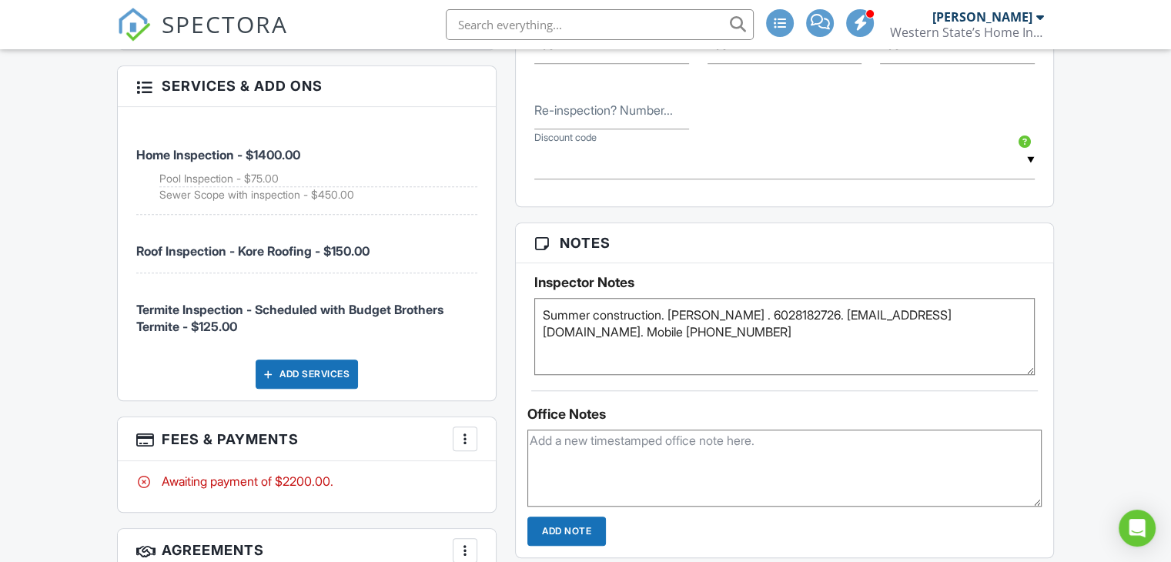
click at [558, 311] on textarea "Summer construction. Steve Sommer . 6028182726. ssommer@silverleaf.com. Mobile …" at bounding box center [784, 336] width 500 height 77
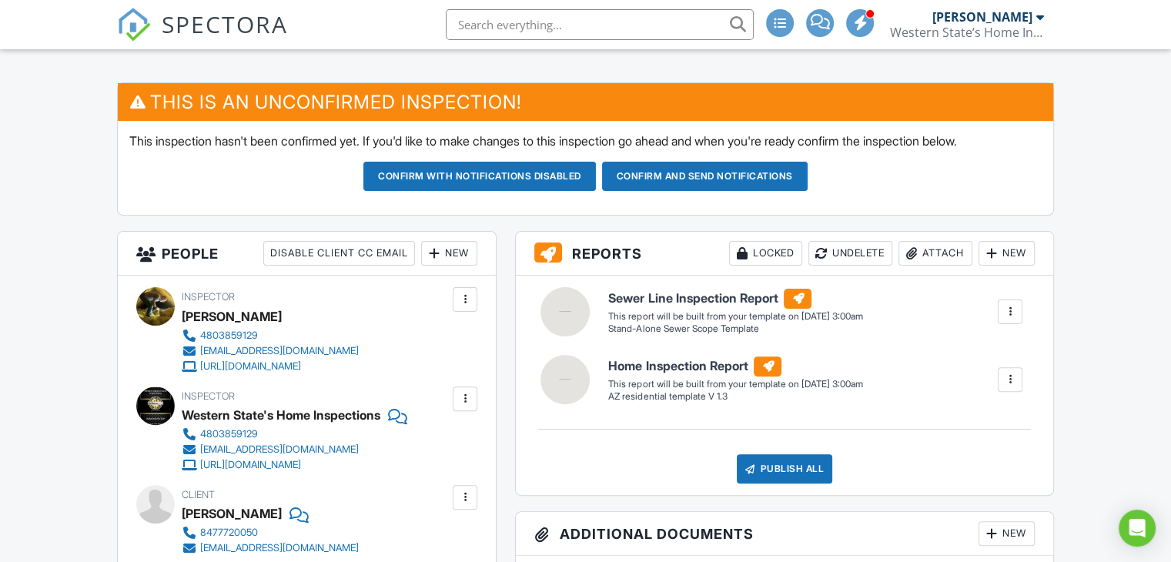
scroll to position [394, 0]
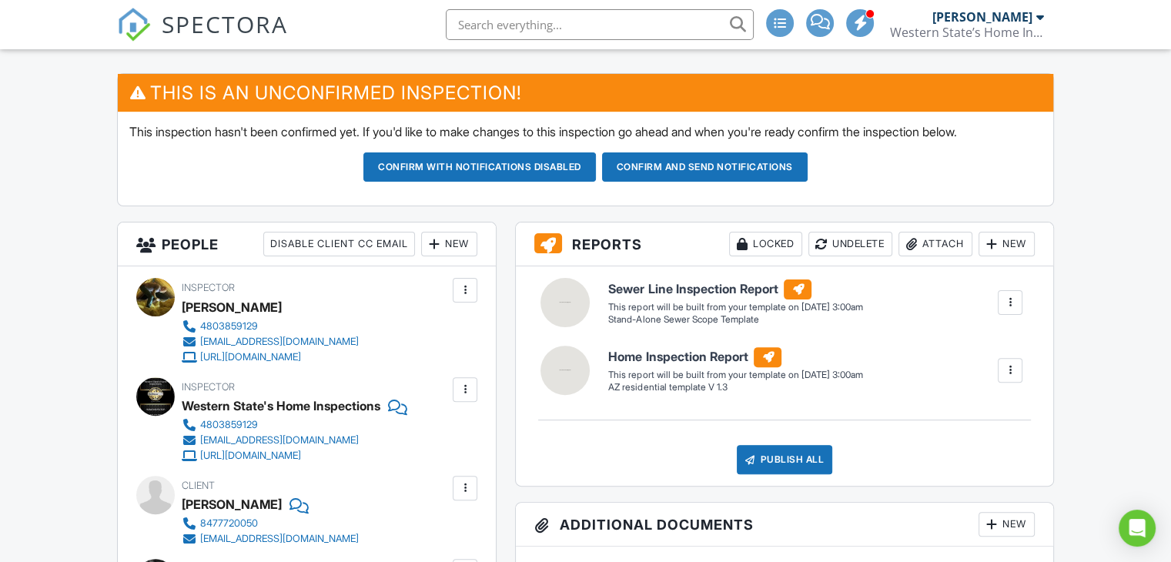
type textarea "Sommer construction. Steve Sommer . 6028182726. ssommer@silverleaf.com. Mobile …"
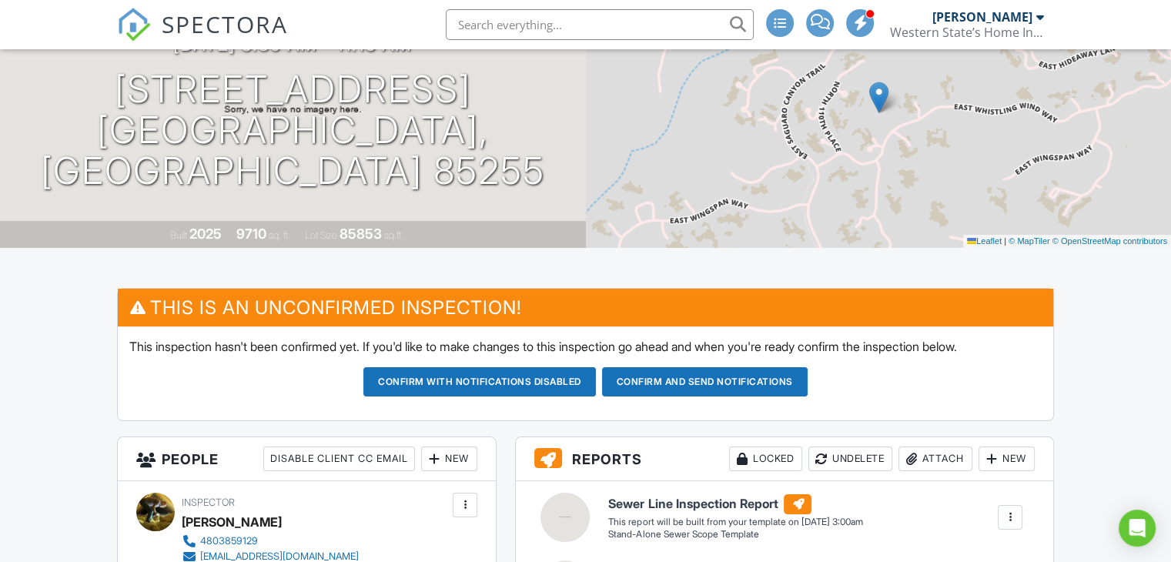
scroll to position [9, 0]
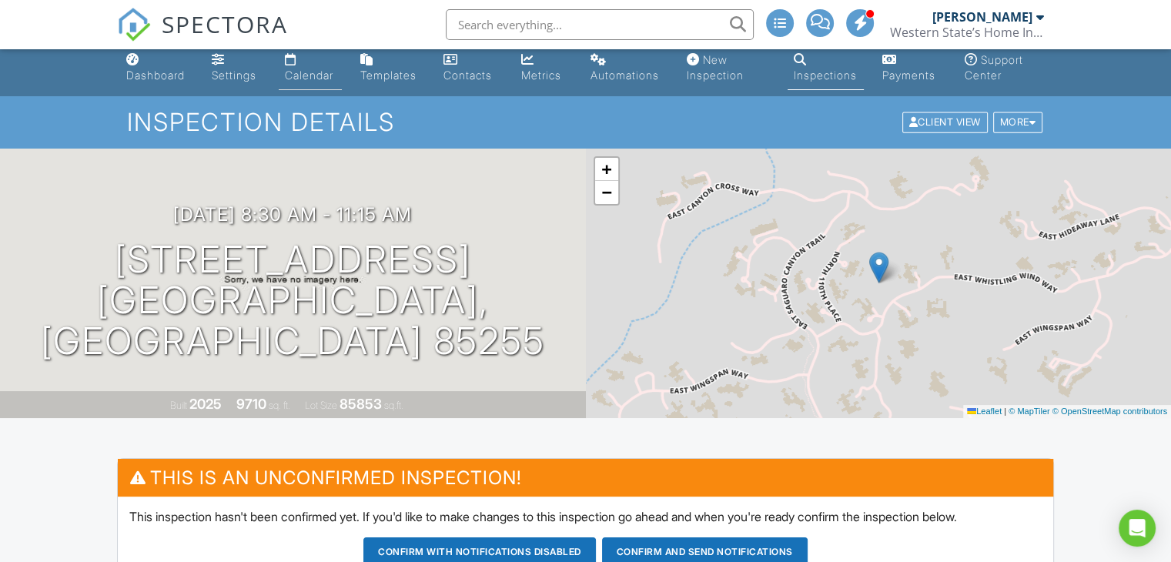
click at [307, 61] on link "Calendar" at bounding box center [310, 68] width 63 height 44
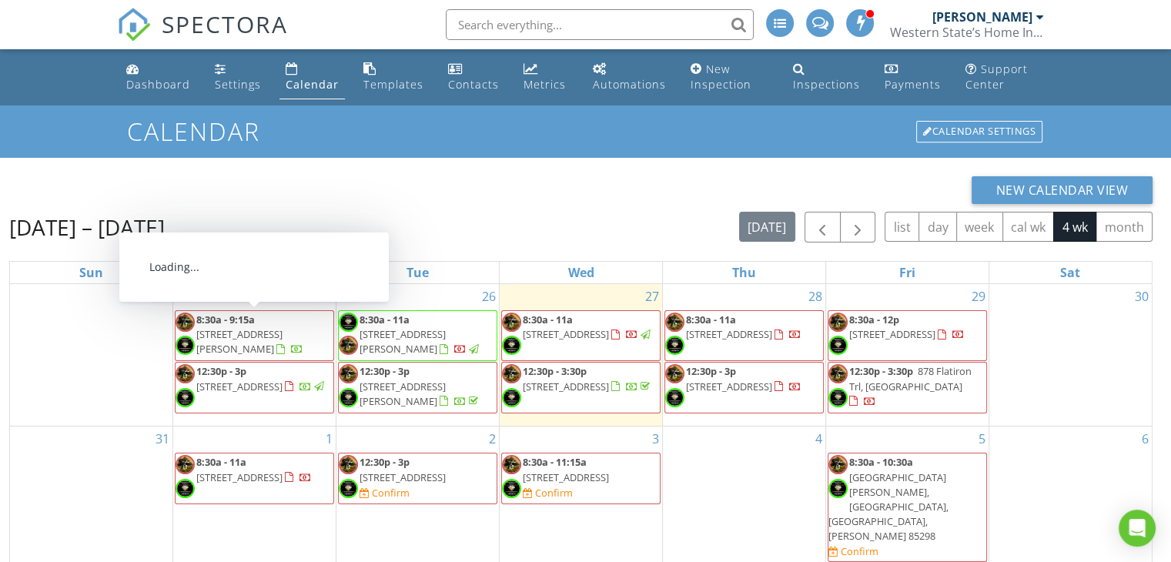
click at [274, 335] on span "5345 E McLellan Rd 123, Mesa 85205" at bounding box center [239, 341] width 86 height 28
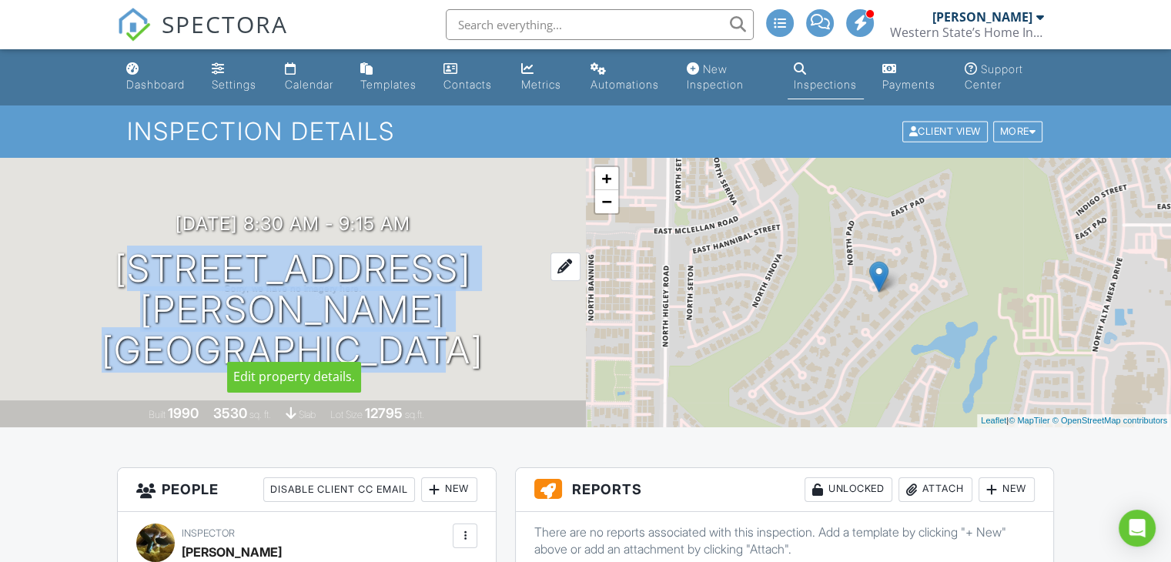
drag, startPoint x: 40, startPoint y: 281, endPoint x: 517, endPoint y: 330, distance: 479.8
click at [517, 330] on div "08/25/2025 8:30 am - 9:15 am 5345 E McLellan Rd 123 Mesa, AZ 85205" at bounding box center [293, 291] width 586 height 157
copy h1 "5345 E McLellan Rd 123 Mesa, AZ 85205"
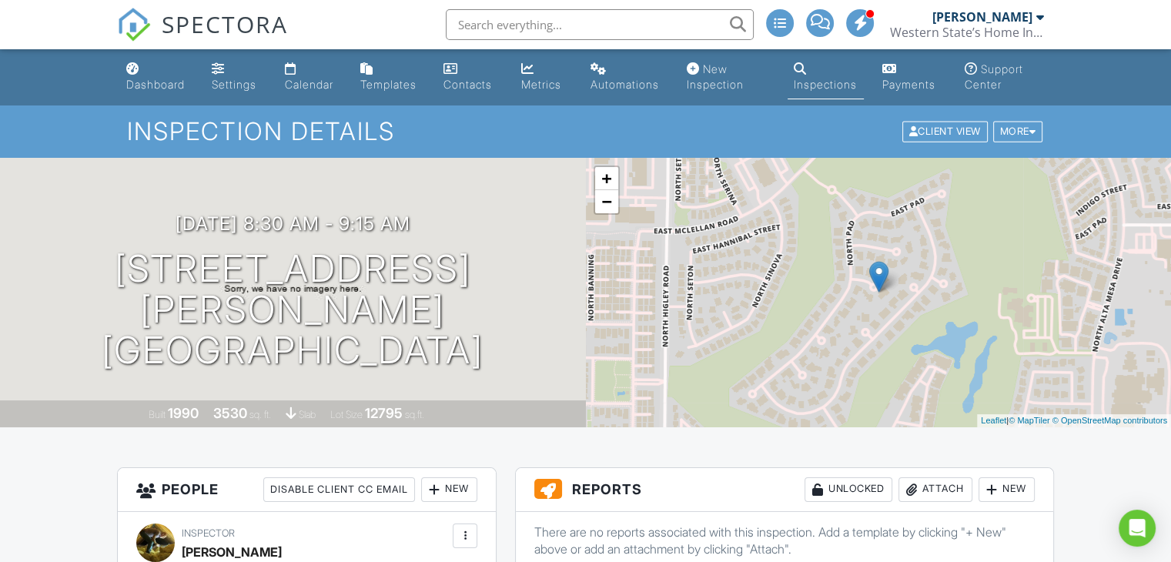
click at [492, 192] on div "08/25/2025 8:30 am - 9:15 am 5345 E McLellan Rd 123 Mesa, AZ 85205 Built 1990 3…" at bounding box center [293, 292] width 586 height 269
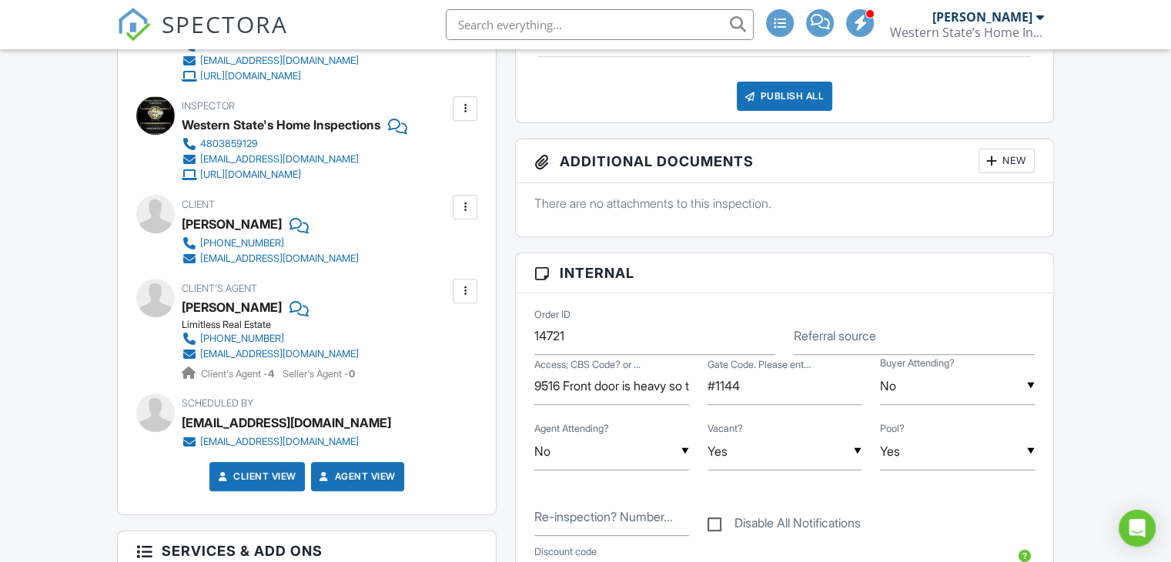
scroll to position [539, 0]
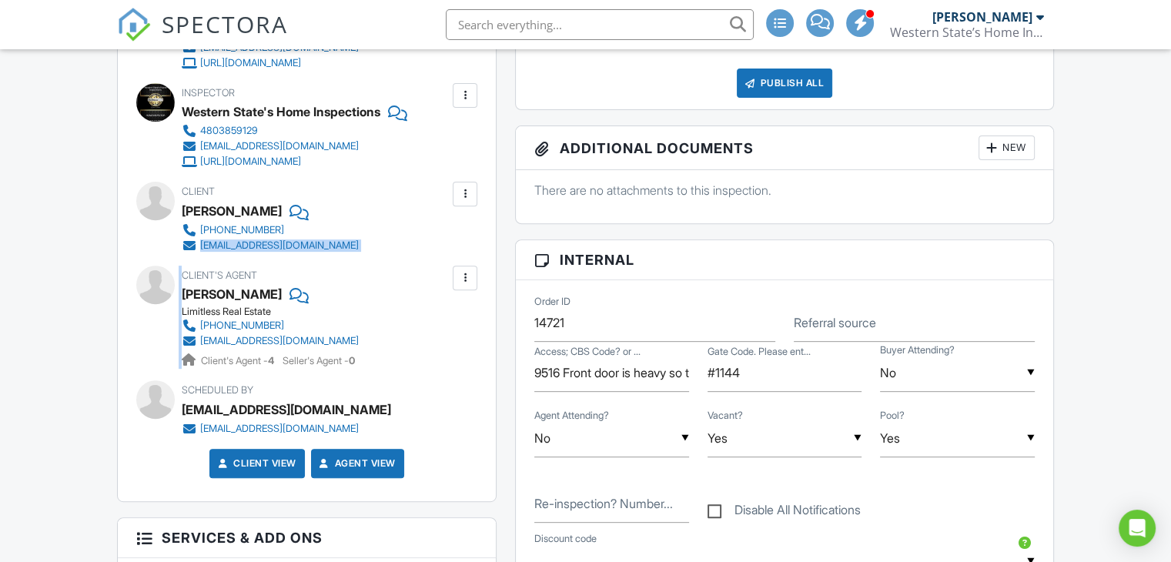
drag, startPoint x: 394, startPoint y: 253, endPoint x: 199, endPoint y: 251, distance: 194.8
click at [199, 251] on div "Inspector Andrew Jandura 4803859129 office@wshiaz.com https://www.wshiaz.com/ M…" at bounding box center [307, 237] width 378 height 528
copy div "lynnielou48@yahoo.com Edit Remove Update Agent Confirm agent deletion This will…"
click at [383, 349] on div "Client's Agent Laura Mcghee Limitless Real Estate (480) 582-8484 realtorlauramc…" at bounding box center [307, 317] width 251 height 103
drag, startPoint x: 394, startPoint y: 343, endPoint x: 201, endPoint y: 343, distance: 193.2
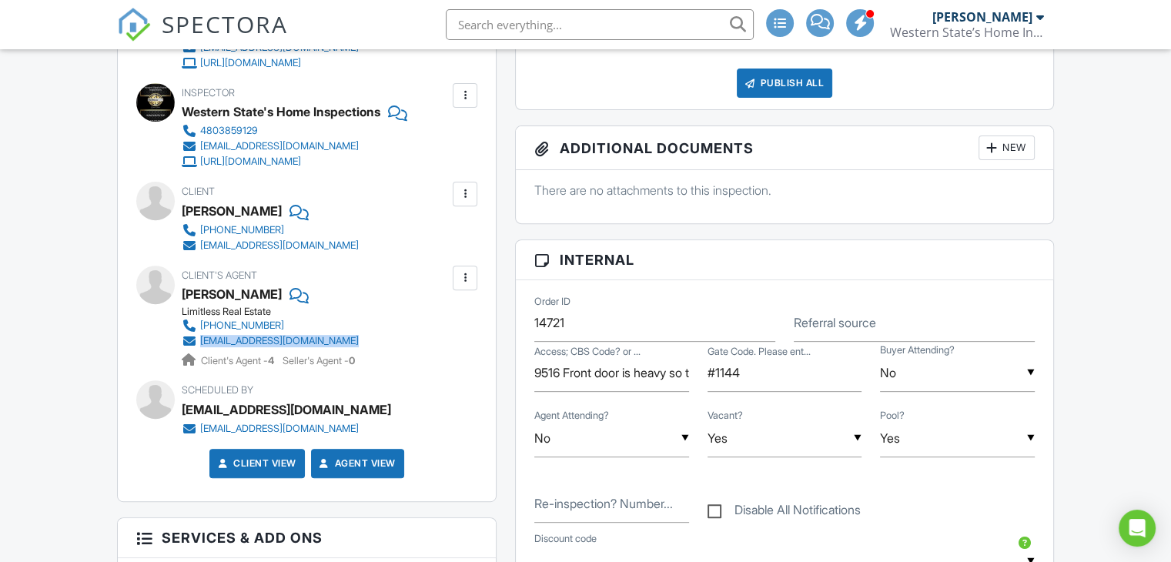
click at [201, 343] on div "Client's Agent Laura Mcghee Limitless Real Estate (480) 582-8484 realtorlauramc…" at bounding box center [307, 317] width 251 height 103
copy div "realtorlauramcghee@gmail.com"
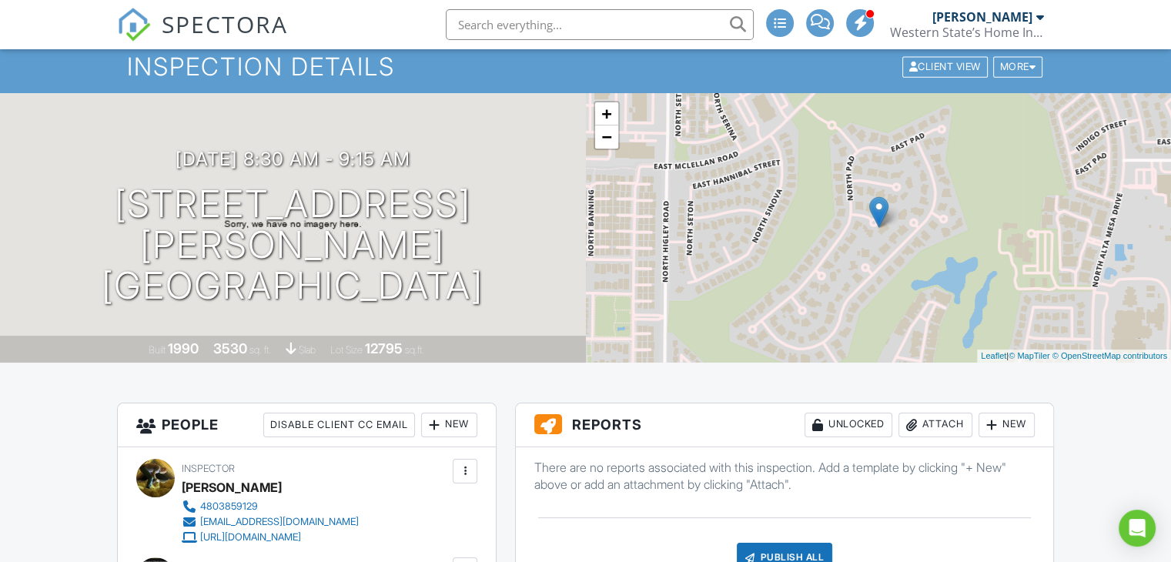
scroll to position [0, 0]
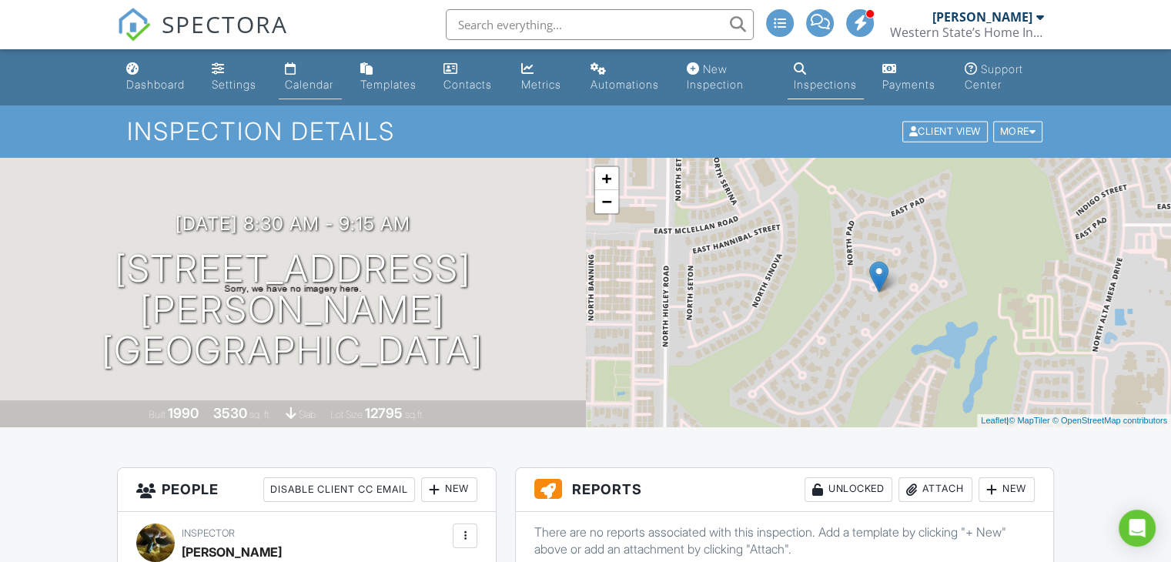
click at [309, 86] on div "Calendar" at bounding box center [309, 84] width 48 height 13
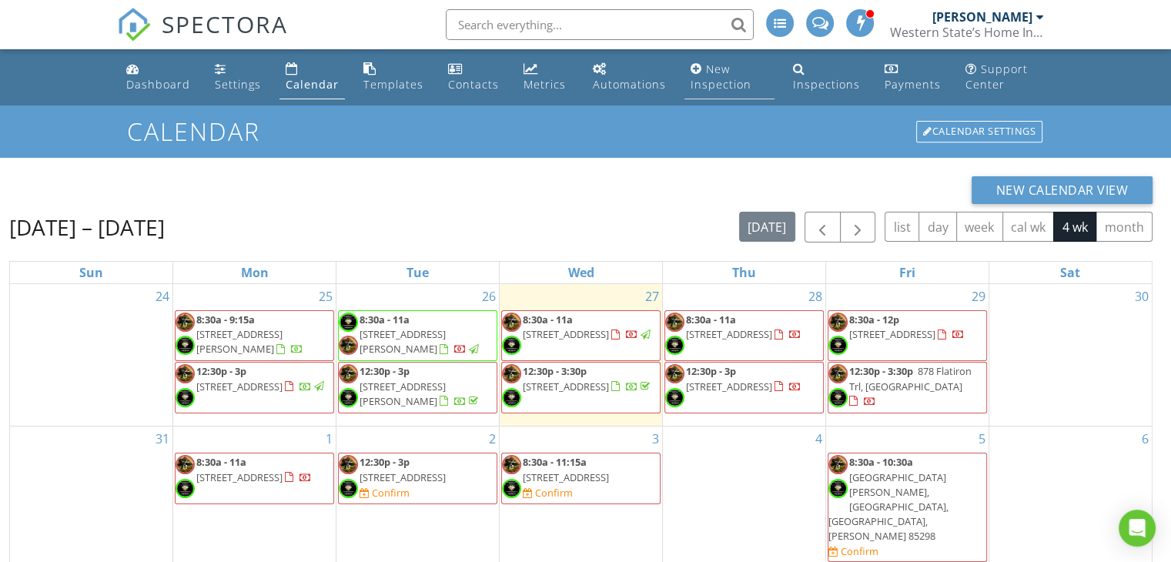
click at [717, 79] on div "New Inspection" at bounding box center [720, 77] width 61 height 30
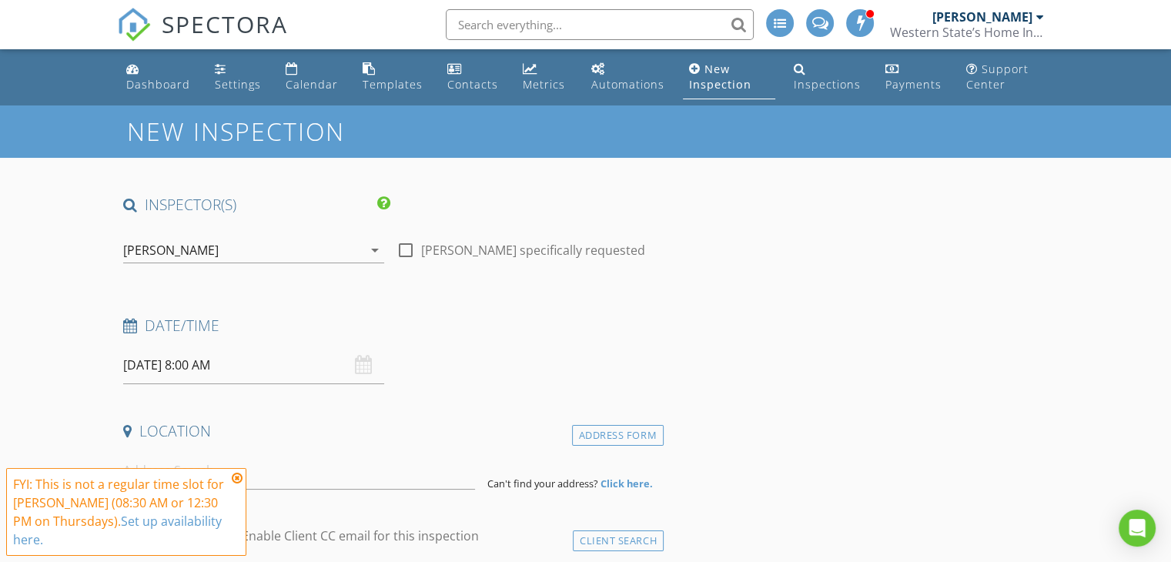
click at [237, 478] on icon at bounding box center [237, 478] width 11 height 12
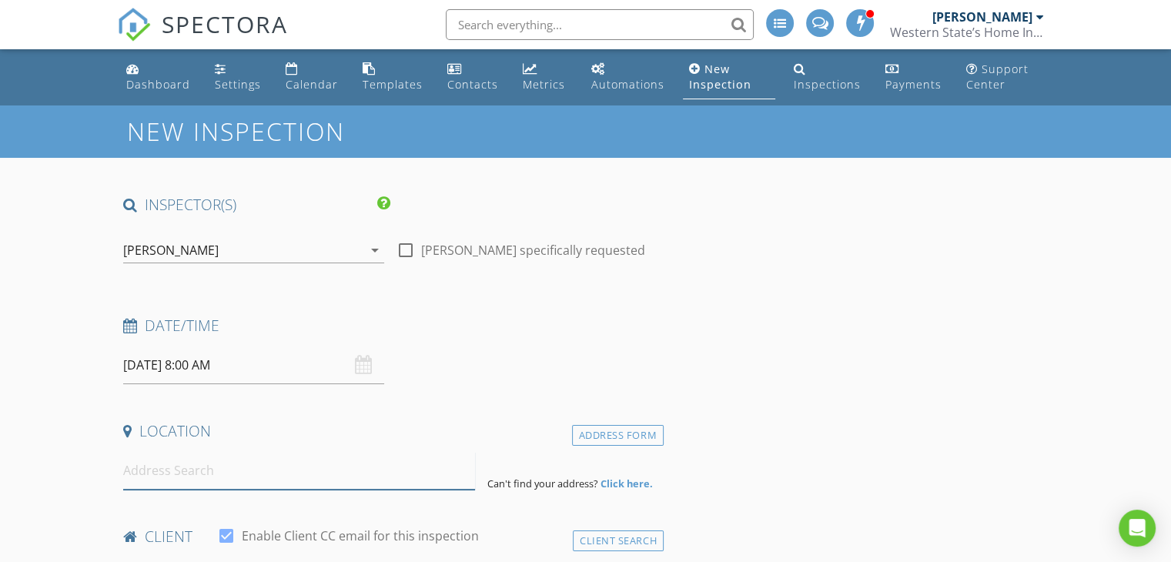
click at [248, 469] on input at bounding box center [299, 471] width 352 height 38
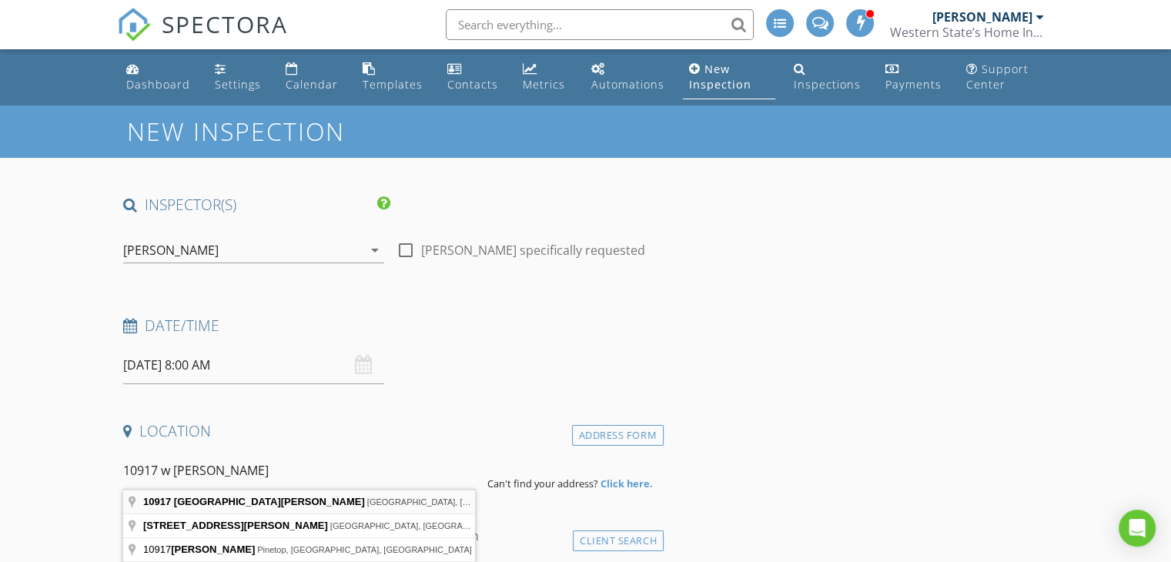
type input "[STREET_ADDRESS][PERSON_NAME]"
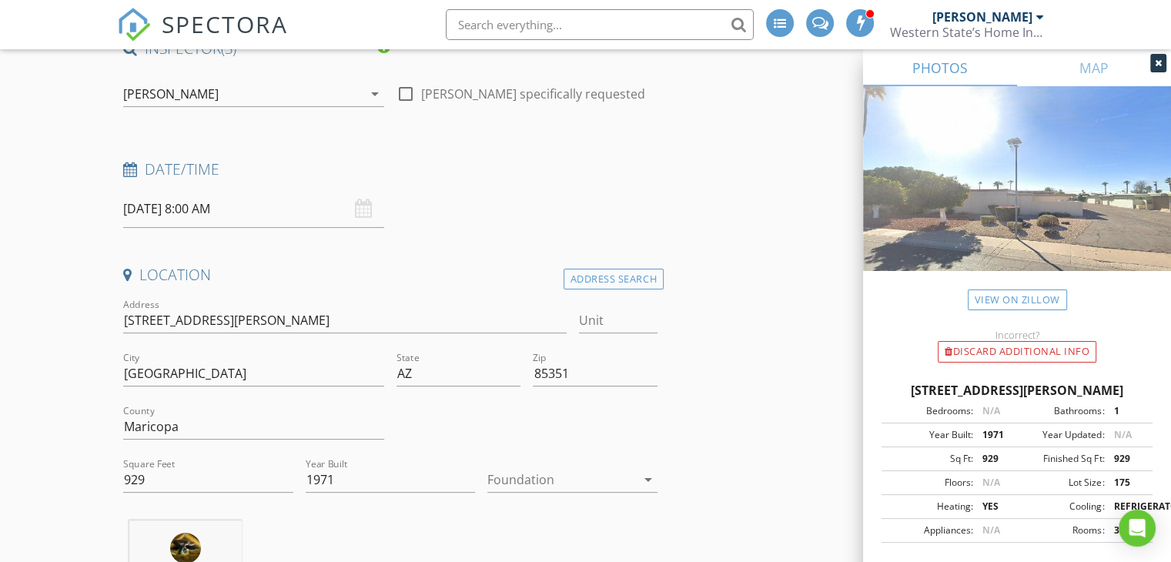
scroll to position [154, 0]
drag, startPoint x: 269, startPoint y: 322, endPoint x: 112, endPoint y: 326, distance: 156.3
click at [540, 22] on input "text" at bounding box center [600, 24] width 308 height 31
click at [507, 25] on input "text" at bounding box center [600, 24] width 308 height 31
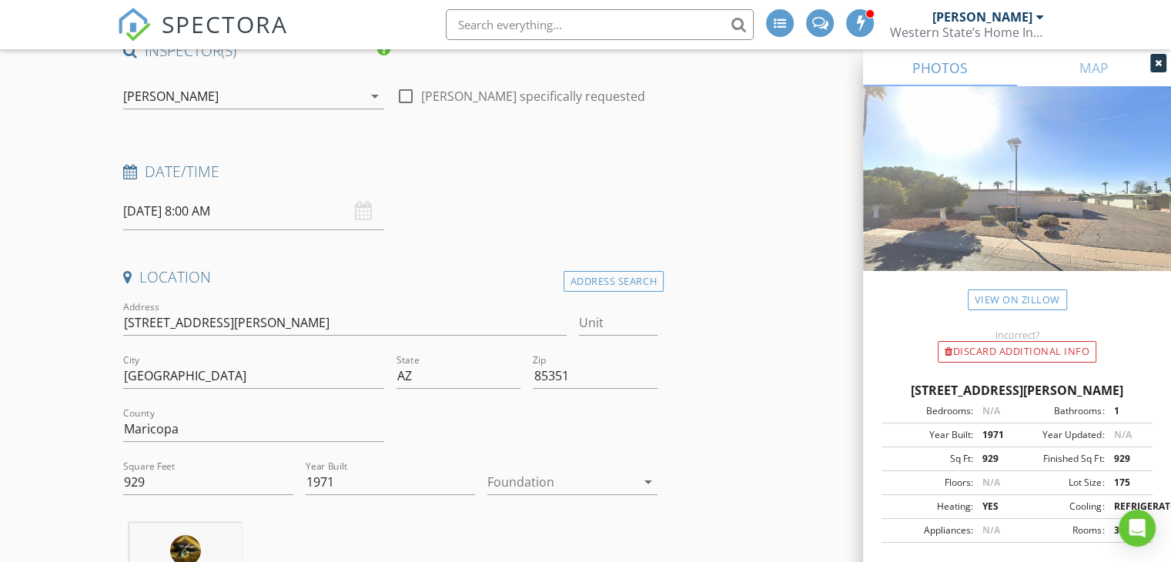
paste input "10917 W Coggins Dr"
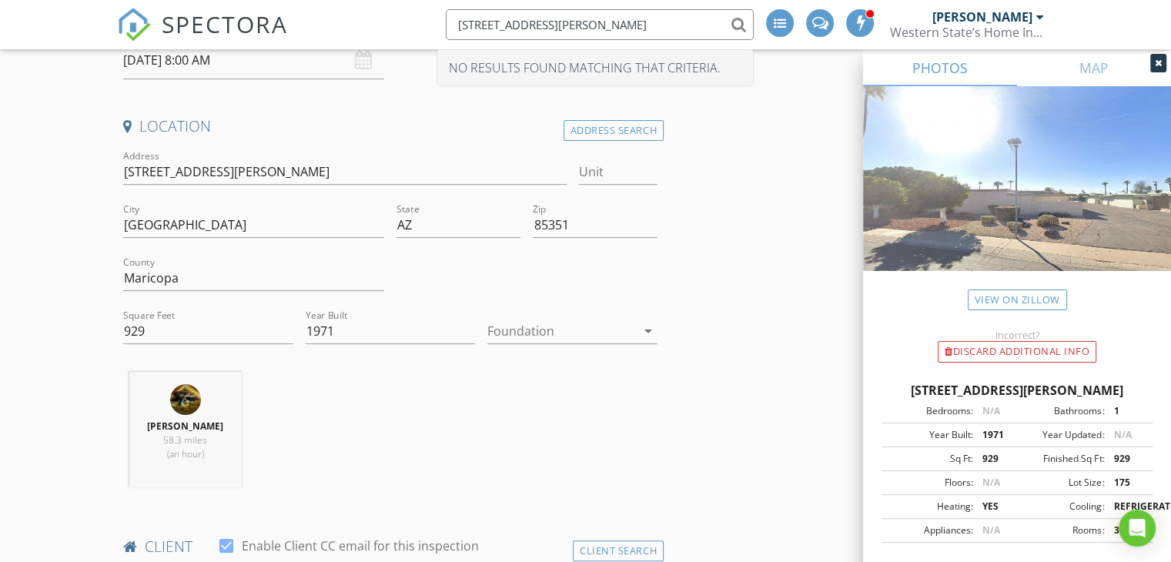
scroll to position [308, 0]
type input "10917 W Coggins Dr"
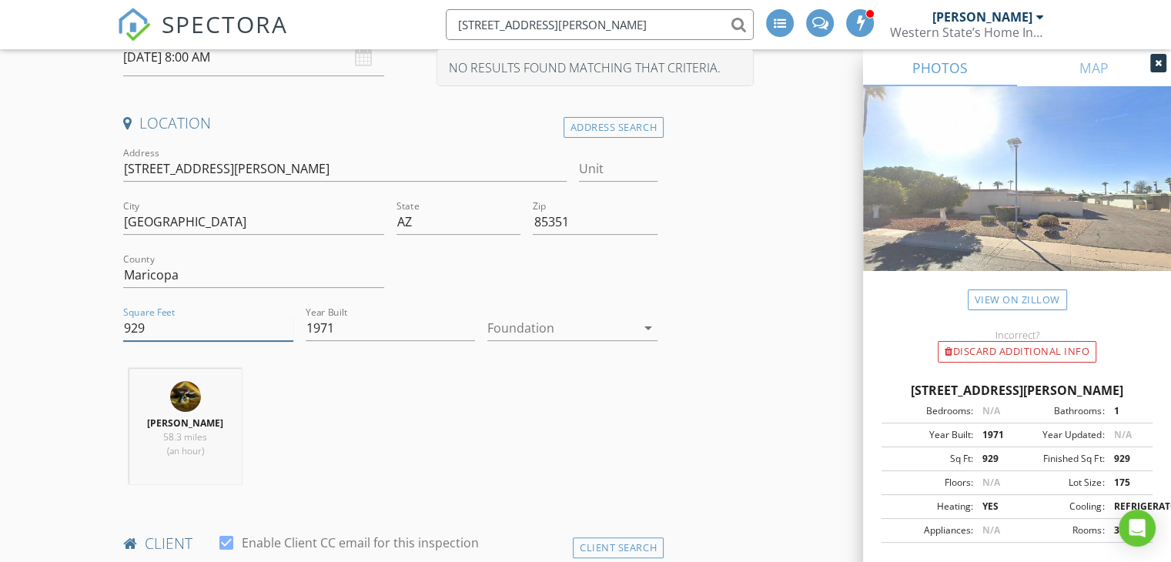
drag, startPoint x: 167, startPoint y: 329, endPoint x: 95, endPoint y: 330, distance: 72.4
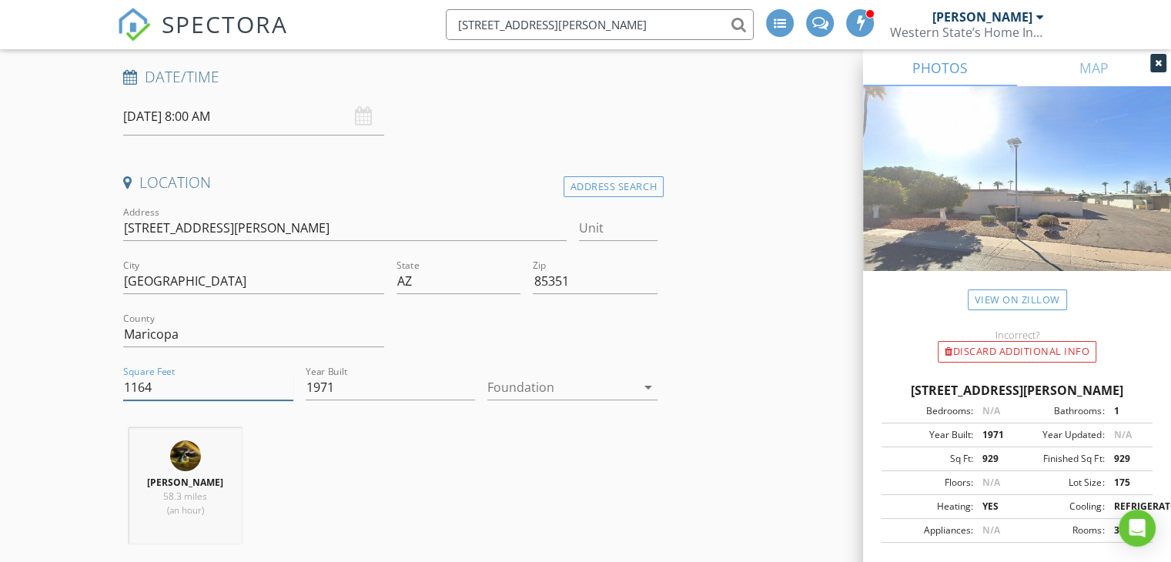
scroll to position [231, 0]
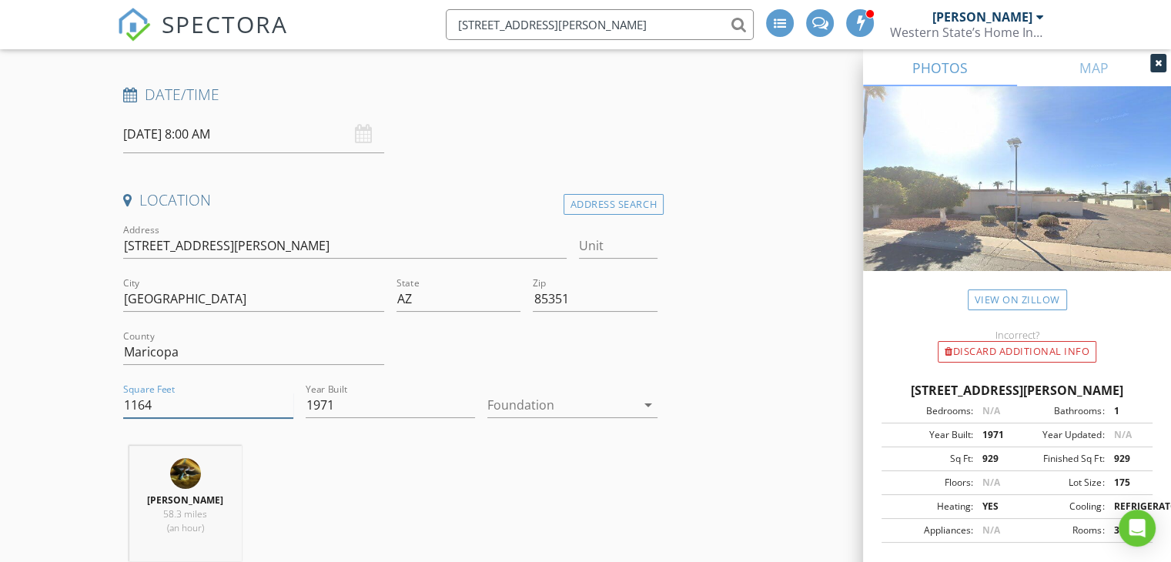
type input "1164"
drag, startPoint x: 256, startPoint y: 249, endPoint x: 96, endPoint y: 247, distance: 160.1
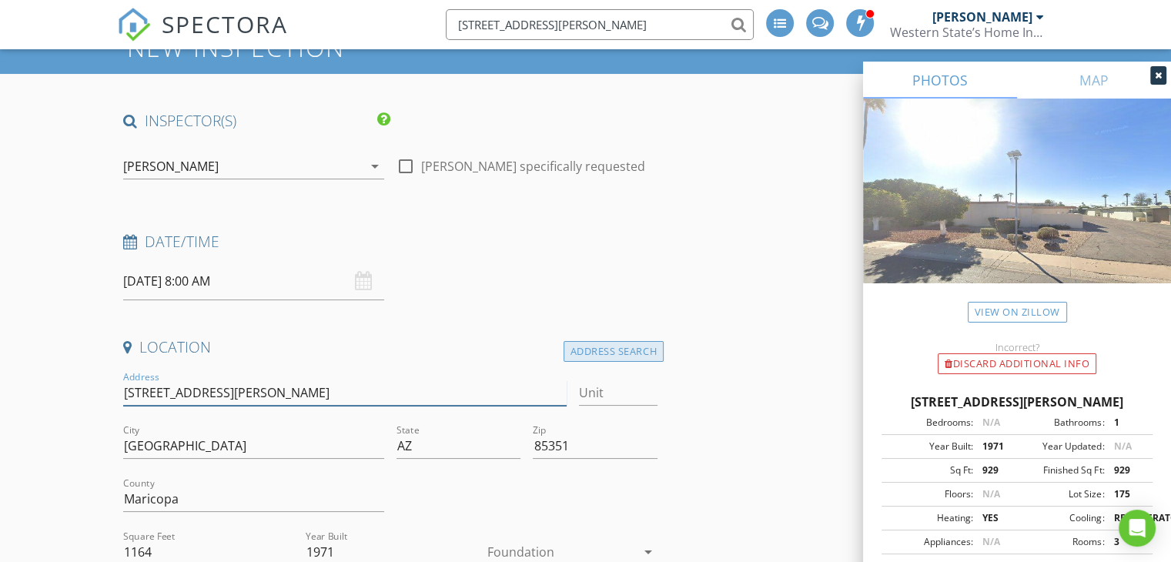
scroll to position [0, 0]
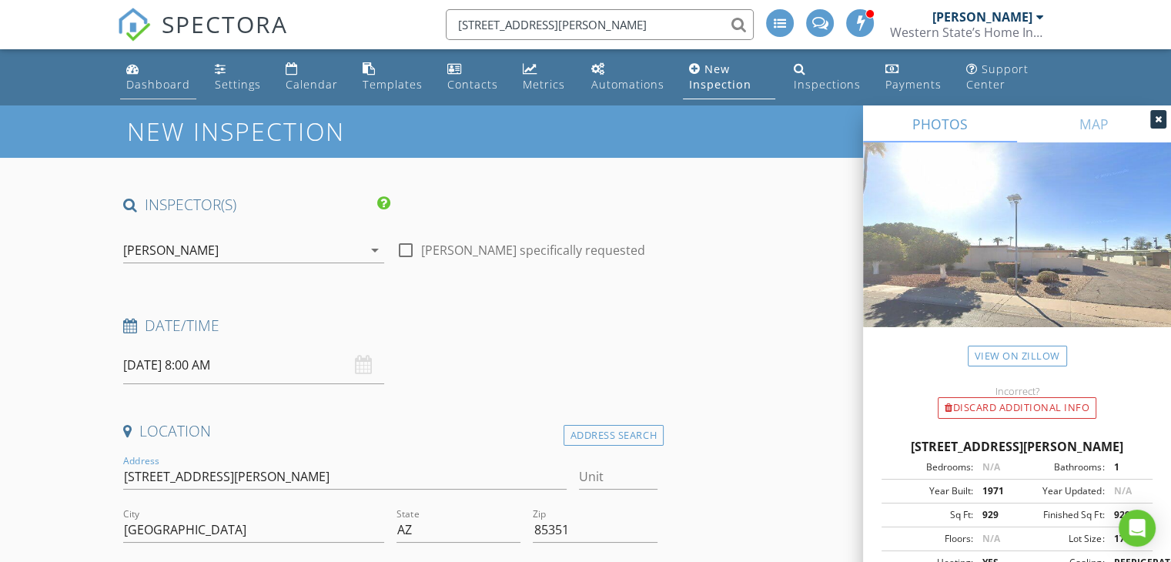
click at [165, 81] on div "Dashboard" at bounding box center [158, 84] width 64 height 15
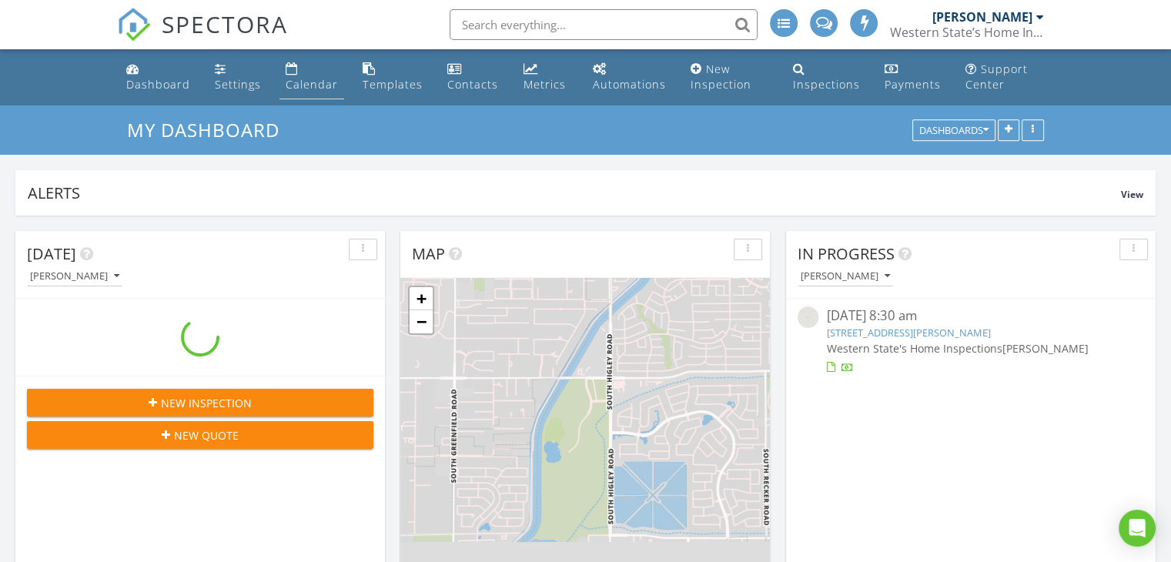
scroll to position [330, 369]
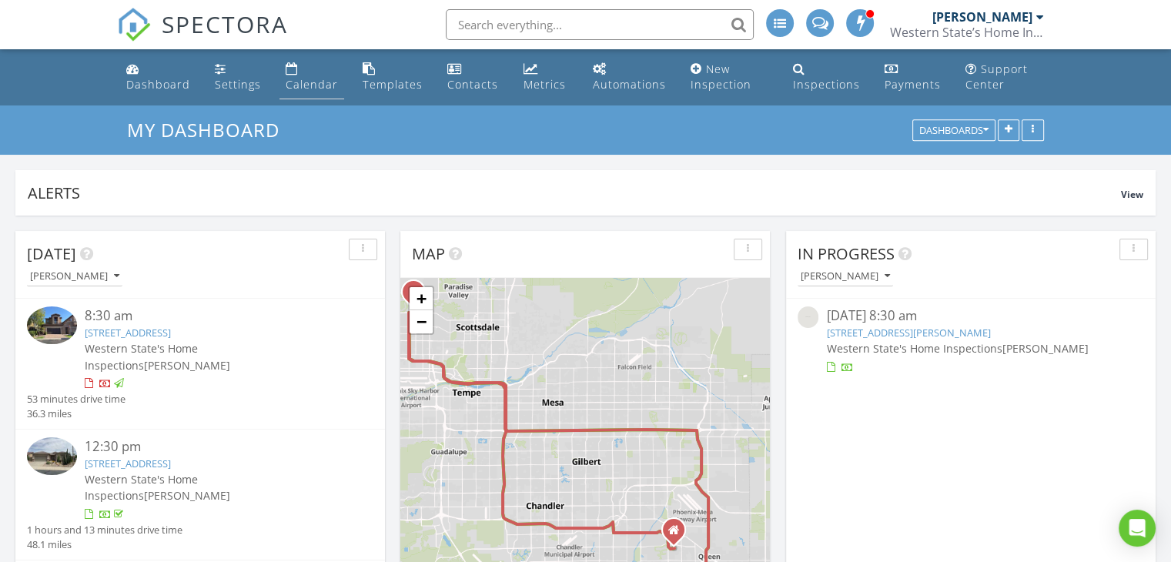
click at [320, 84] on div "Calendar" at bounding box center [312, 84] width 52 height 15
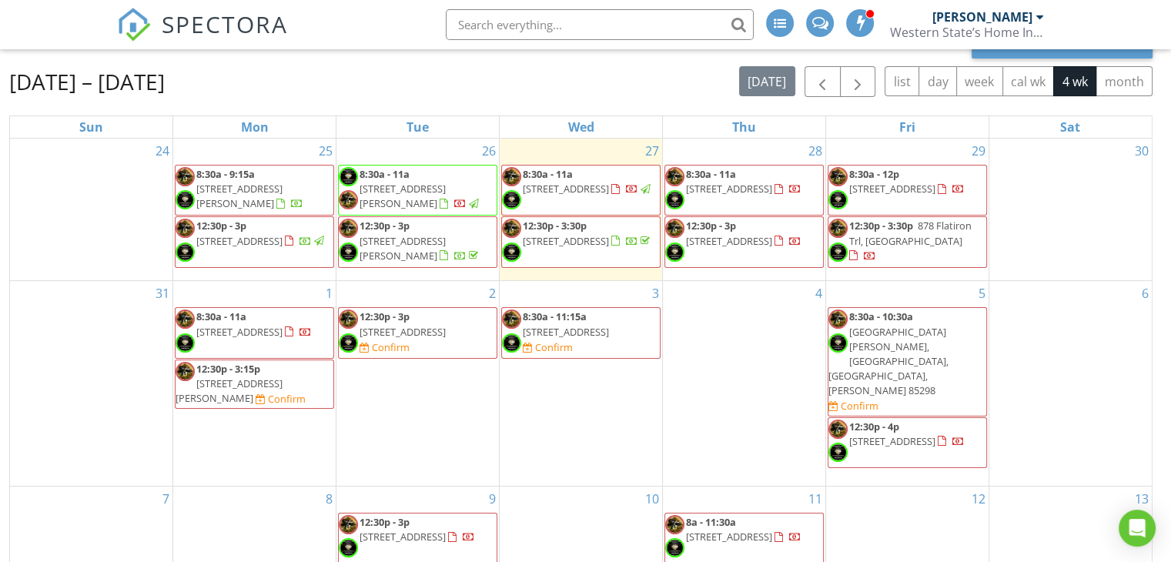
scroll to position [154, 0]
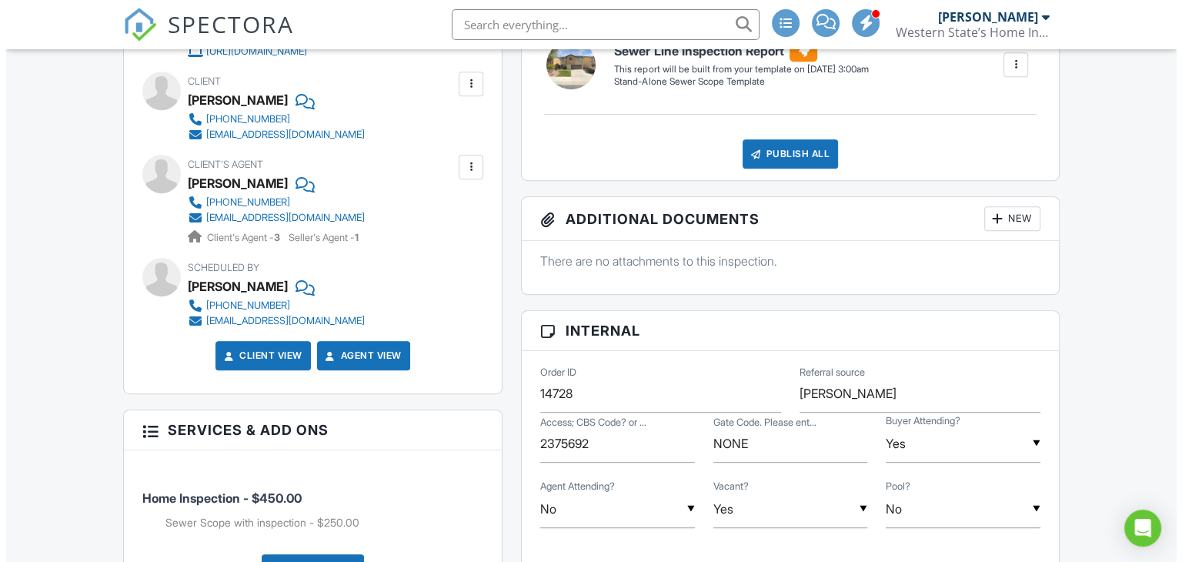
scroll to position [847, 0]
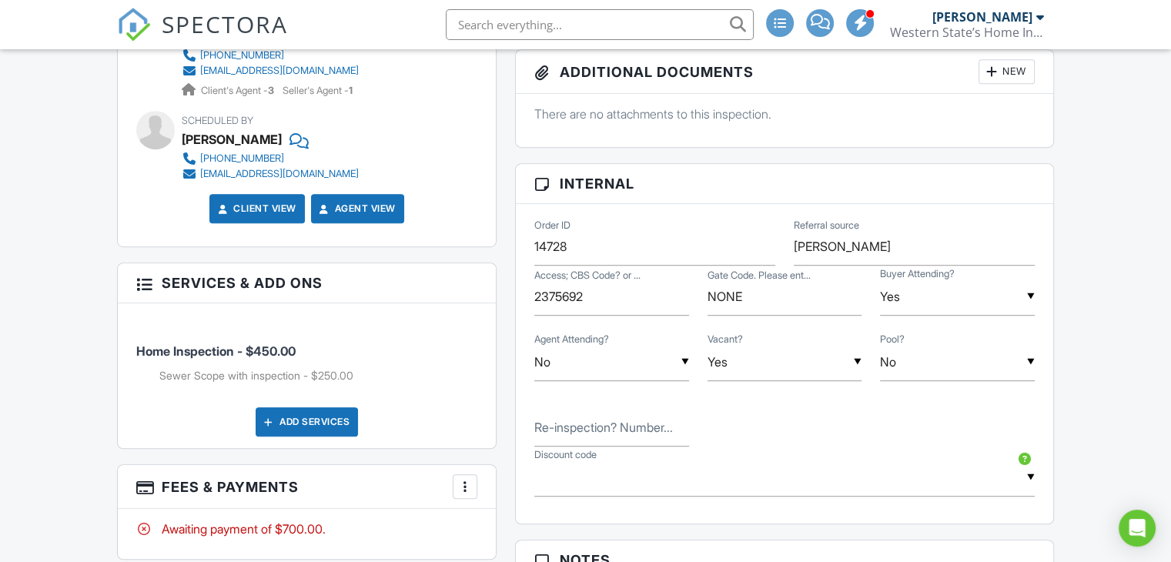
click at [300, 423] on div "Add Services" at bounding box center [307, 421] width 102 height 29
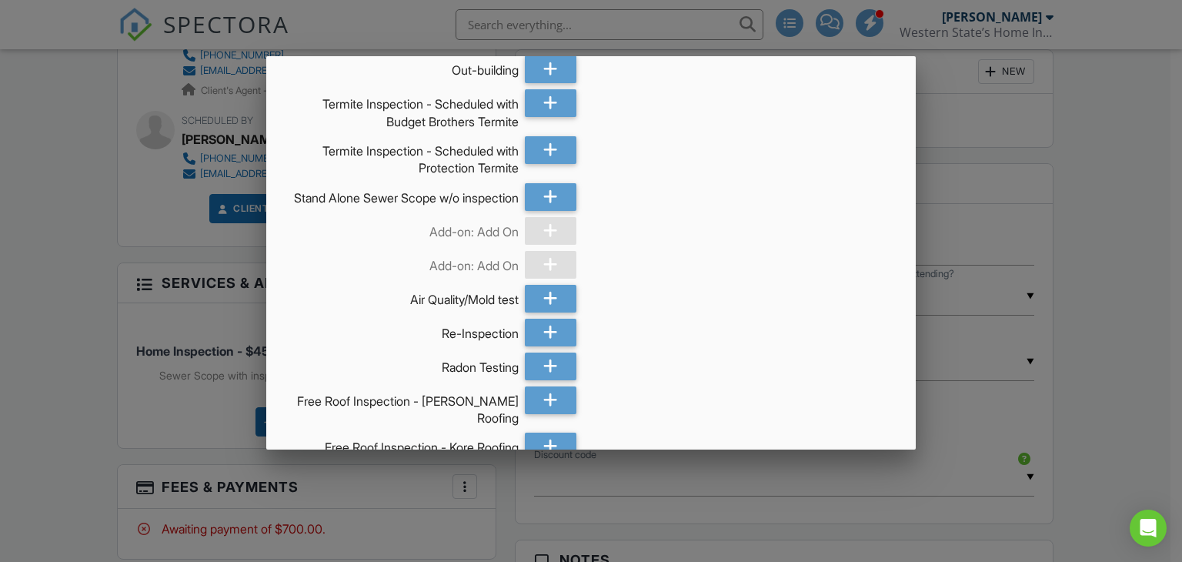
scroll to position [154, 0]
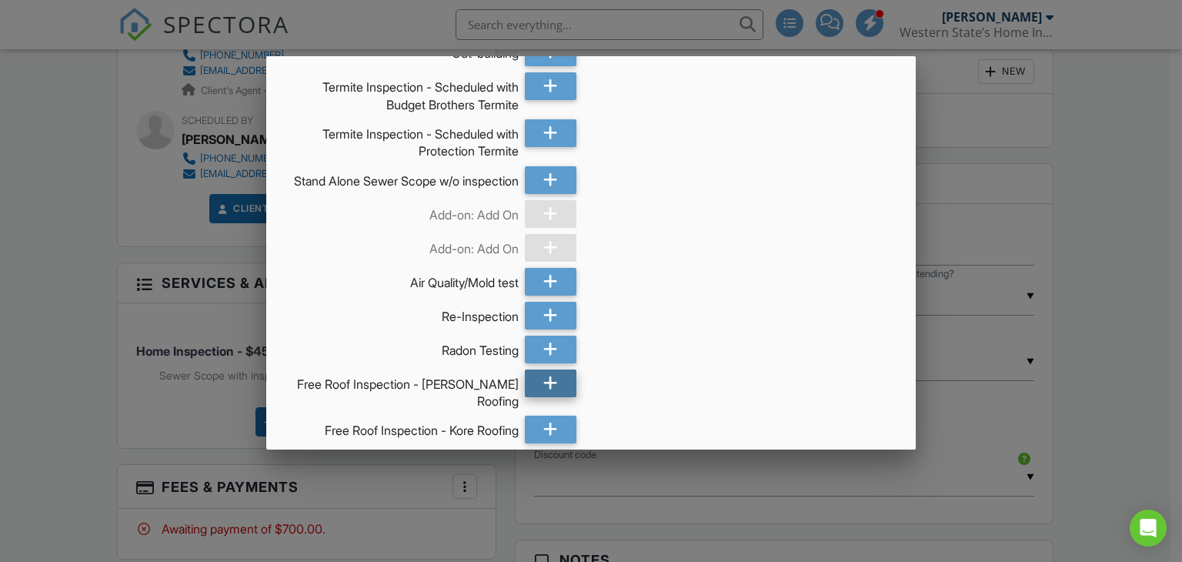
click at [551, 393] on icon at bounding box center [550, 383] width 15 height 28
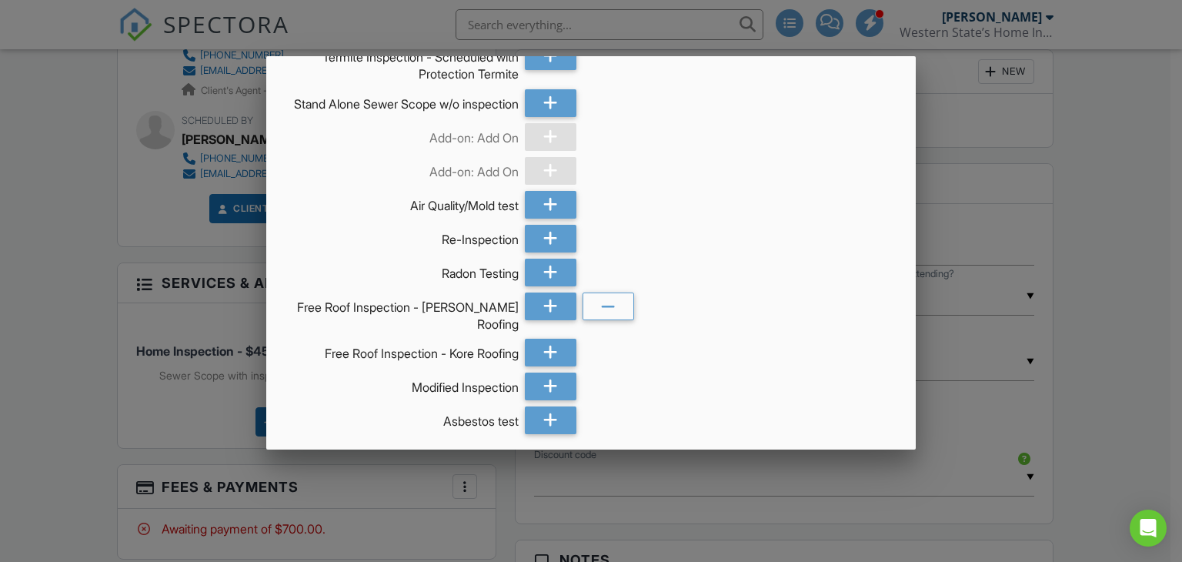
scroll to position [292, 0]
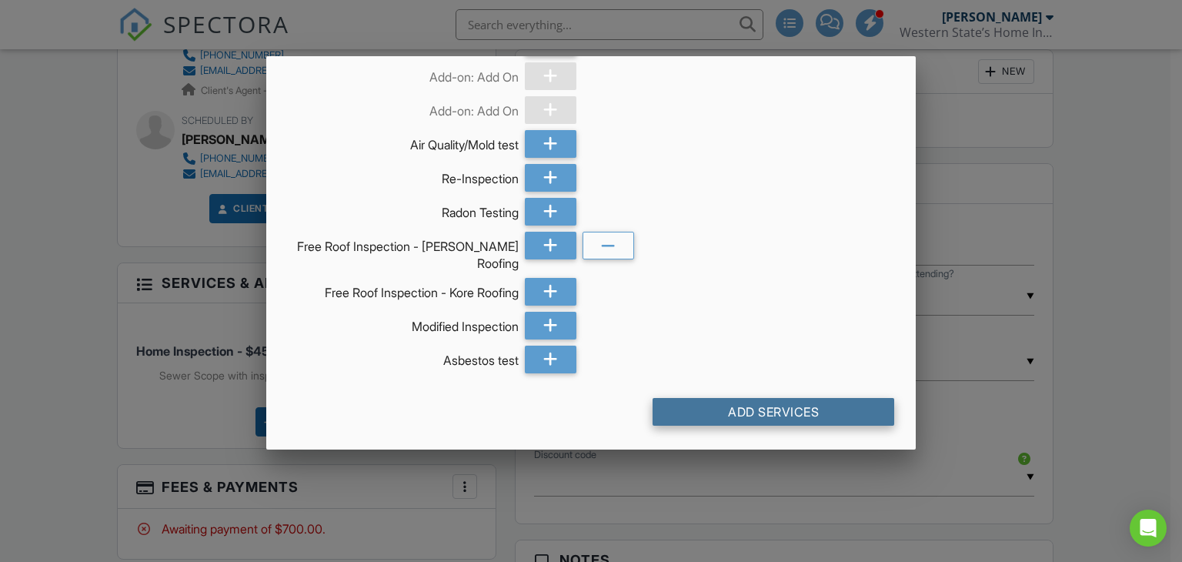
click at [747, 420] on div "Add Services" at bounding box center [774, 412] width 242 height 28
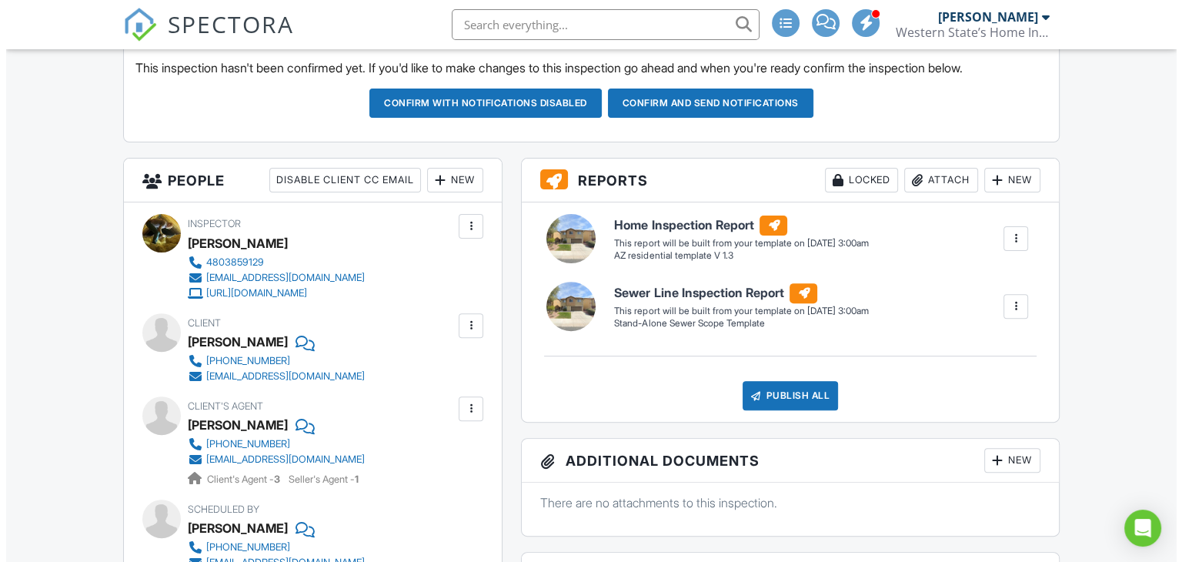
scroll to position [462, 0]
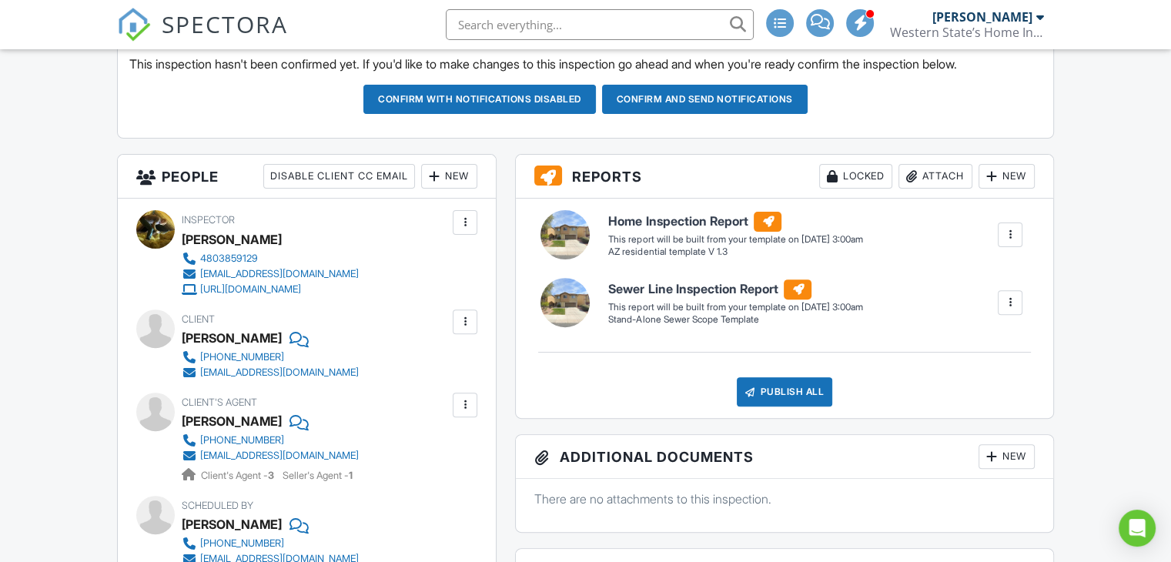
click at [467, 319] on div at bounding box center [464, 321] width 15 height 15
click at [437, 364] on li "Edit" at bounding box center [429, 368] width 79 height 38
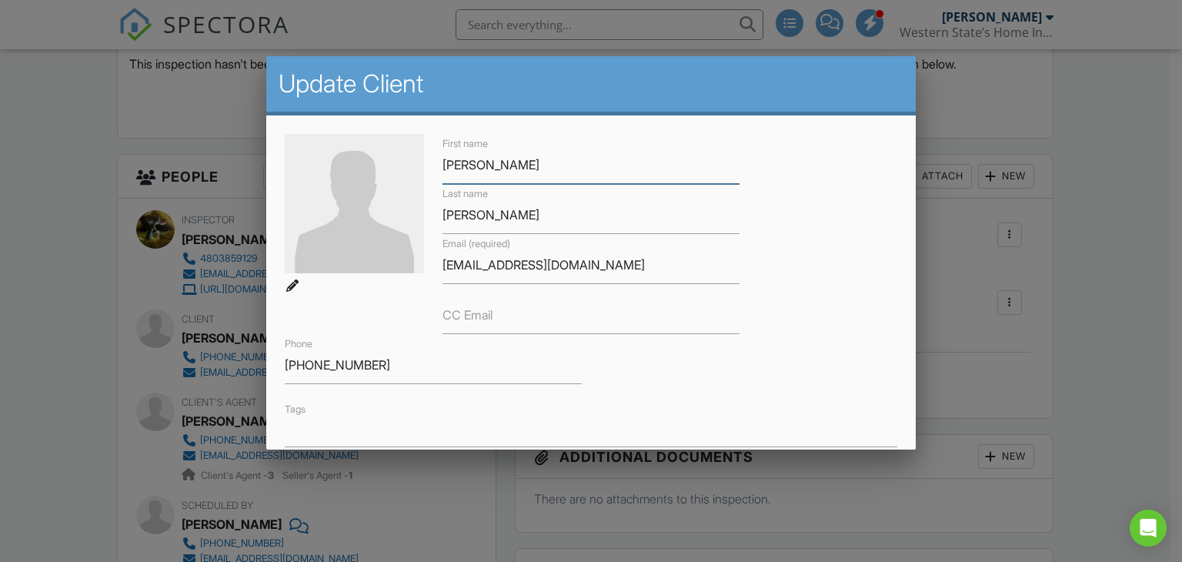
type input "[PERSON_NAME]"
drag, startPoint x: 610, startPoint y: 265, endPoint x: 425, endPoint y: 259, distance: 184.8
click at [425, 259] on div "First name Earl Last name Becker Email (required) april@reblazproperties.com CC…" at bounding box center [592, 290] width 632 height 313
type input "[EMAIL_ADDRESS][DOMAIN_NAME]"
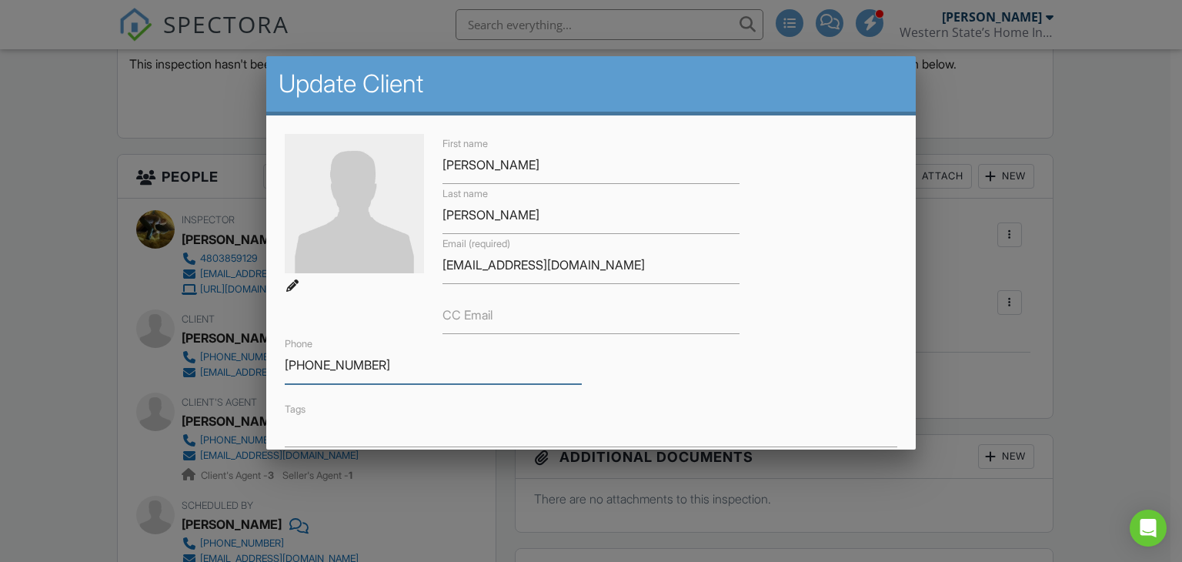
drag, startPoint x: 383, startPoint y: 366, endPoint x: 248, endPoint y: 370, distance: 134.8
type input "4803908236"
click at [624, 406] on div "Tags" at bounding box center [592, 424] width 632 height 48
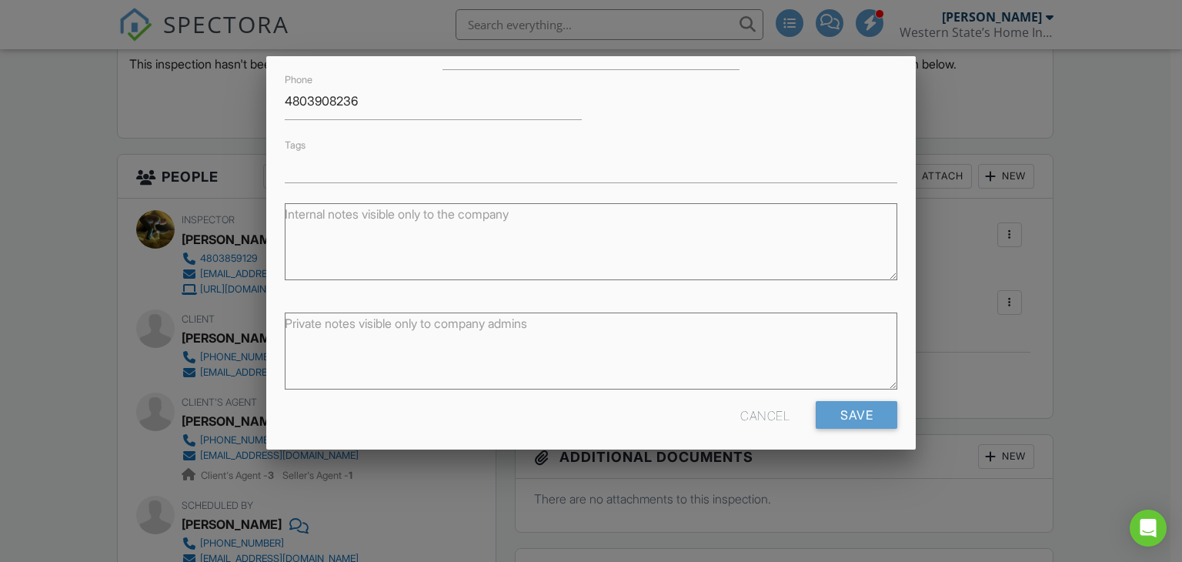
scroll to position [272, 0]
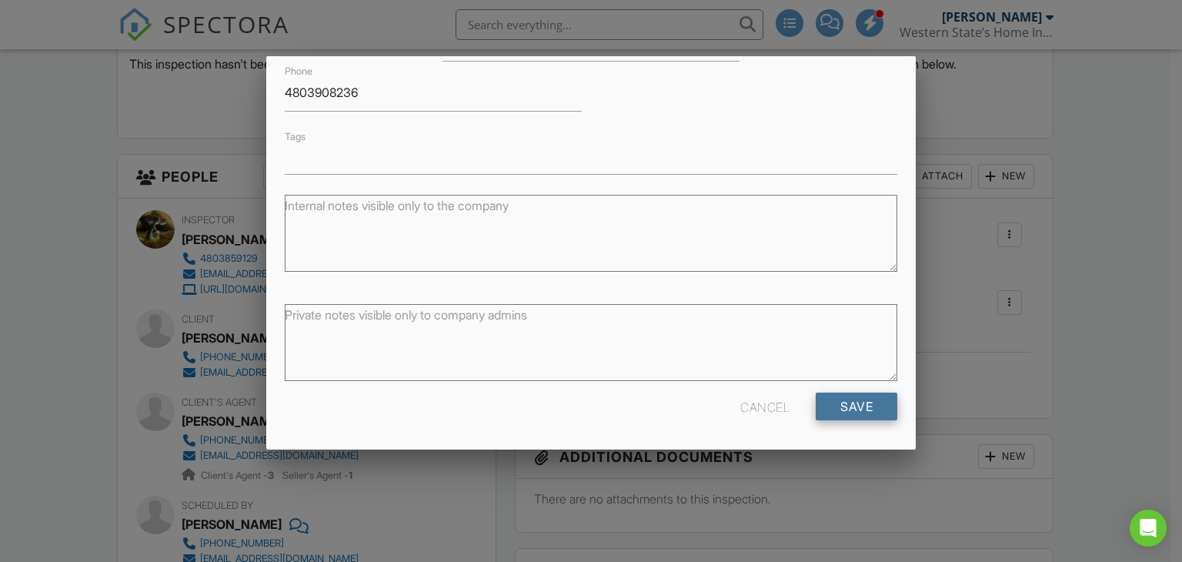
click at [883, 412] on input "Save" at bounding box center [857, 407] width 82 height 28
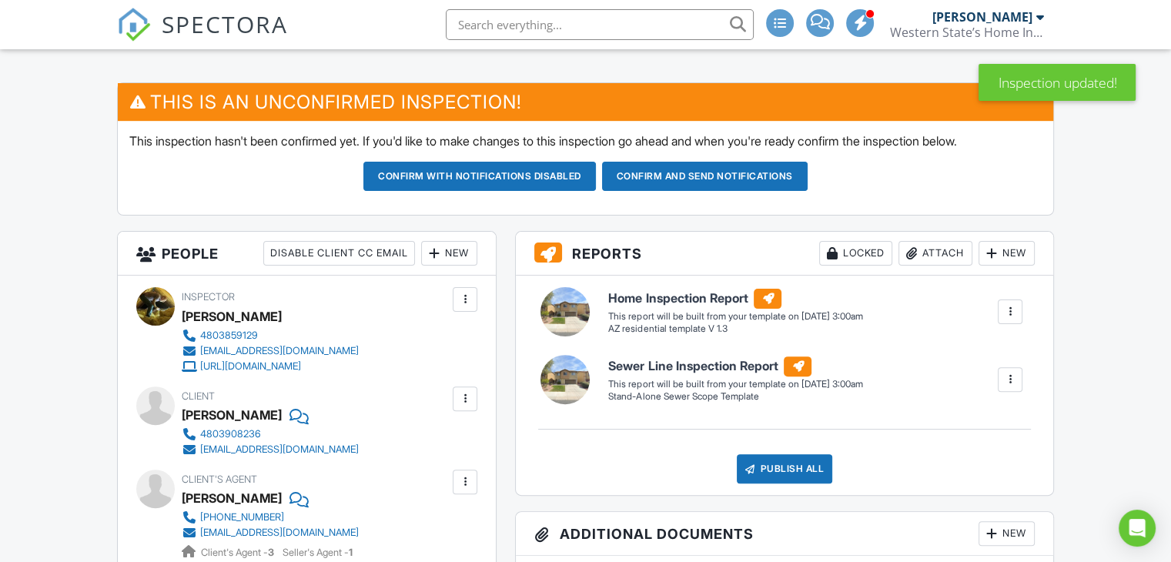
click at [463, 259] on div "New" at bounding box center [449, 253] width 56 height 25
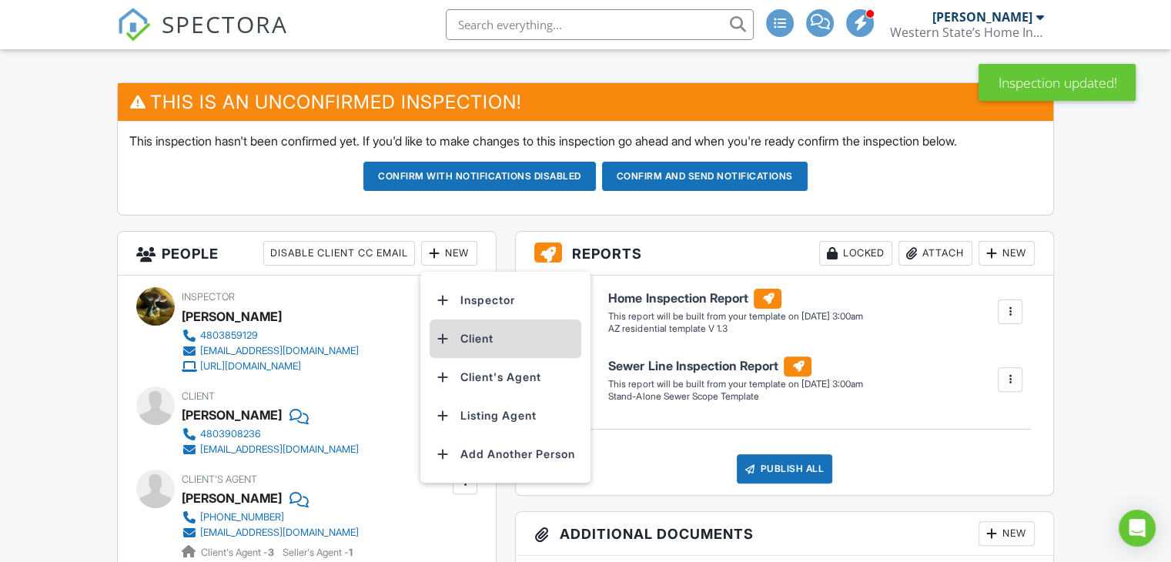
click at [476, 339] on li "Client" at bounding box center [506, 338] width 152 height 38
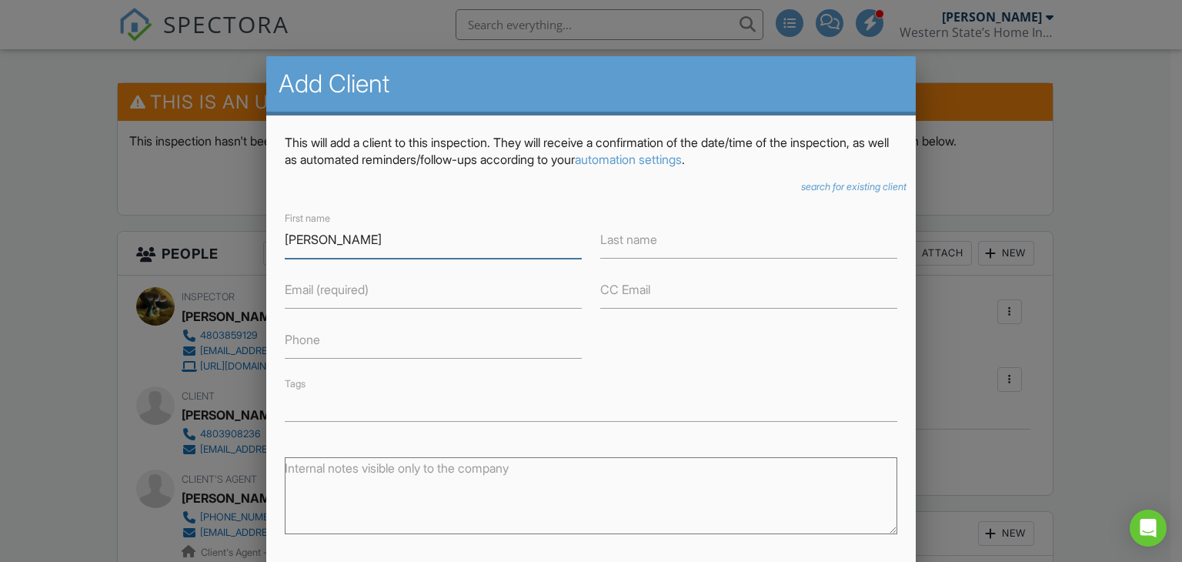
type input "[PERSON_NAME]"
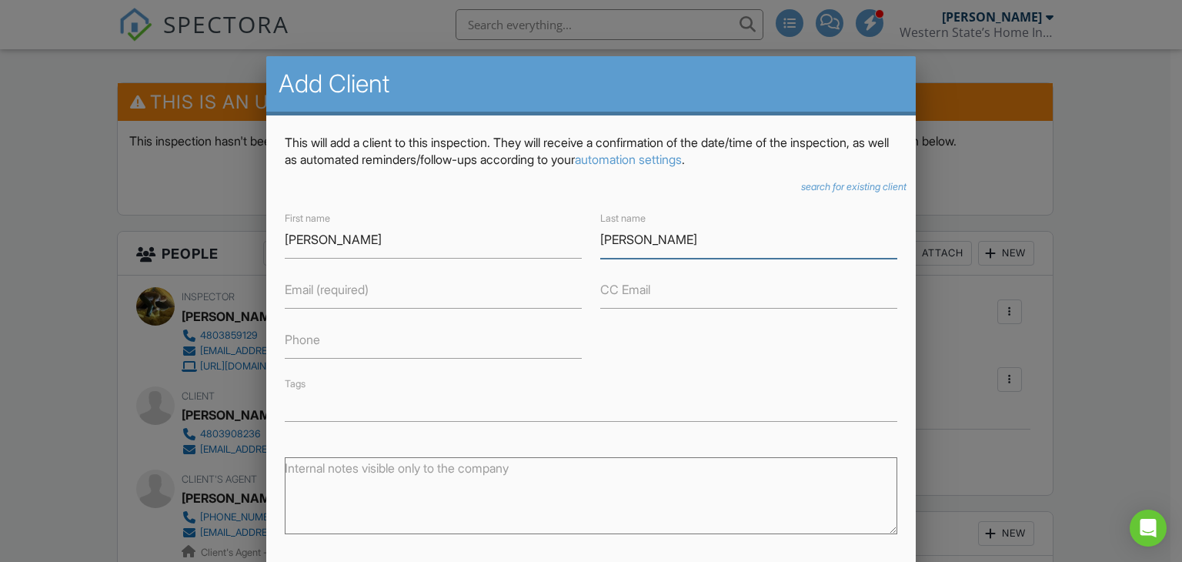
type input "[PERSON_NAME]"
click at [409, 289] on input "Email (required)" at bounding box center [433, 290] width 297 height 38
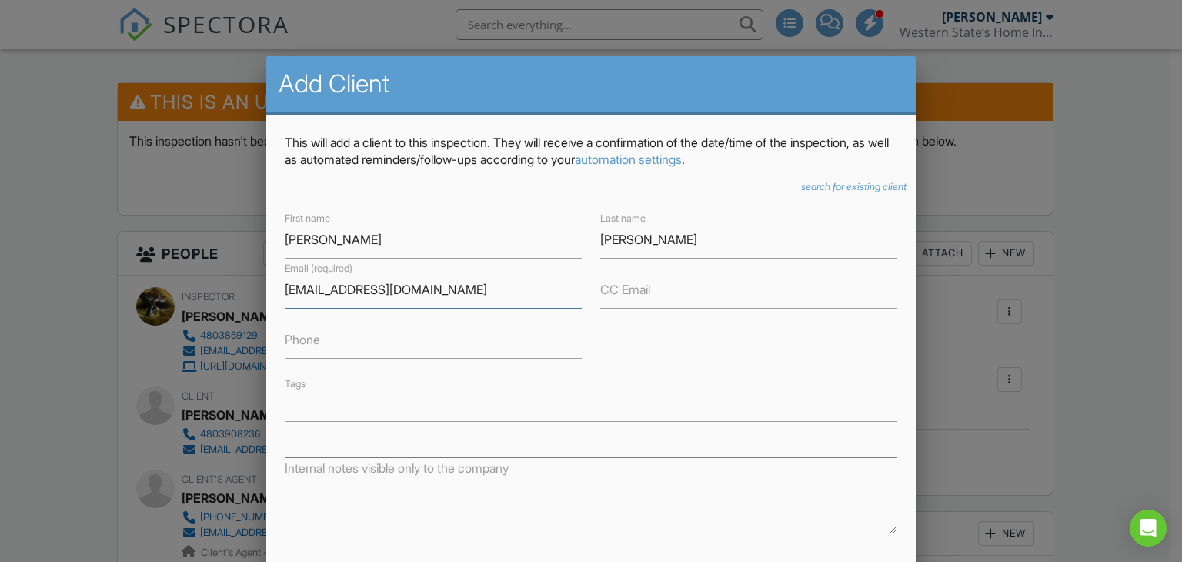
type input "[EMAIL_ADDRESS][DOMAIN_NAME]"
click at [382, 327] on input "Phone" at bounding box center [433, 340] width 297 height 38
type input "4806009239"
click at [670, 366] on div "First name Sarah Last name Becker Email (required) sarahabecker07@gmail.com CC …" at bounding box center [592, 315] width 632 height 213
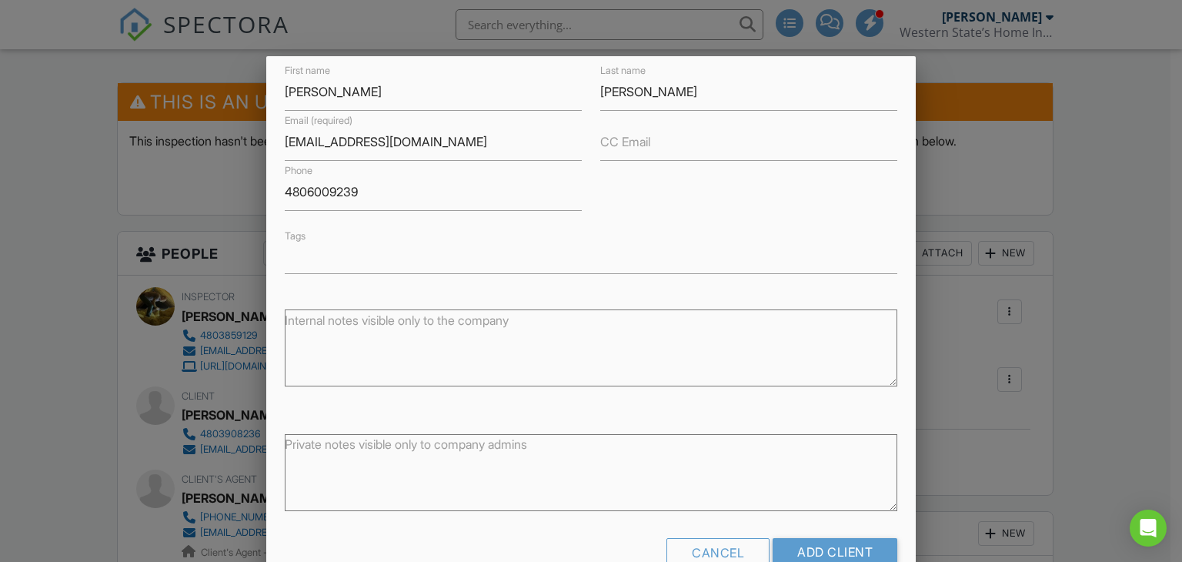
scroll to position [167, 0]
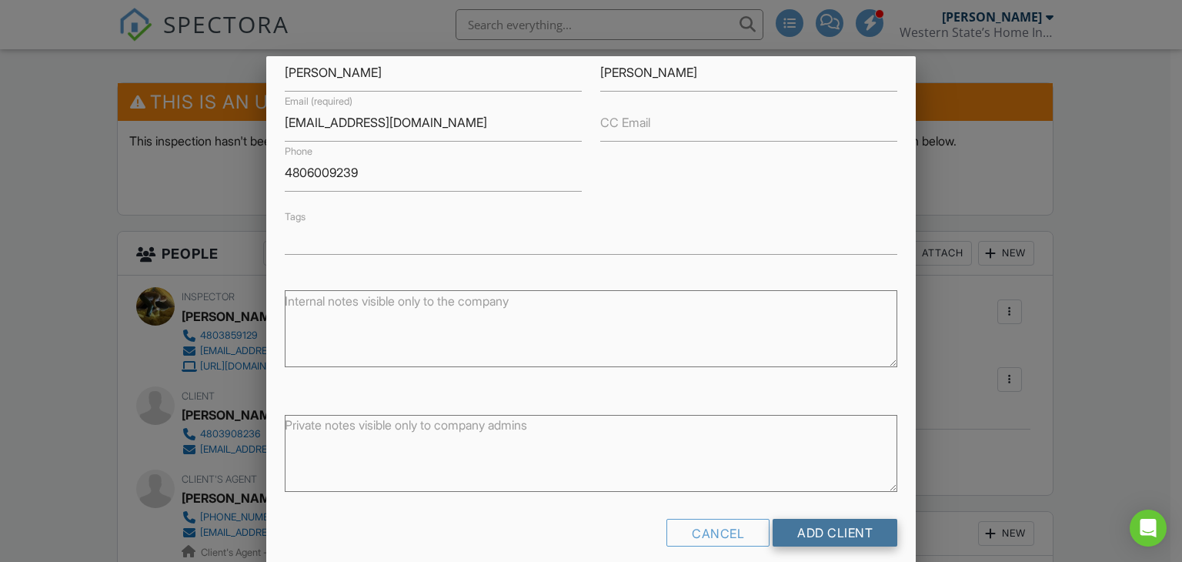
click at [828, 528] on input "Add Client" at bounding box center [835, 533] width 125 height 28
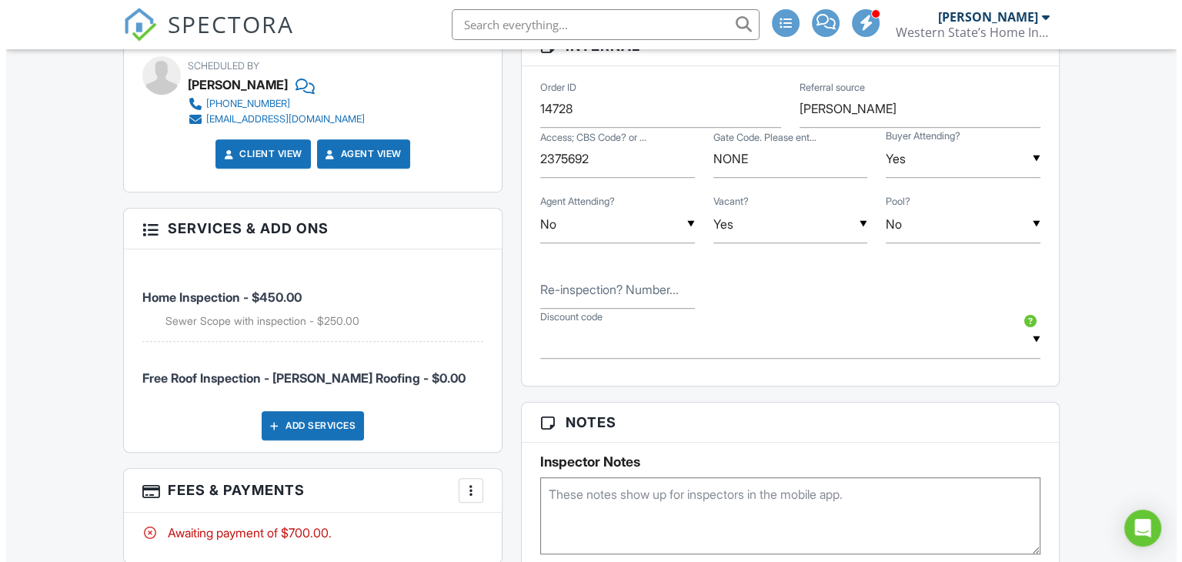
scroll to position [1078, 0]
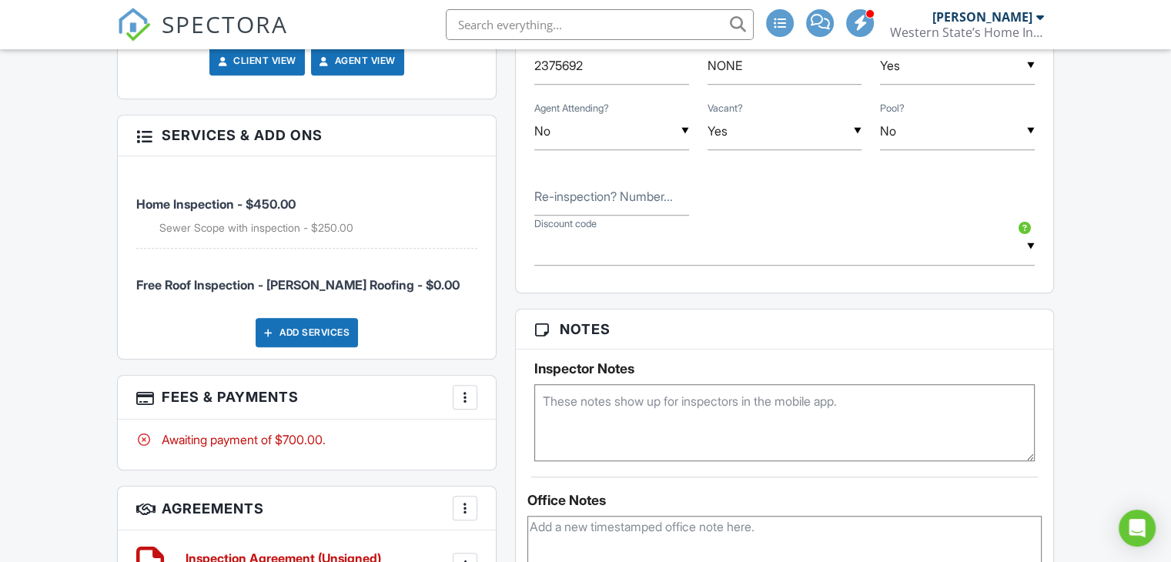
click at [333, 332] on div "Add Services" at bounding box center [307, 332] width 102 height 29
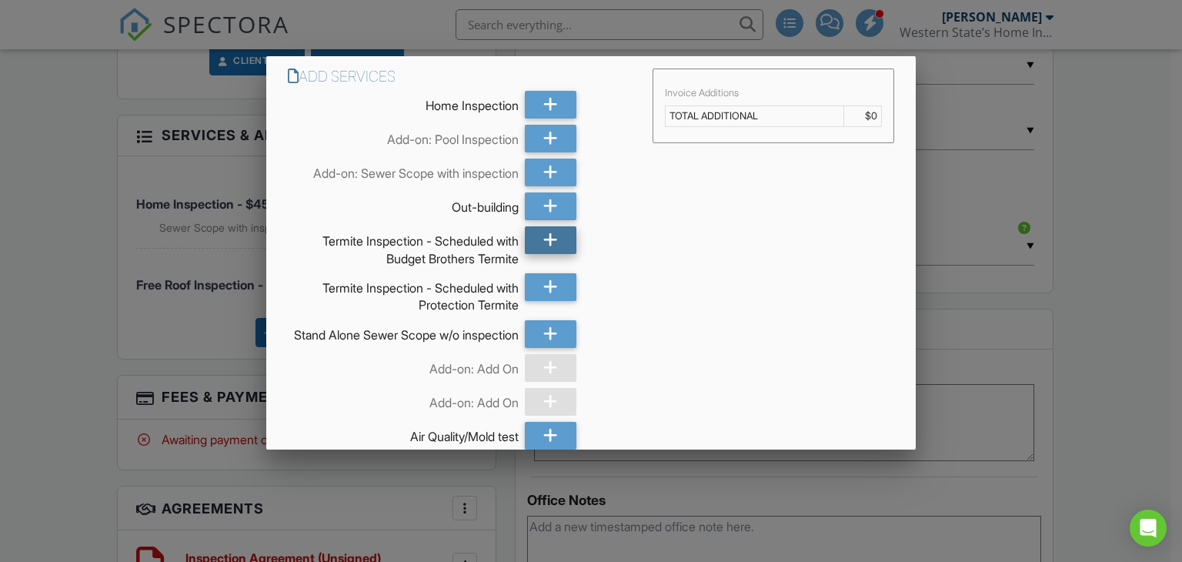
click at [543, 247] on icon at bounding box center [550, 240] width 15 height 28
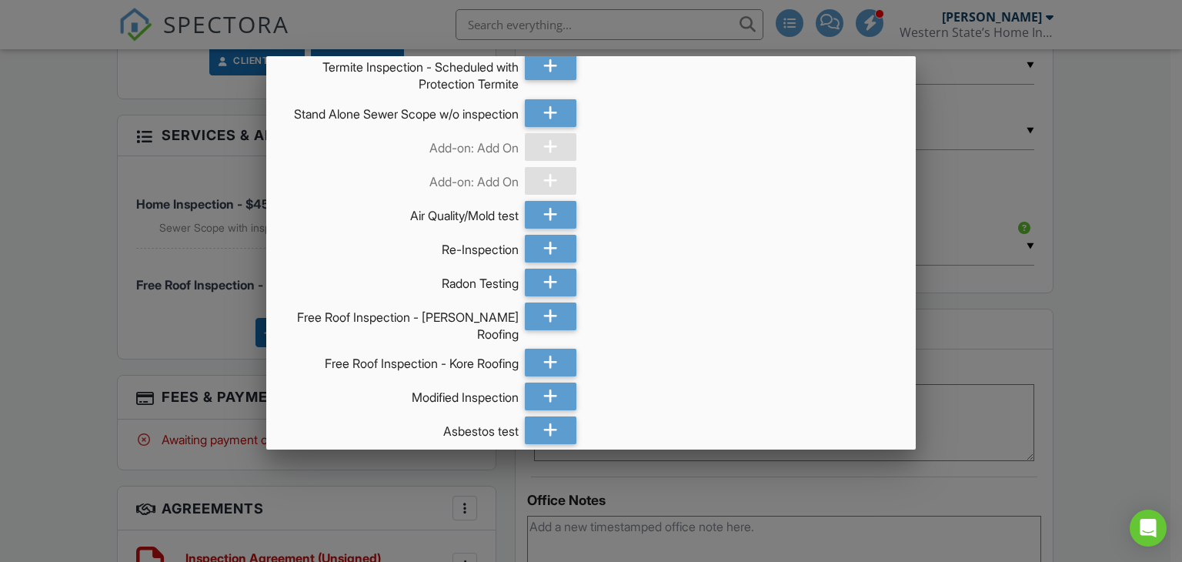
scroll to position [292, 0]
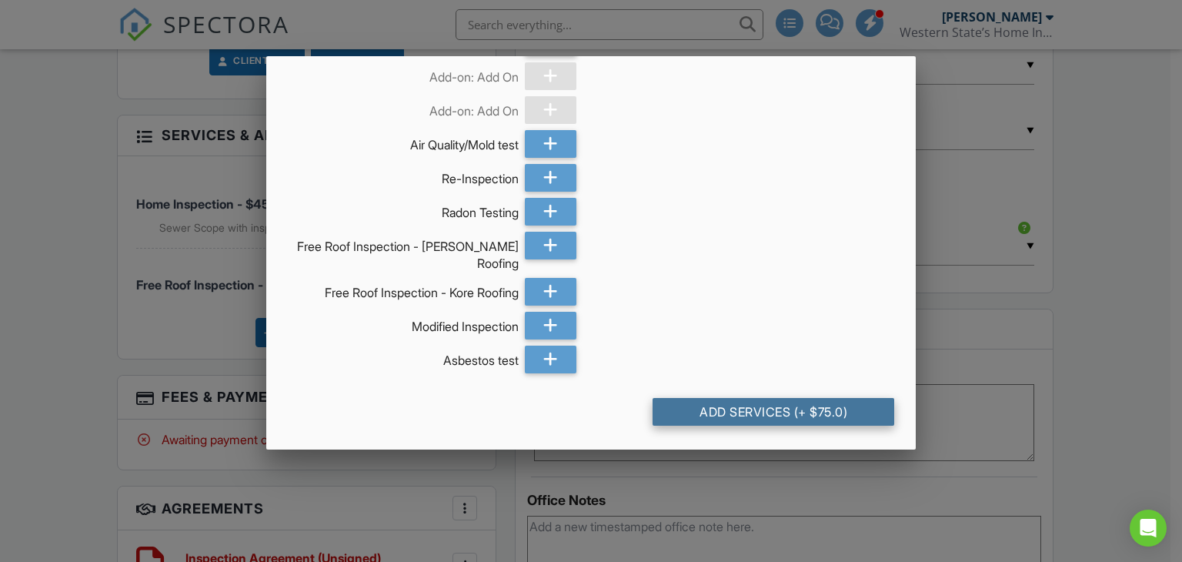
click at [831, 417] on div "Add Services (+ $75.0)" at bounding box center [774, 412] width 242 height 28
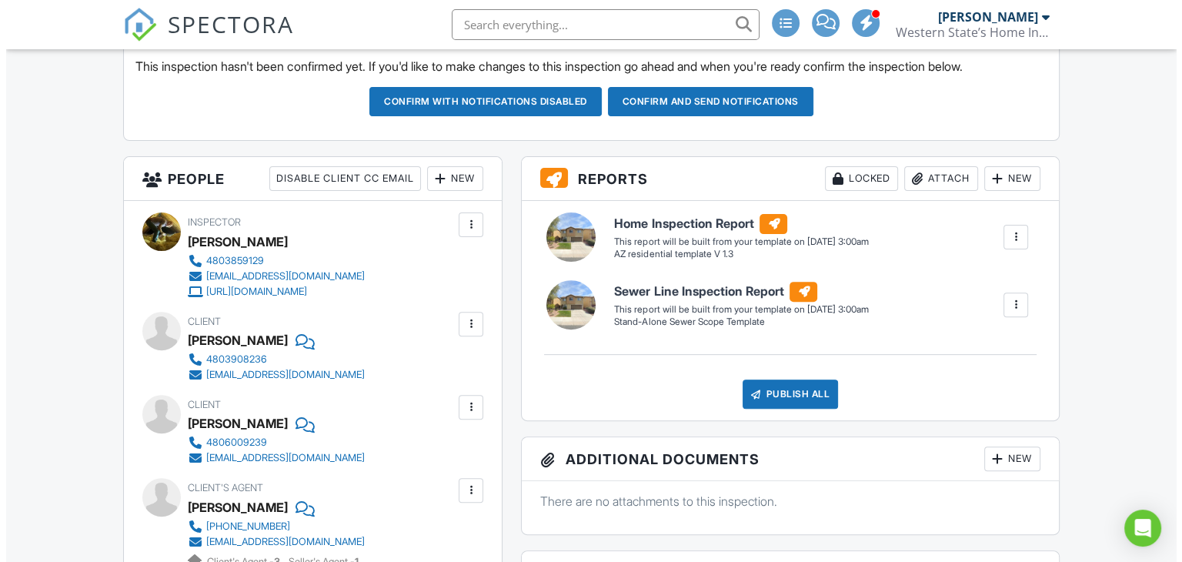
scroll to position [462, 0]
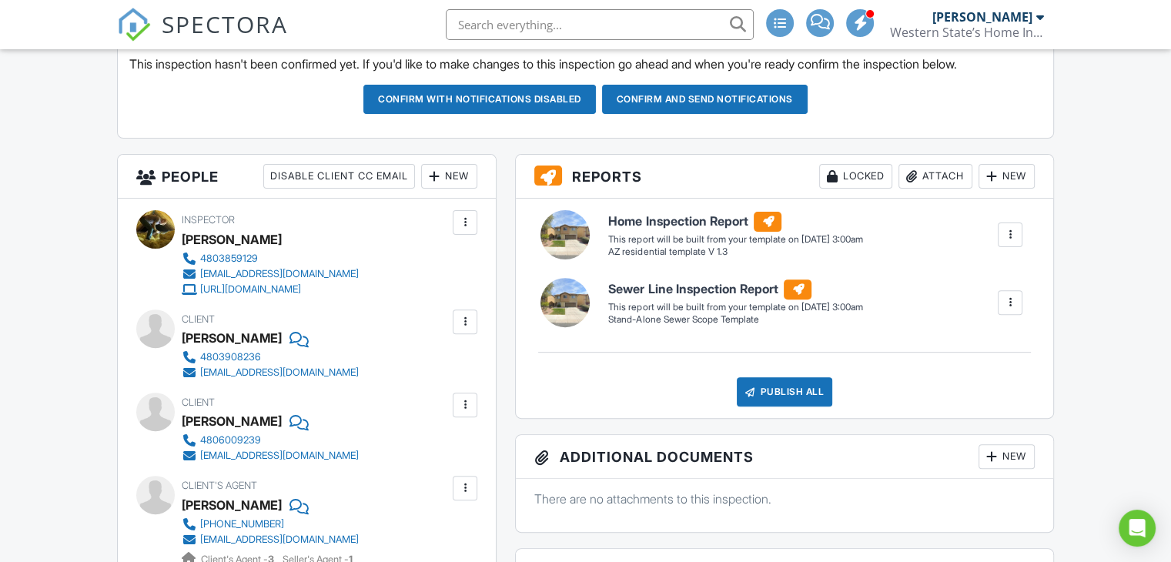
click at [444, 167] on div "New" at bounding box center [449, 176] width 56 height 25
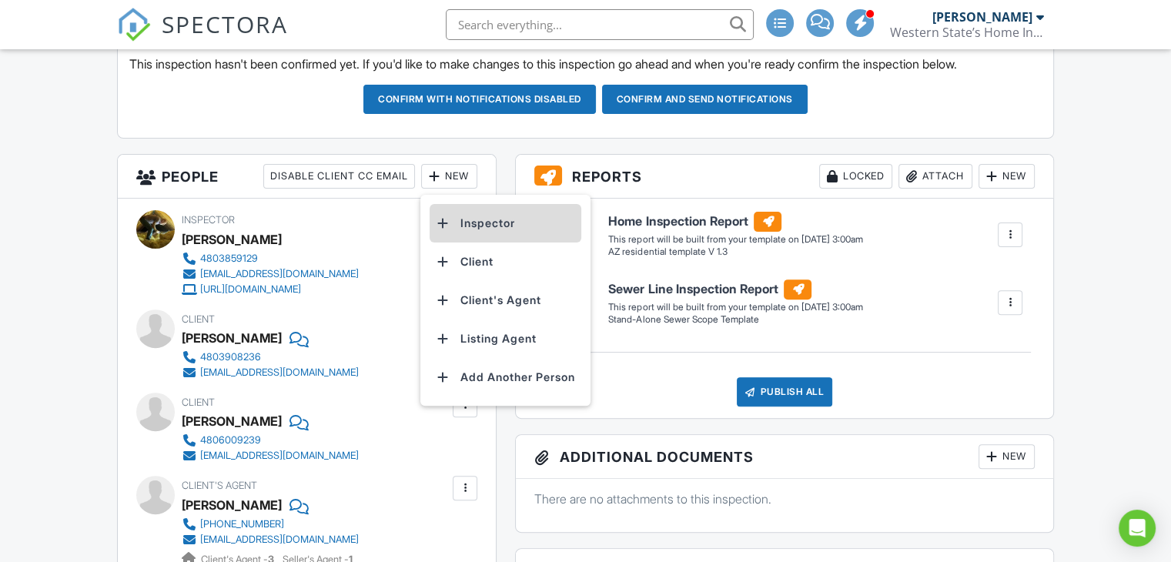
click at [466, 227] on li "Inspector" at bounding box center [506, 223] width 152 height 38
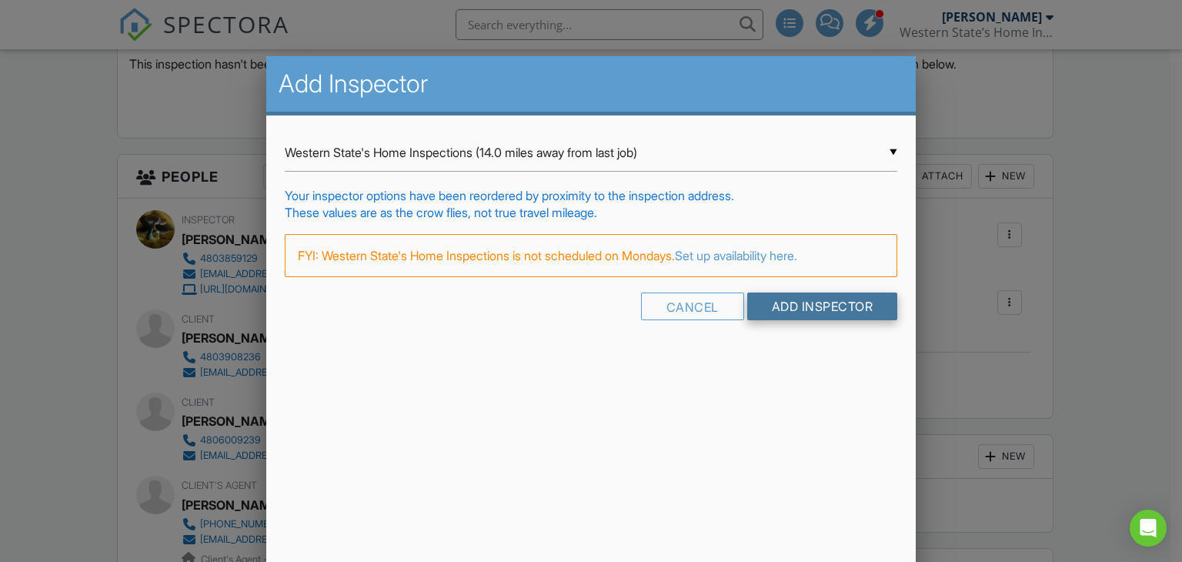
click at [847, 303] on input "Add Inspector" at bounding box center [822, 307] width 151 height 28
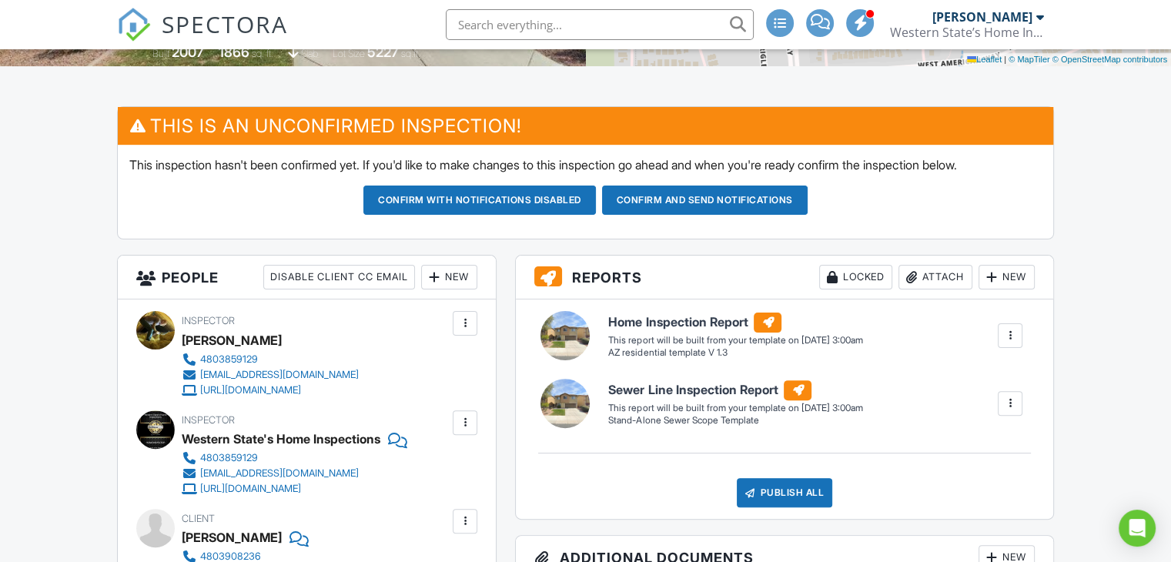
scroll to position [308, 0]
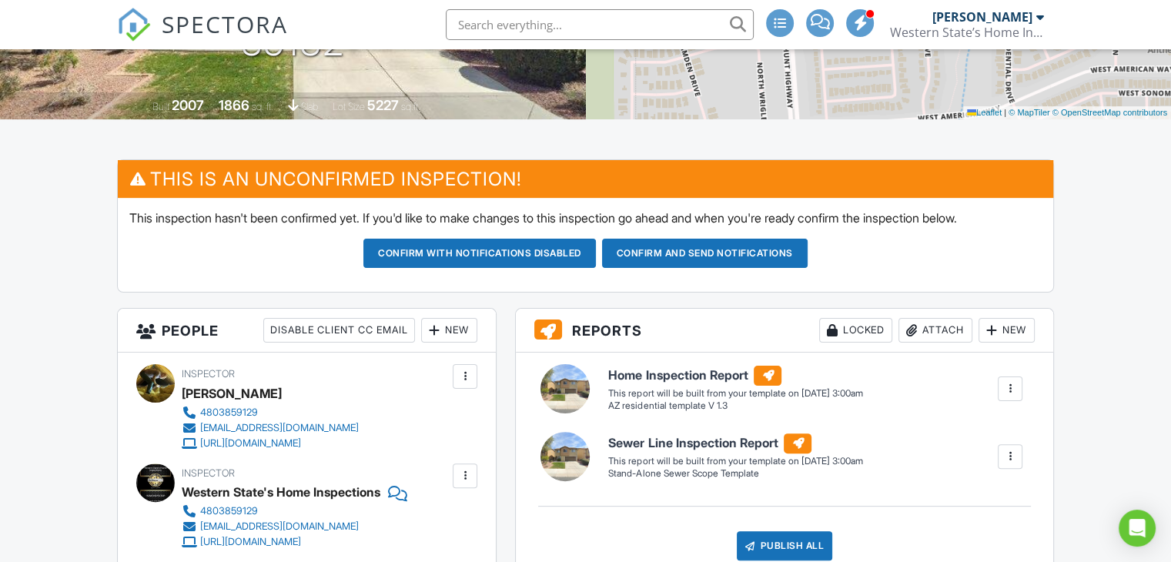
click at [596, 253] on button "Confirm and send notifications" at bounding box center [479, 253] width 232 height 29
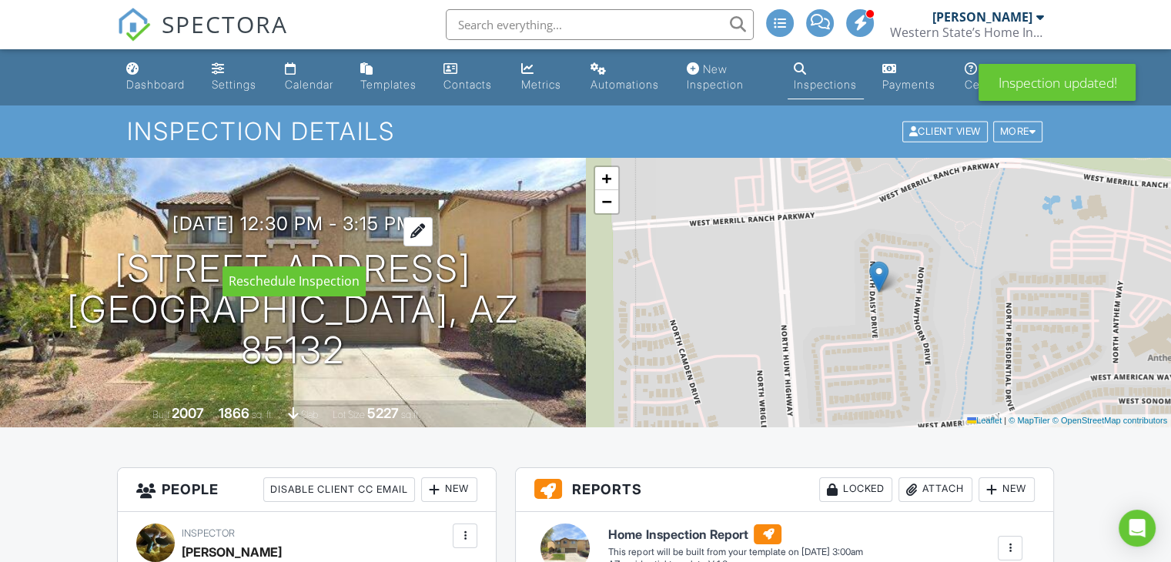
click at [379, 234] on h3 "09/01/2025 12:30 pm - 3:15 pm" at bounding box center [292, 223] width 241 height 21
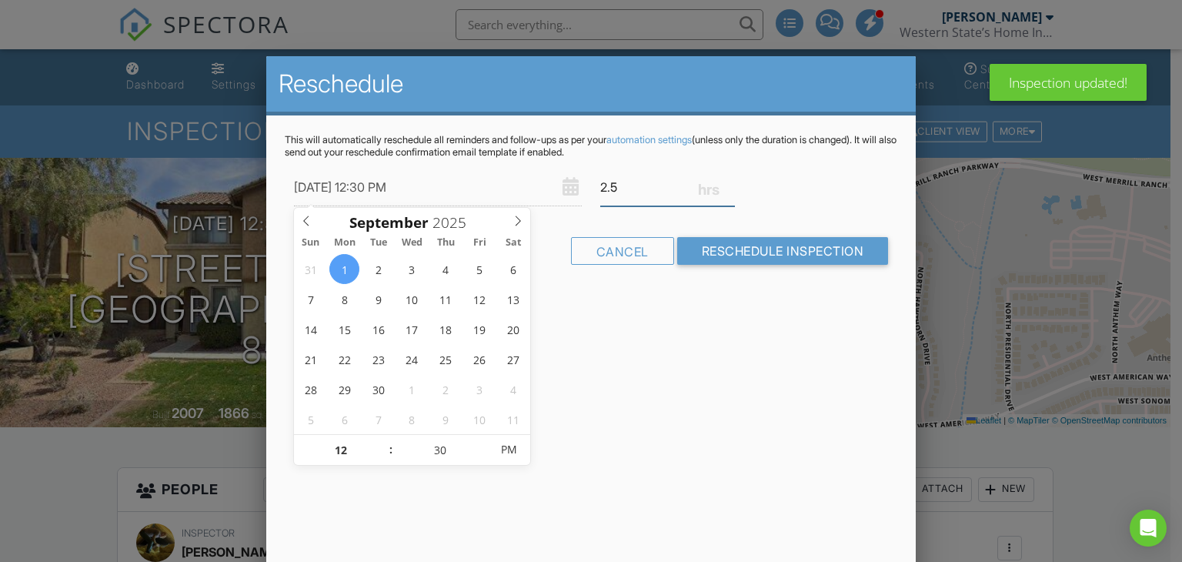
type input "2.5"
click at [730, 189] on input "2.5" at bounding box center [667, 188] width 135 height 38
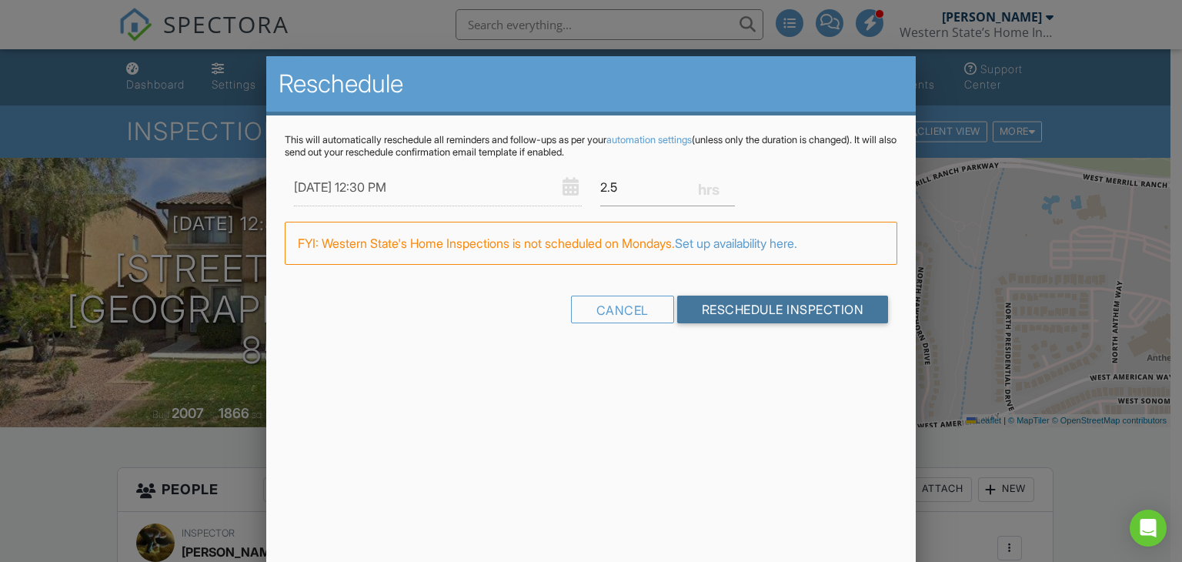
click at [736, 315] on input "Reschedule Inspection" at bounding box center [783, 310] width 212 height 28
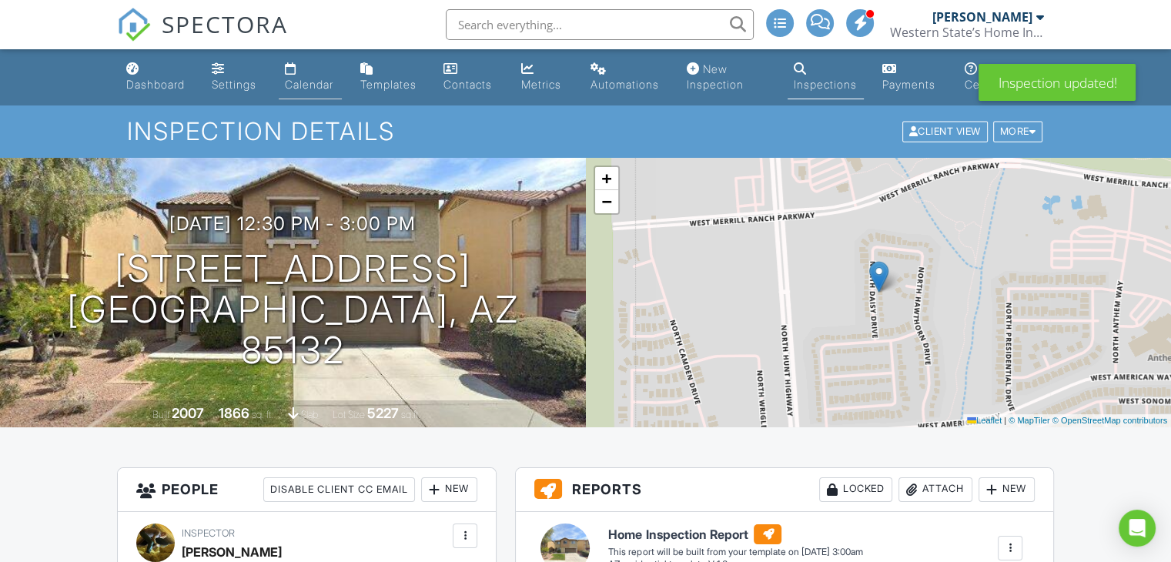
click at [311, 81] on div "Calendar" at bounding box center [309, 84] width 48 height 13
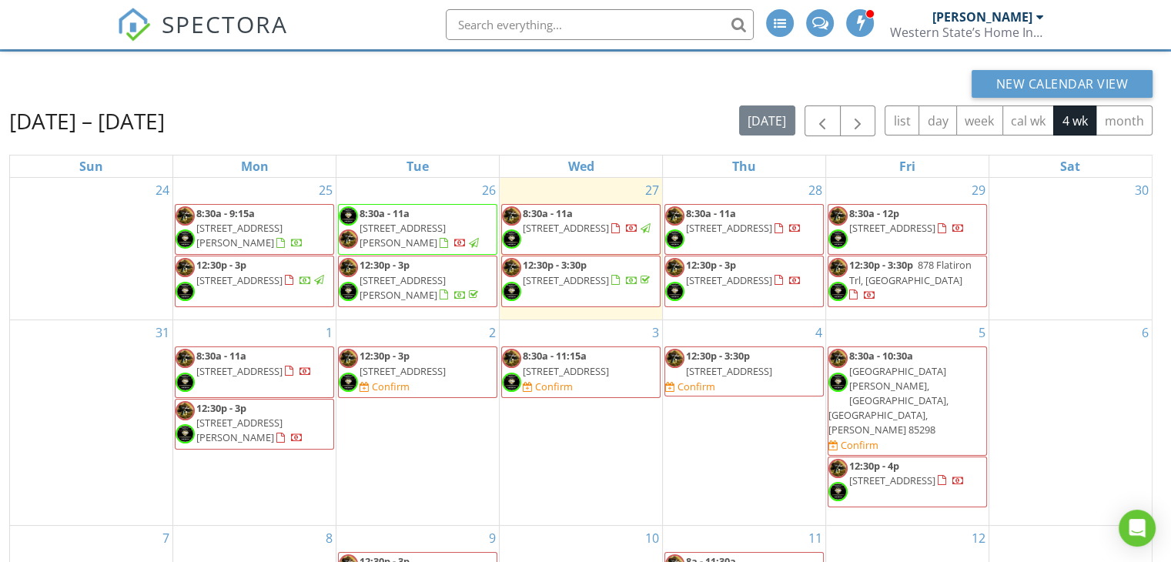
scroll to position [220, 0]
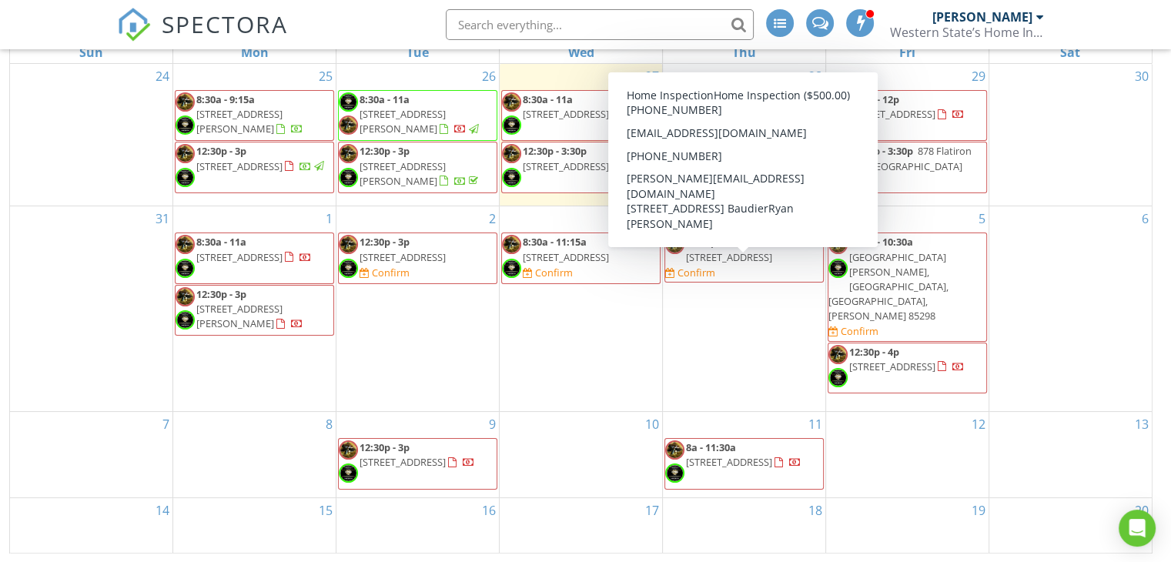
click at [735, 264] on span "18304 E Colt Dr, Queen Creek 85298" at bounding box center [729, 257] width 86 height 14
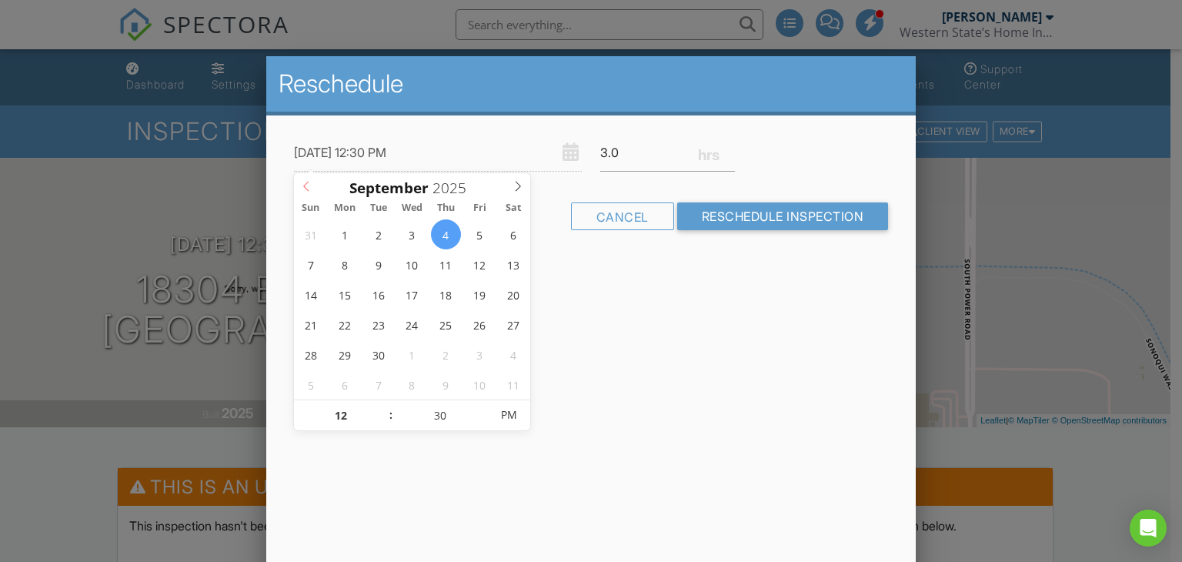
click at [304, 186] on icon at bounding box center [305, 186] width 5 height 10
type input "[DATE] 12:30 PM"
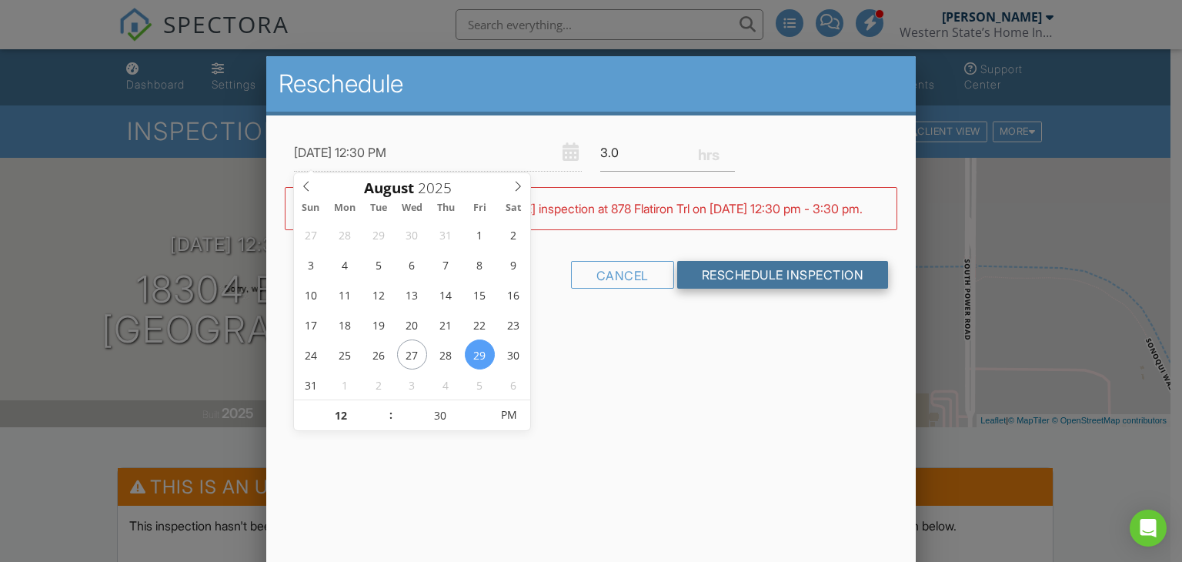
click at [734, 289] on input "Reschedule Inspection" at bounding box center [783, 275] width 212 height 28
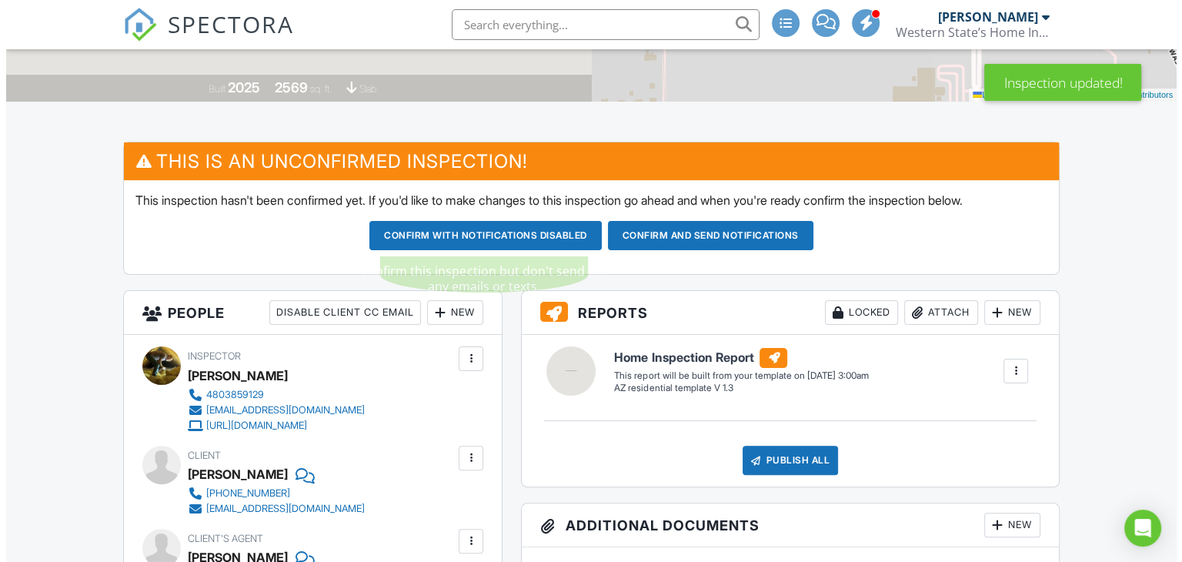
scroll to position [462, 0]
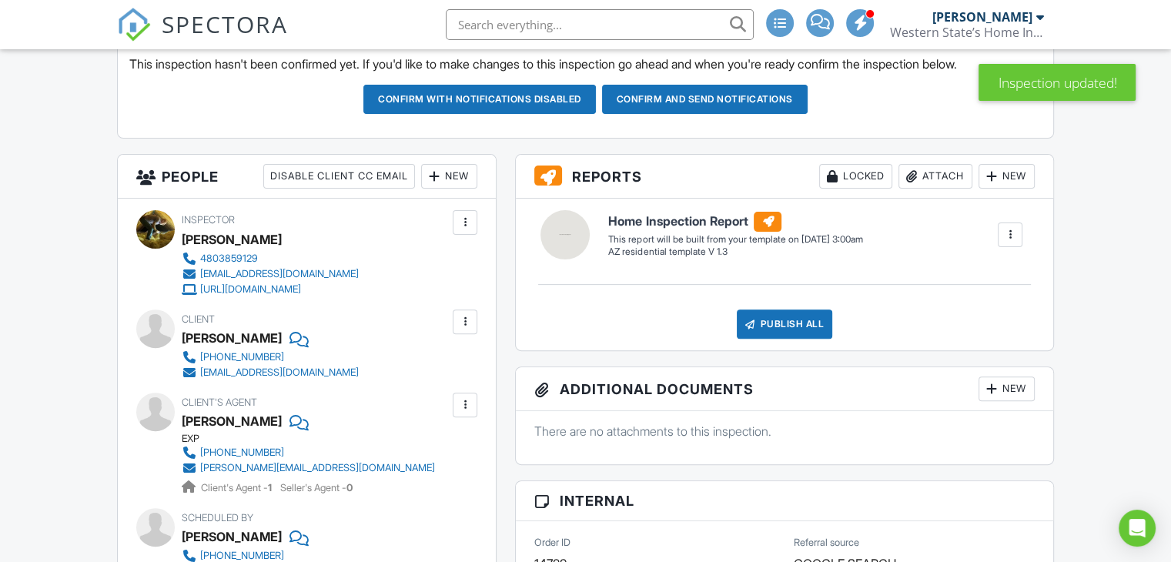
click at [456, 165] on div "New" at bounding box center [449, 176] width 56 height 25
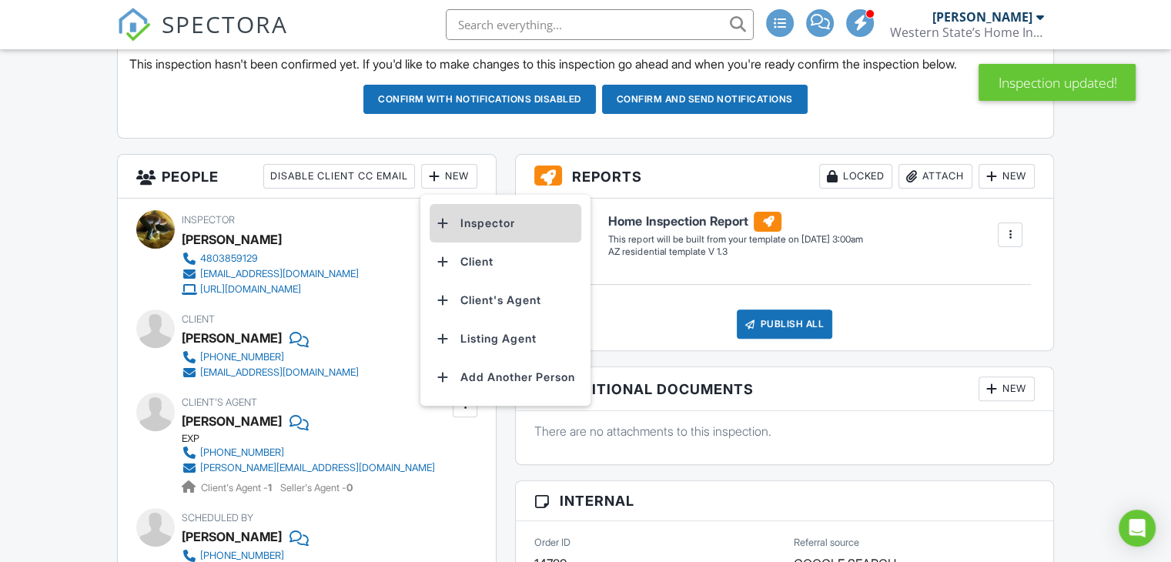
click at [469, 219] on li "Inspector" at bounding box center [506, 223] width 152 height 38
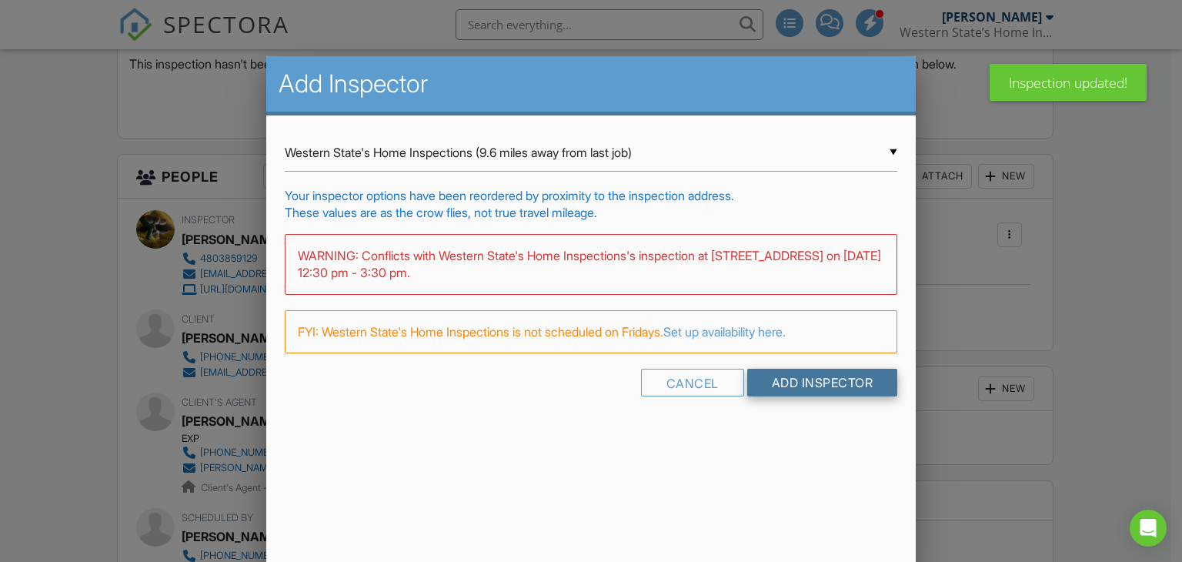
click at [812, 379] on input "Add Inspector" at bounding box center [822, 383] width 151 height 28
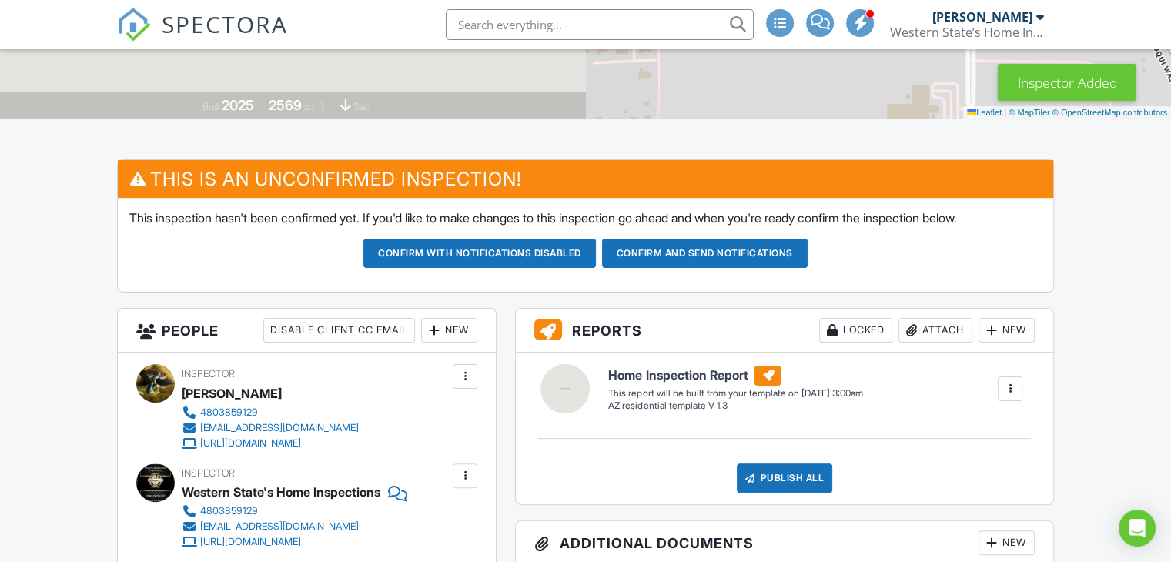
click at [466, 373] on div at bounding box center [464, 376] width 15 height 15
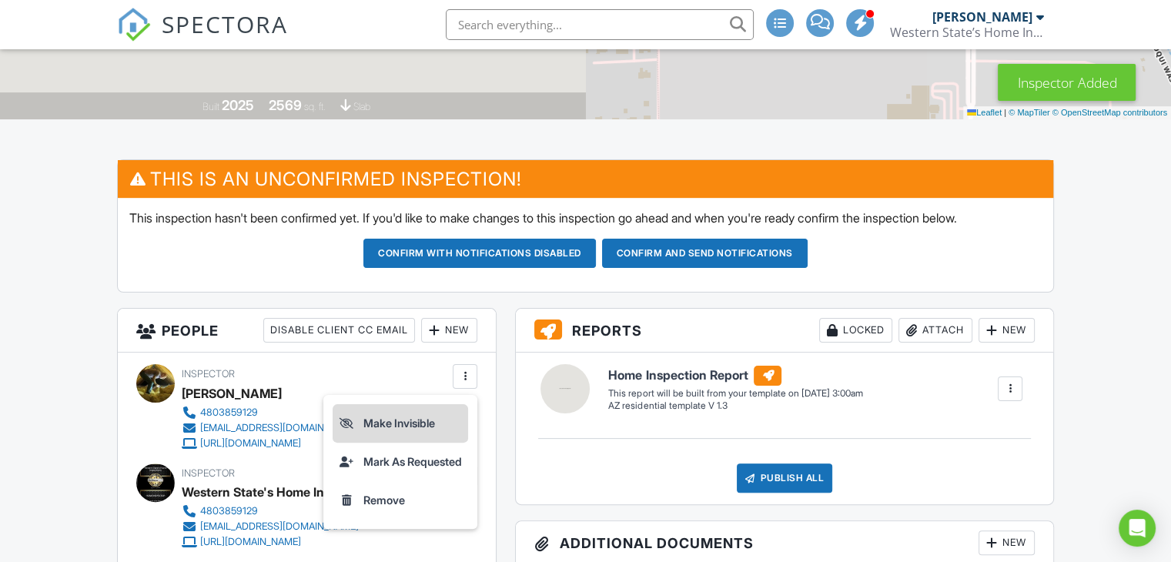
click at [431, 426] on li "Make Invisible" at bounding box center [400, 423] width 135 height 38
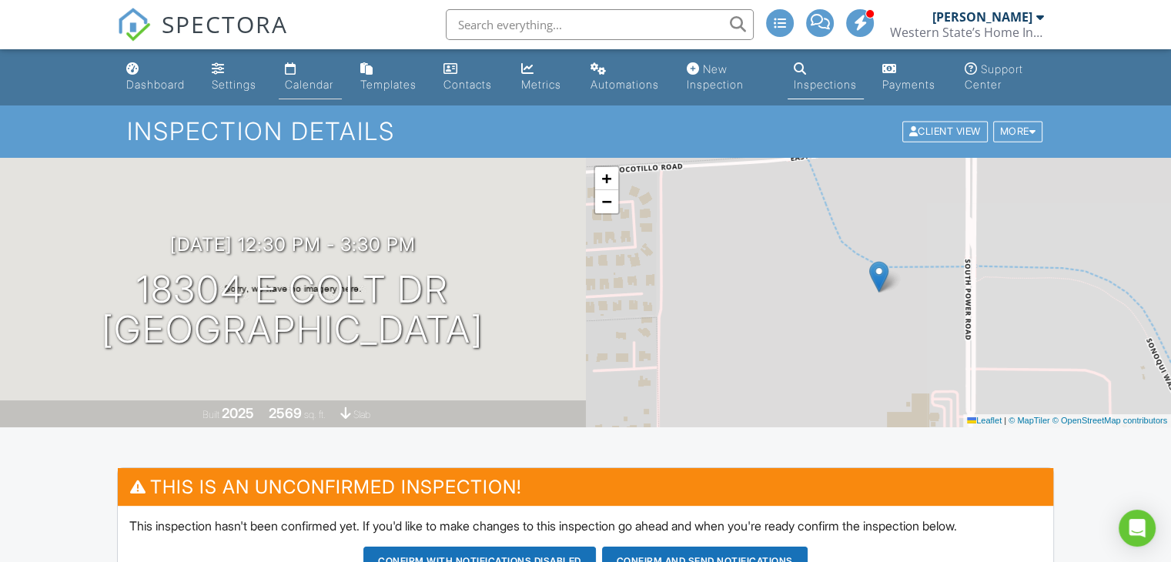
click at [314, 83] on div "Calendar" at bounding box center [309, 84] width 48 height 13
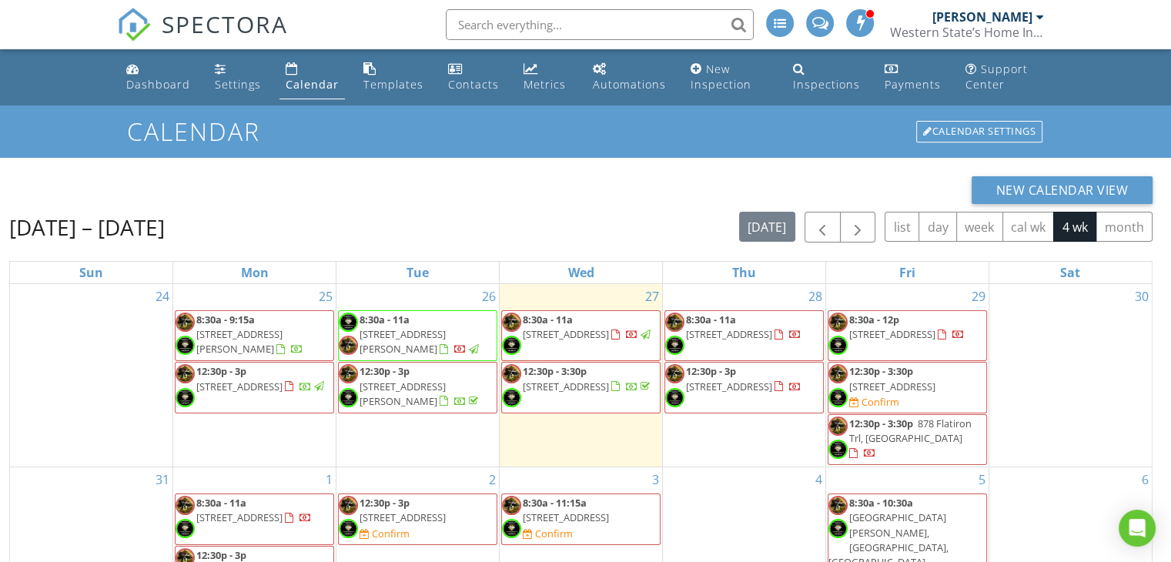
scroll to position [154, 0]
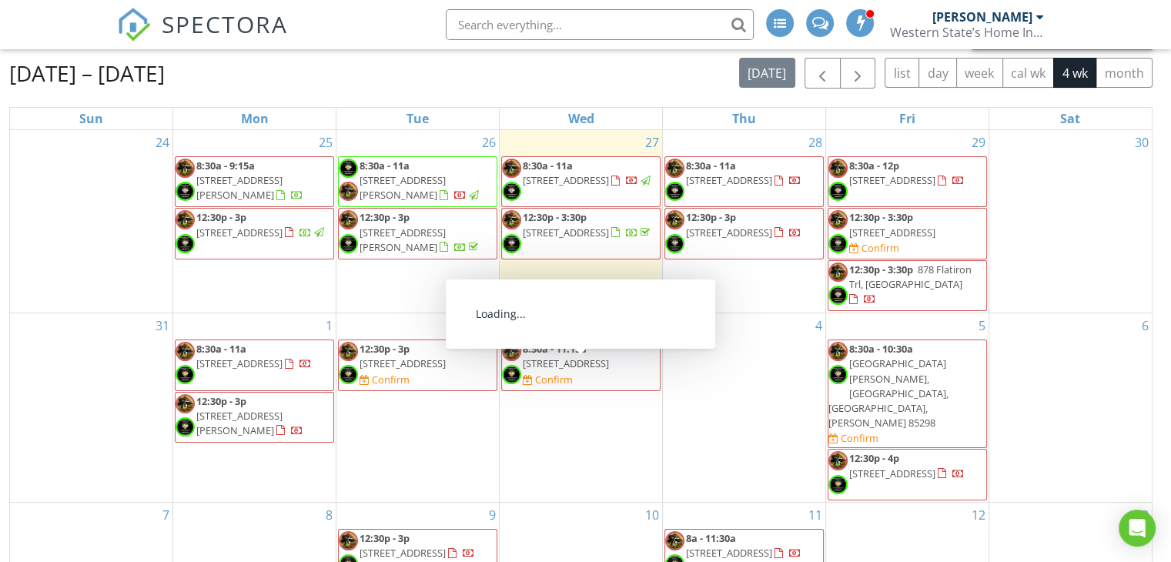
click at [580, 356] on span "8:30a - 11:15a" at bounding box center [555, 349] width 64 height 14
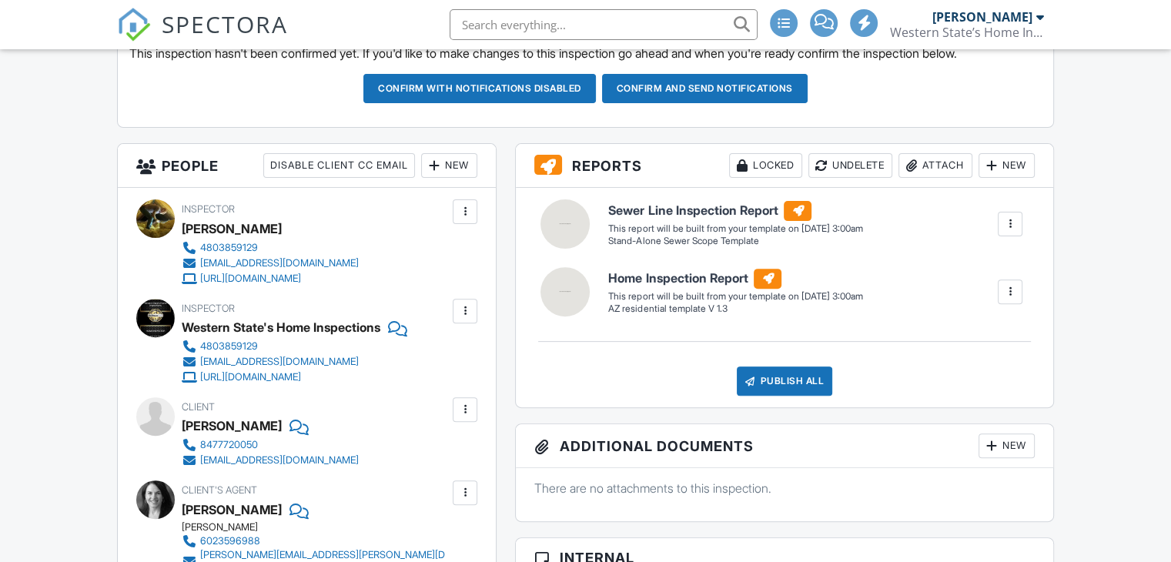
scroll to position [770, 0]
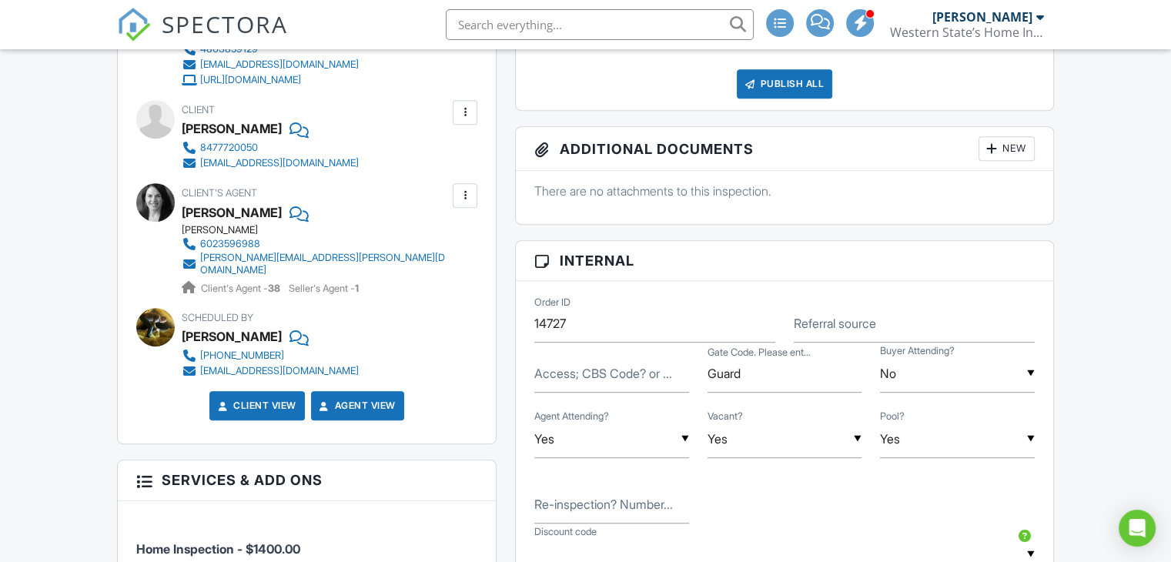
click at [562, 378] on label "Access; CBS Code? or ..." at bounding box center [603, 373] width 138 height 17
click at [562, 378] on input "Access; CBS Code? or ..." at bounding box center [611, 374] width 155 height 38
type input "Garage service door open"
click at [809, 373] on input "Guard" at bounding box center [784, 374] width 155 height 38
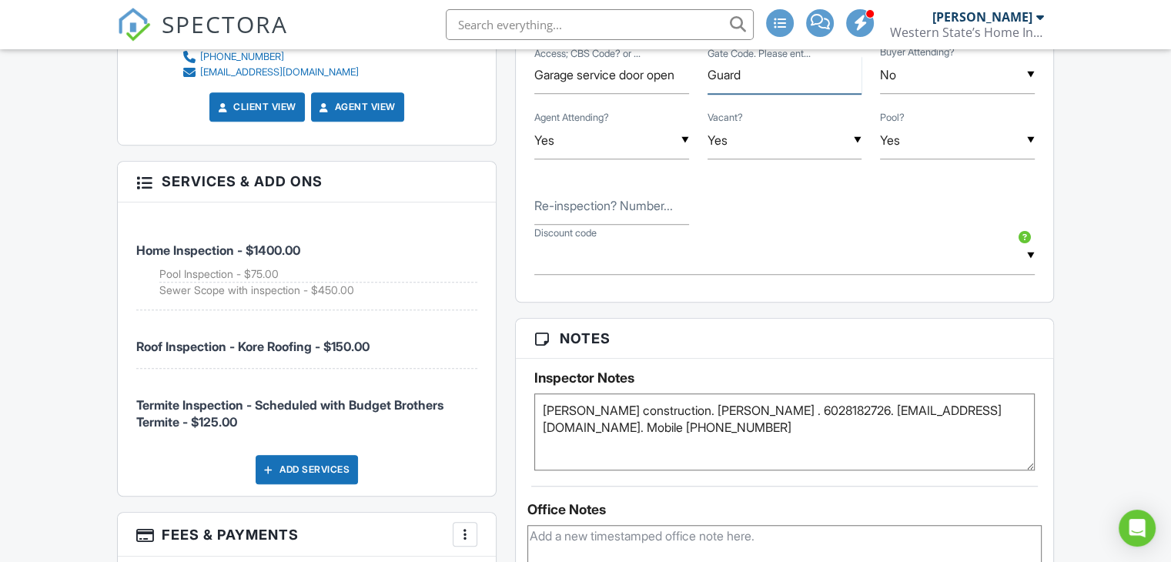
scroll to position [1078, 0]
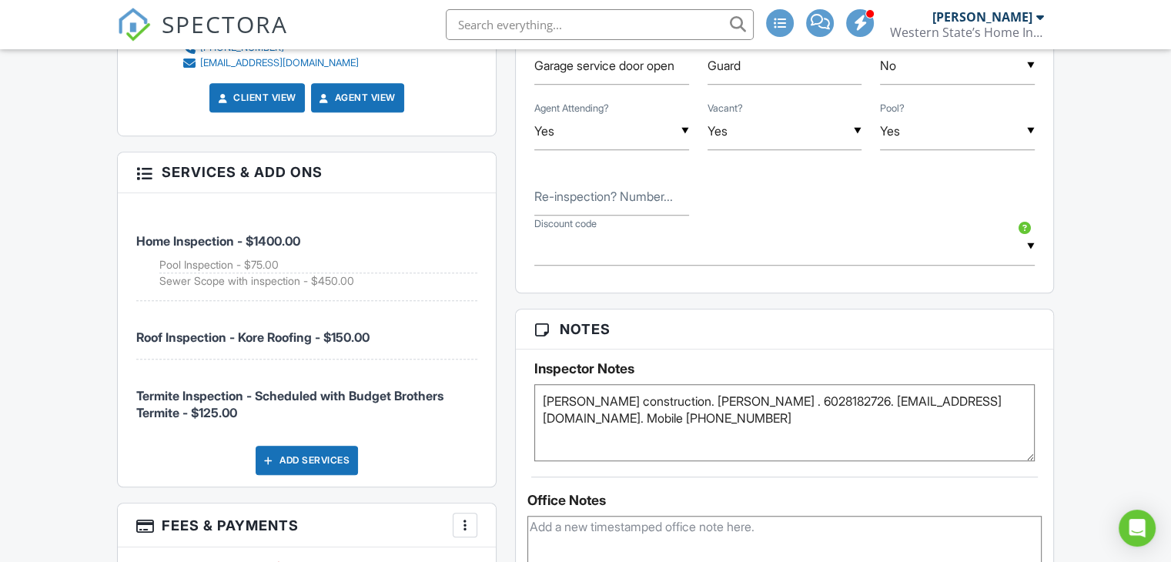
click at [545, 394] on textarea "Sommer construction. Steve Sommer . 6028182726. ssommer@silverleaf.com. Mobile …" at bounding box center [784, 422] width 500 height 77
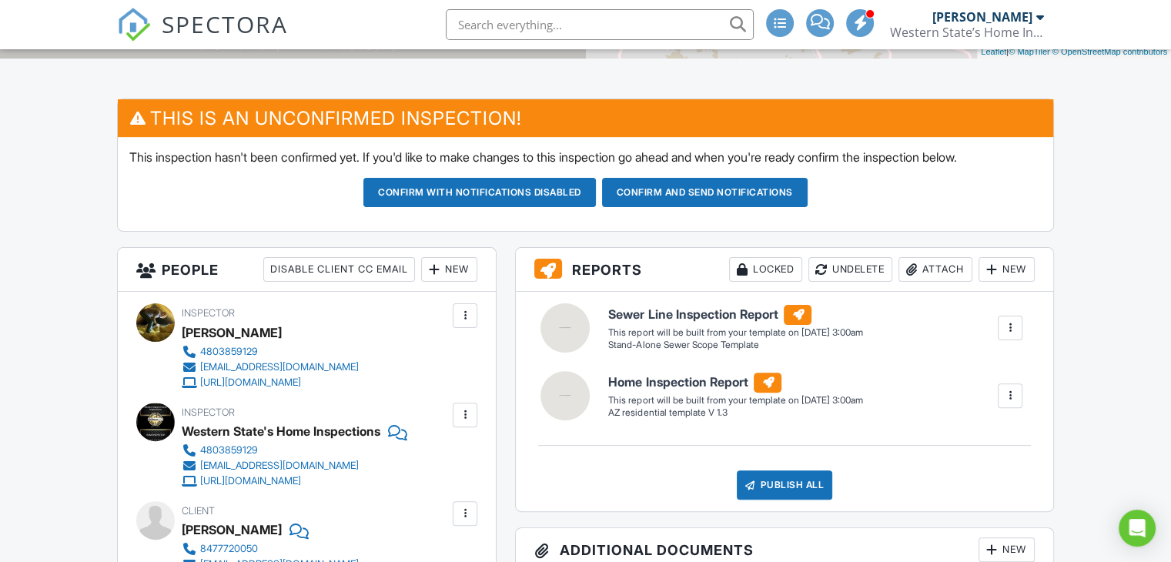
scroll to position [385, 0]
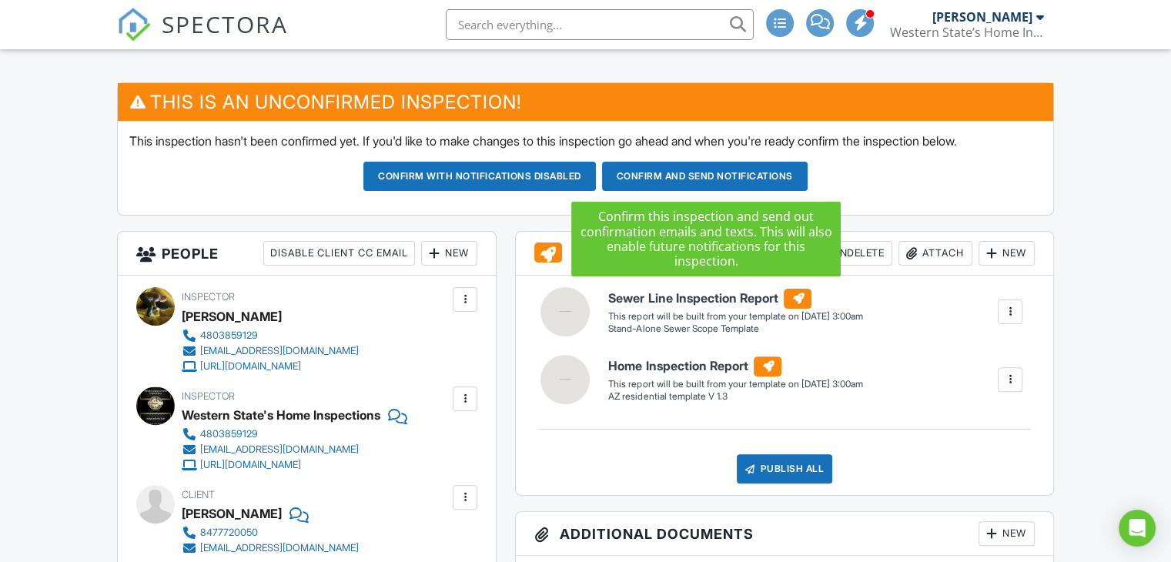
type textarea "New build. Sommer construction. Steve Sommer . 6028182726. ssommer@silverleaf.c…"
click at [596, 180] on button "Confirm and send notifications" at bounding box center [479, 176] width 232 height 29
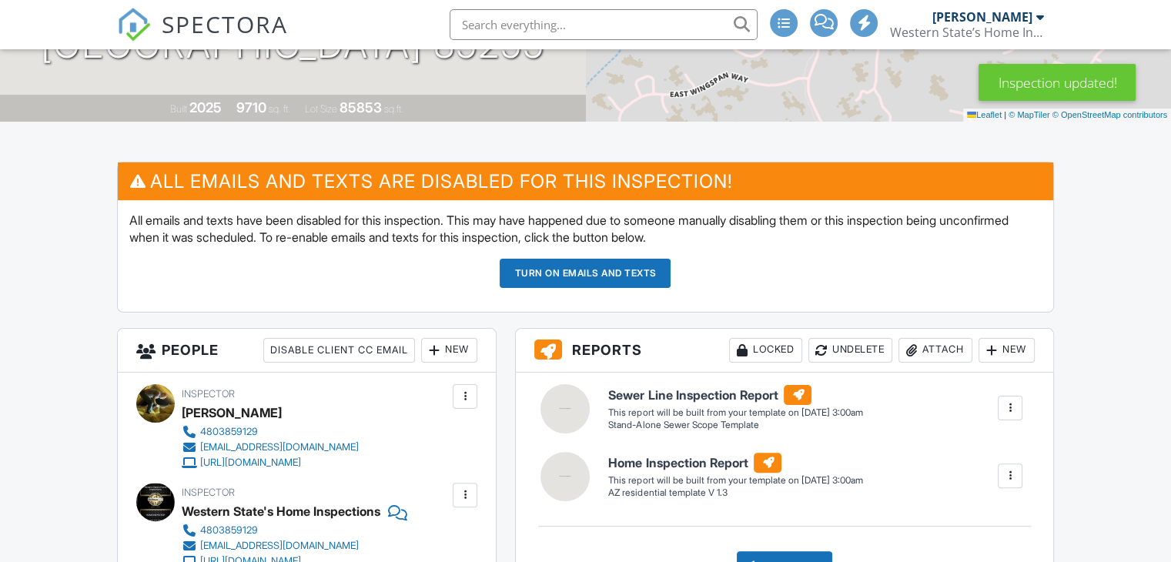
scroll to position [308, 0]
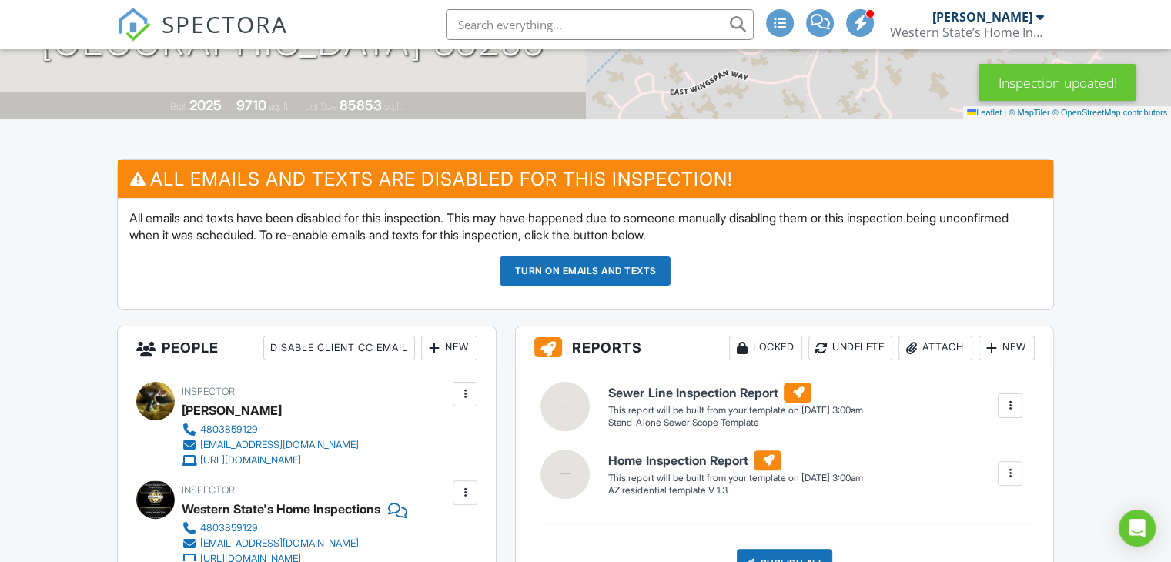
click at [612, 275] on button "Turn on emails and texts" at bounding box center [585, 270] width 171 height 29
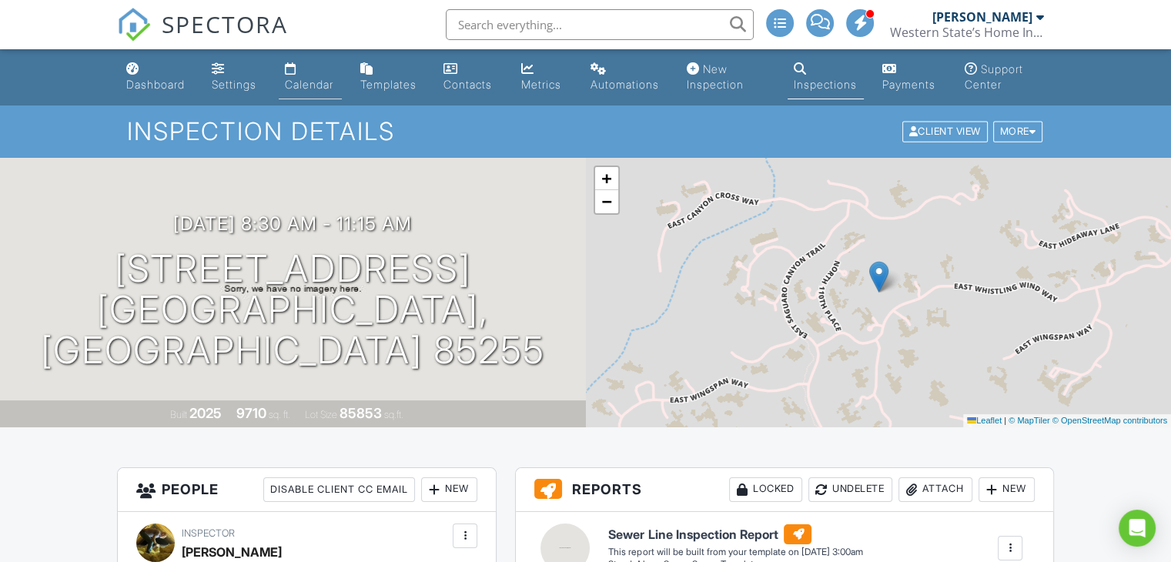
click at [311, 82] on div "Calendar" at bounding box center [309, 84] width 48 height 13
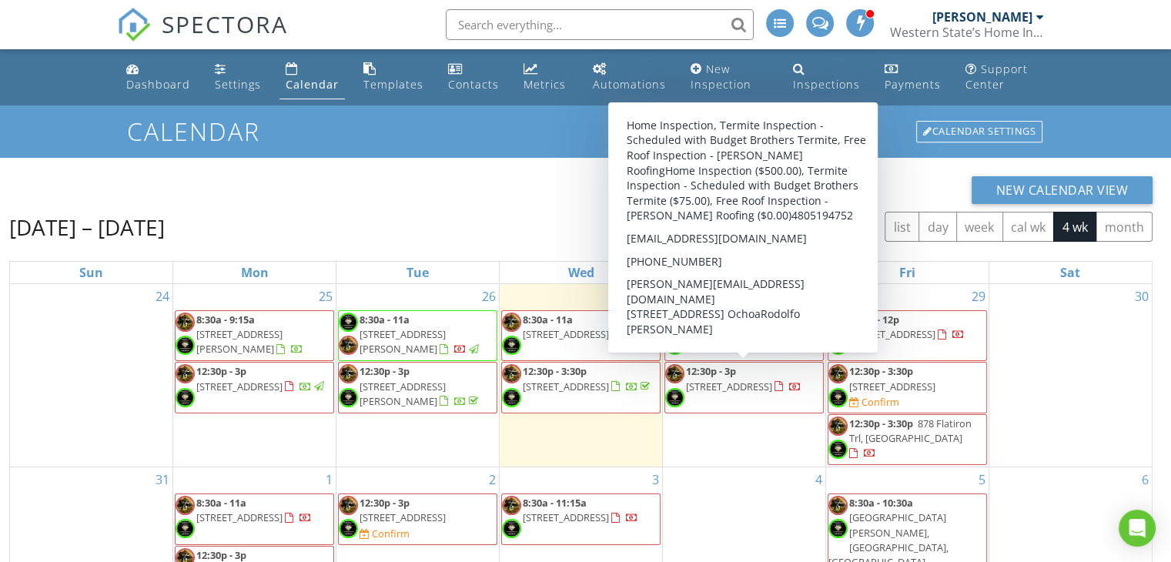
scroll to position [77, 0]
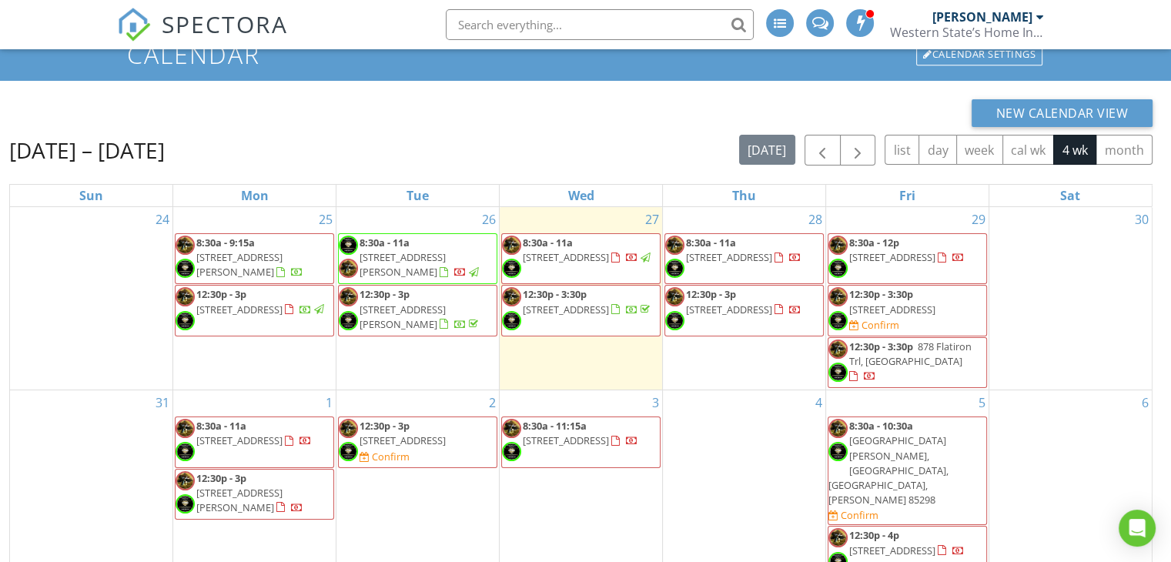
click at [1049, 390] on div "30" at bounding box center [1070, 298] width 162 height 182
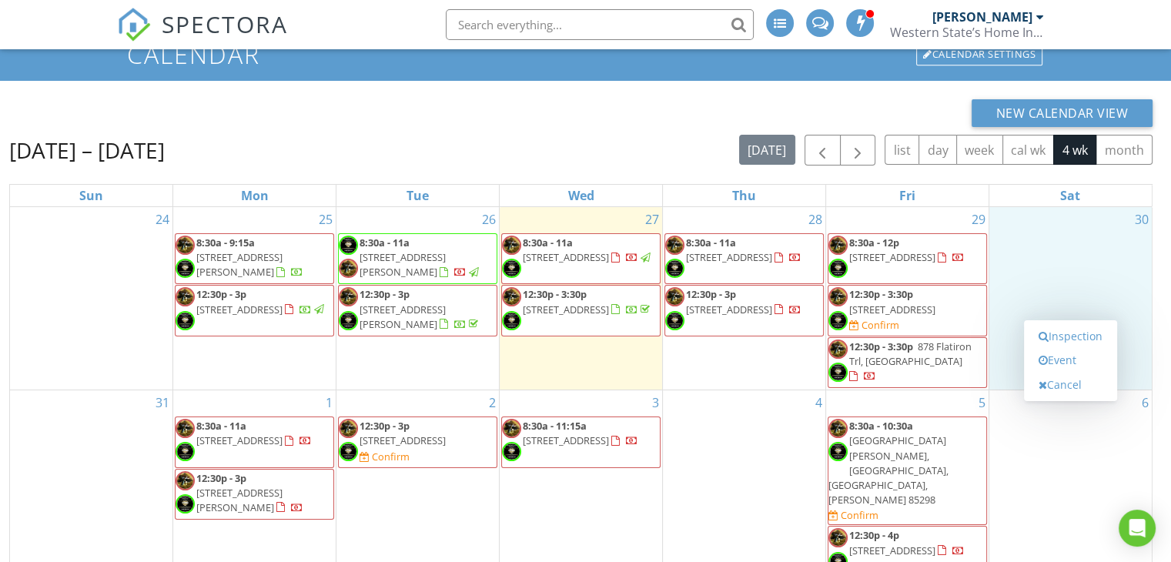
click at [838, 99] on div "New Calendar View" at bounding box center [580, 113] width 1143 height 28
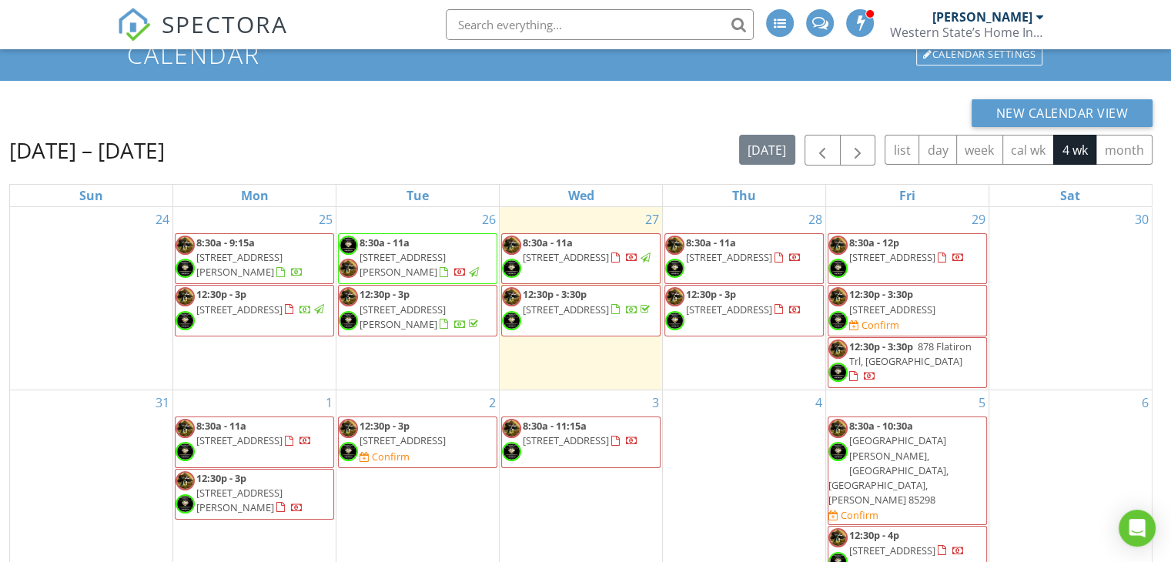
click at [406, 447] on span "[STREET_ADDRESS]" at bounding box center [402, 440] width 86 height 14
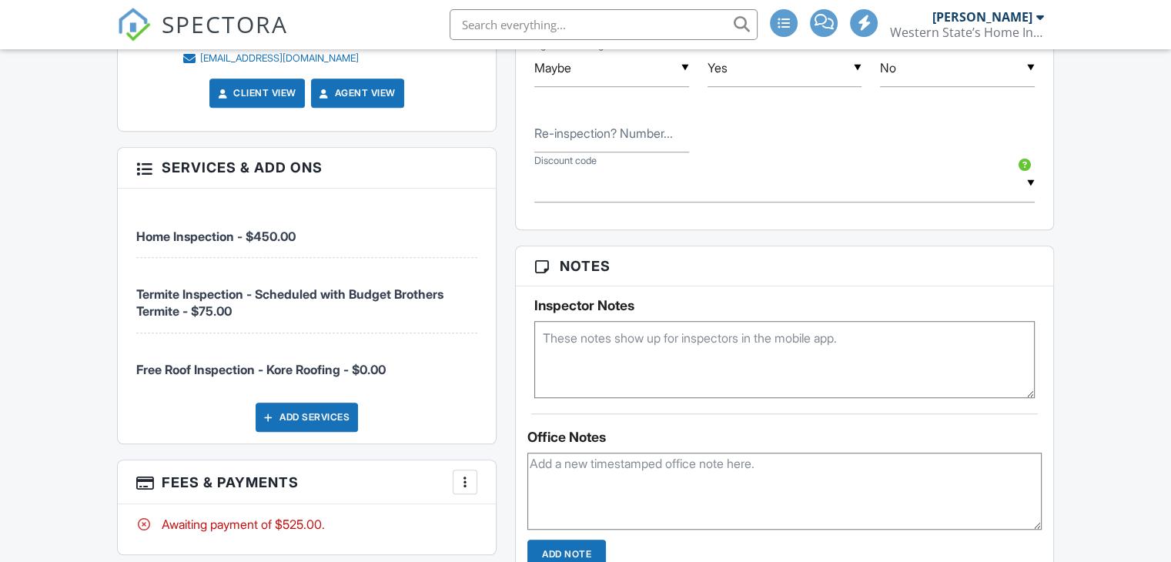
scroll to position [1078, 0]
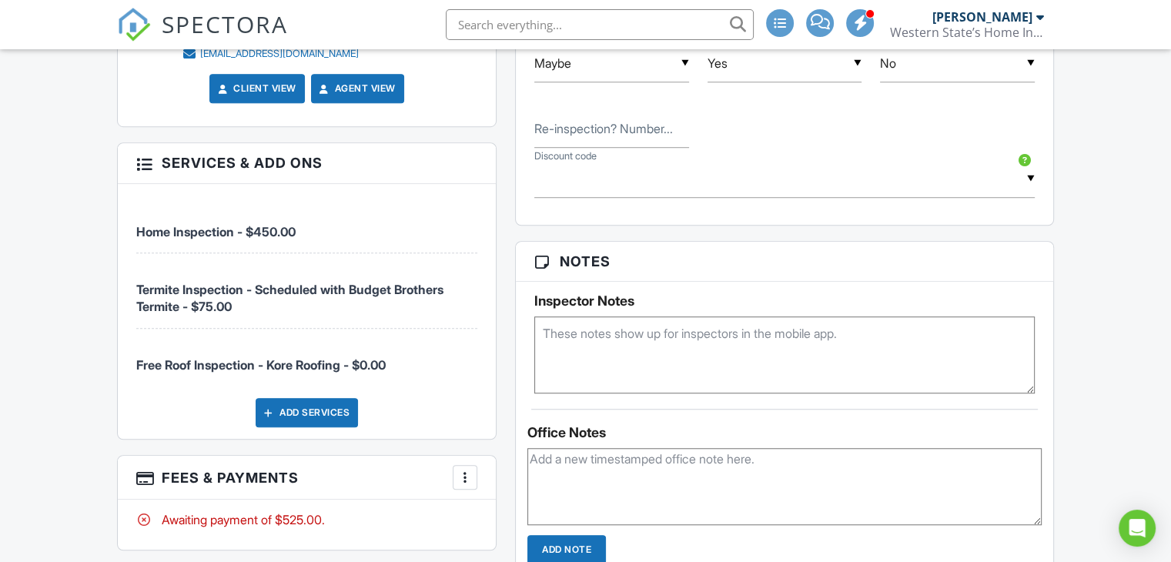
click at [80, 235] on div "Dashboard Settings Calendar Templates Contacts Metrics Automations New Inspecti…" at bounding box center [585, 164] width 1171 height 2385
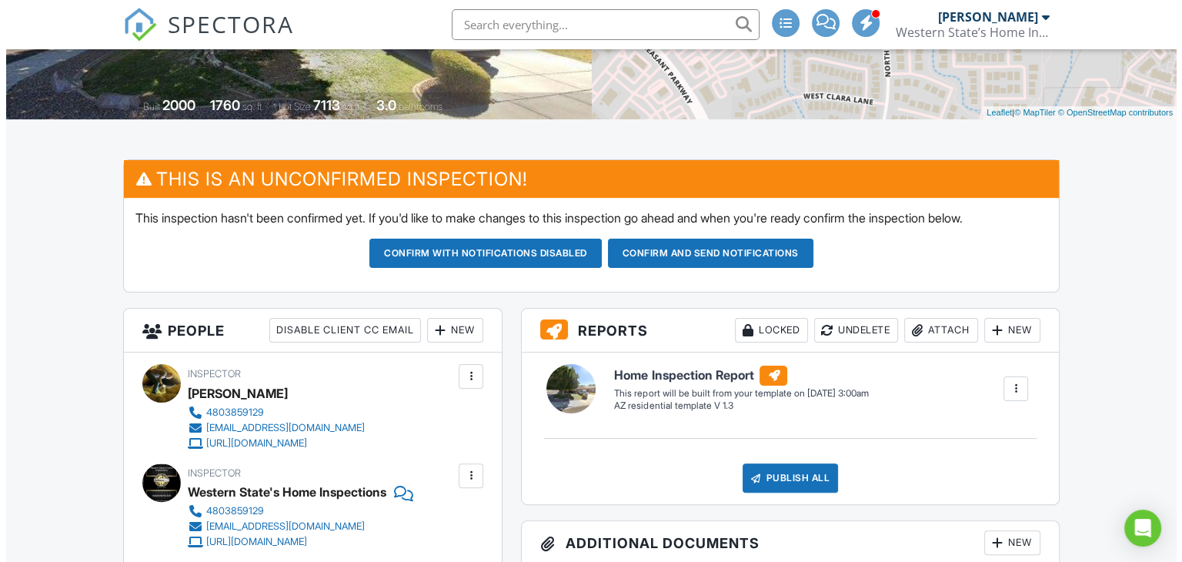
scroll to position [154, 0]
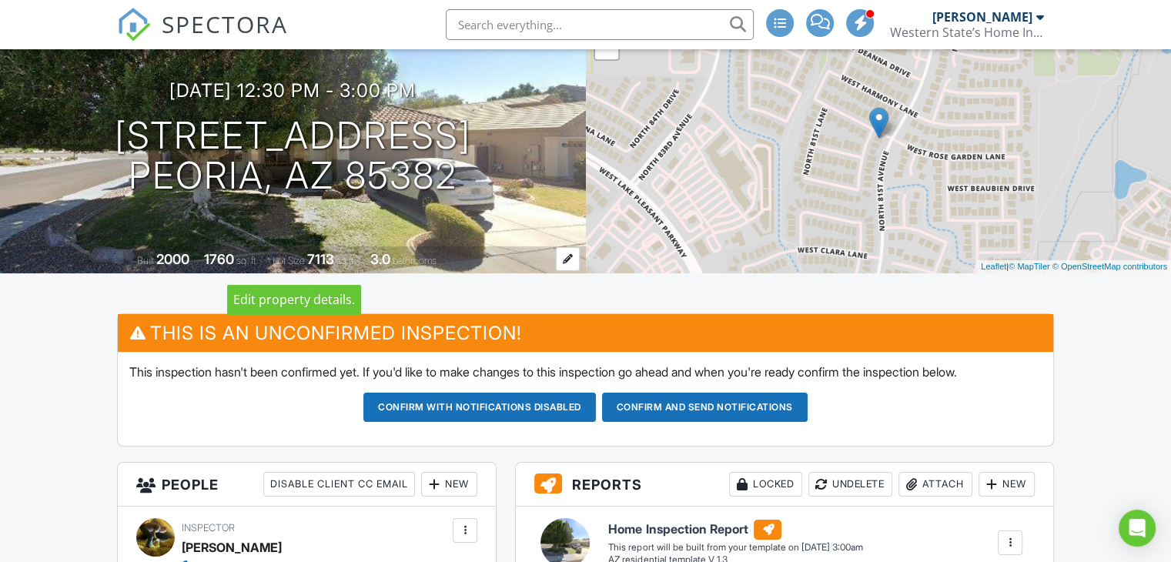
click at [416, 266] on div "Built 2000 1760 sq. ft. Lot Size 7113 sq.ft. 3.0 bathrooms" at bounding box center [293, 259] width 586 height 27
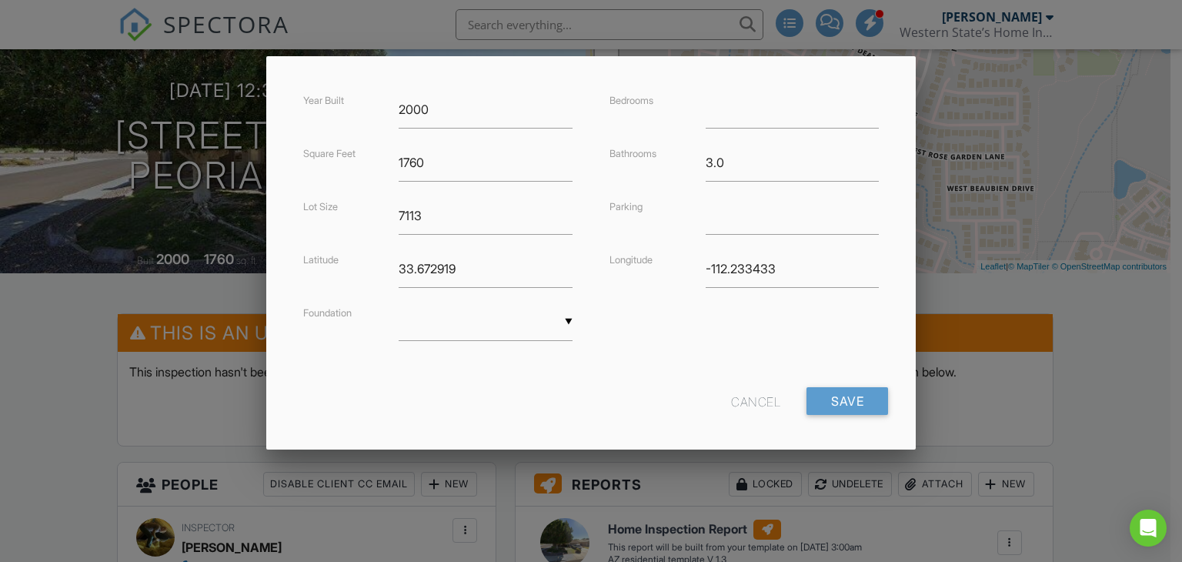
scroll to position [374, 0]
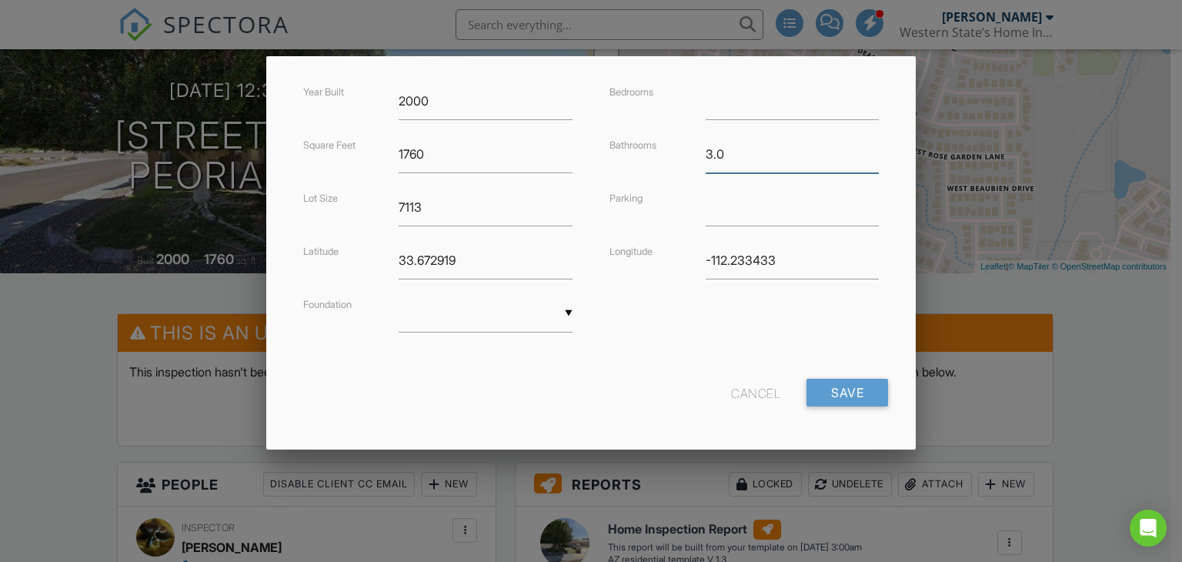
drag, startPoint x: 736, startPoint y: 159, endPoint x: 641, endPoint y: 165, distance: 94.9
click at [641, 165] on div "Bathrooms 3.0" at bounding box center [744, 154] width 288 height 38
click at [835, 398] on input "Save" at bounding box center [848, 393] width 82 height 28
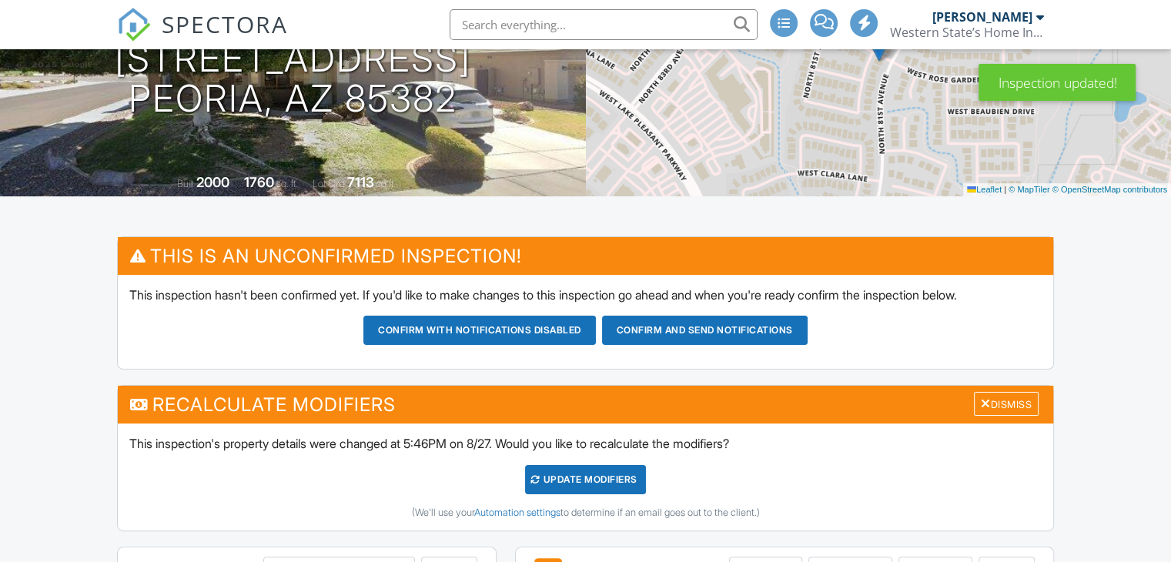
click at [587, 487] on div "UPDATE Modifiers" at bounding box center [585, 479] width 121 height 29
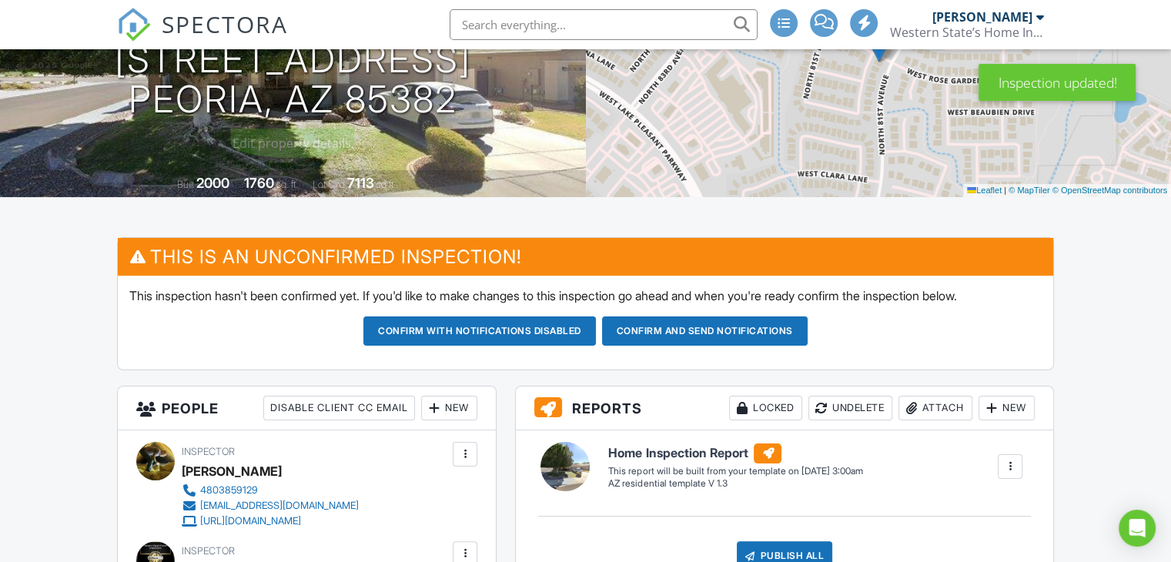
scroll to position [231, 0]
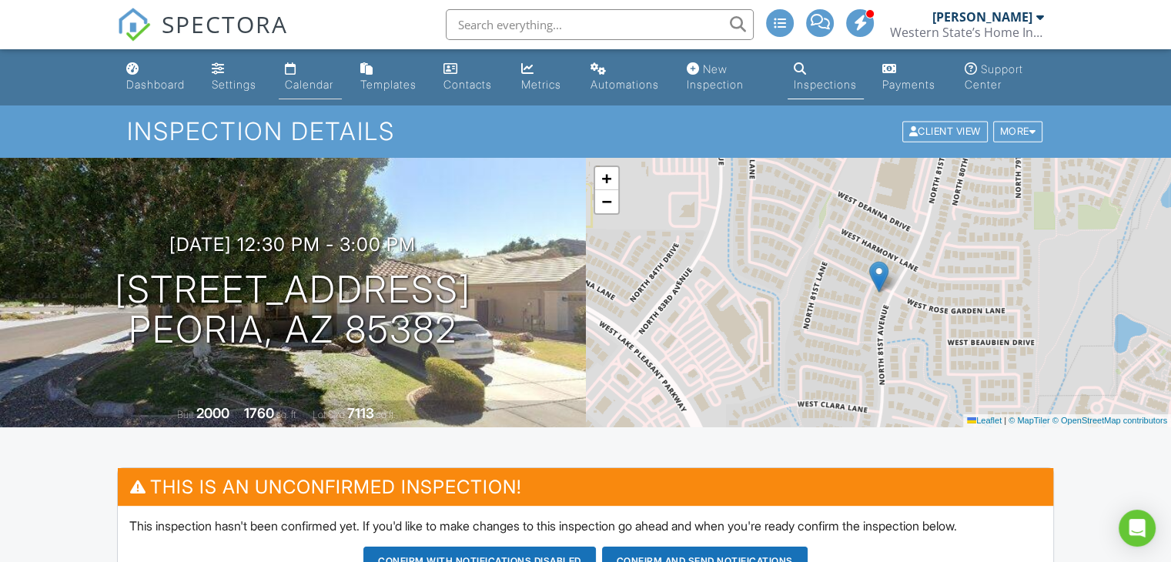
click at [296, 82] on div "Calendar" at bounding box center [309, 84] width 48 height 13
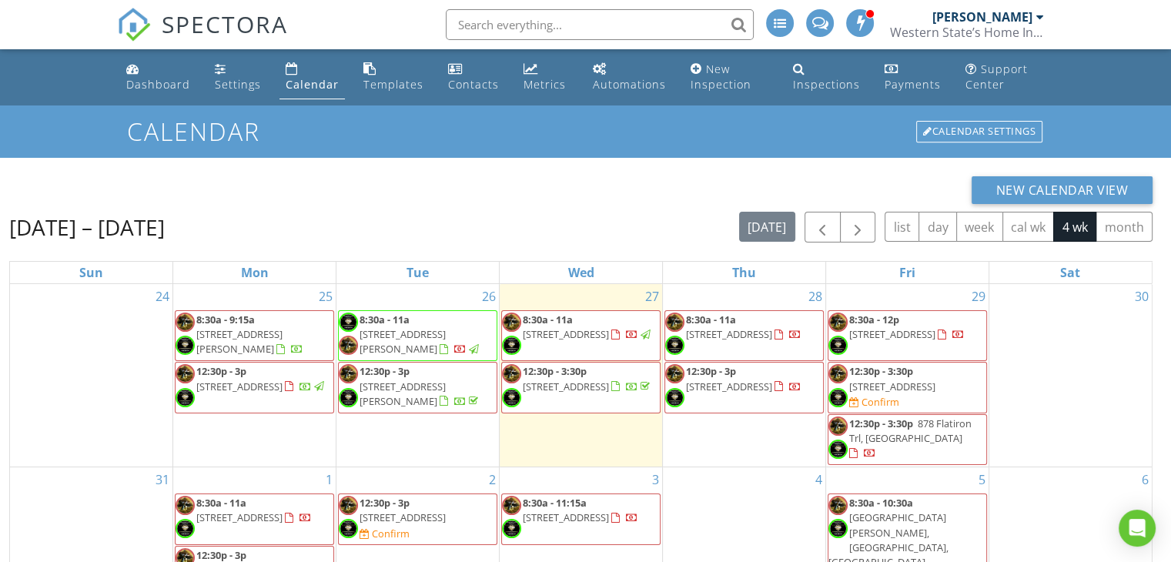
click at [935, 391] on span "[STREET_ADDRESS]" at bounding box center [892, 386] width 86 height 14
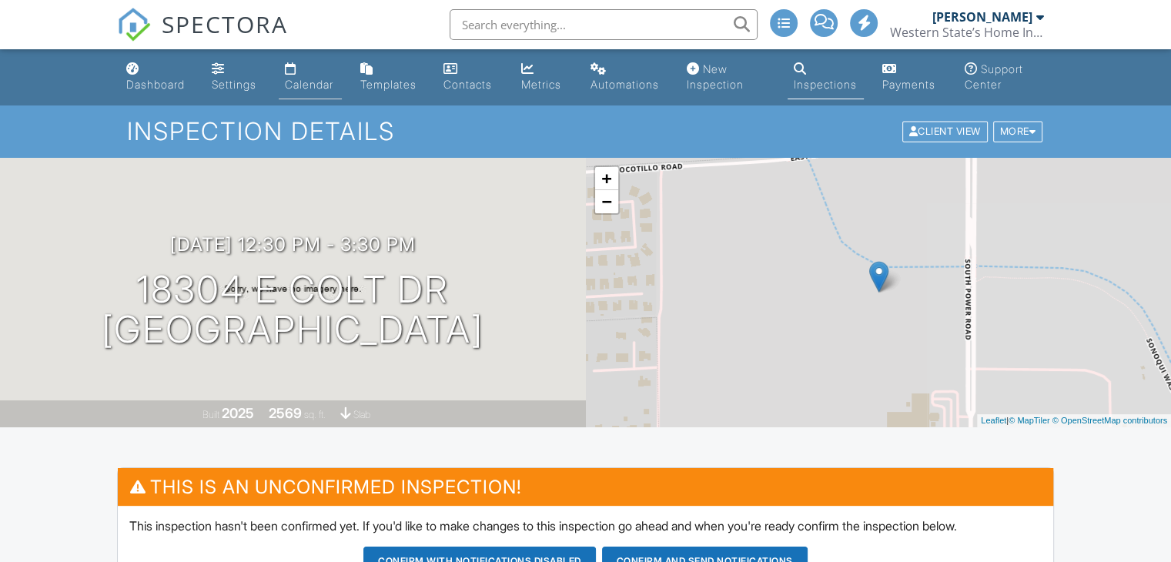
click at [315, 81] on div "Calendar" at bounding box center [309, 84] width 48 height 13
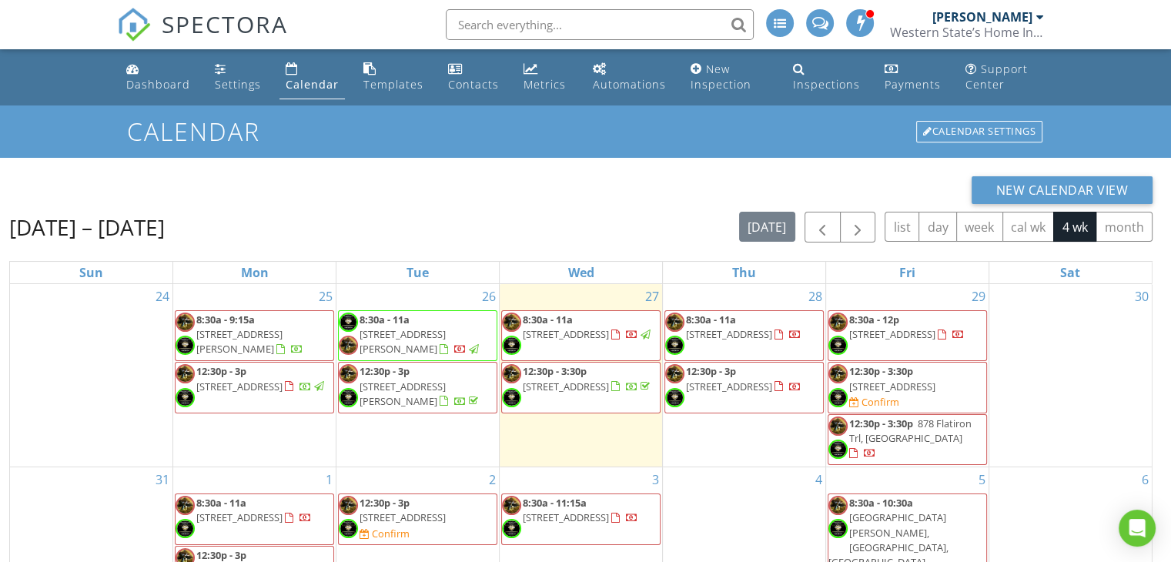
scroll to position [154, 0]
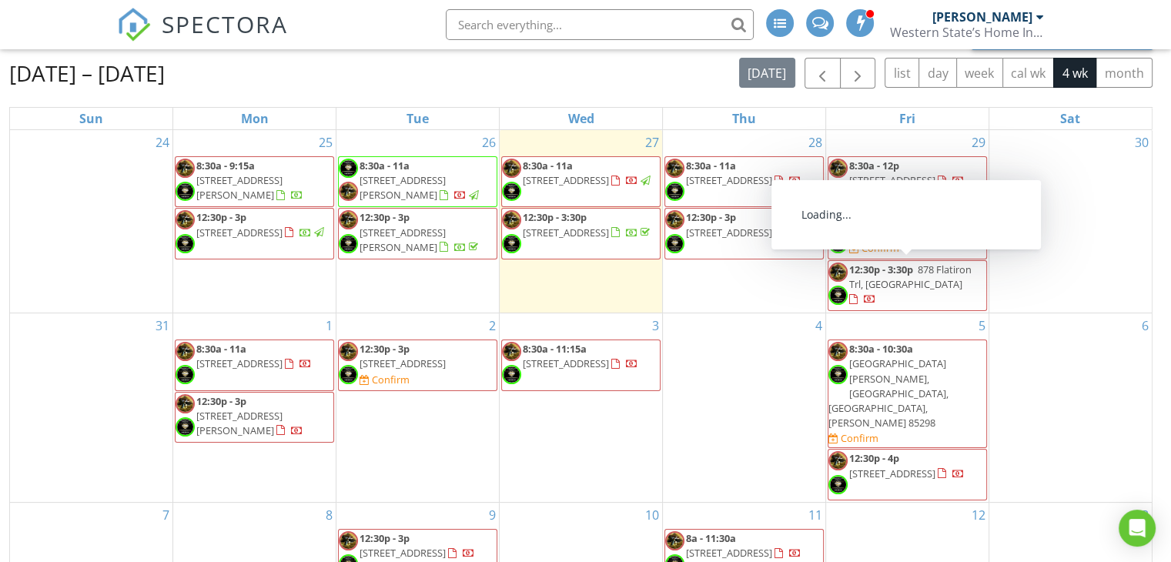
click at [904, 279] on span "878 Flatiron Trl, Apache Junction 85120" at bounding box center [910, 276] width 122 height 28
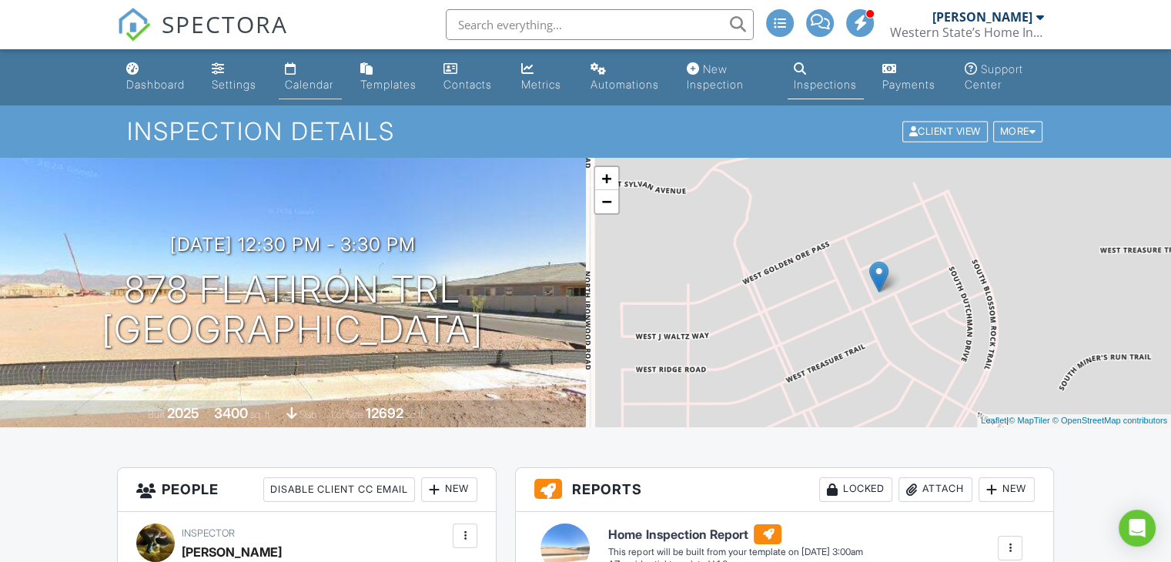
click at [308, 85] on div "Calendar" at bounding box center [309, 84] width 48 height 13
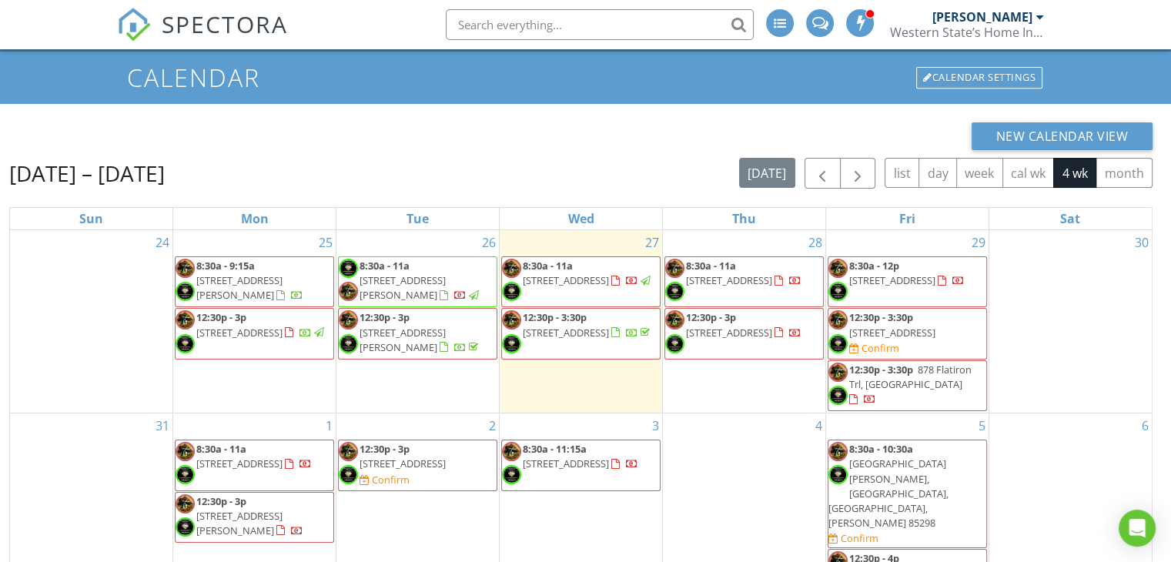
scroll to position [77, 0]
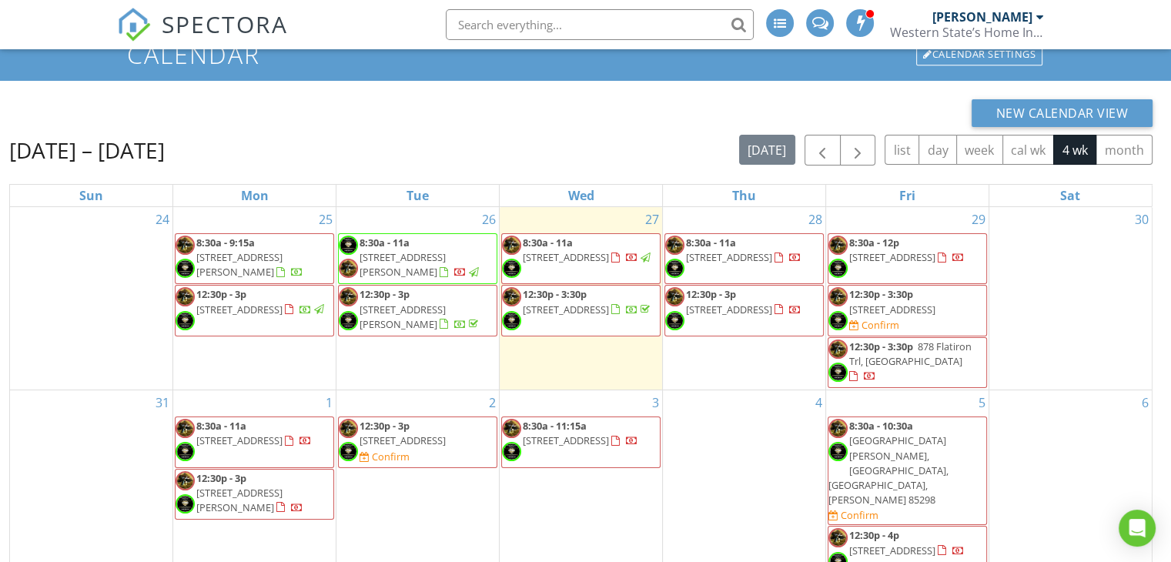
click at [891, 308] on span "[STREET_ADDRESS]" at bounding box center [892, 310] width 86 height 14
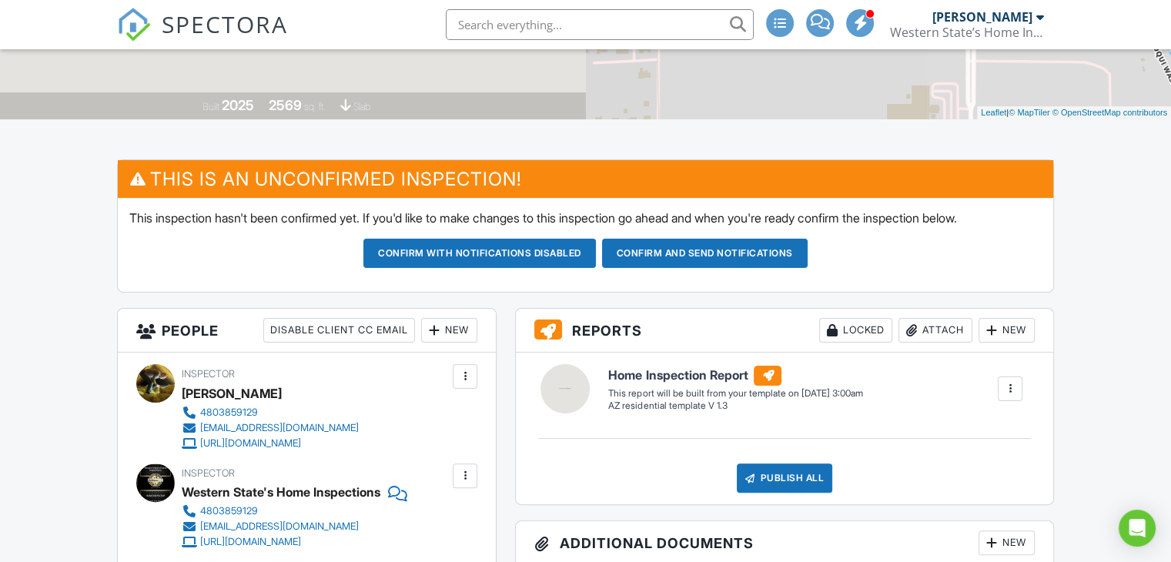
click at [464, 373] on div at bounding box center [464, 376] width 15 height 15
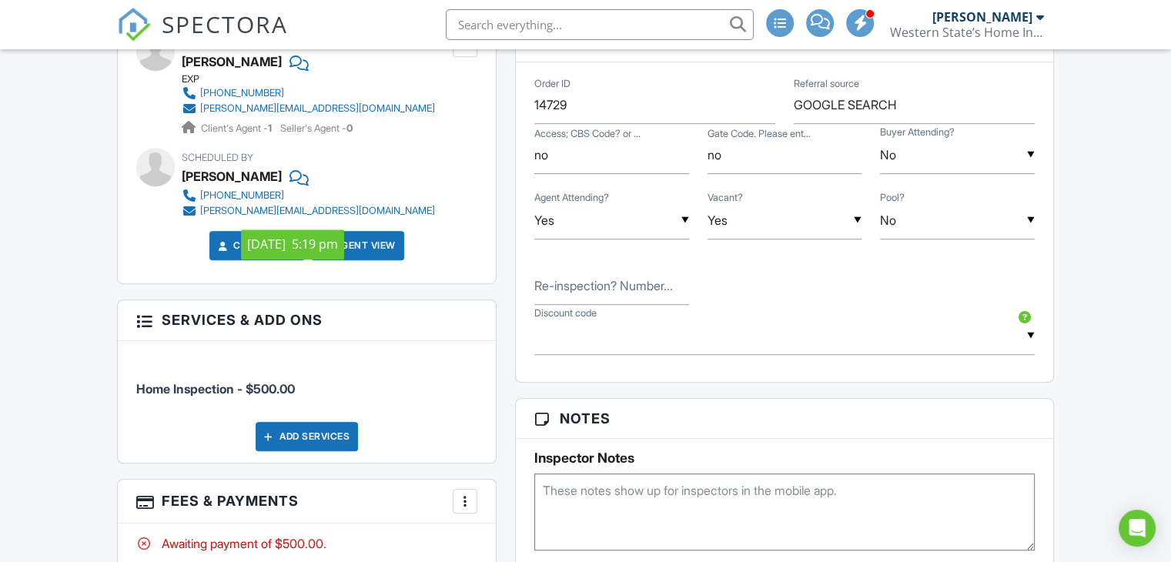
scroll to position [924, 0]
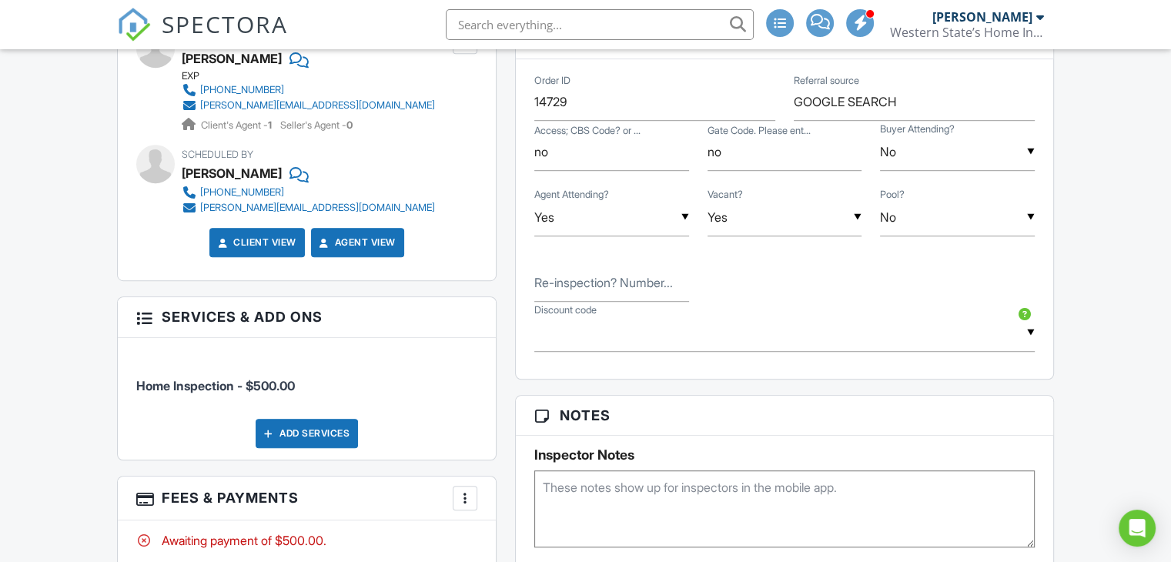
click at [573, 490] on textarea at bounding box center [784, 508] width 500 height 77
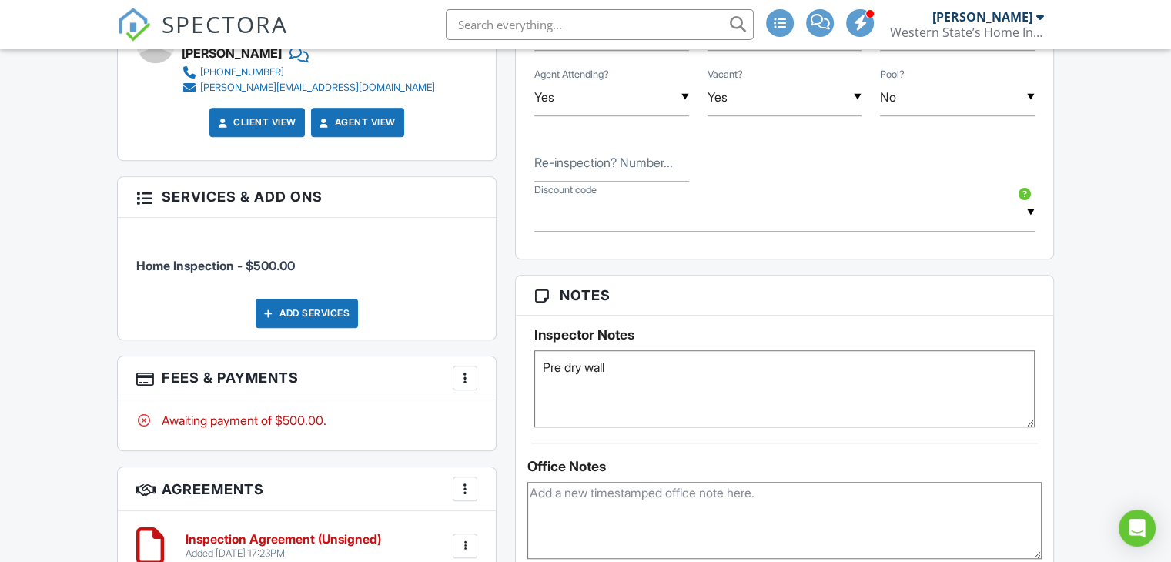
scroll to position [1309, 0]
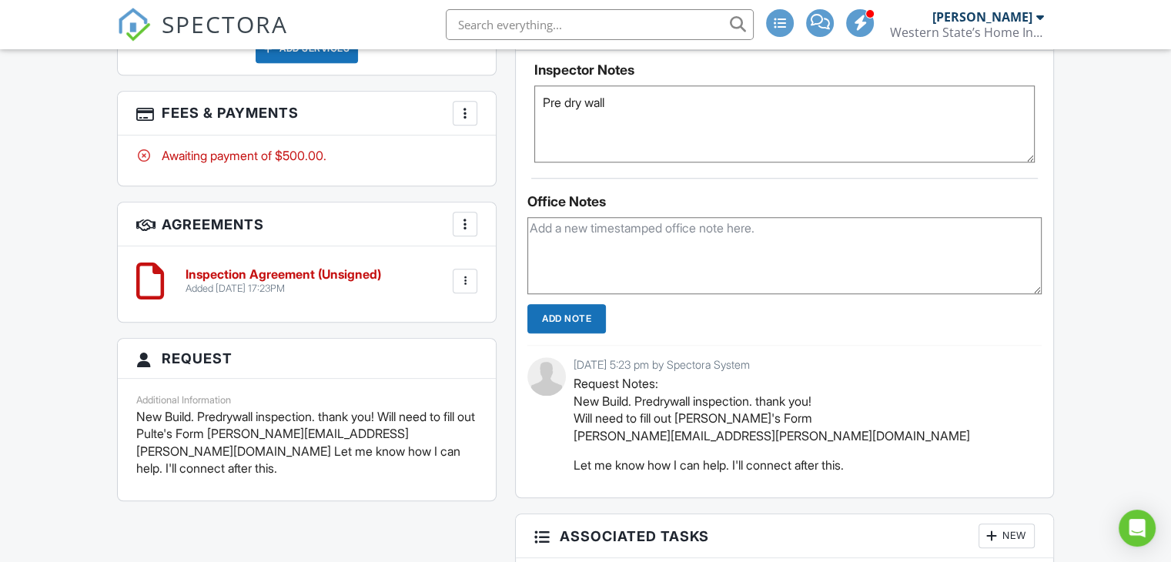
type textarea "Pre dry wall"
click at [1103, 389] on div "Dashboard Settings Calendar Templates Contacts Metrics Automations New Inspecti…" at bounding box center [585, 9] width 1171 height 2537
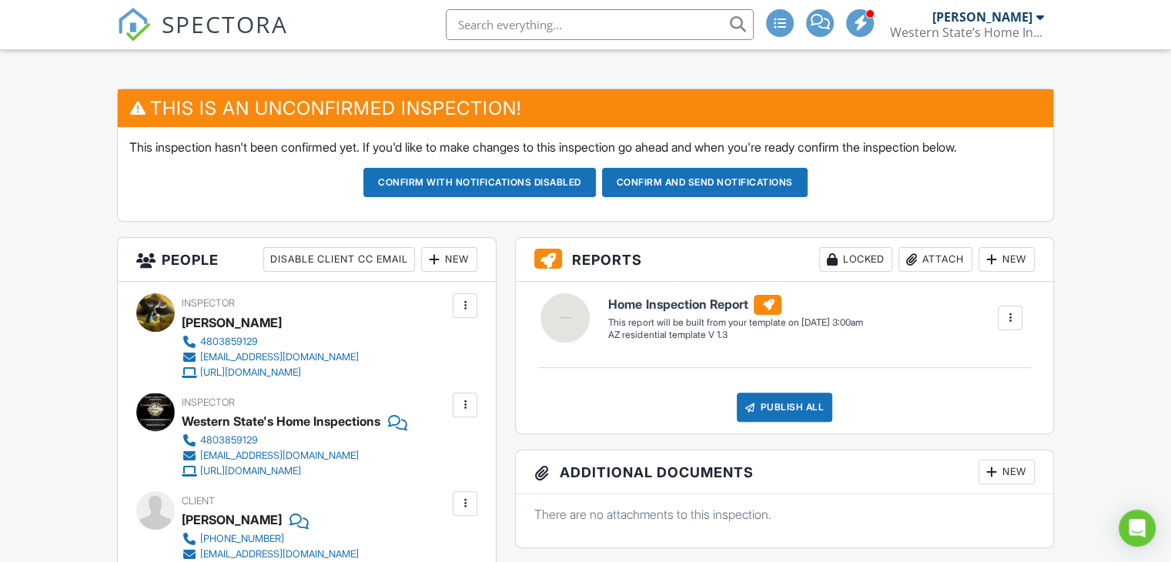
scroll to position [231, 0]
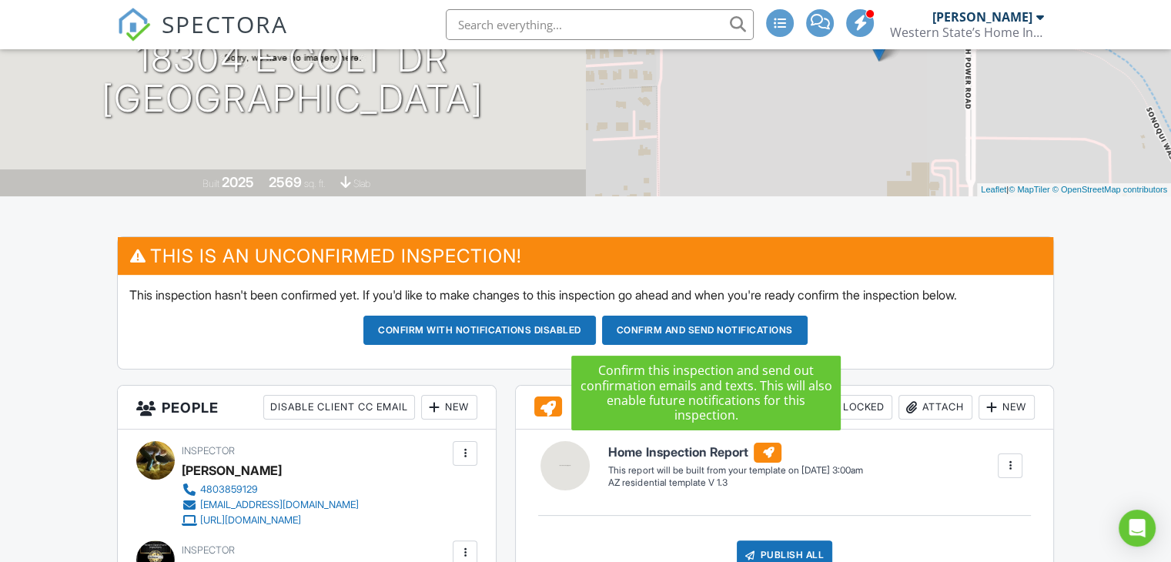
click at [596, 330] on button "Confirm and send notifications" at bounding box center [479, 330] width 232 height 29
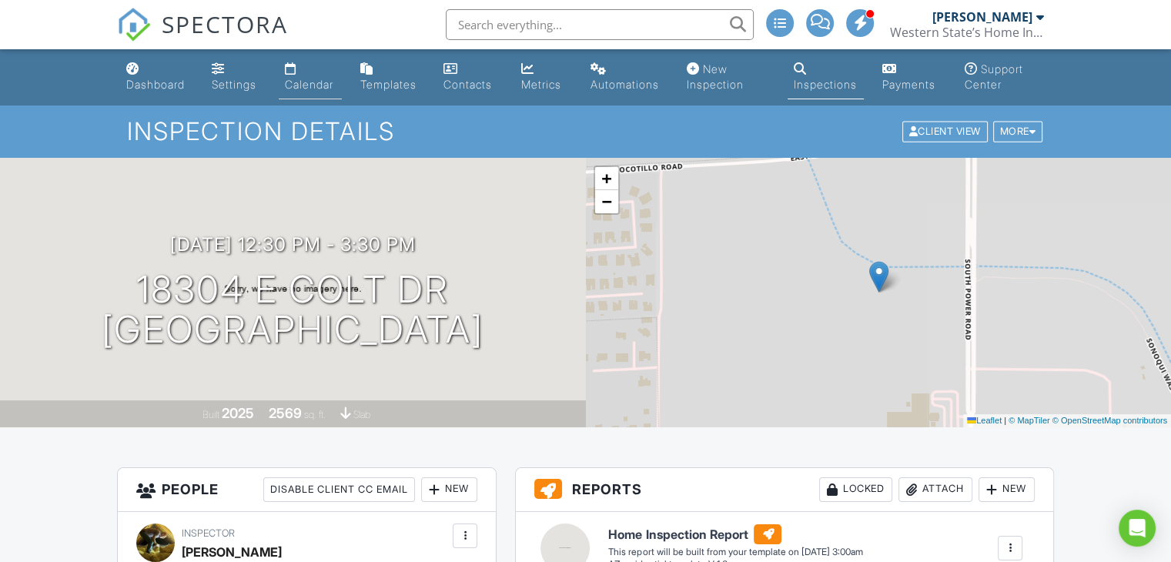
click at [308, 84] on div "Calendar" at bounding box center [309, 84] width 48 height 13
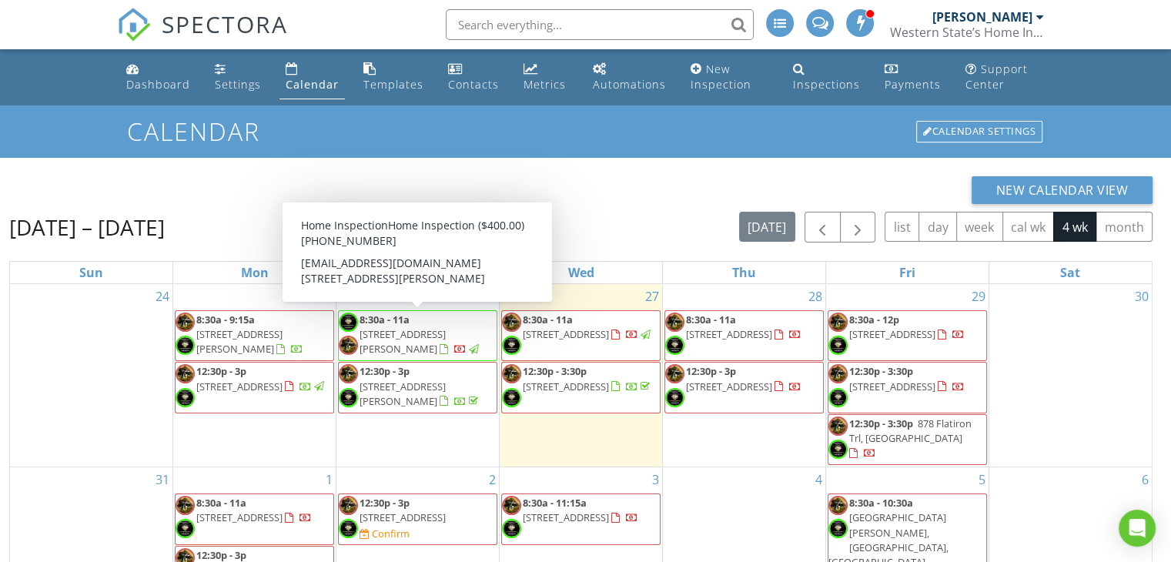
click at [393, 343] on span "8:30a - 11a [STREET_ADDRESS]" at bounding box center [418, 336] width 158 height 46
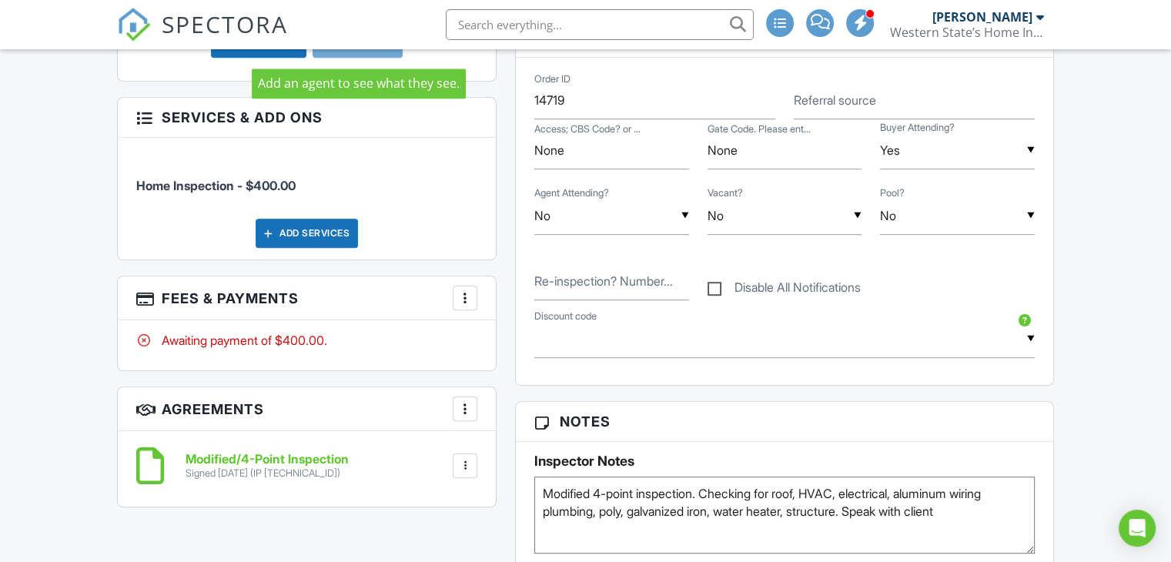
scroll to position [847, 0]
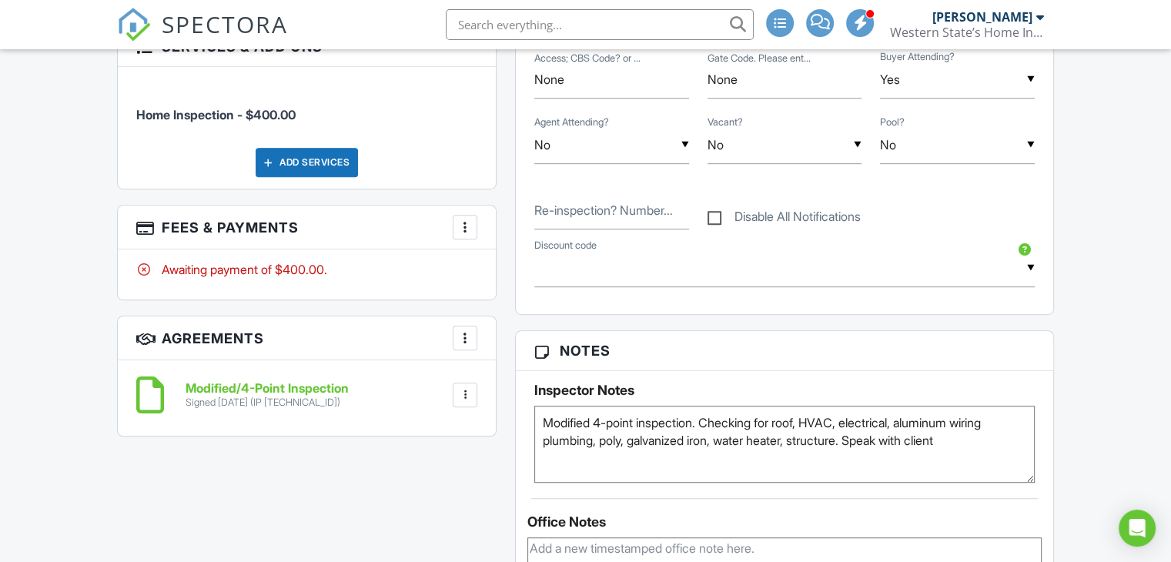
click at [465, 226] on div at bounding box center [464, 226] width 15 height 15
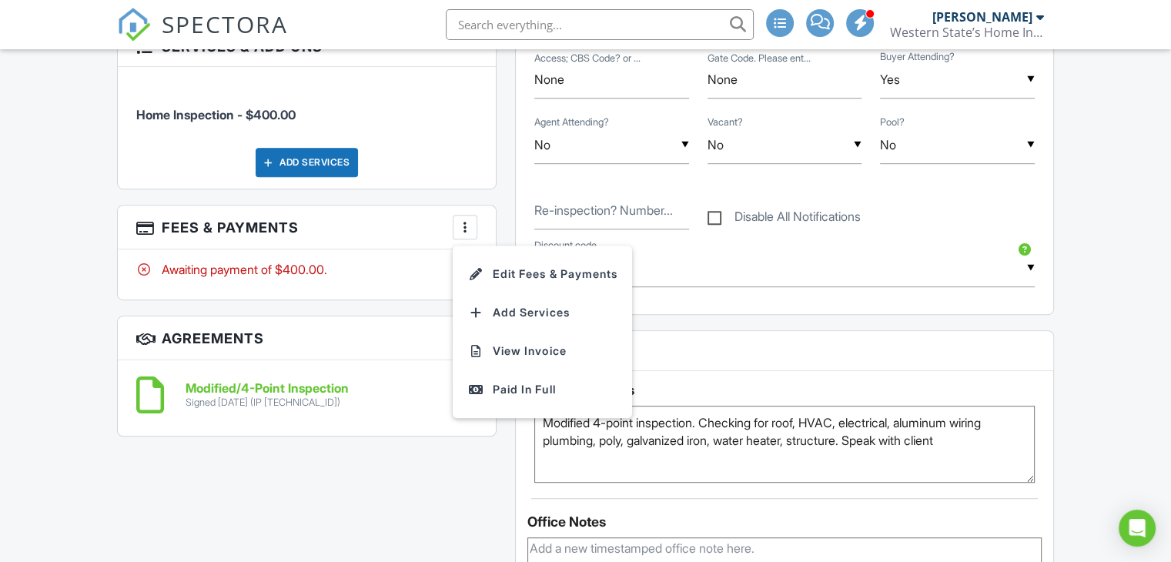
click at [97, 279] on div "Dashboard Settings Calendar Templates Contacts Metrics Automations New Inspecti…" at bounding box center [585, 524] width 1171 height 2643
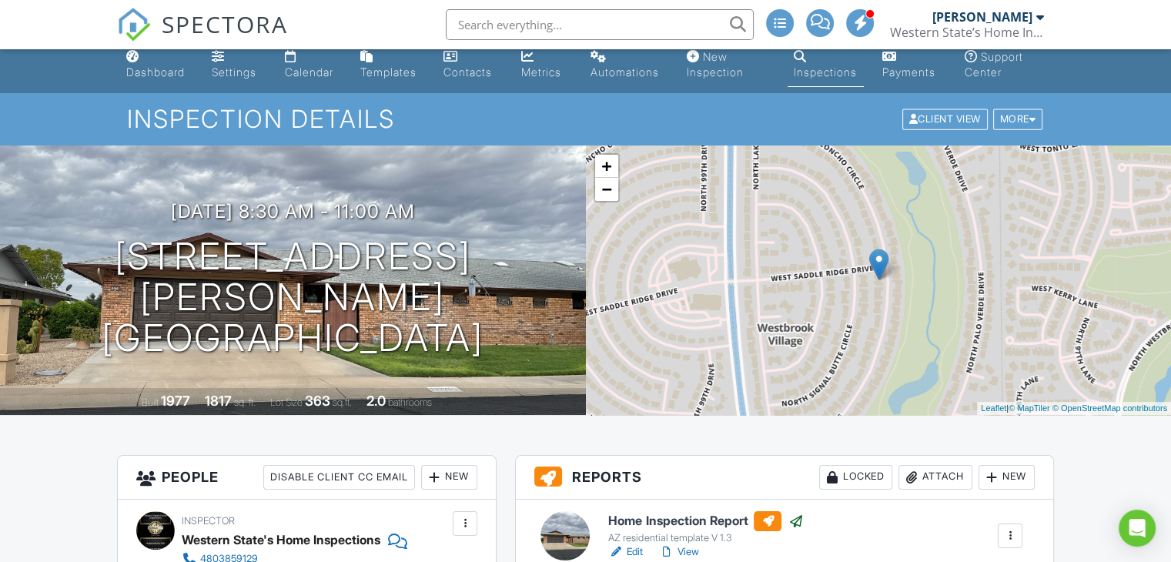
scroll to position [0, 0]
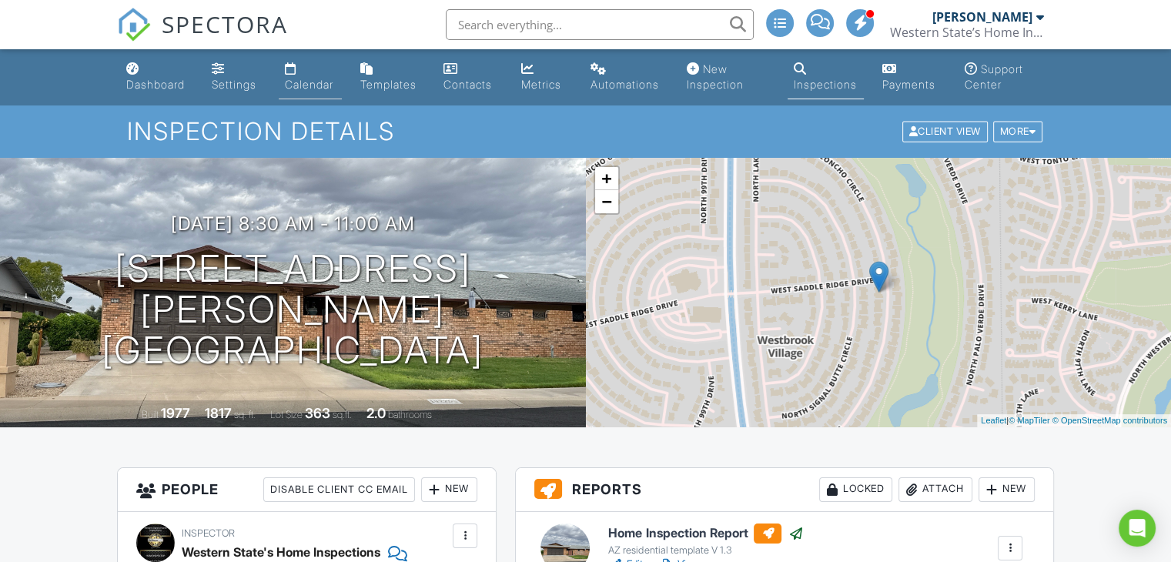
click at [309, 87] on div "Calendar" at bounding box center [309, 84] width 48 height 13
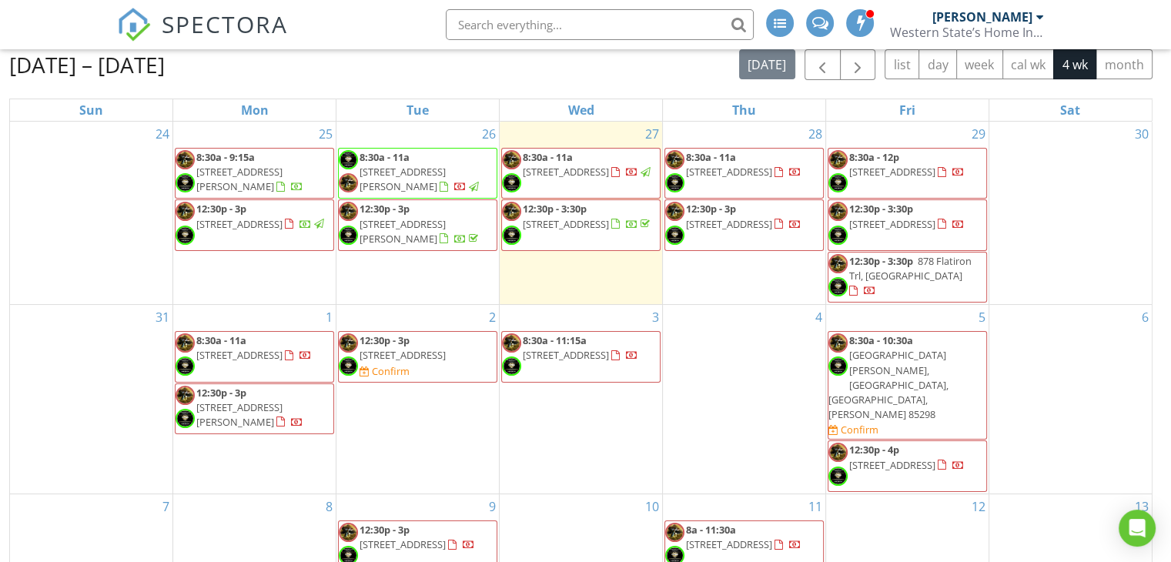
scroll to position [220, 0]
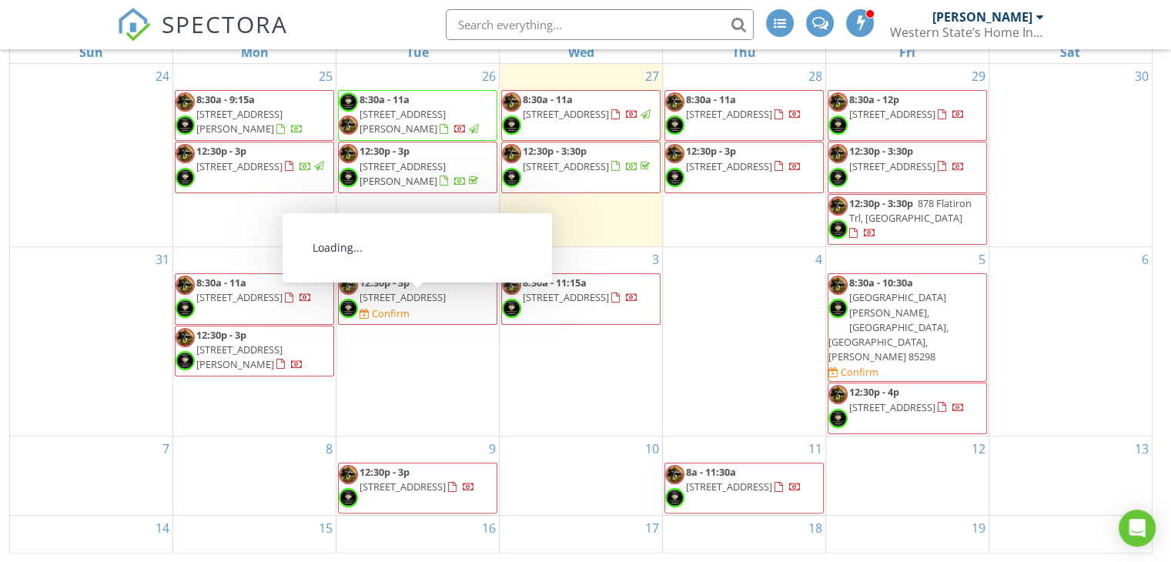
click at [390, 304] on span "[STREET_ADDRESS]" at bounding box center [402, 297] width 86 height 14
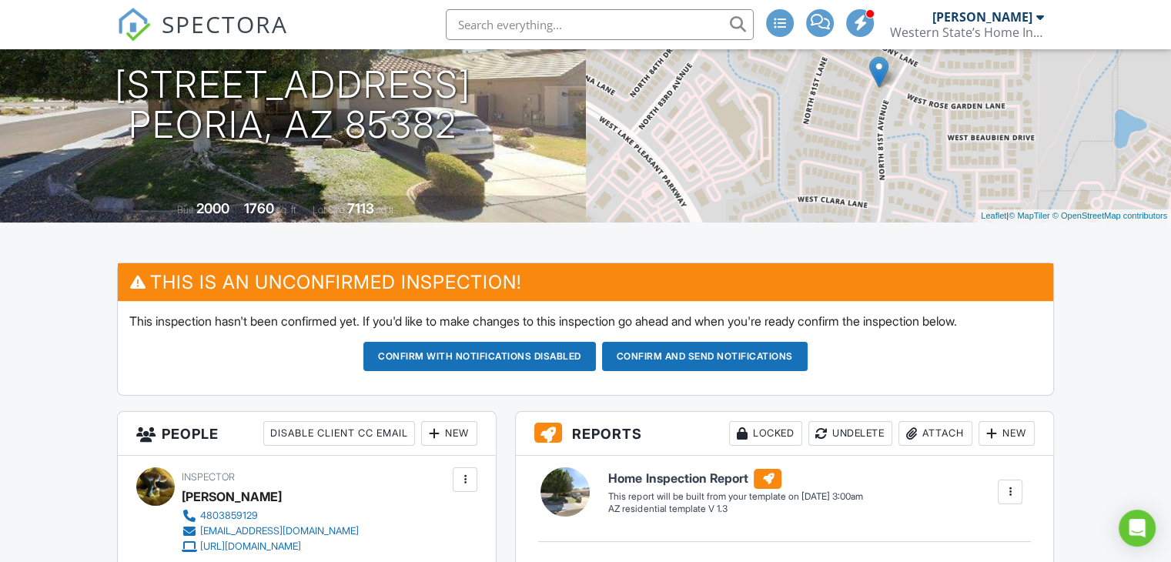
scroll to position [231, 0]
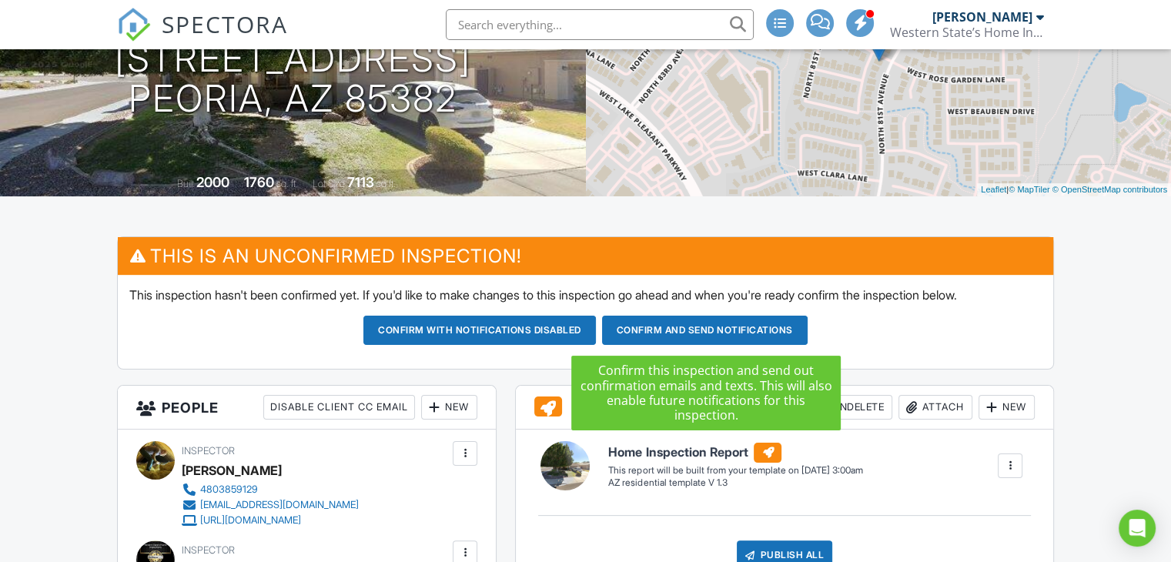
click at [596, 330] on button "Confirm and send notifications" at bounding box center [479, 330] width 232 height 29
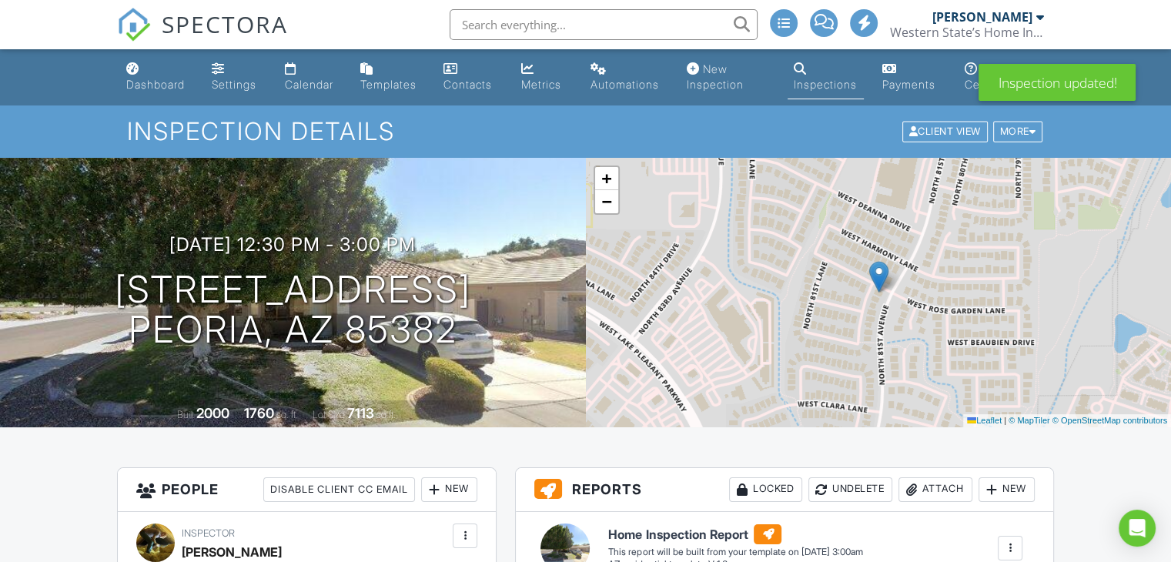
click at [305, 78] on div "Calendar" at bounding box center [309, 84] width 48 height 13
